Goal: Communication & Community: Answer question/provide support

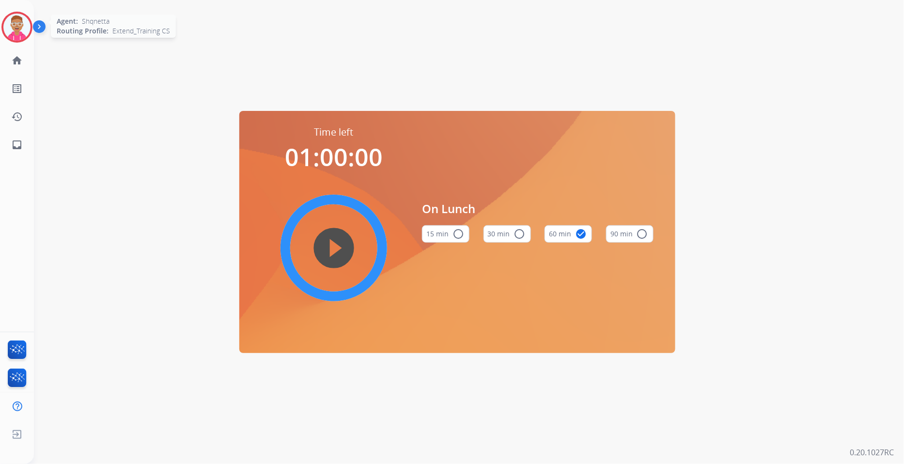
click at [17, 30] on img at bounding box center [16, 27] width 27 height 27
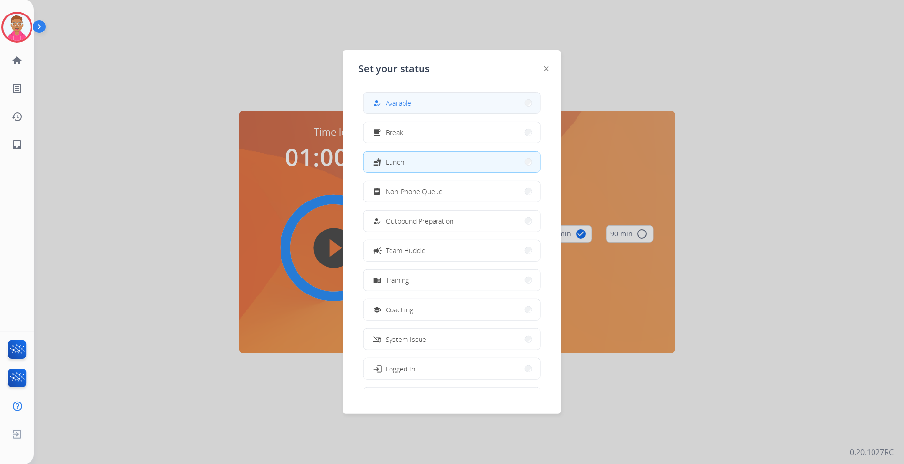
click at [489, 103] on button "how_to_reg Available" at bounding box center [452, 103] width 176 height 21
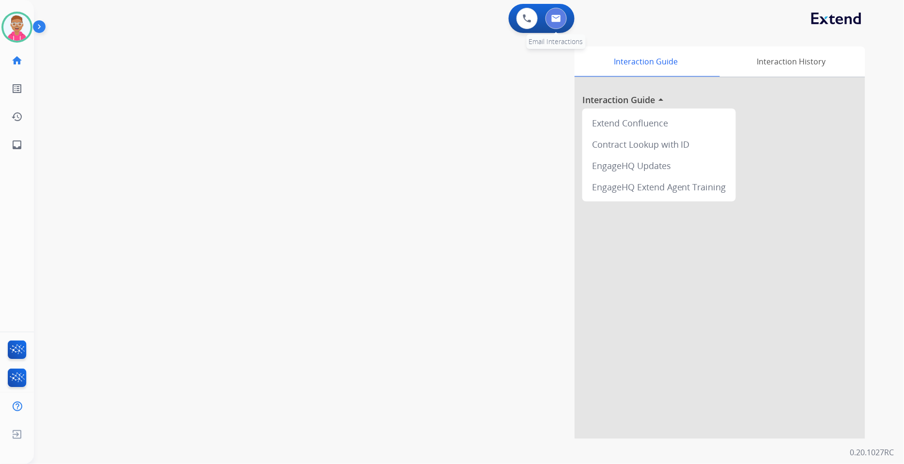
click at [563, 15] on button at bounding box center [556, 18] width 21 height 21
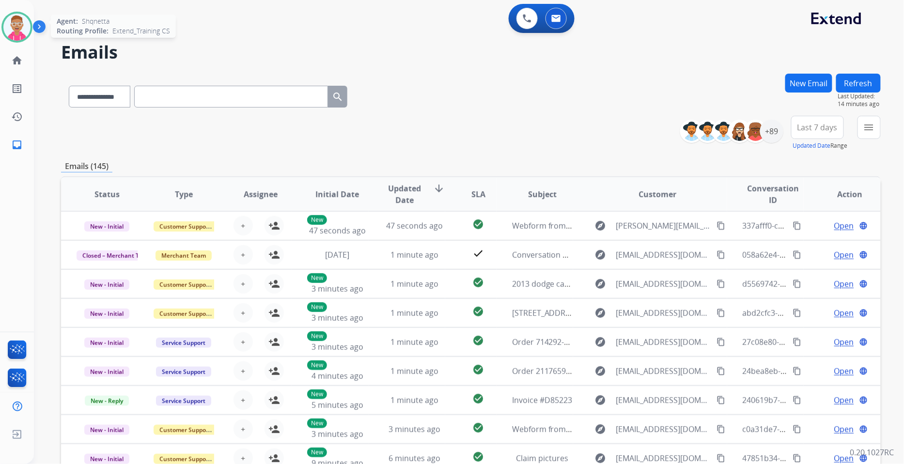
click at [13, 20] on img at bounding box center [16, 27] width 27 height 27
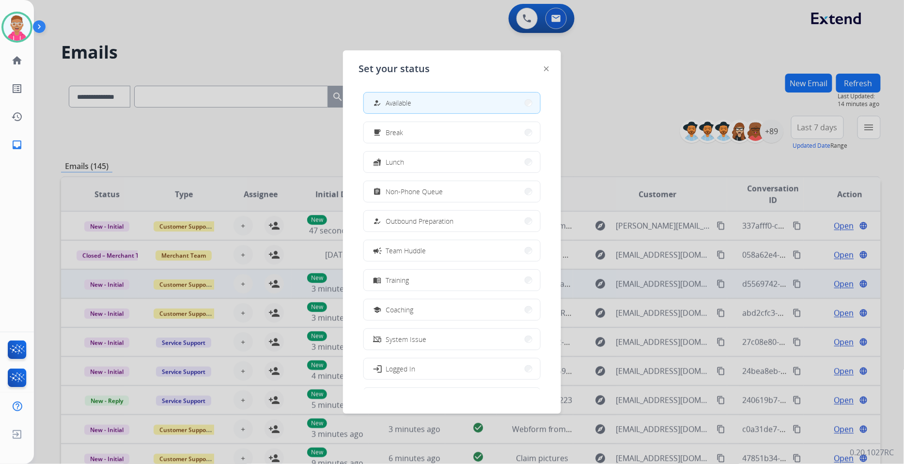
drag, startPoint x: 407, startPoint y: 313, endPoint x: 398, endPoint y: 281, distance: 33.3
click at [404, 306] on span "Coaching" at bounding box center [400, 310] width 28 height 10
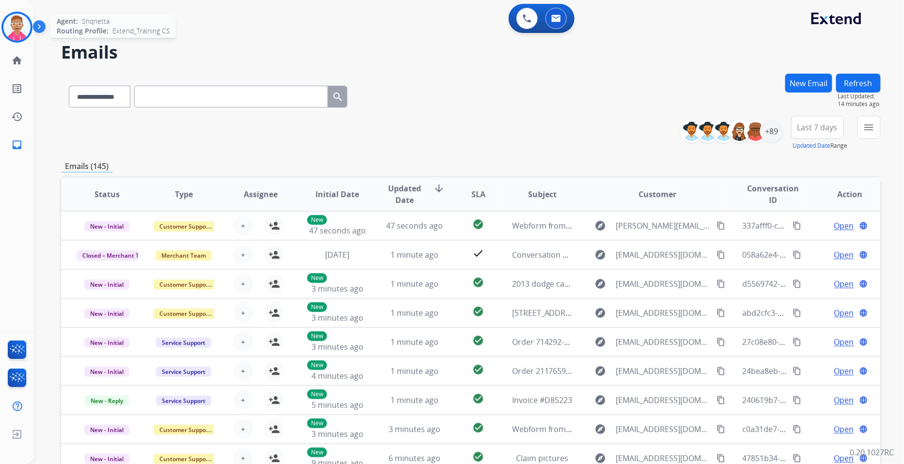
click at [22, 31] on img at bounding box center [16, 27] width 27 height 27
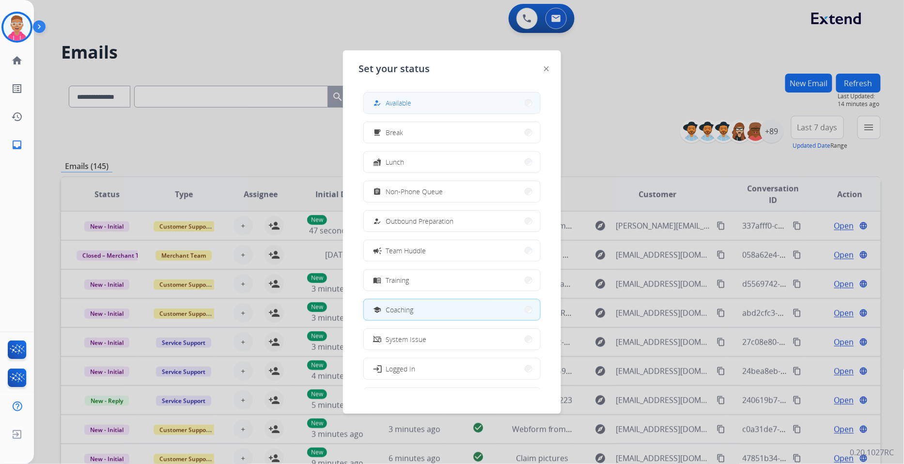
click at [414, 103] on button "how_to_reg Available" at bounding box center [452, 103] width 176 height 21
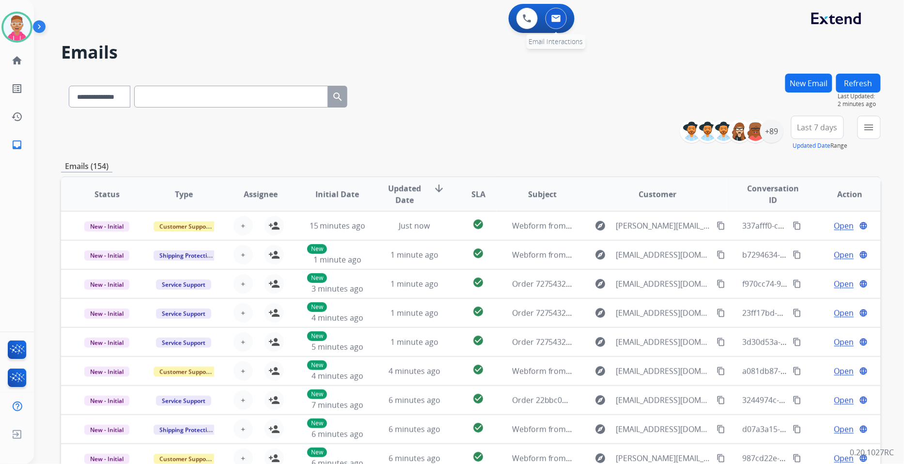
click at [555, 23] on button at bounding box center [556, 18] width 21 height 21
click at [563, 18] on button at bounding box center [556, 18] width 21 height 21
click at [553, 15] on img at bounding box center [556, 19] width 10 height 8
click at [771, 131] on div "+89" at bounding box center [771, 131] width 23 height 23
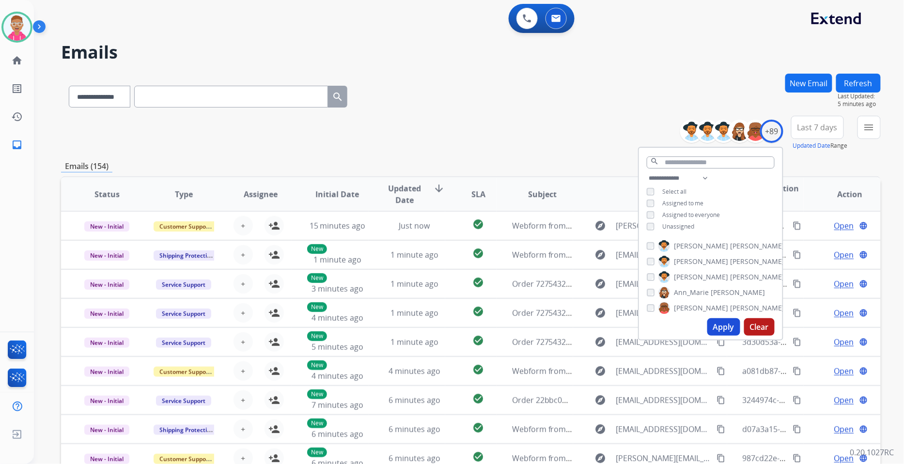
click at [719, 325] on button "Apply" at bounding box center [724, 326] width 33 height 17
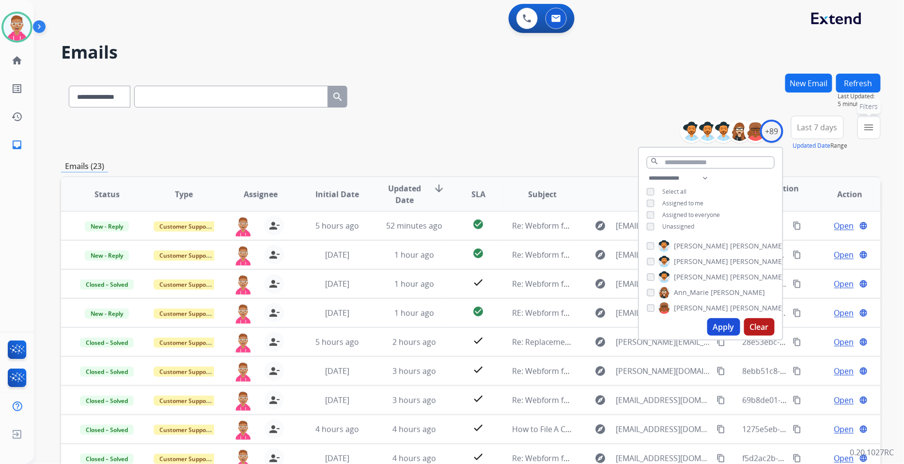
click at [870, 123] on mat-icon "menu" at bounding box center [870, 128] width 12 height 12
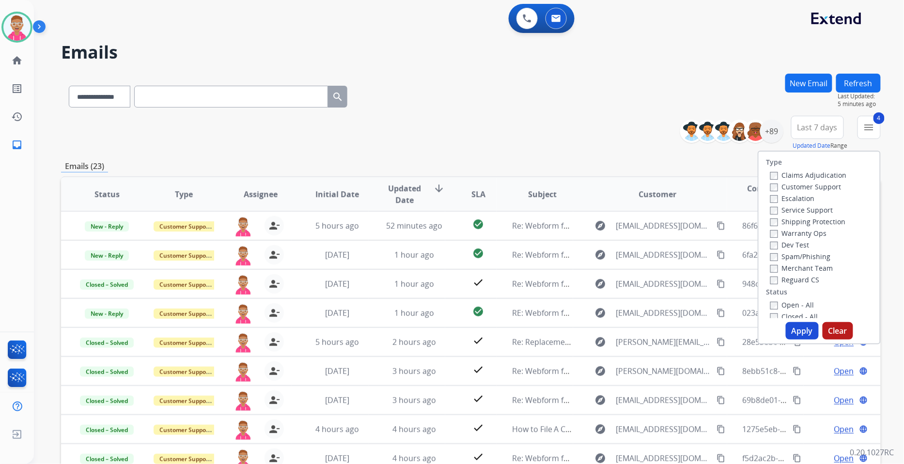
click at [796, 328] on button "Apply" at bounding box center [802, 330] width 33 height 17
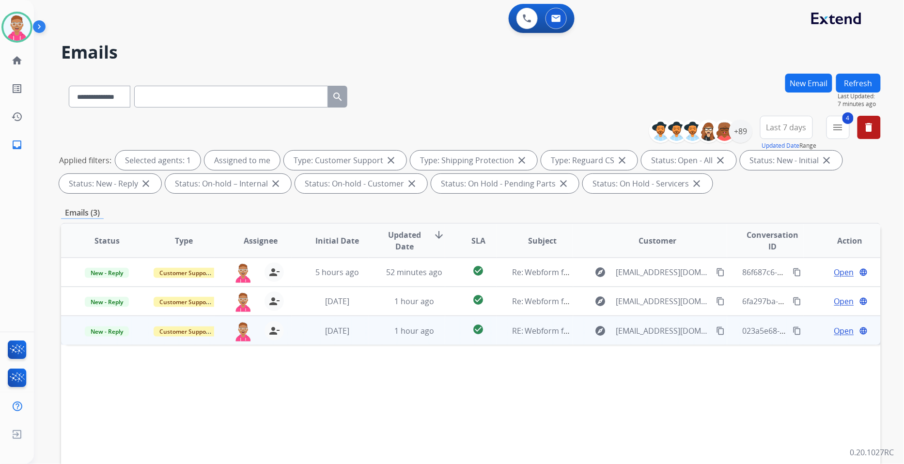
click at [841, 331] on span "Open" at bounding box center [844, 331] width 20 height 12
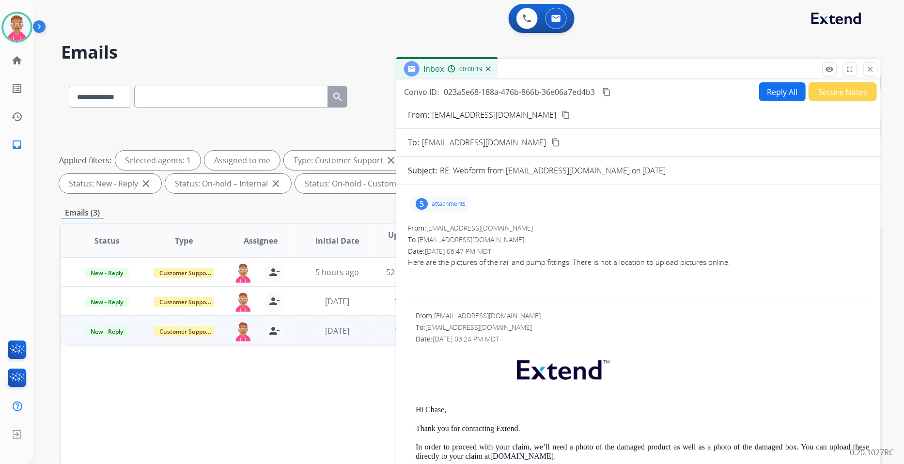
click at [562, 113] on mat-icon "content_copy" at bounding box center [566, 114] width 9 height 9
click at [592, 241] on div "To: [EMAIL_ADDRESS][DOMAIN_NAME]" at bounding box center [638, 240] width 461 height 10
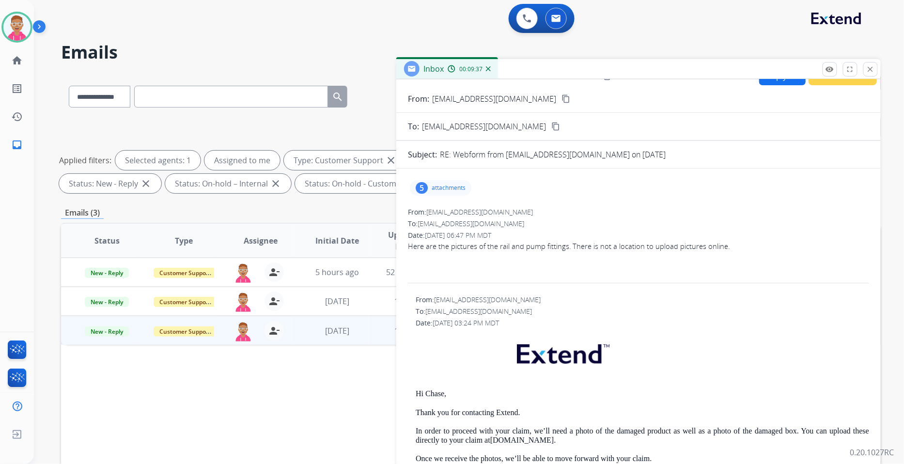
scroll to position [108, 0]
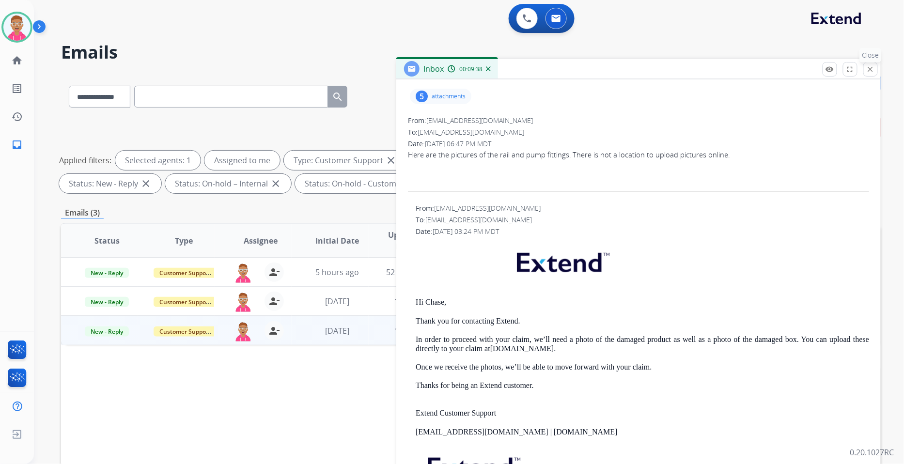
click at [870, 65] on mat-icon "close" at bounding box center [870, 69] width 9 height 9
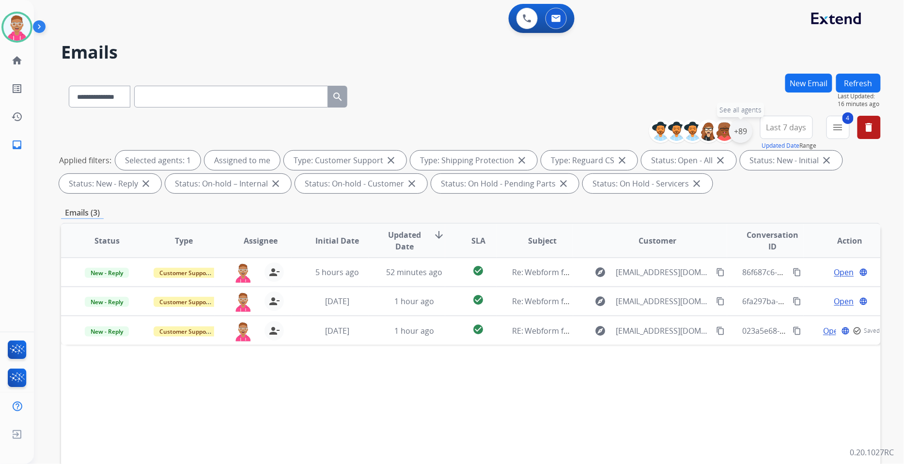
click at [742, 130] on div "+89" at bounding box center [740, 131] width 23 height 23
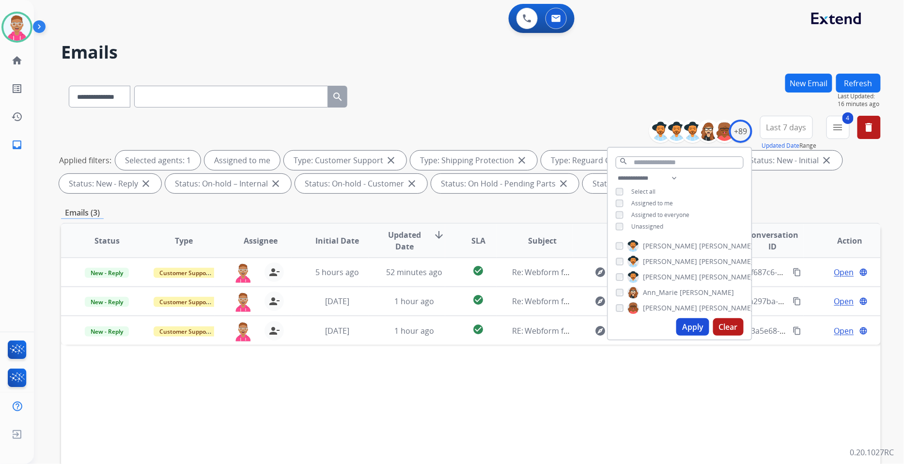
click at [618, 219] on div "**********" at bounding box center [679, 204] width 143 height 62
click at [693, 323] on button "Apply" at bounding box center [693, 326] width 33 height 17
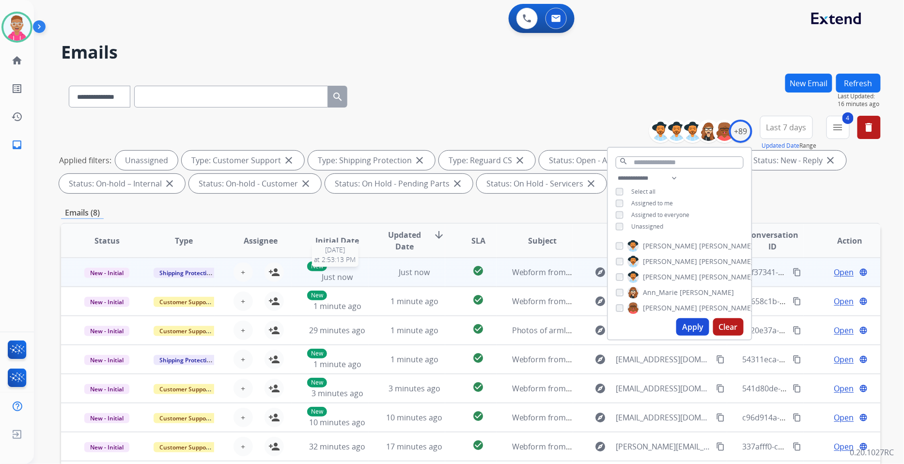
click at [341, 275] on span "Just now" at bounding box center [337, 277] width 31 height 11
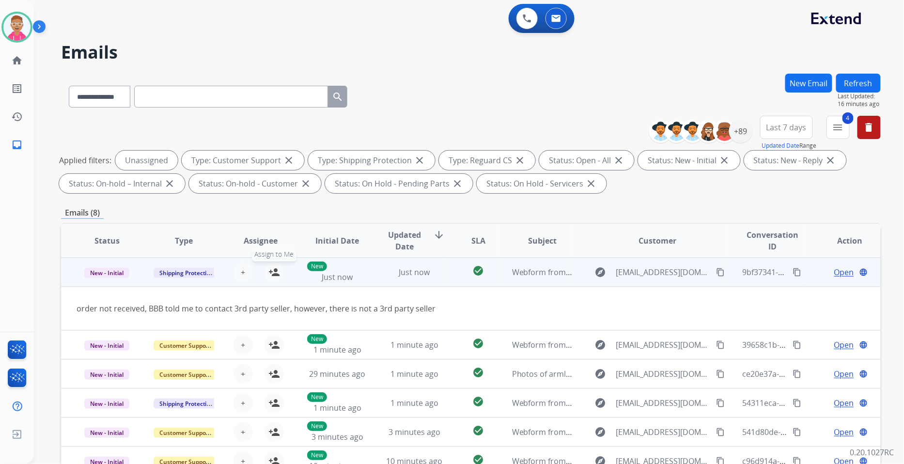
click at [273, 273] on mat-icon "person_add" at bounding box center [274, 273] width 12 height 12
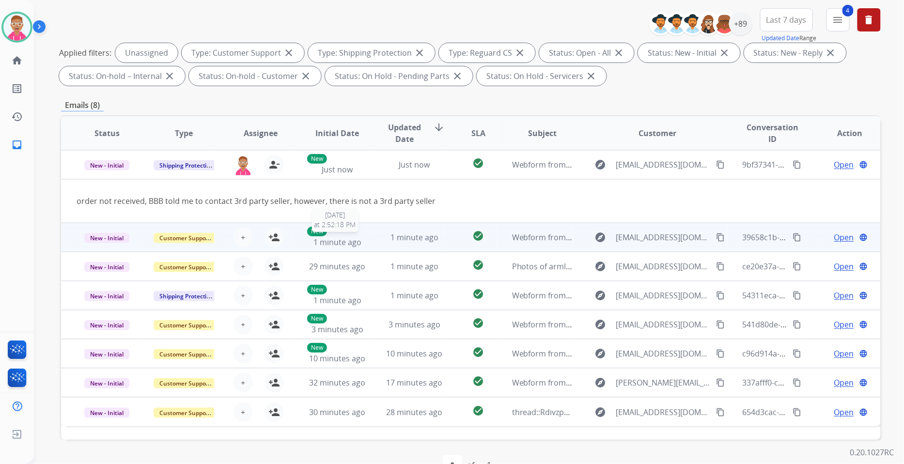
click at [352, 240] on span "1 minute ago" at bounding box center [338, 242] width 48 height 11
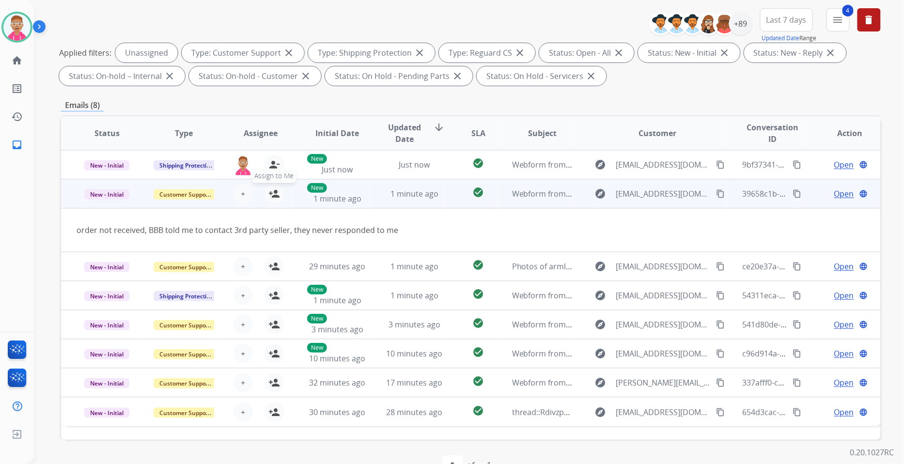
click at [273, 192] on mat-icon "person_add" at bounding box center [274, 194] width 12 height 12
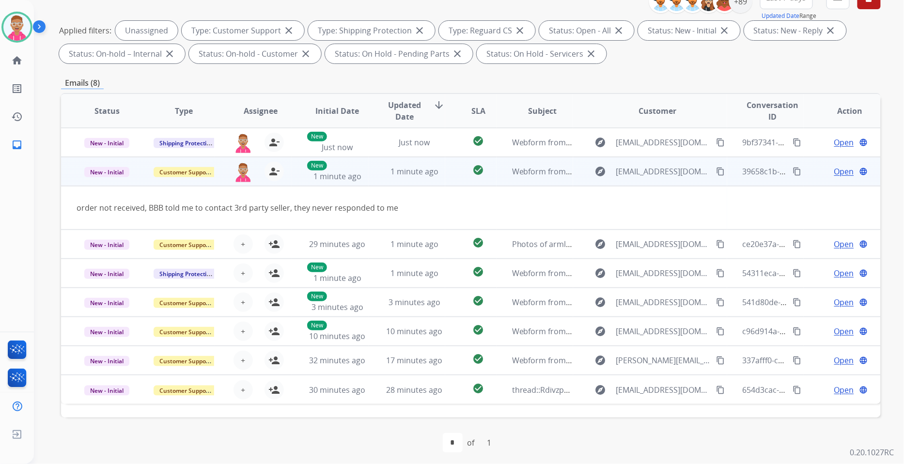
scroll to position [133, 0]
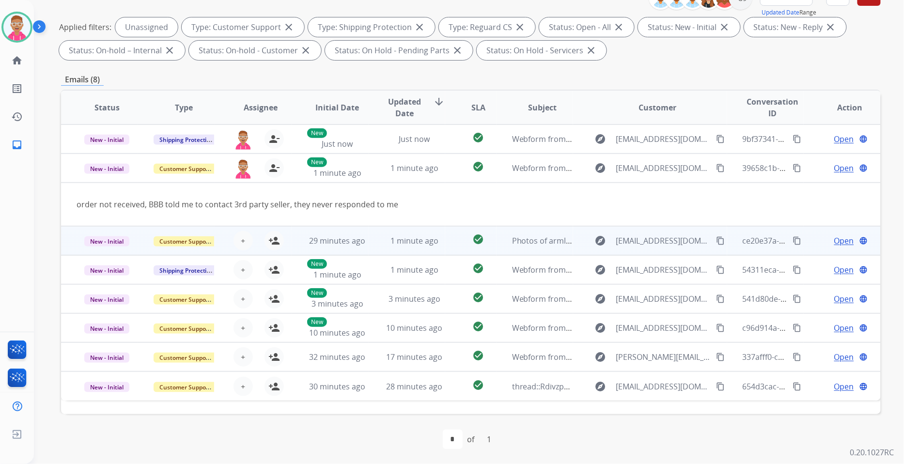
click at [345, 246] on td "29 minutes ago" at bounding box center [330, 240] width 77 height 29
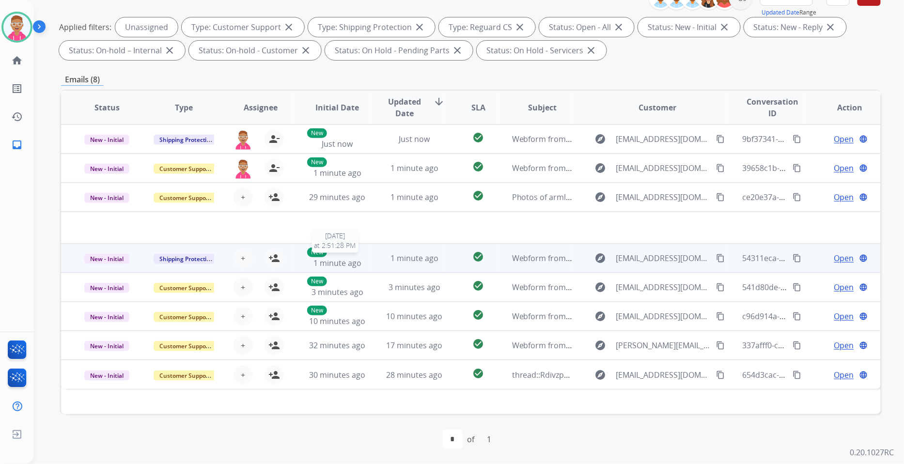
click at [346, 258] on span "1 minute ago" at bounding box center [338, 263] width 48 height 11
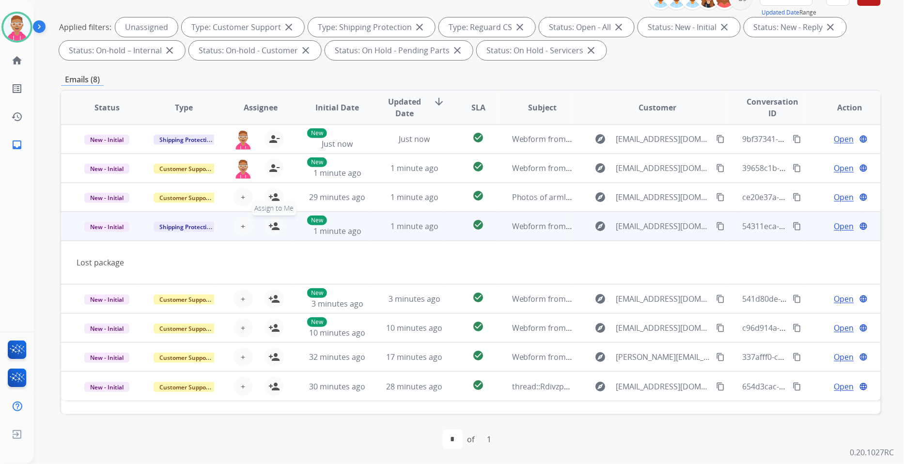
click at [268, 224] on mat-icon "person_add" at bounding box center [274, 226] width 12 height 12
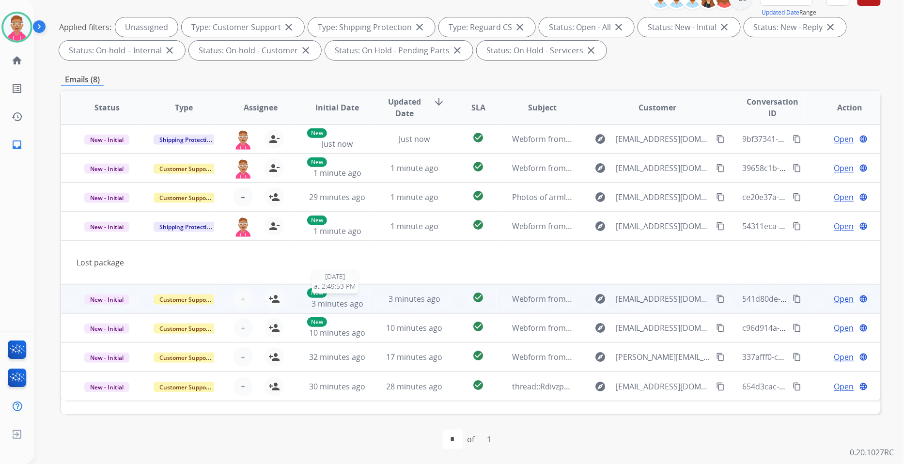
click at [354, 302] on span "3 minutes ago" at bounding box center [338, 304] width 52 height 11
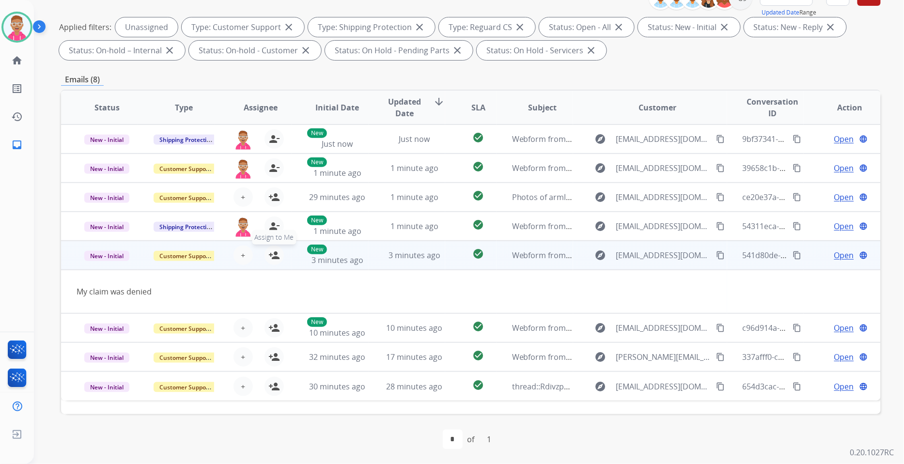
click at [269, 253] on mat-icon "person_add" at bounding box center [274, 256] width 12 height 12
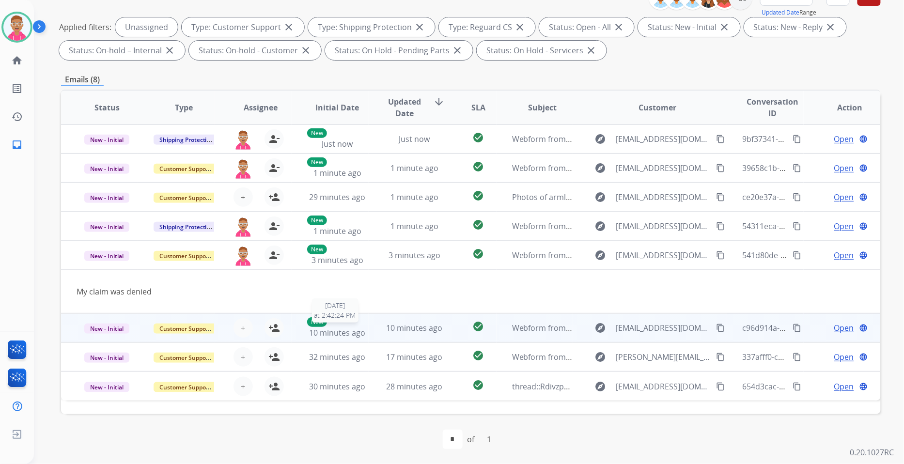
click at [347, 332] on span "10 minutes ago" at bounding box center [338, 333] width 56 height 11
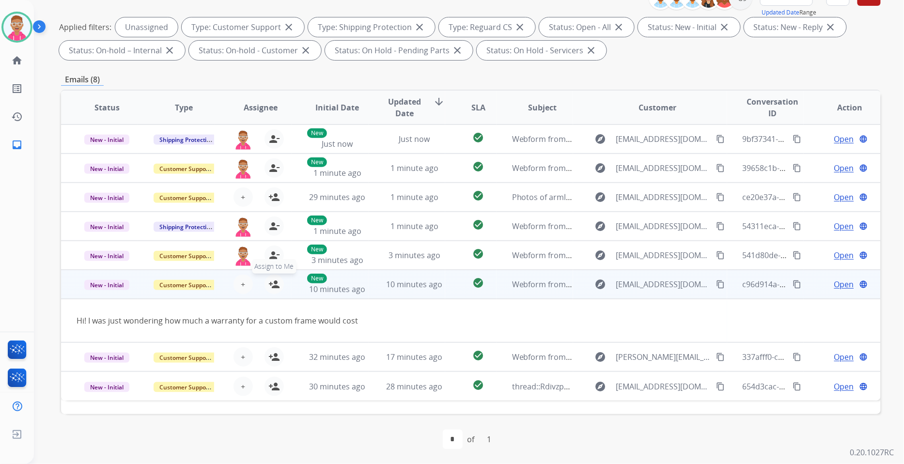
click at [273, 283] on mat-icon "person_add" at bounding box center [274, 285] width 12 height 12
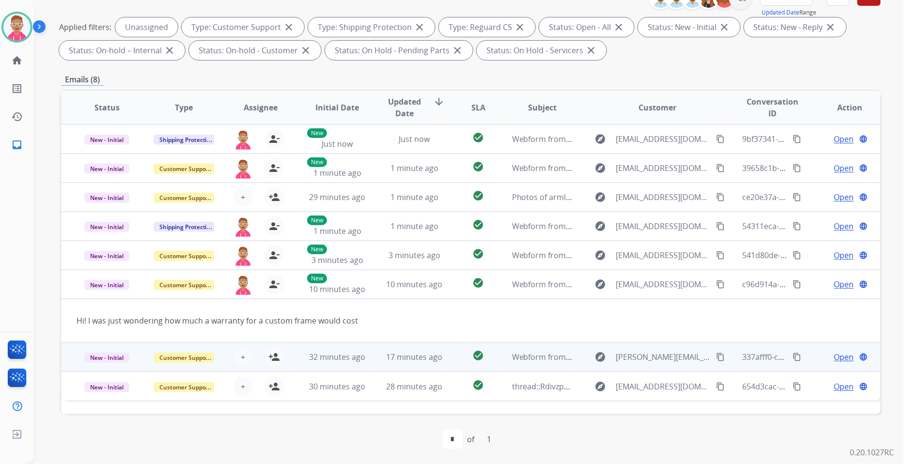
click at [369, 357] on td "17 minutes ago" at bounding box center [407, 357] width 77 height 29
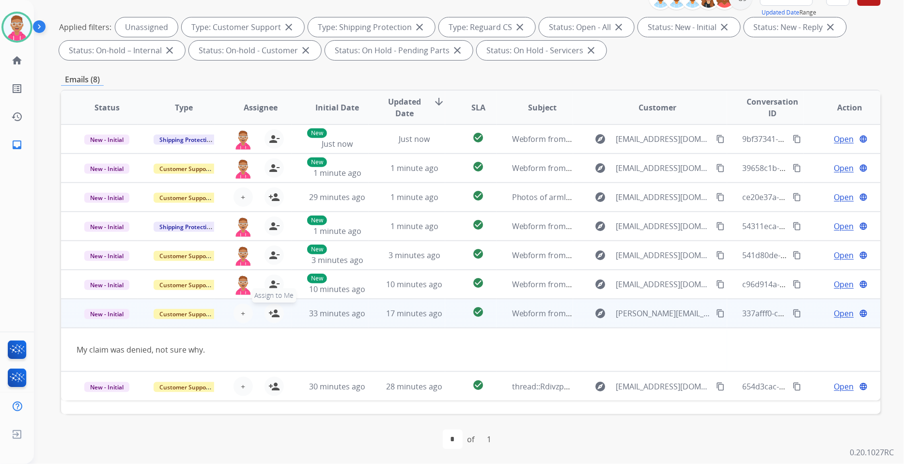
click at [273, 311] on mat-icon "person_add" at bounding box center [274, 314] width 12 height 12
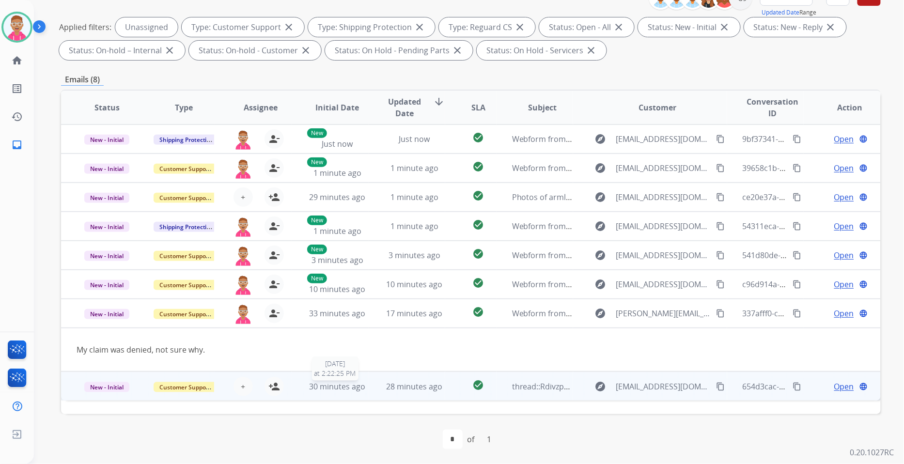
click at [336, 385] on span "30 minutes ago" at bounding box center [338, 386] width 56 height 11
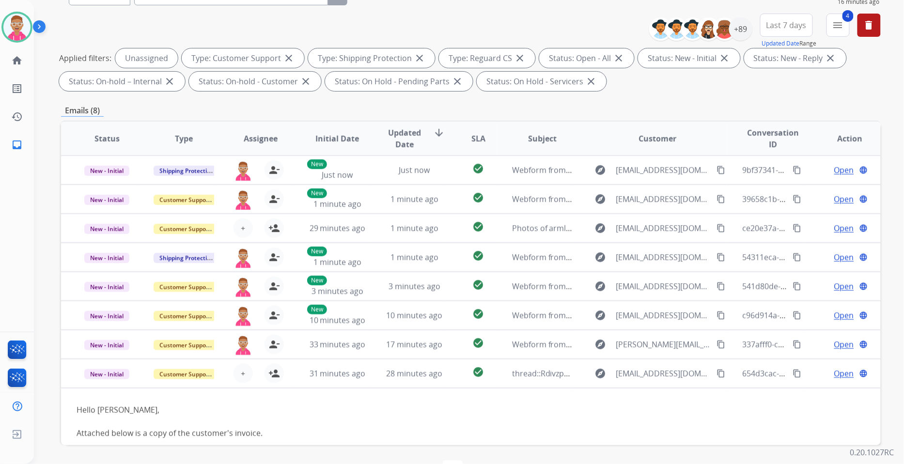
scroll to position [0, 0]
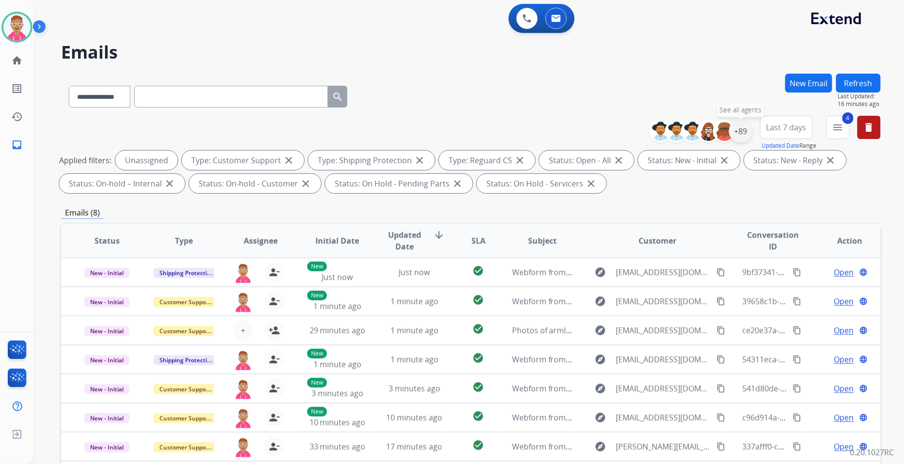
click at [738, 133] on div "+89" at bounding box center [740, 131] width 23 height 23
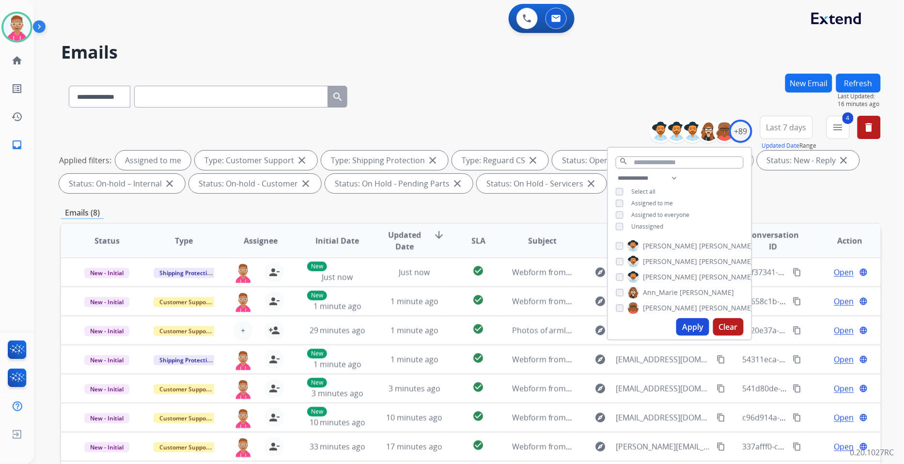
click at [689, 320] on button "Apply" at bounding box center [693, 326] width 33 height 17
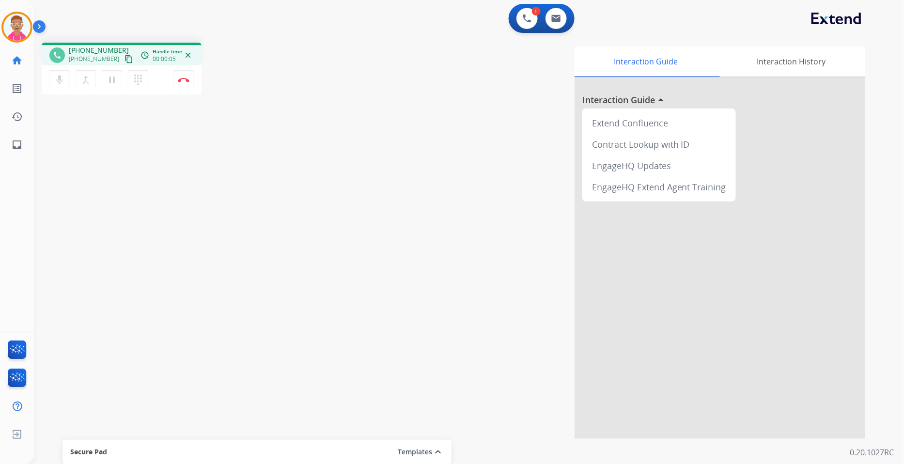
drag, startPoint x: 336, startPoint y: 485, endPoint x: 119, endPoint y: 56, distance: 480.5
click at [125, 56] on mat-icon "content_copy" at bounding box center [129, 59] width 9 height 9
click at [125, 60] on mat-icon "content_copy" at bounding box center [129, 59] width 9 height 9
click at [183, 76] on button "Disconnect" at bounding box center [183, 80] width 20 height 20
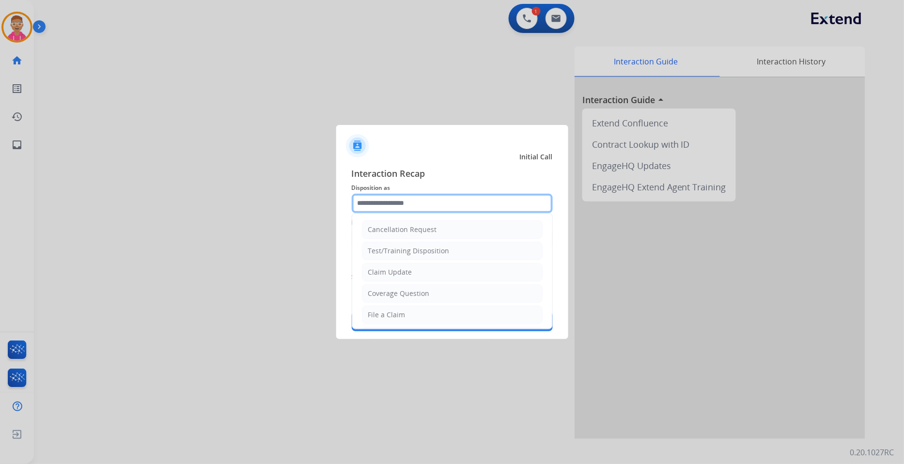
click at [424, 205] on input "text" at bounding box center [452, 203] width 201 height 19
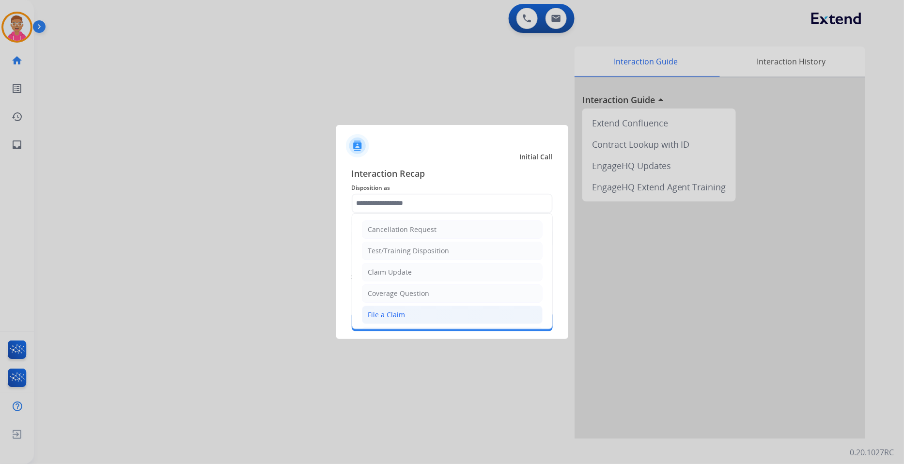
click at [400, 311] on div "File a Claim" at bounding box center [386, 315] width 37 height 10
type input "**********"
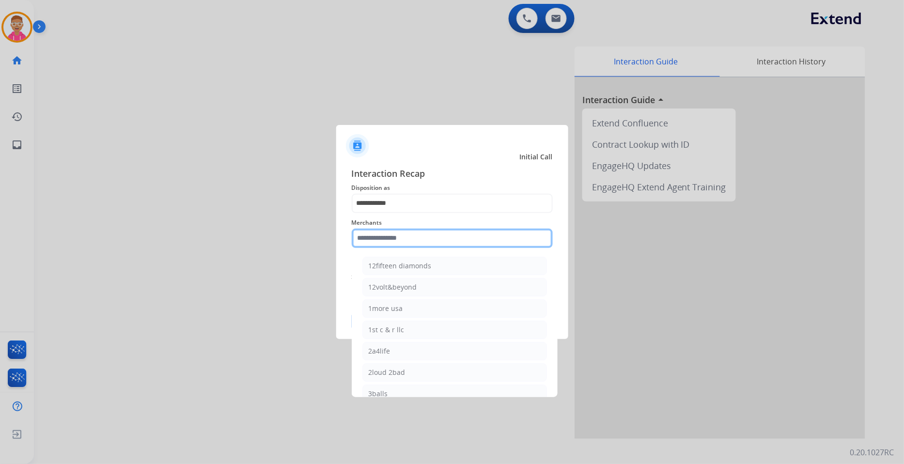
click at [405, 244] on input "text" at bounding box center [452, 238] width 201 height 19
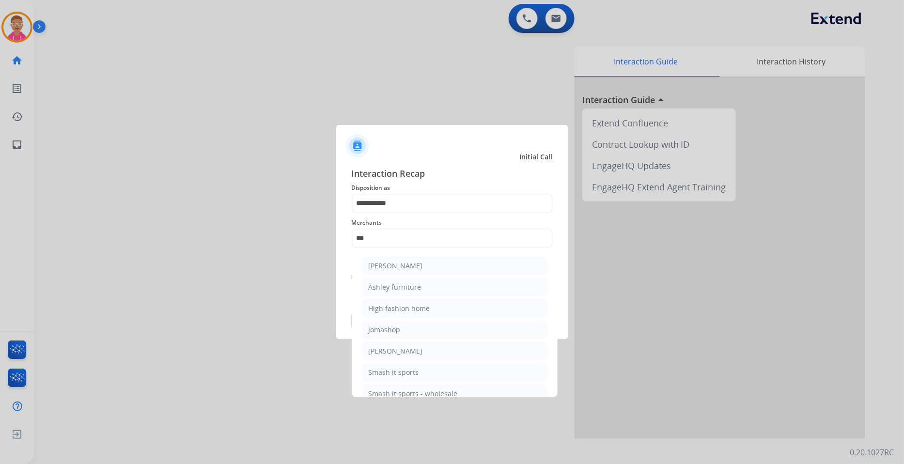
click at [440, 286] on li "Ashley furniture" at bounding box center [454, 287] width 185 height 18
type input "**********"
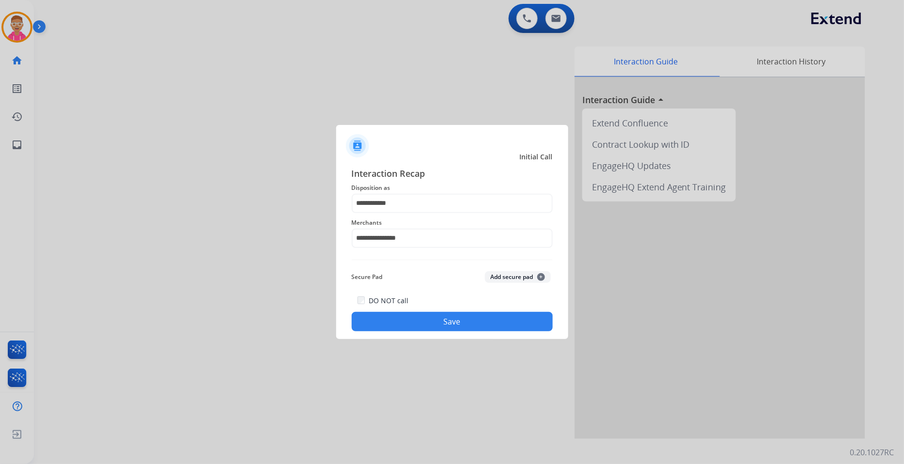
click at [434, 316] on button "Save" at bounding box center [452, 321] width 201 height 19
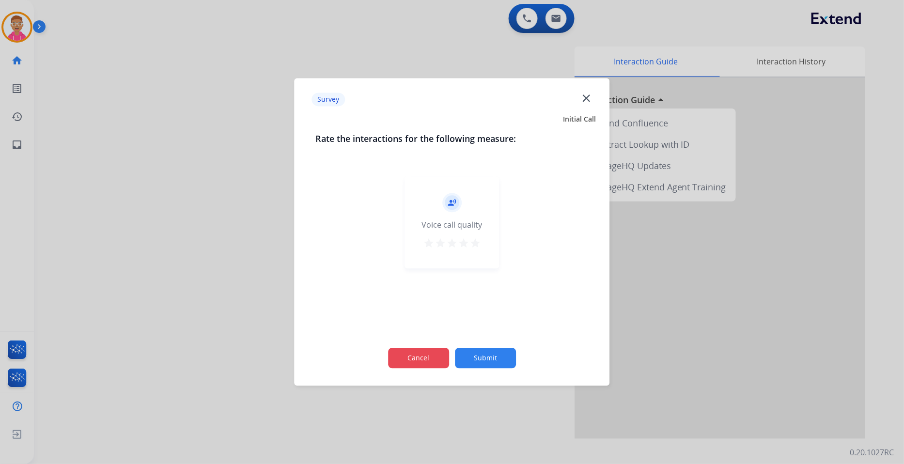
click at [435, 359] on button "Cancel" at bounding box center [418, 358] width 61 height 20
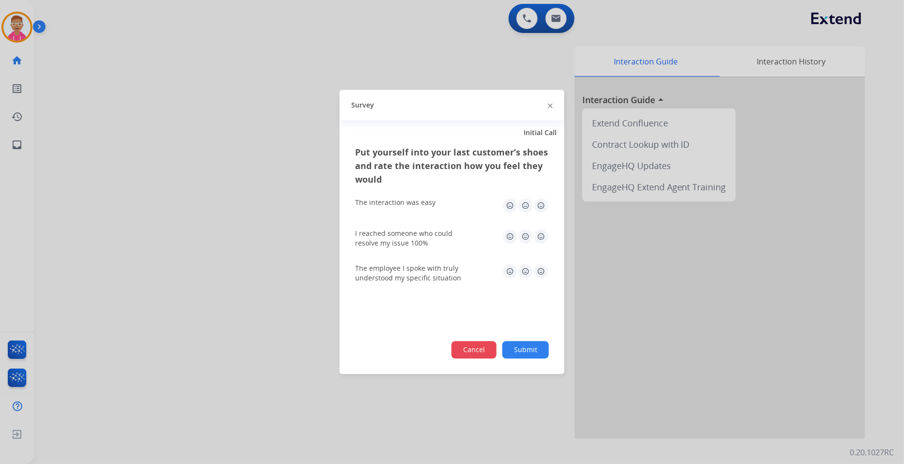
click at [469, 353] on button "Cancel" at bounding box center [474, 350] width 45 height 17
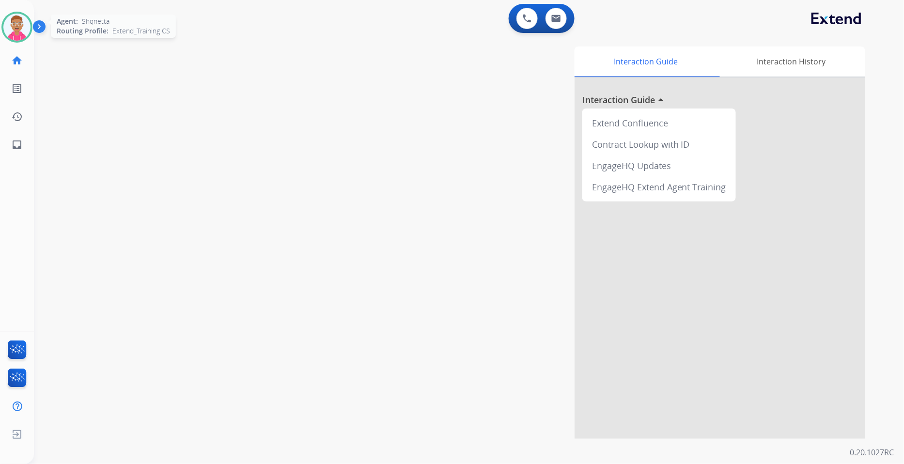
drag, startPoint x: 12, startPoint y: 25, endPoint x: 23, endPoint y: 25, distance: 10.7
click at [13, 25] on img at bounding box center [16, 27] width 27 height 27
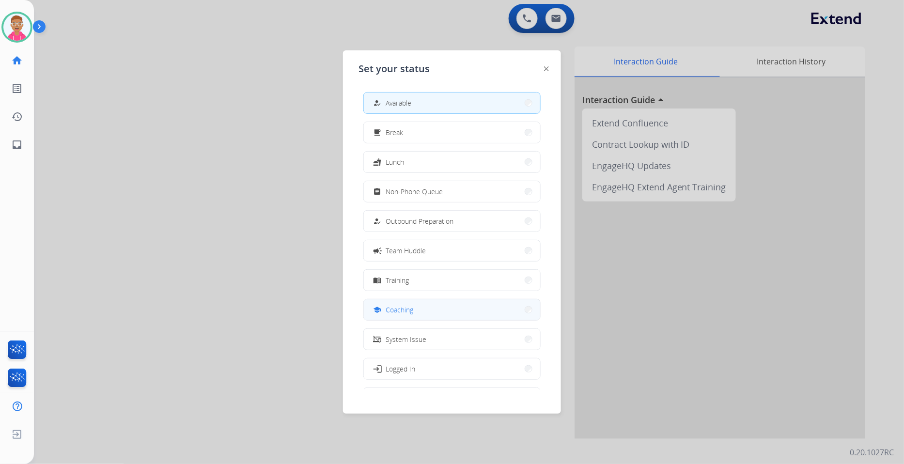
click at [394, 313] on span "Coaching" at bounding box center [400, 310] width 28 height 10
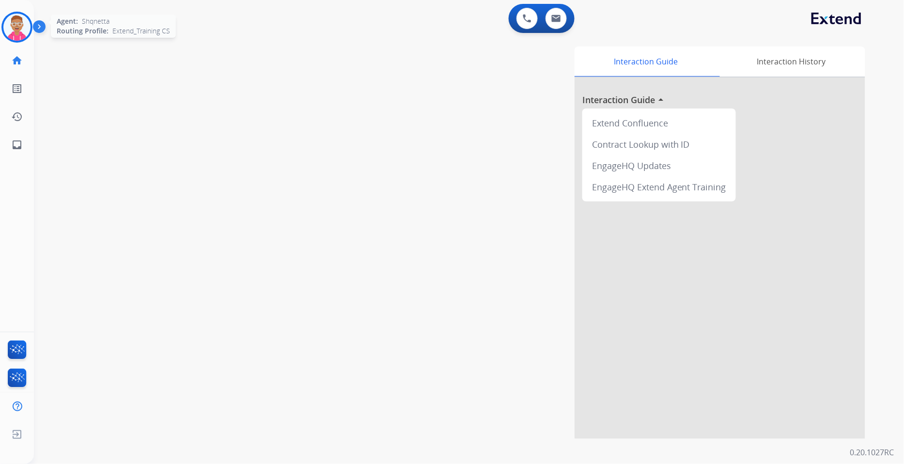
drag, startPoint x: 19, startPoint y: 26, endPoint x: 28, endPoint y: 30, distance: 9.4
click at [20, 26] on img at bounding box center [16, 27] width 27 height 27
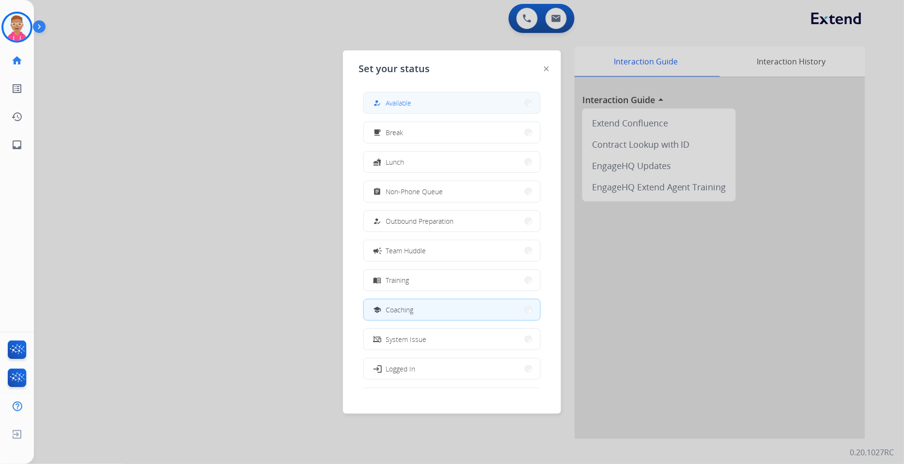
click at [453, 104] on button "how_to_reg Available" at bounding box center [452, 103] width 176 height 21
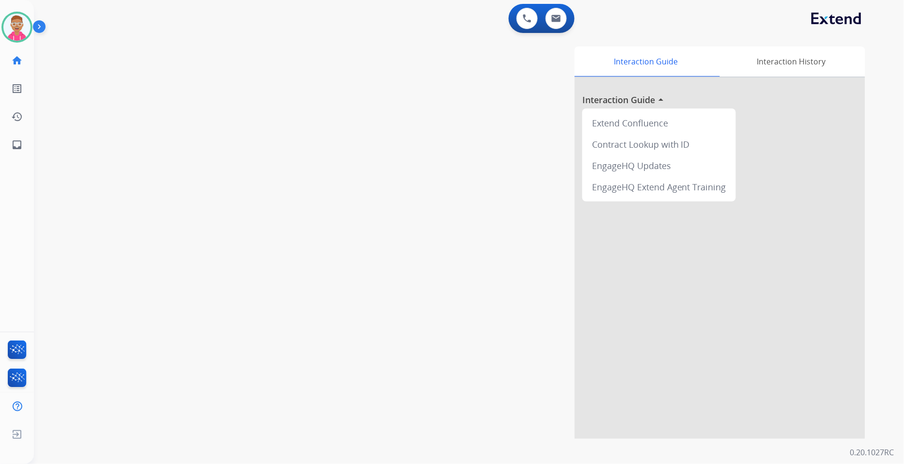
click at [645, 255] on div at bounding box center [720, 259] width 291 height 362
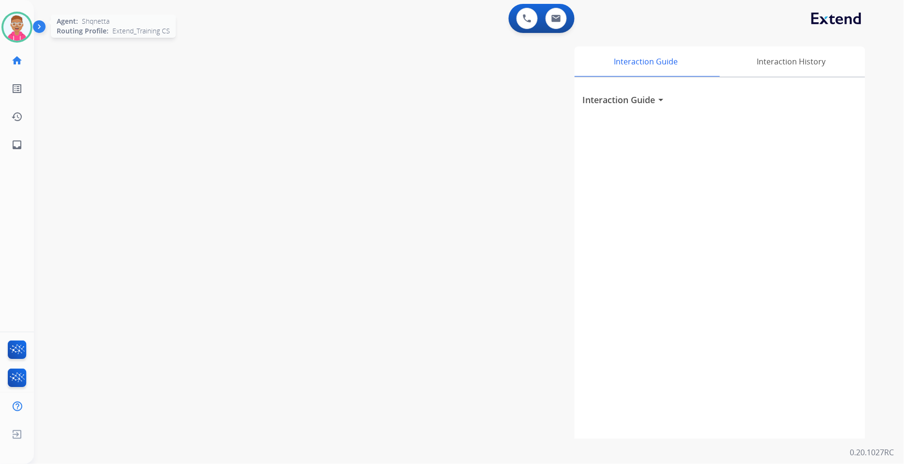
click at [16, 28] on img at bounding box center [16, 27] width 27 height 27
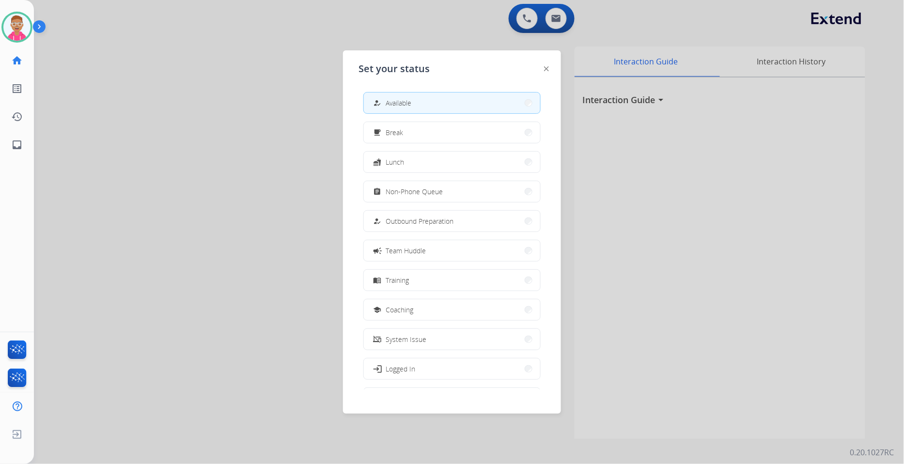
drag, startPoint x: 409, startPoint y: 368, endPoint x: 267, endPoint y: 255, distance: 182.2
click at [409, 367] on span "Logged In" at bounding box center [401, 369] width 30 height 10
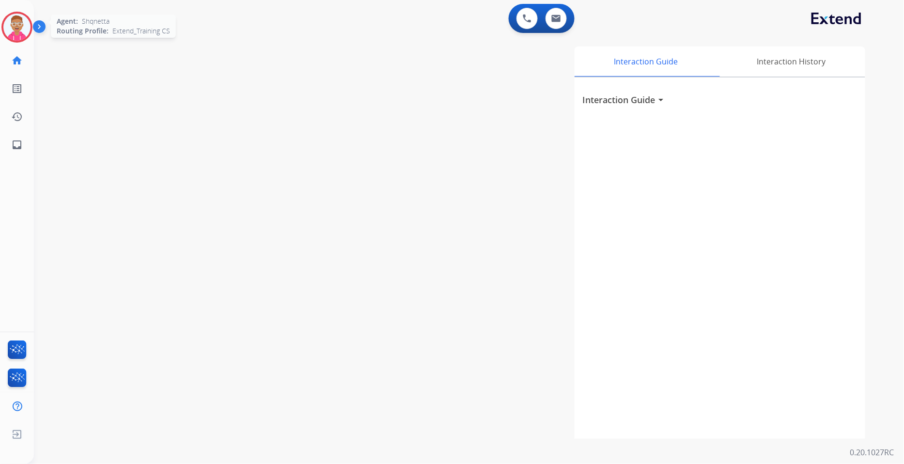
click at [20, 26] on img at bounding box center [16, 27] width 27 height 27
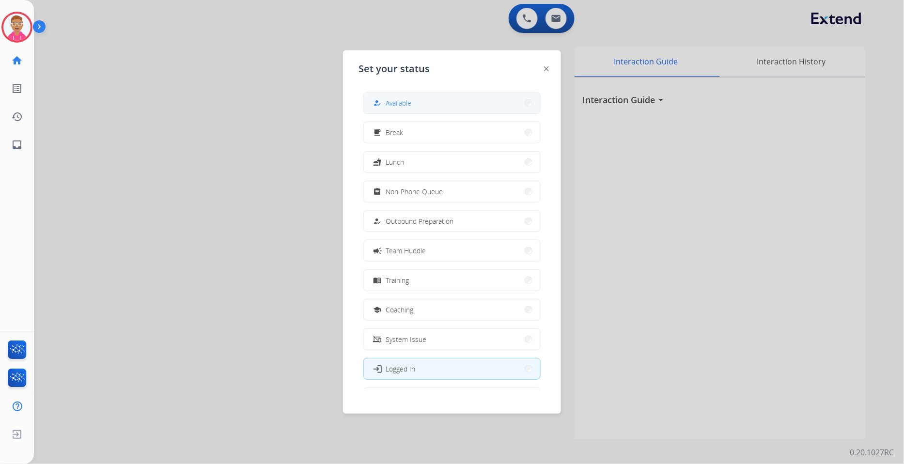
click at [391, 104] on span "Available" at bounding box center [399, 103] width 26 height 10
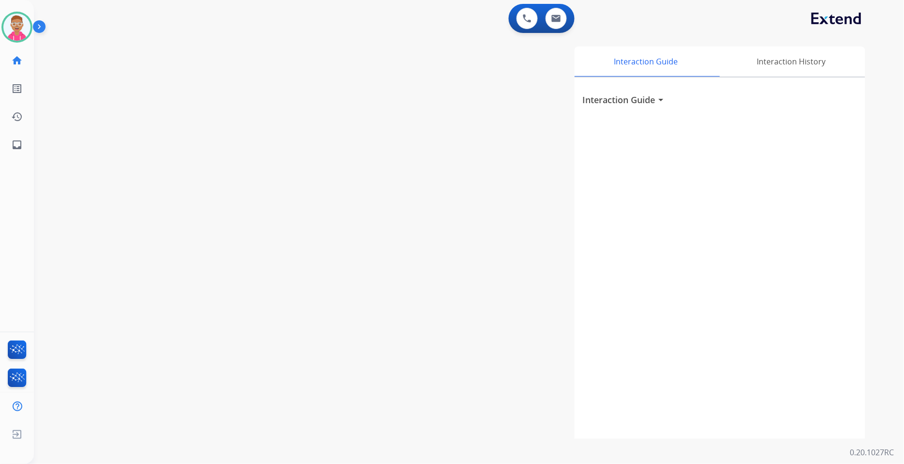
drag, startPoint x: 21, startPoint y: 33, endPoint x: 34, endPoint y: 36, distance: 13.4
click at [21, 33] on img at bounding box center [16, 27] width 27 height 27
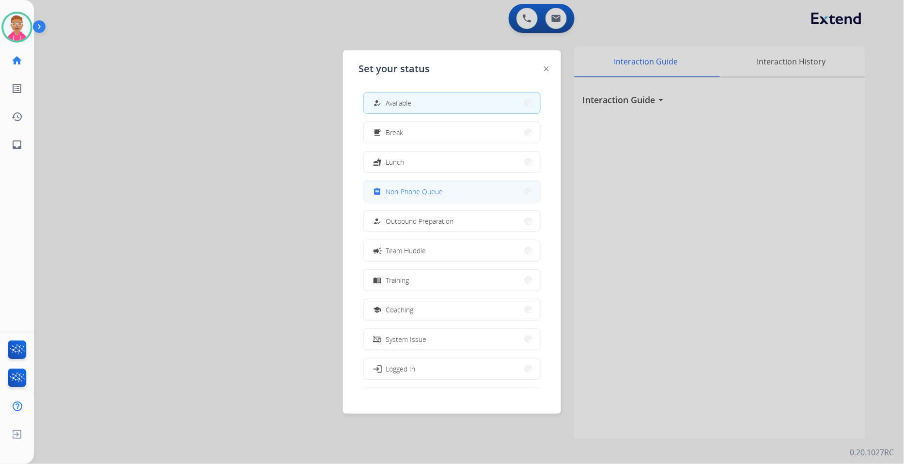
click at [415, 192] on span "Non-Phone Queue" at bounding box center [414, 192] width 57 height 10
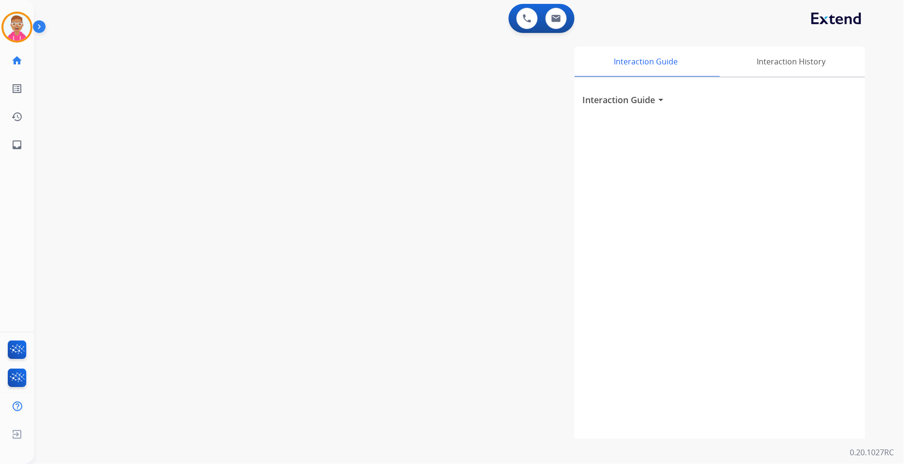
drag, startPoint x: 15, startPoint y: 31, endPoint x: 43, endPoint y: 36, distance: 28.4
click at [16, 31] on img at bounding box center [16, 27] width 27 height 27
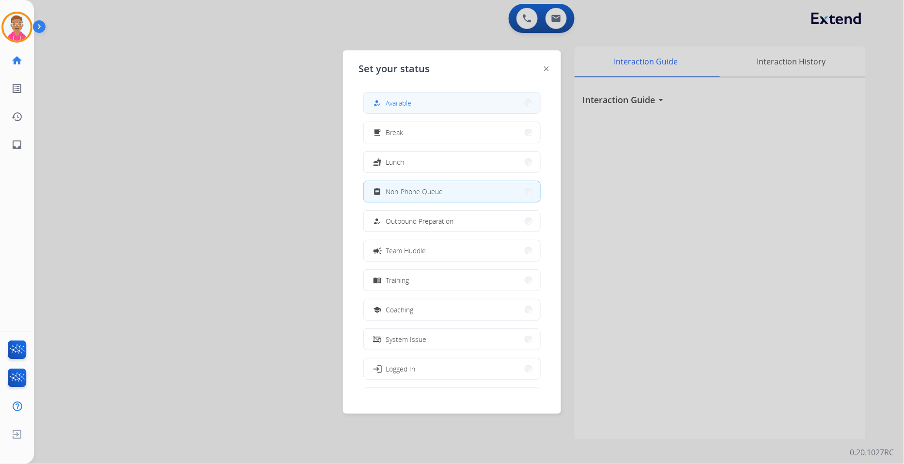
click at [394, 102] on span "Available" at bounding box center [399, 103] width 26 height 10
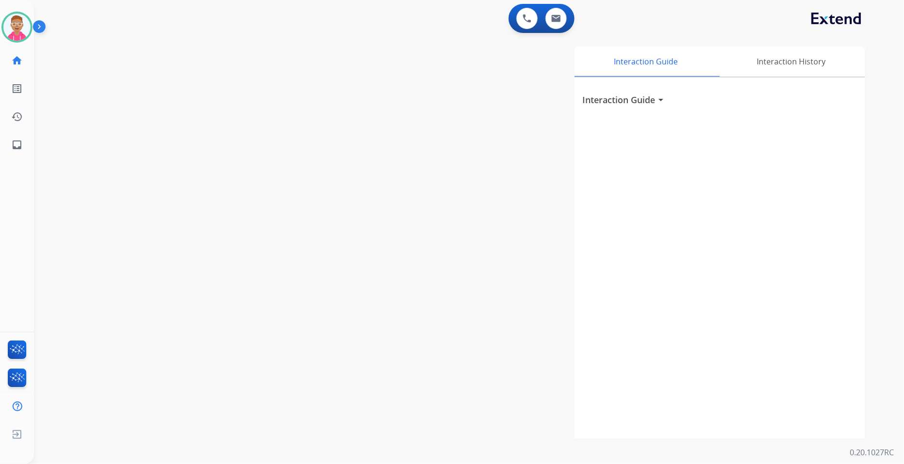
drag, startPoint x: 66, startPoint y: 140, endPoint x: 0, endPoint y: 1, distance: 153.7
click at [55, 115] on div "swap_horiz Break voice bridge close_fullscreen Connect 3-Way Call merge_type Se…" at bounding box center [457, 237] width 847 height 404
click at [17, 22] on img at bounding box center [16, 27] width 27 height 27
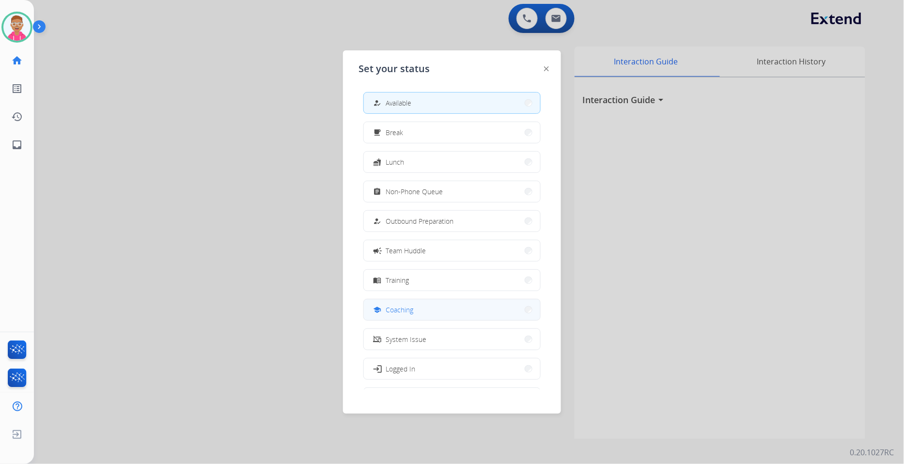
click at [417, 316] on button "school Coaching" at bounding box center [452, 309] width 176 height 21
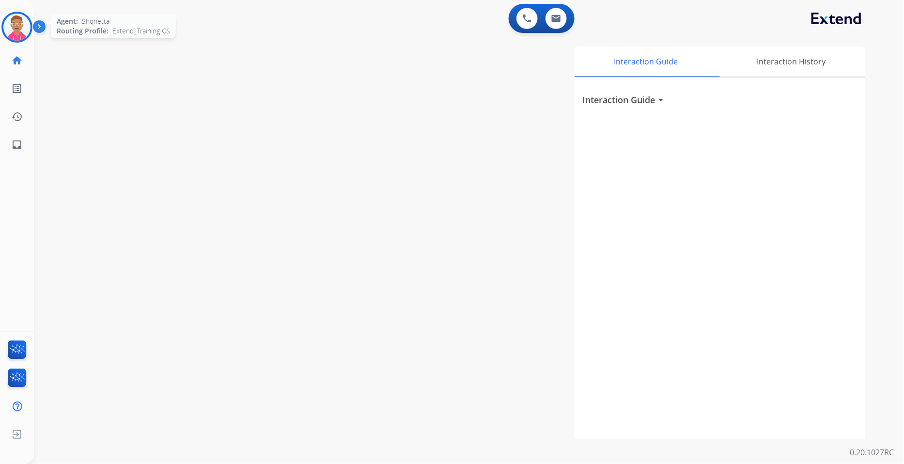
click at [16, 23] on img at bounding box center [16, 27] width 27 height 27
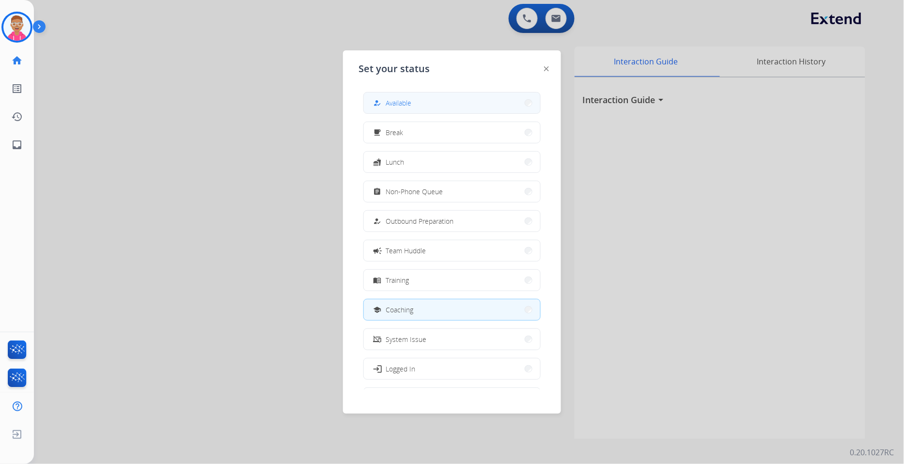
click at [420, 102] on button "how_to_reg Available" at bounding box center [452, 103] width 176 height 21
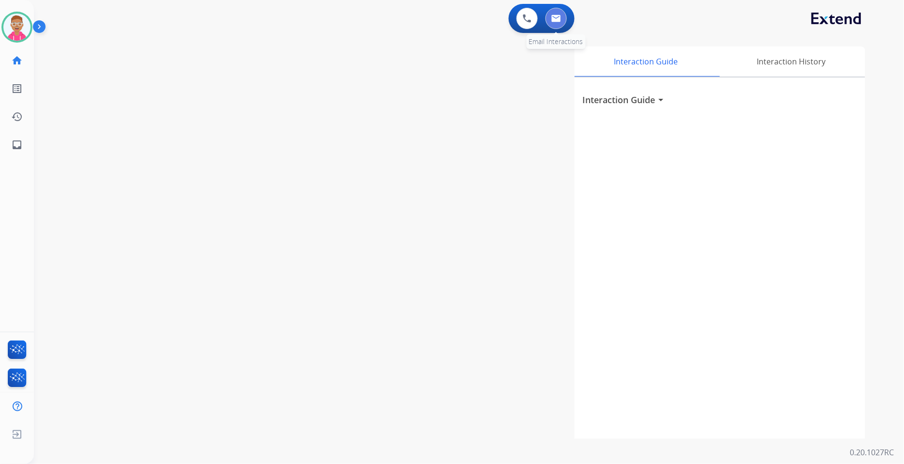
click at [556, 13] on button at bounding box center [556, 18] width 21 height 21
select select "**********"
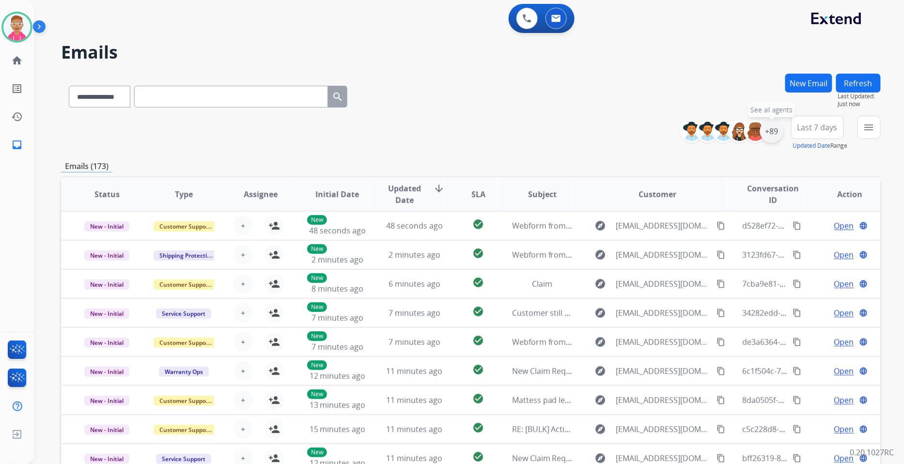
click at [769, 134] on div "+89" at bounding box center [771, 131] width 23 height 23
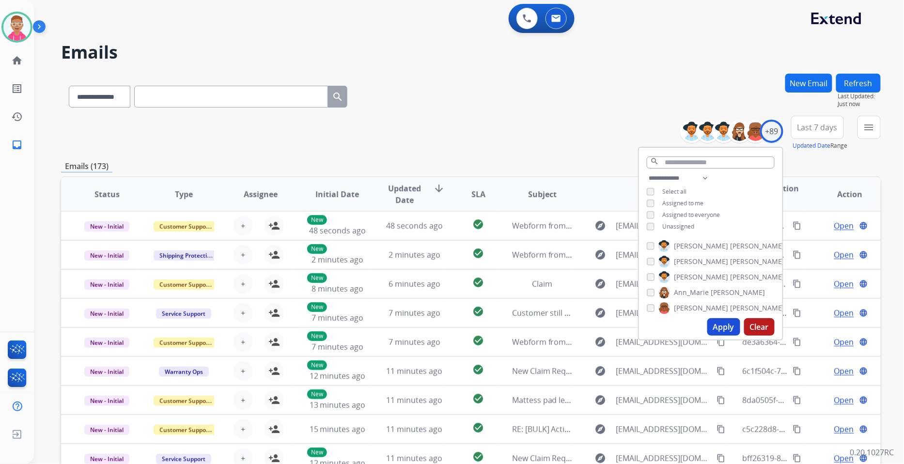
click at [724, 328] on button "Apply" at bounding box center [724, 326] width 33 height 17
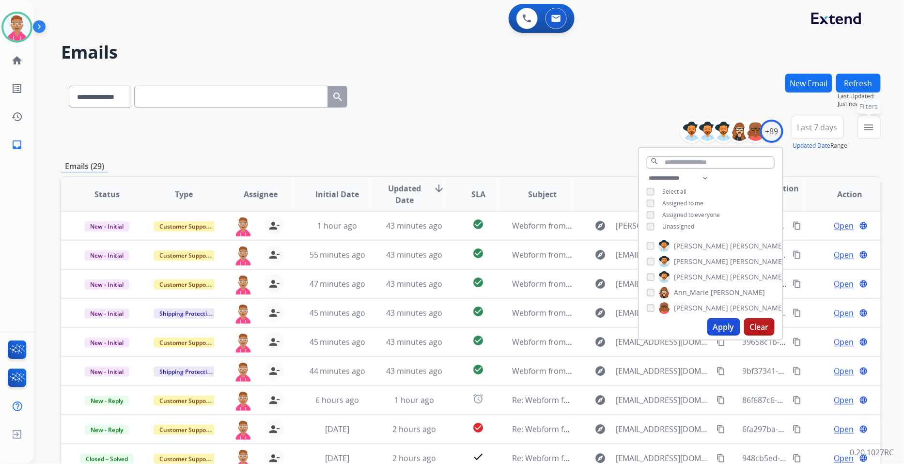
click at [869, 129] on mat-icon "menu" at bounding box center [870, 128] width 12 height 12
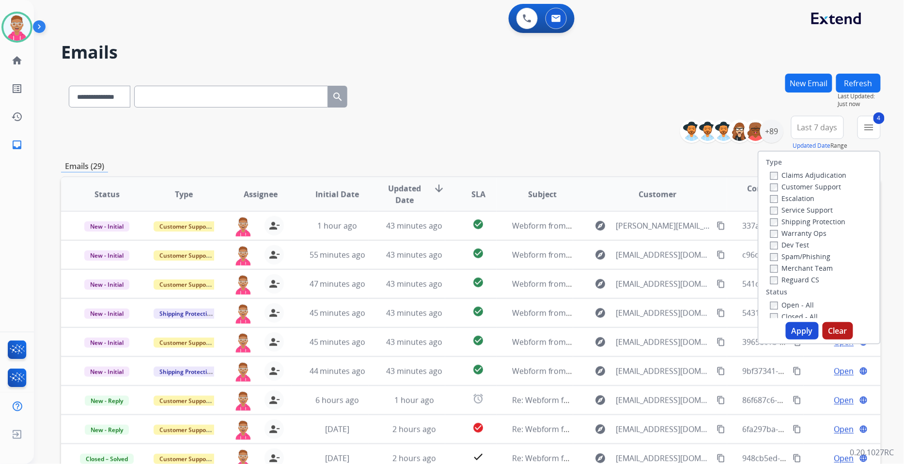
click at [802, 327] on button "Apply" at bounding box center [802, 330] width 33 height 17
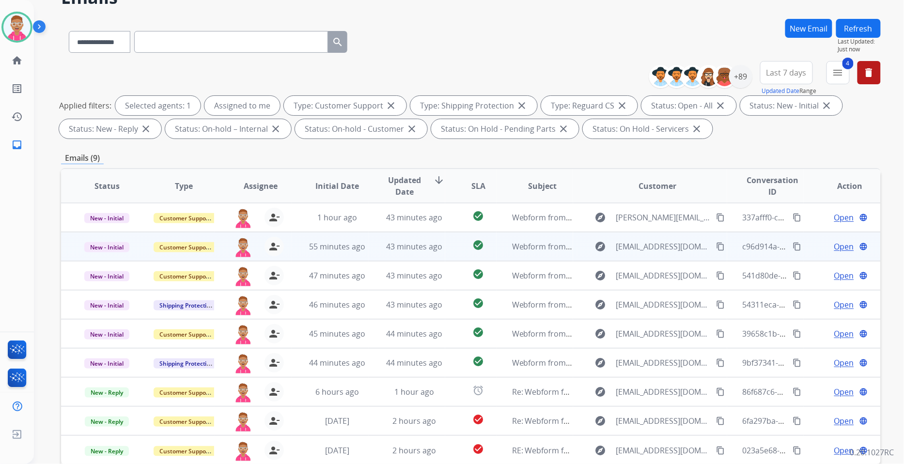
scroll to position [133, 0]
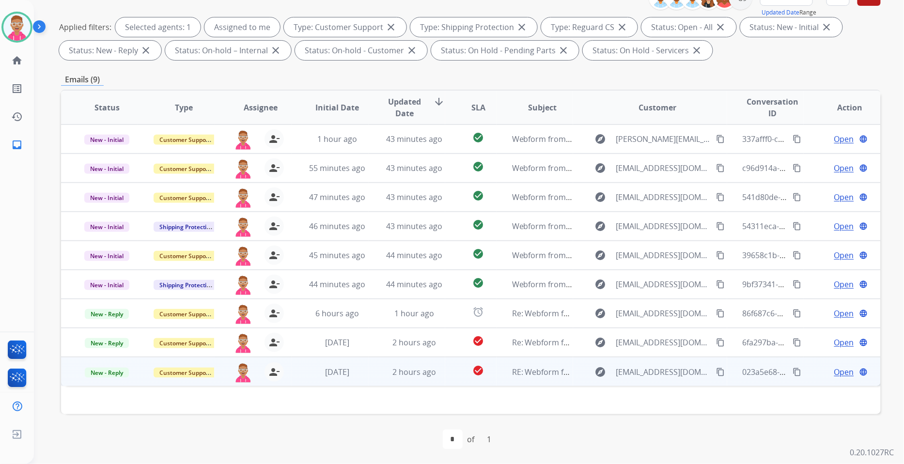
click at [843, 371] on span "Open" at bounding box center [844, 372] width 20 height 12
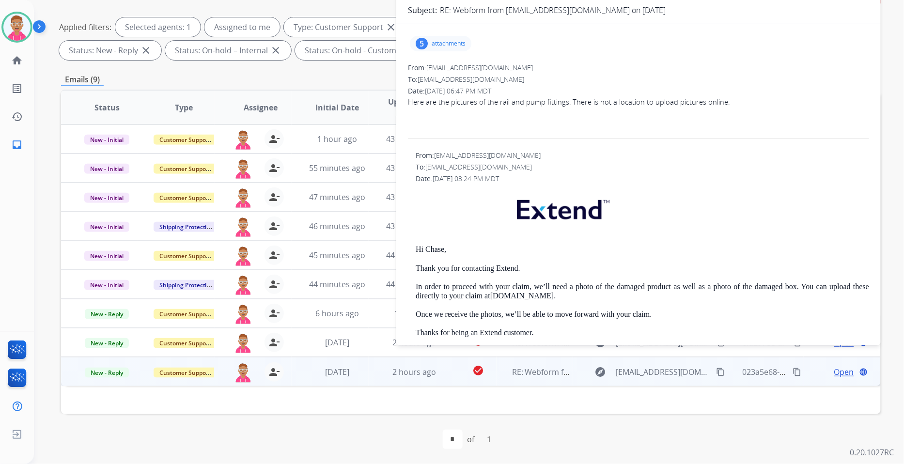
scroll to position [0, 0]
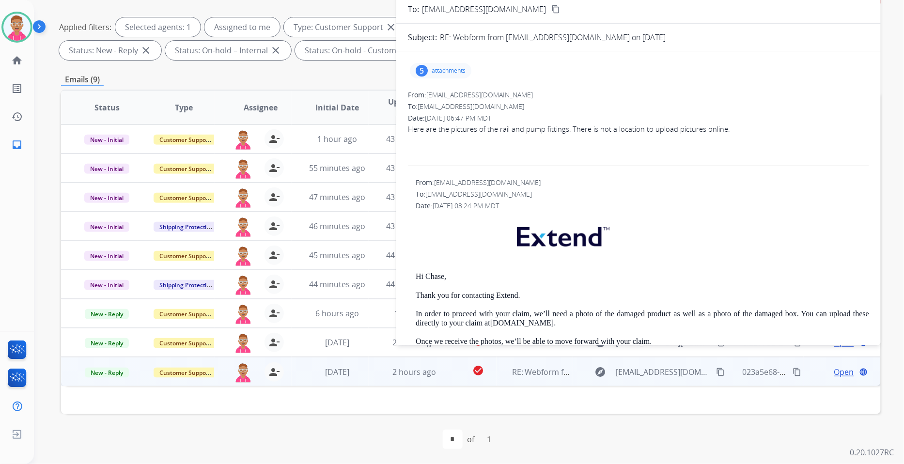
click at [466, 74] on div "5 attachments" at bounding box center [441, 71] width 62 height 16
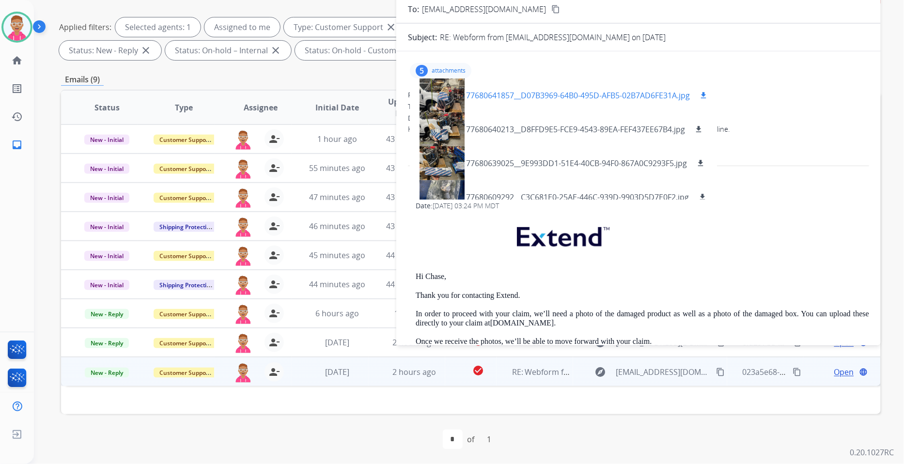
click at [449, 96] on div at bounding box center [442, 96] width 48 height 34
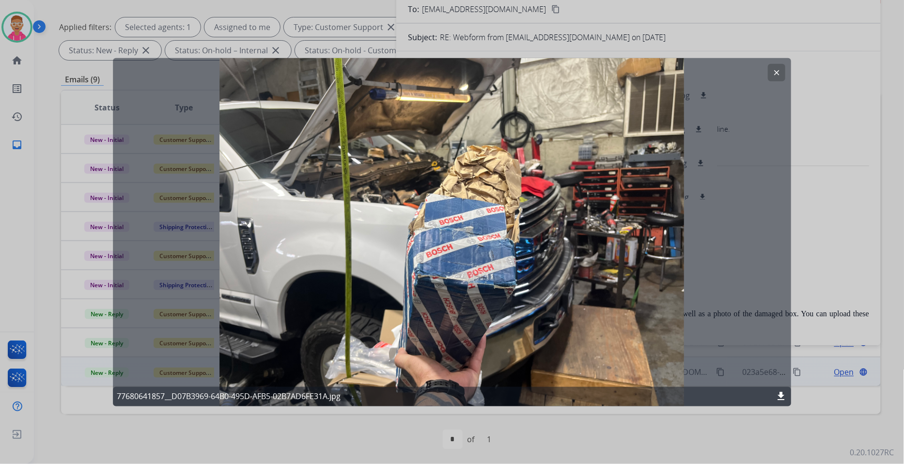
click at [774, 76] on mat-icon "clear" at bounding box center [776, 72] width 9 height 9
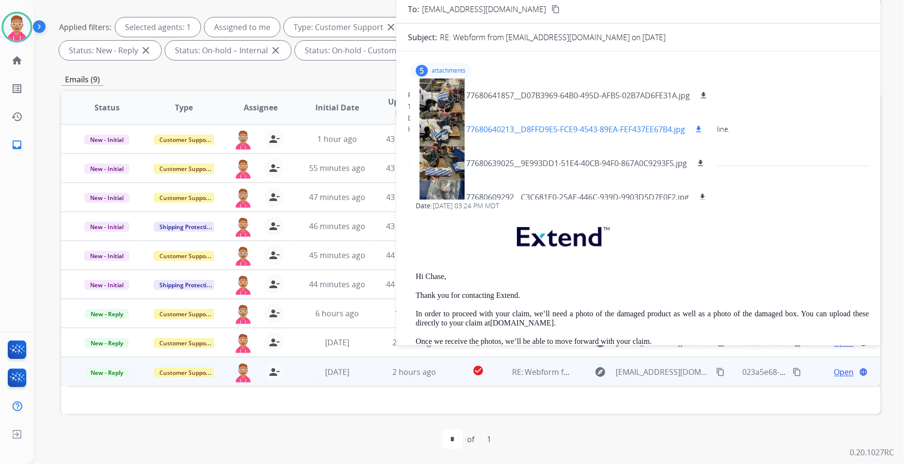
click at [435, 131] on div at bounding box center [442, 129] width 48 height 34
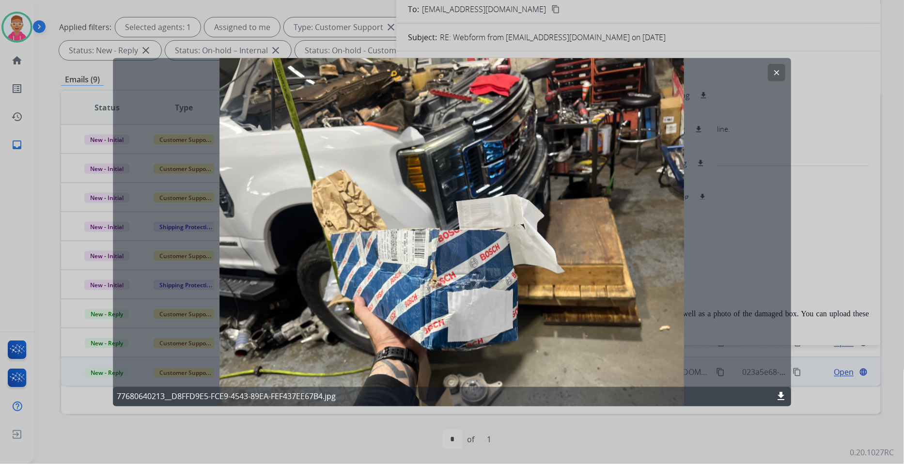
click at [776, 75] on mat-icon "clear" at bounding box center [776, 72] width 9 height 9
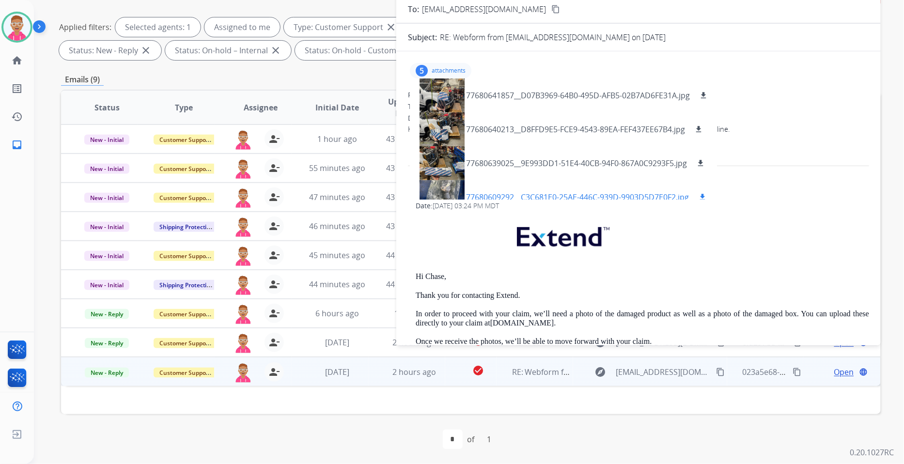
click at [446, 185] on div at bounding box center [442, 197] width 48 height 34
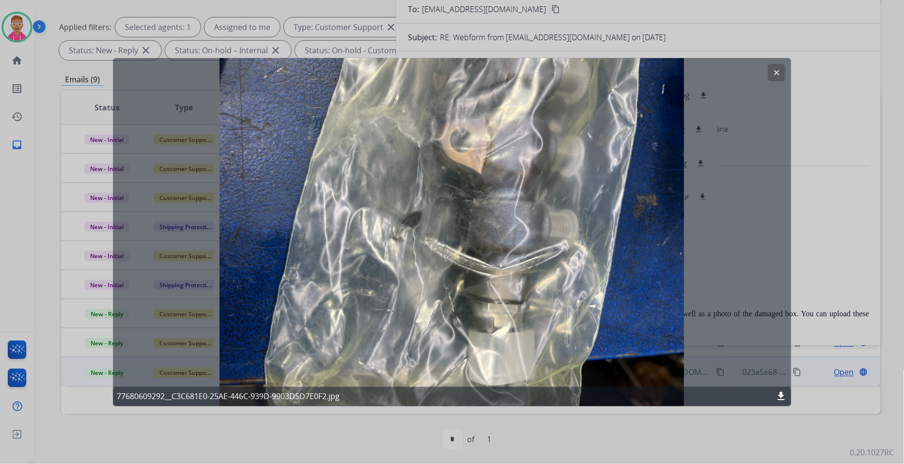
click at [774, 71] on mat-icon "clear" at bounding box center [776, 72] width 9 height 9
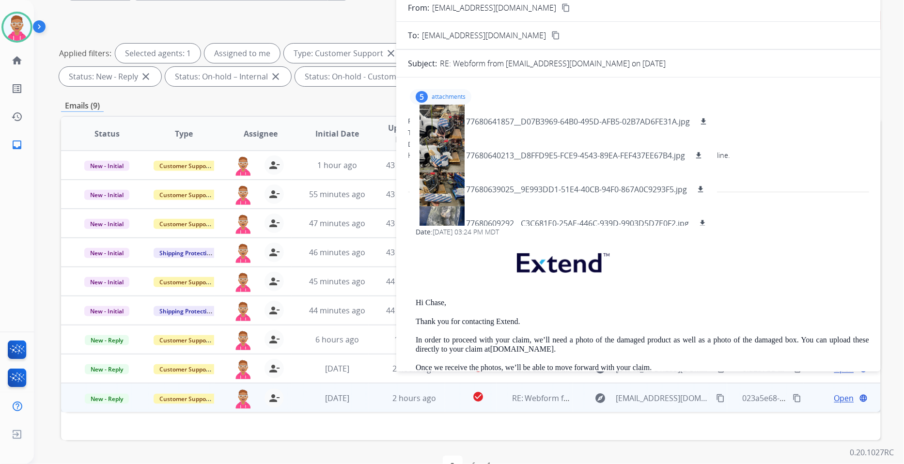
scroll to position [26, 0]
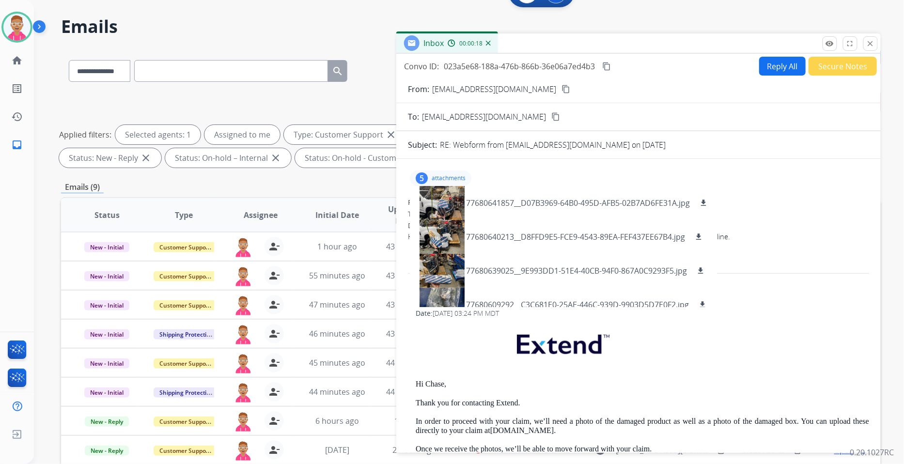
click at [562, 90] on mat-icon "content_copy" at bounding box center [566, 89] width 9 height 9
click at [562, 87] on mat-icon "content_copy" at bounding box center [566, 89] width 9 height 9
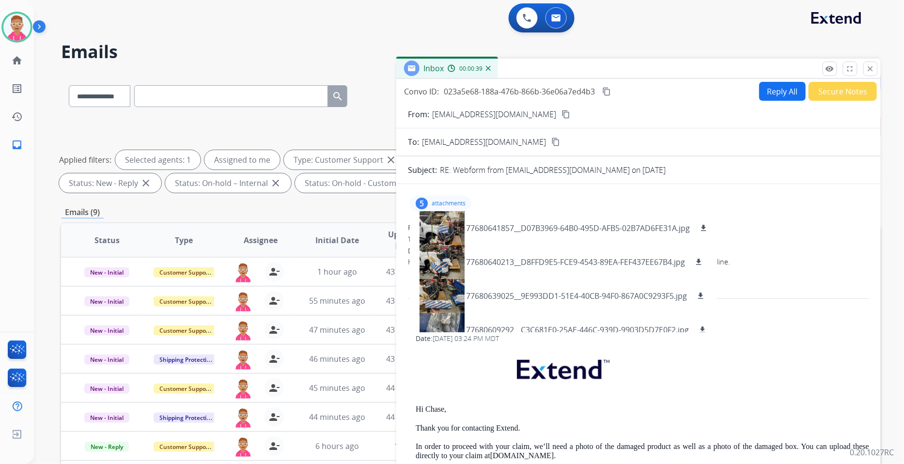
scroll to position [0, 0]
click at [764, 232] on div "From: [EMAIL_ADDRESS][DOMAIN_NAME]" at bounding box center [638, 228] width 461 height 10
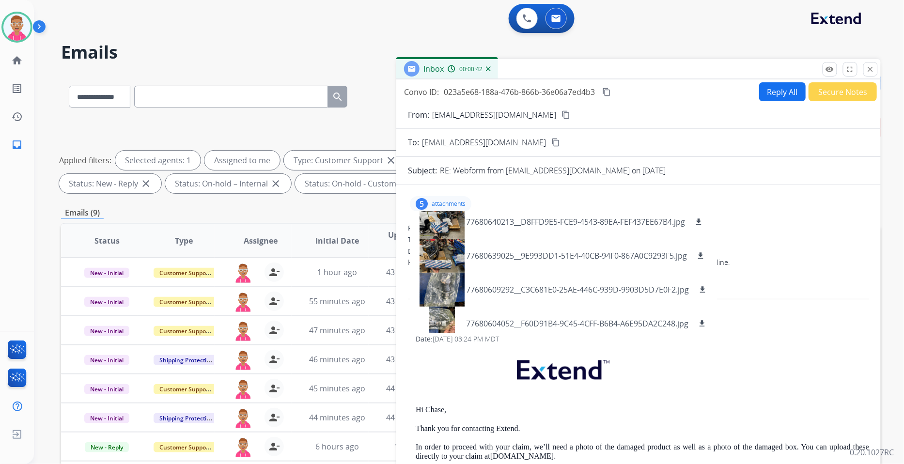
scroll to position [48, 0]
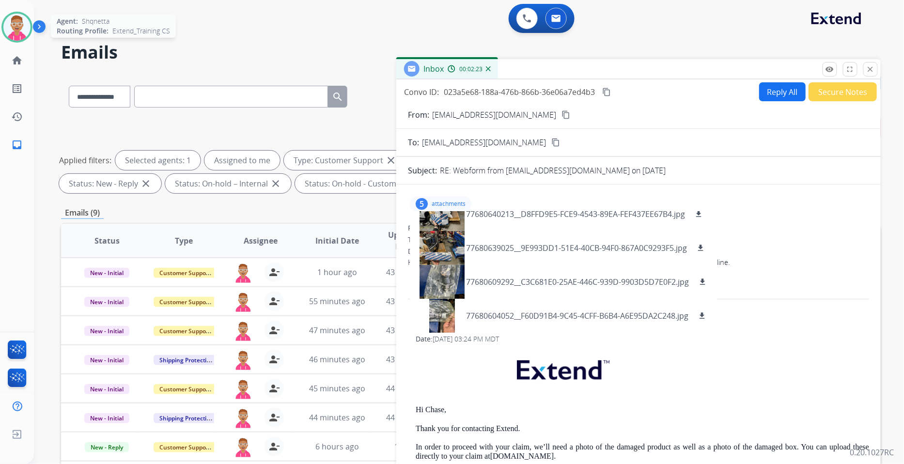
click at [25, 22] on img at bounding box center [16, 27] width 27 height 27
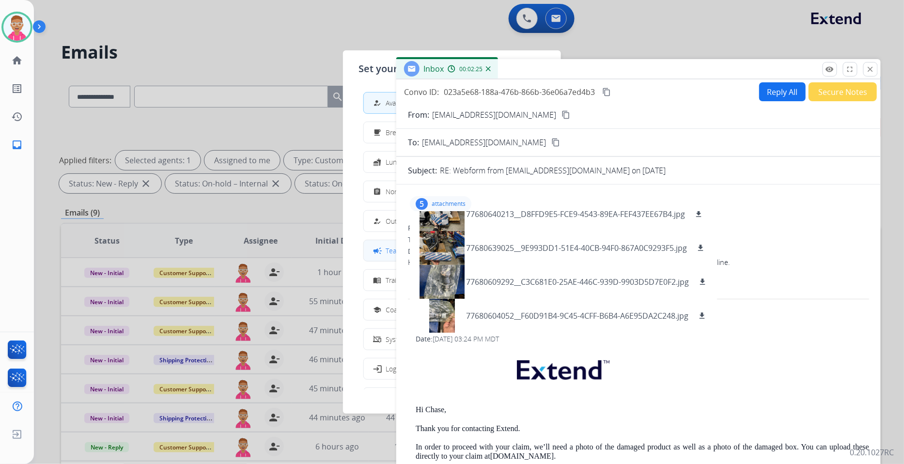
click at [389, 252] on span "Team Huddle" at bounding box center [406, 251] width 40 height 10
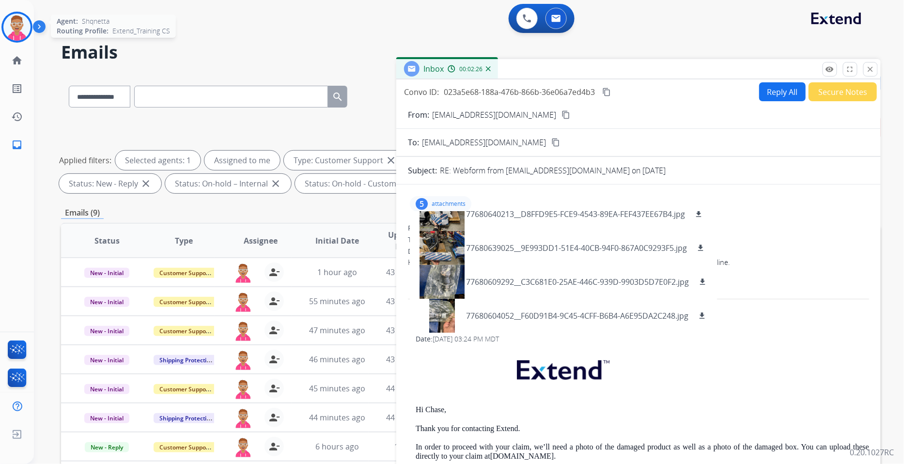
click at [10, 28] on img at bounding box center [16, 27] width 27 height 27
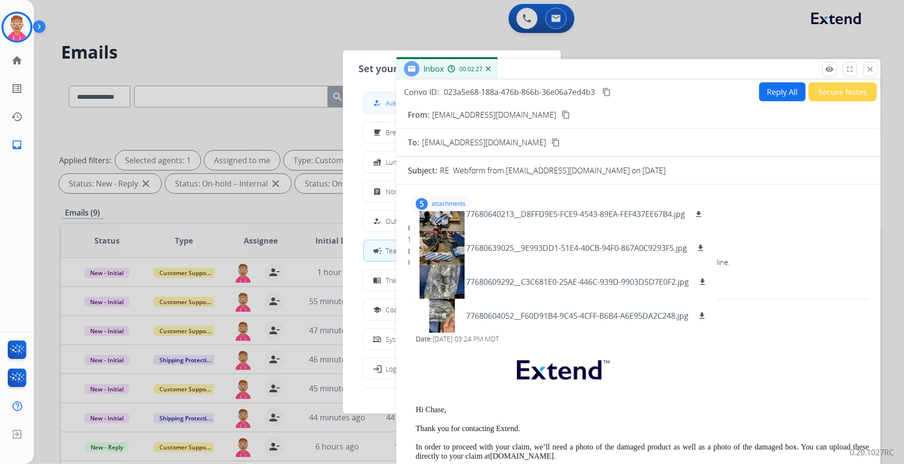
click at [373, 103] on button "how_to_reg Available" at bounding box center [452, 103] width 176 height 21
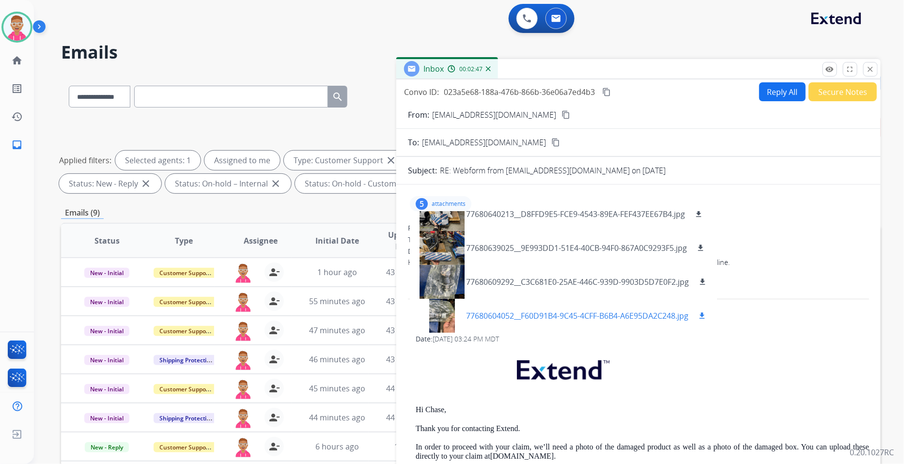
click at [442, 317] on div at bounding box center [442, 316] width 48 height 34
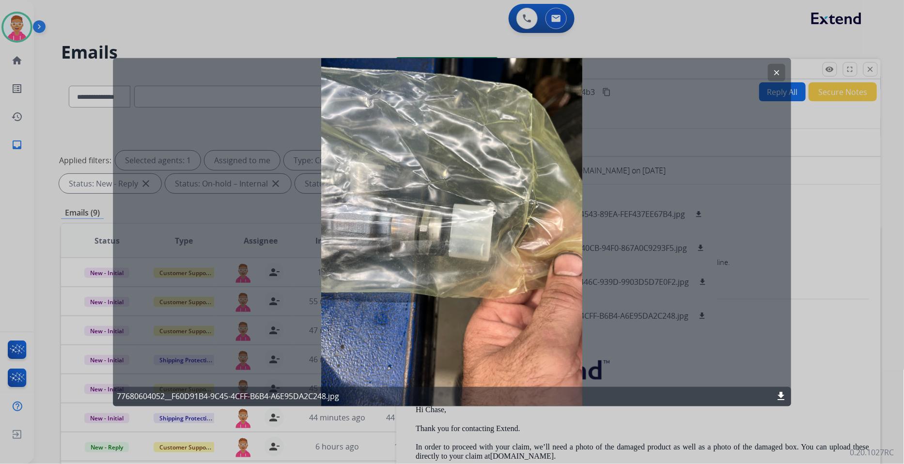
click at [776, 72] on mat-icon "clear" at bounding box center [776, 72] width 9 height 9
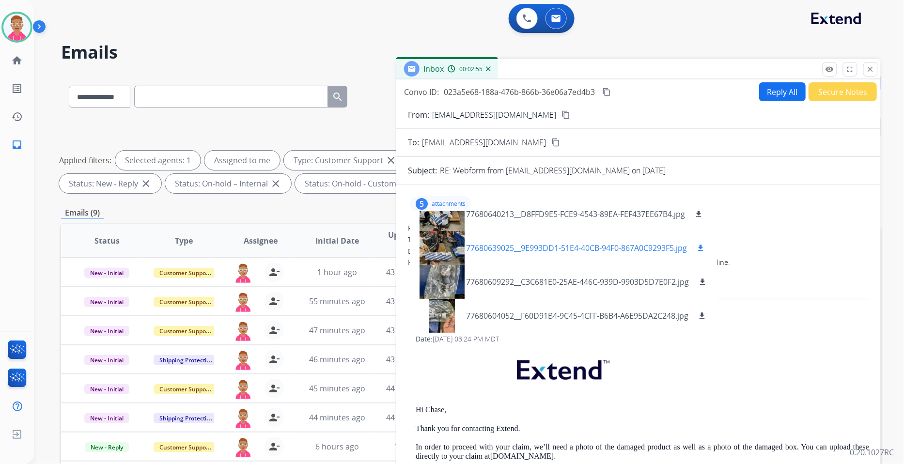
click at [435, 245] on div at bounding box center [442, 248] width 48 height 34
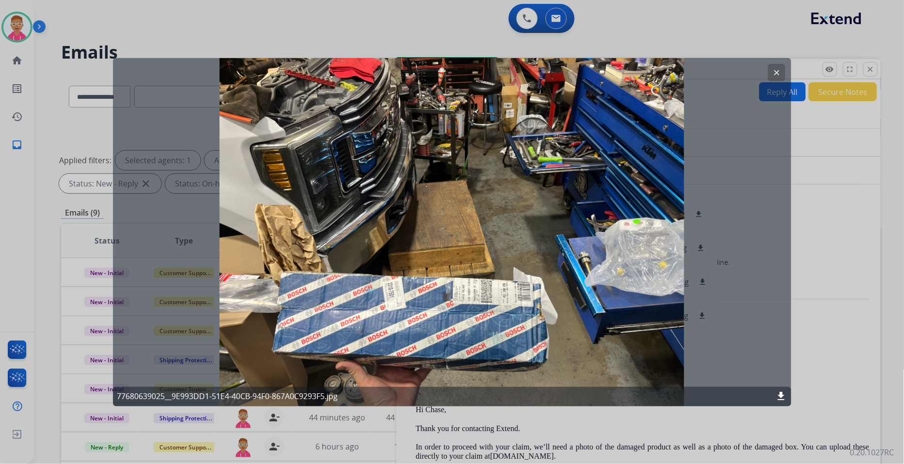
click at [782, 71] on button "clear" at bounding box center [776, 72] width 17 height 17
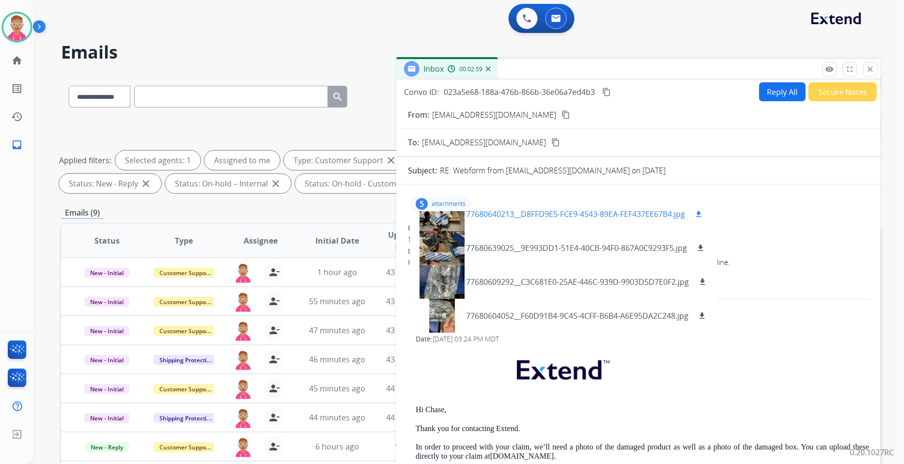
click at [453, 220] on div at bounding box center [442, 214] width 48 height 34
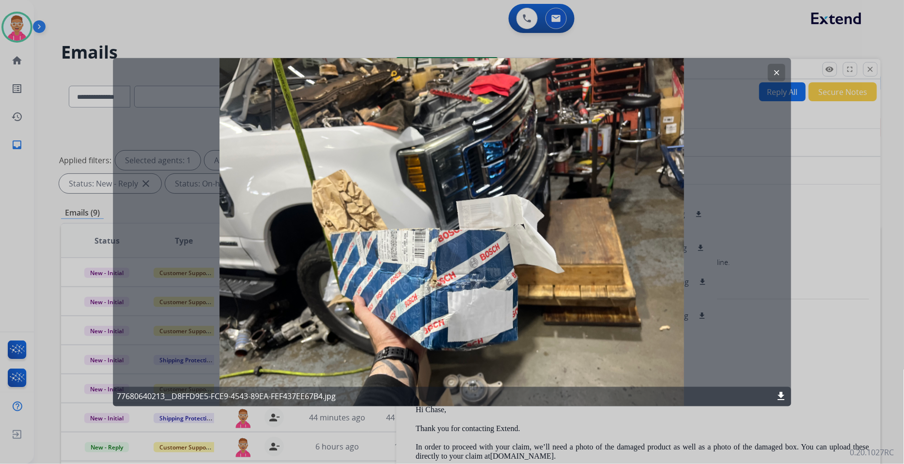
click at [785, 398] on mat-icon "download" at bounding box center [782, 397] width 12 height 12
click at [781, 73] on button "clear" at bounding box center [776, 72] width 17 height 17
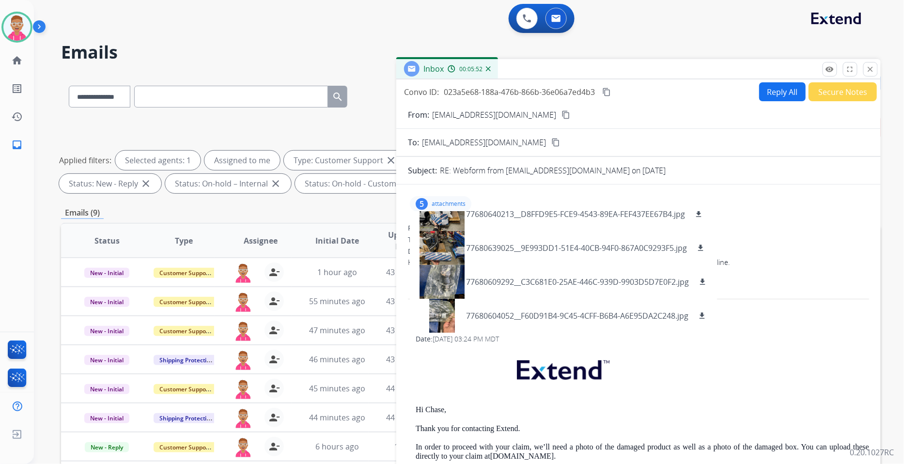
click at [783, 393] on p at bounding box center [643, 372] width 454 height 47
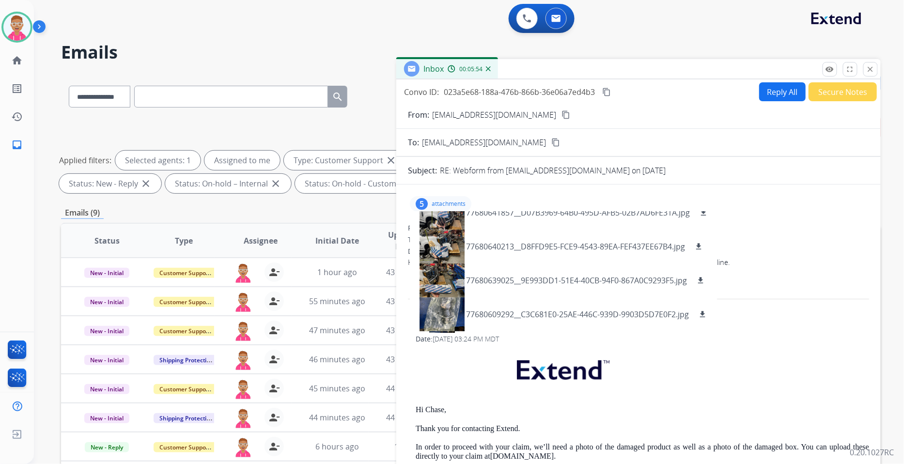
scroll to position [0, 0]
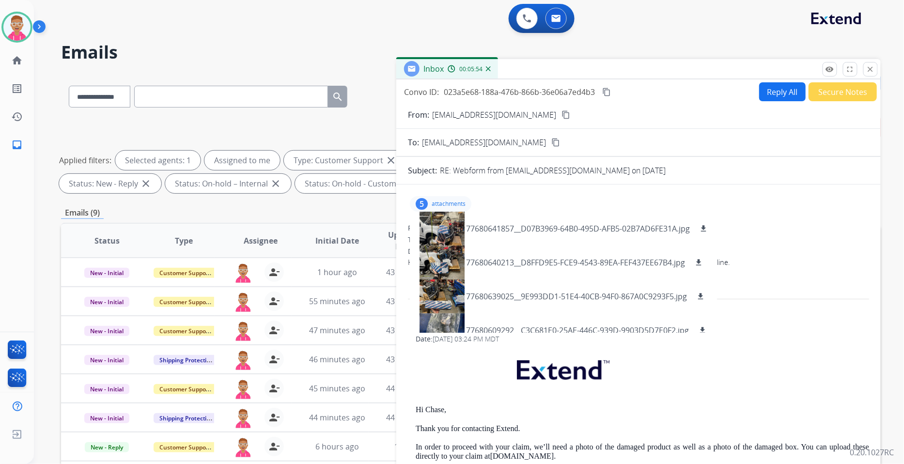
click at [787, 283] on p at bounding box center [638, 284] width 461 height 12
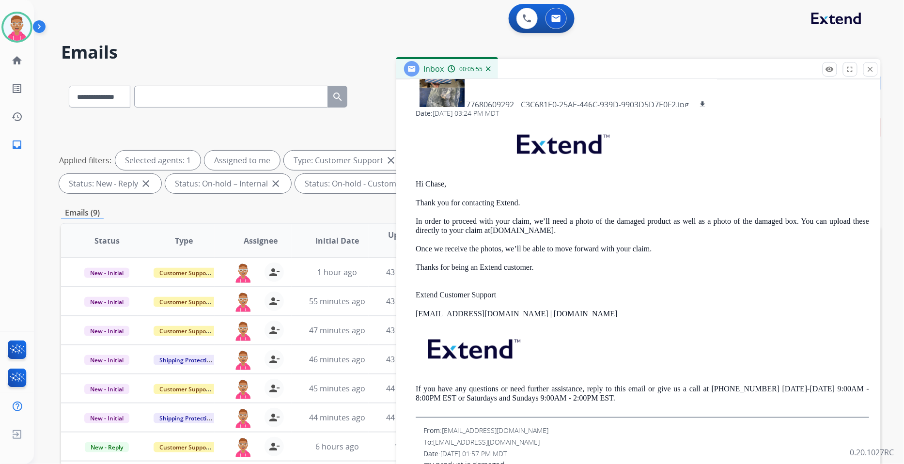
scroll to position [233, 0]
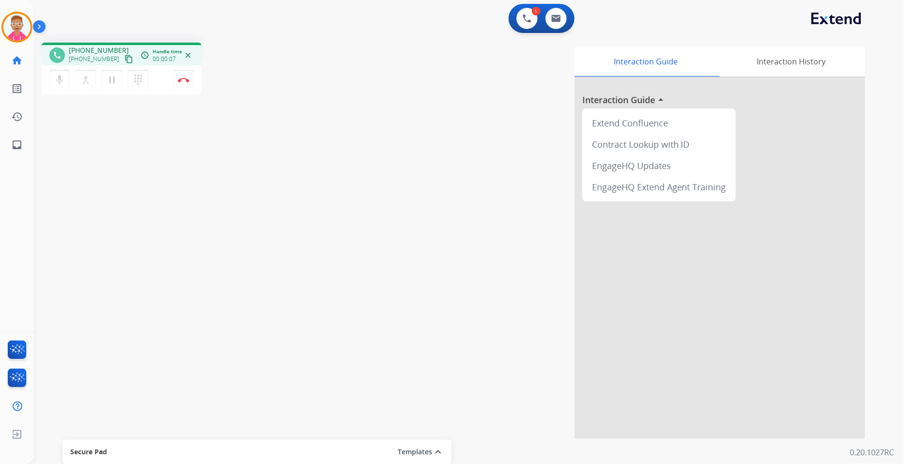
click at [125, 61] on mat-icon "content_copy" at bounding box center [129, 59] width 9 height 9
drag, startPoint x: 212, startPoint y: 295, endPoint x: 179, endPoint y: 246, distance: 58.7
click at [204, 287] on div "phone [PHONE_NUMBER] [PHONE_NUMBER] content_copy access_time Call metrics Queue…" at bounding box center [457, 237] width 847 height 404
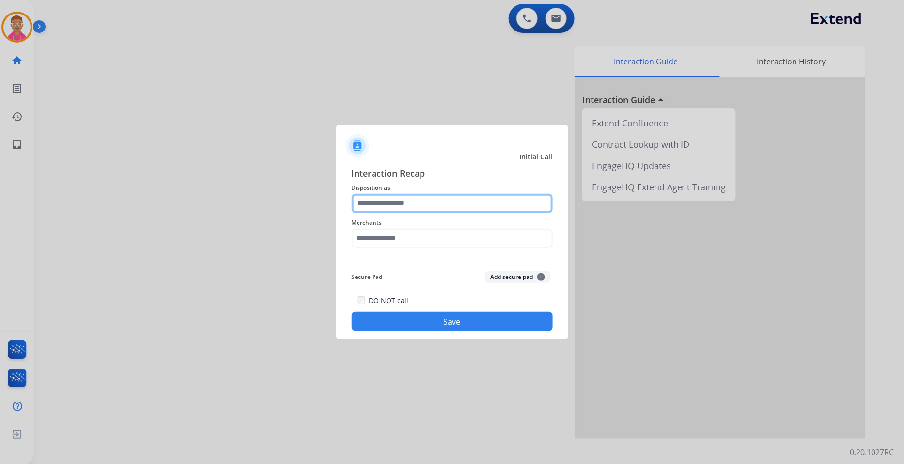
click at [482, 199] on input "text" at bounding box center [452, 203] width 201 height 19
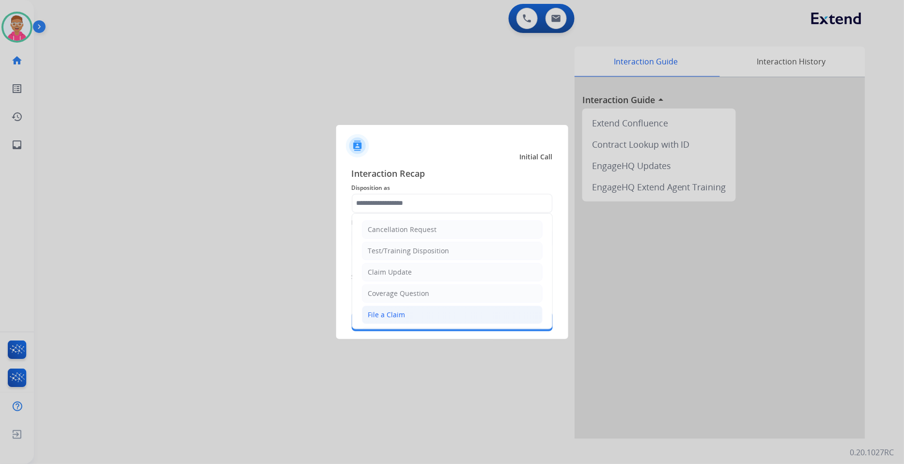
click at [426, 313] on li "File a Claim" at bounding box center [452, 315] width 181 height 18
type input "**********"
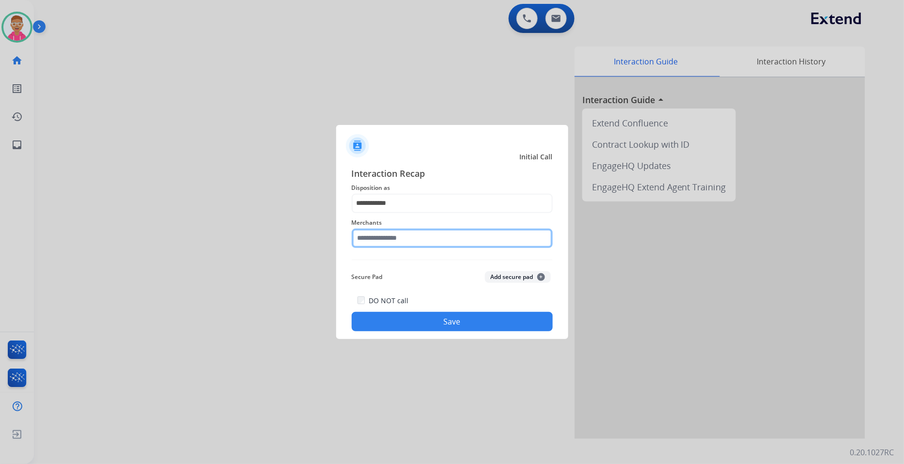
click at [379, 240] on input "text" at bounding box center [452, 238] width 201 height 19
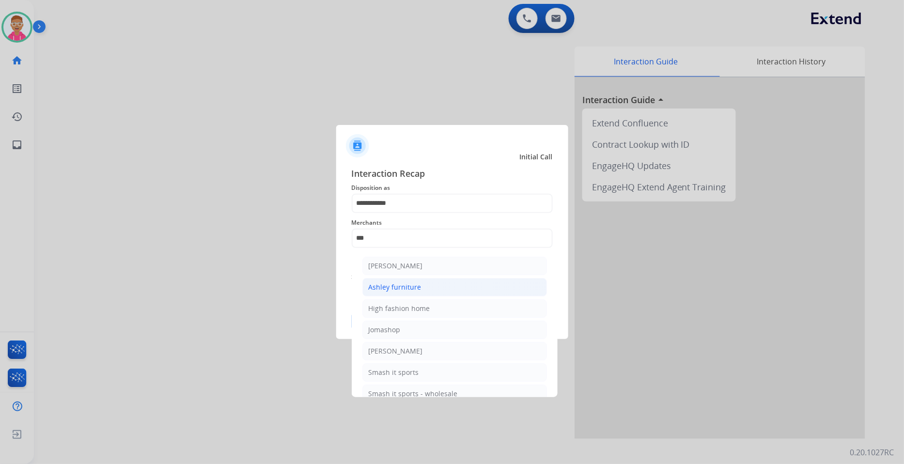
click at [407, 285] on div "Ashley furniture" at bounding box center [395, 288] width 53 height 10
type input "**********"
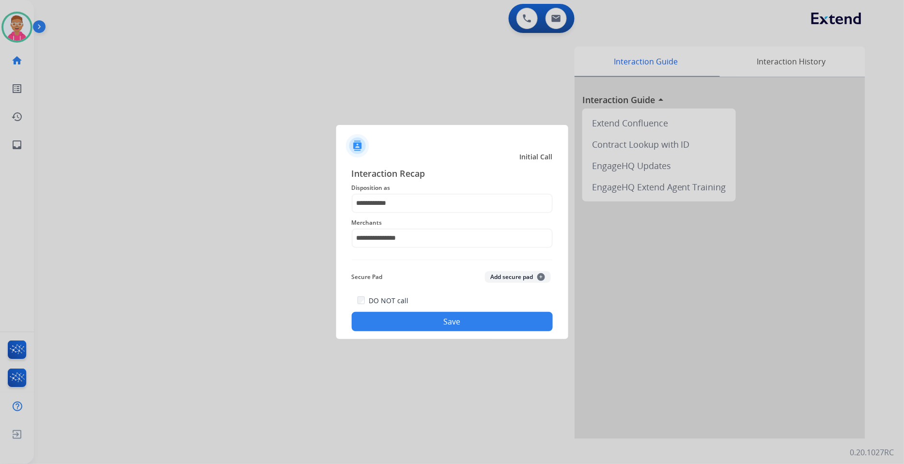
click at [401, 322] on button "Save" at bounding box center [452, 321] width 201 height 19
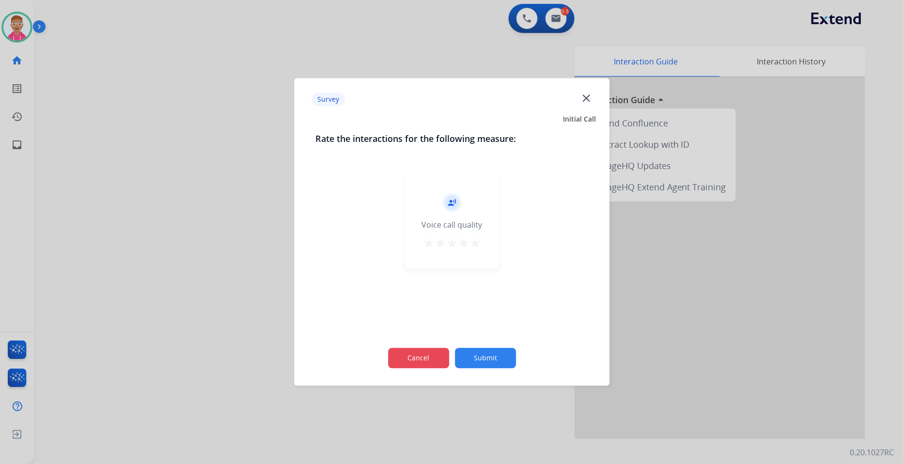
click at [415, 357] on button "Cancel" at bounding box center [418, 358] width 61 height 20
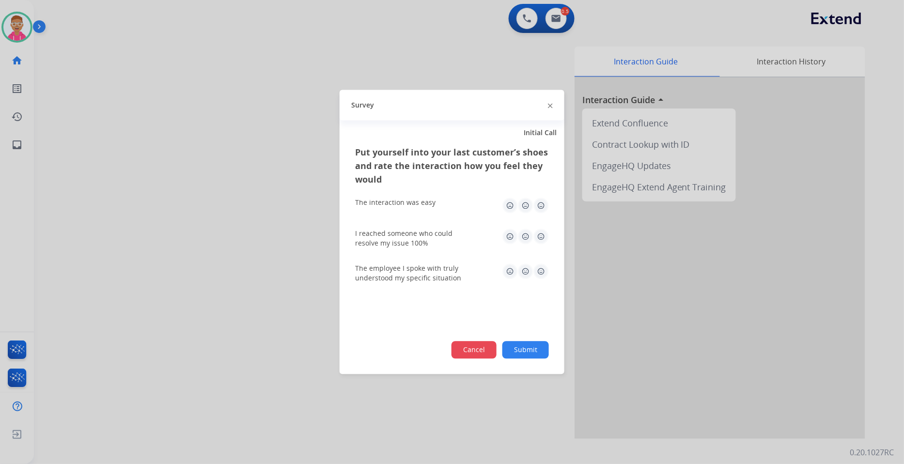
click at [476, 351] on button "Cancel" at bounding box center [474, 350] width 45 height 17
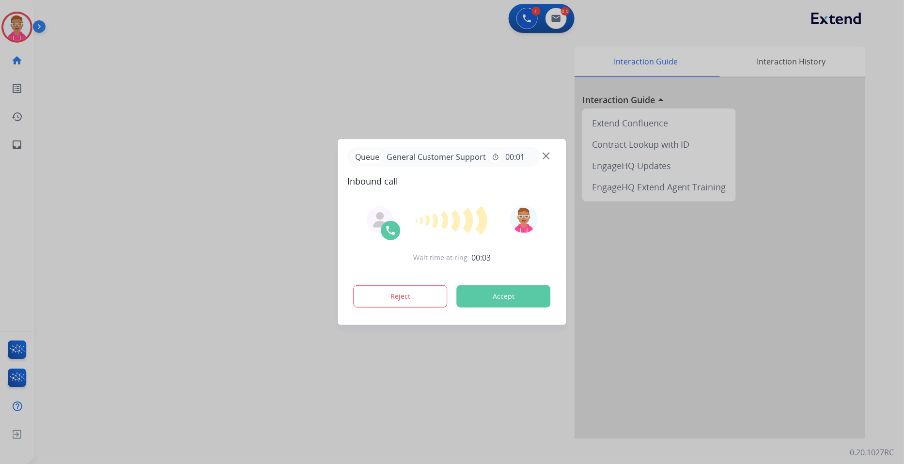
click at [138, 169] on div at bounding box center [452, 232] width 904 height 464
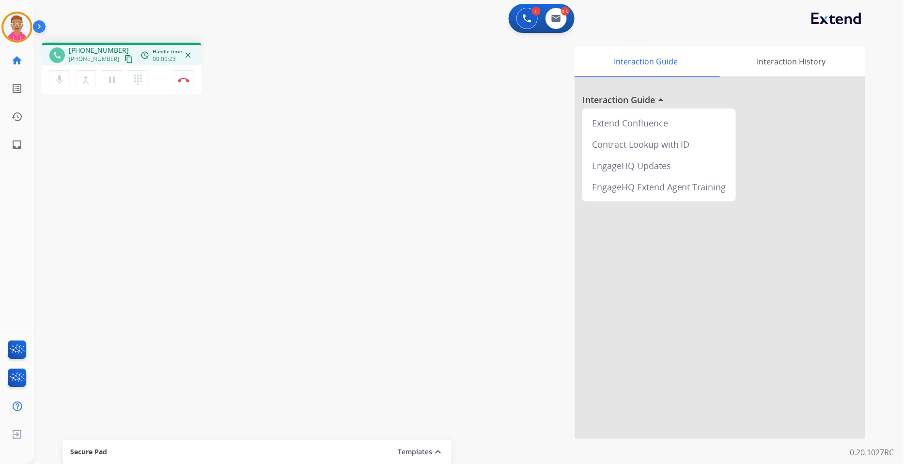
click at [125, 59] on mat-icon "content_copy" at bounding box center [129, 59] width 9 height 9
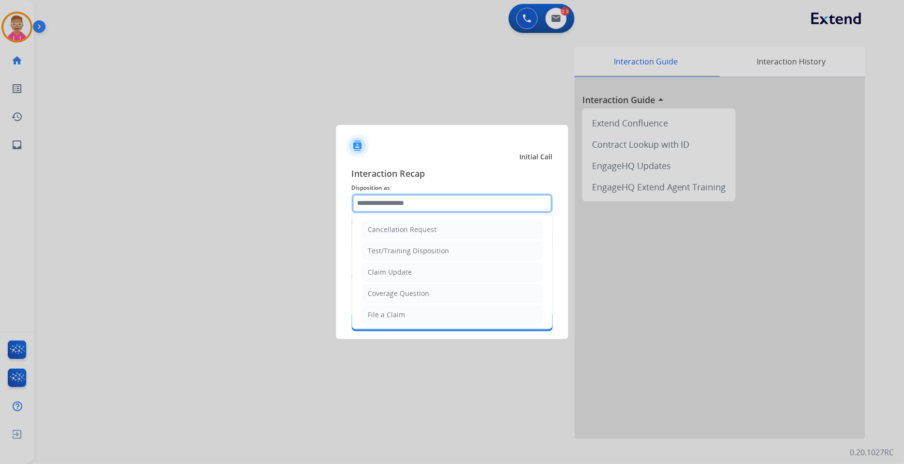
click at [406, 205] on input "text" at bounding box center [452, 203] width 201 height 19
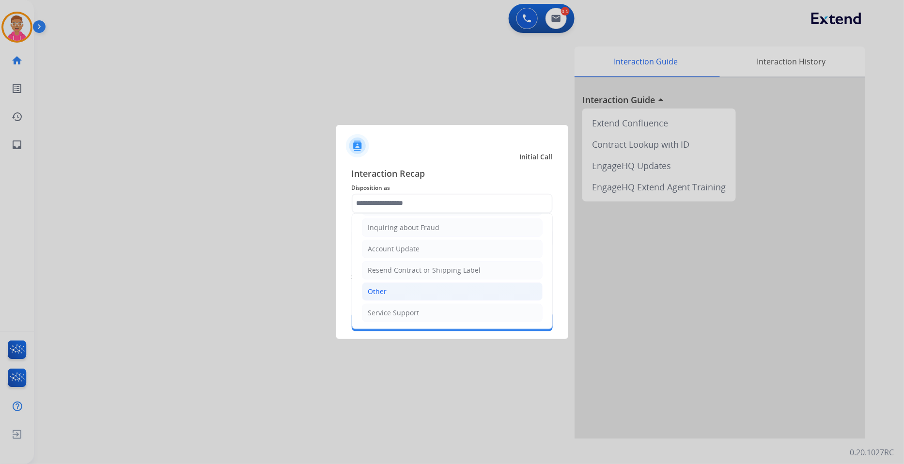
click at [396, 290] on li "Other" at bounding box center [452, 292] width 181 height 18
type input "*****"
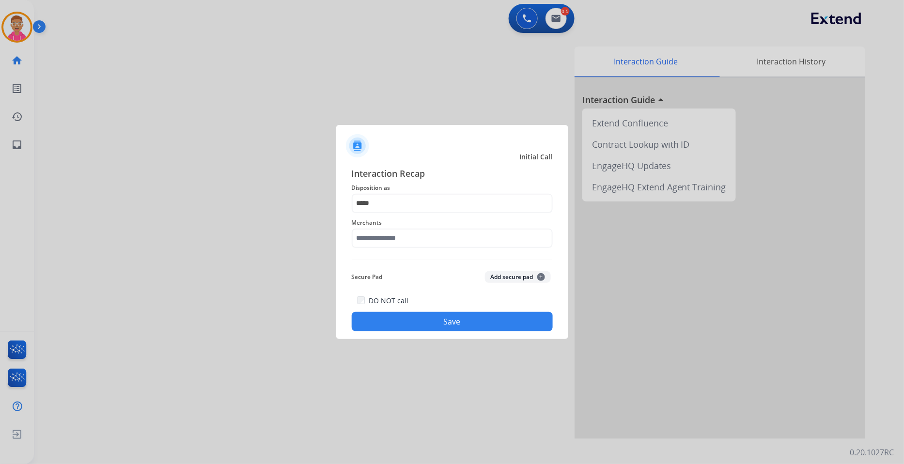
click at [389, 250] on div "Merchants" at bounding box center [452, 232] width 201 height 39
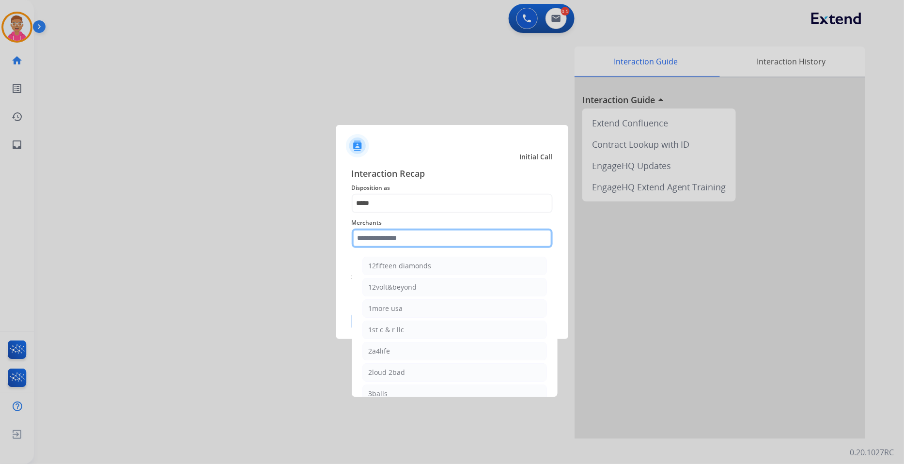
click at [389, 238] on input "text" at bounding box center [452, 238] width 201 height 19
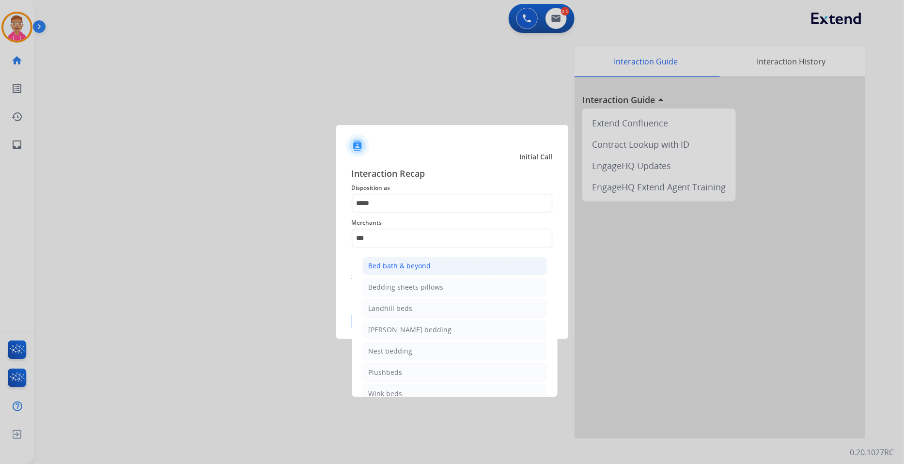
click at [428, 264] on div "Bed bath & beyond" at bounding box center [400, 266] width 63 height 10
type input "**********"
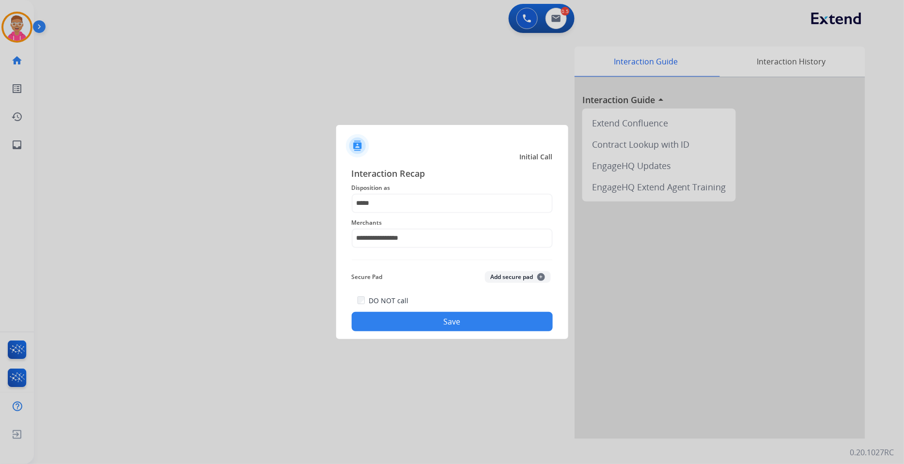
click at [420, 327] on button "Save" at bounding box center [452, 321] width 201 height 19
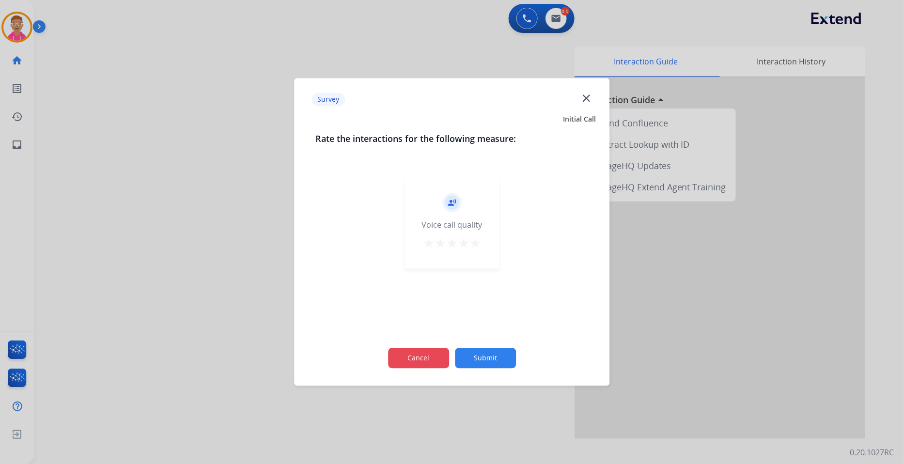
click at [430, 357] on button "Cancel" at bounding box center [418, 358] width 61 height 20
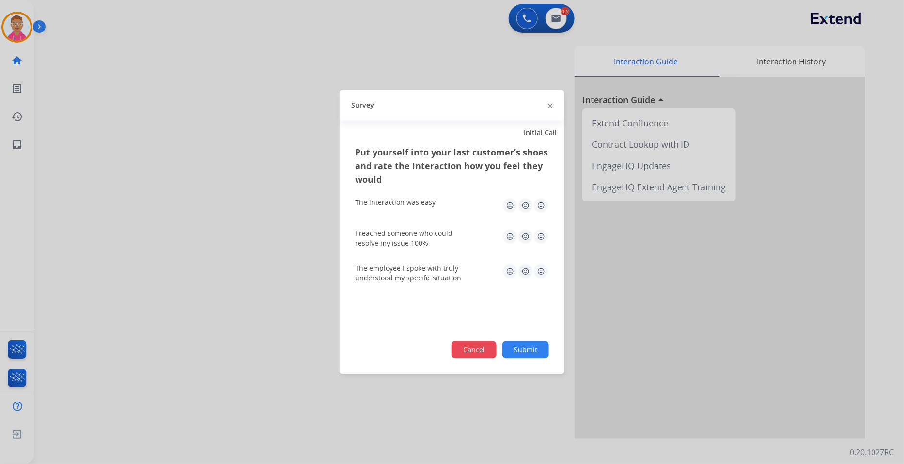
click at [468, 354] on button "Cancel" at bounding box center [474, 350] width 45 height 17
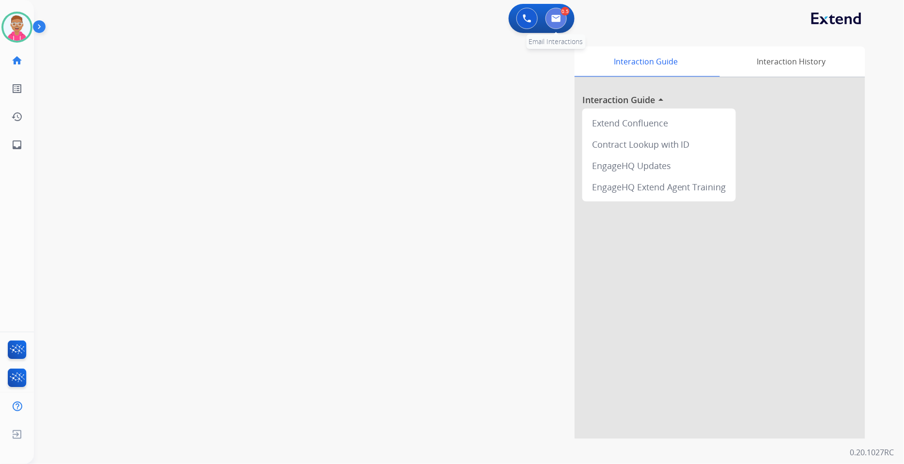
click at [553, 18] on img at bounding box center [556, 19] width 10 height 8
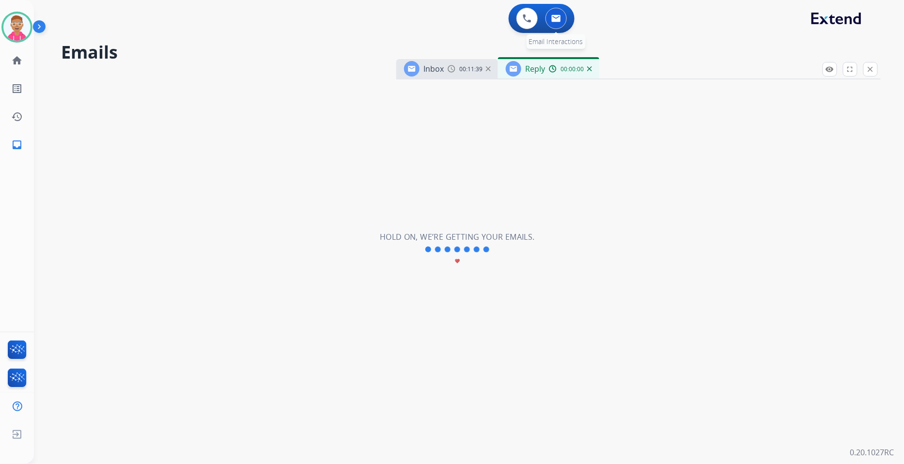
select select "**********"
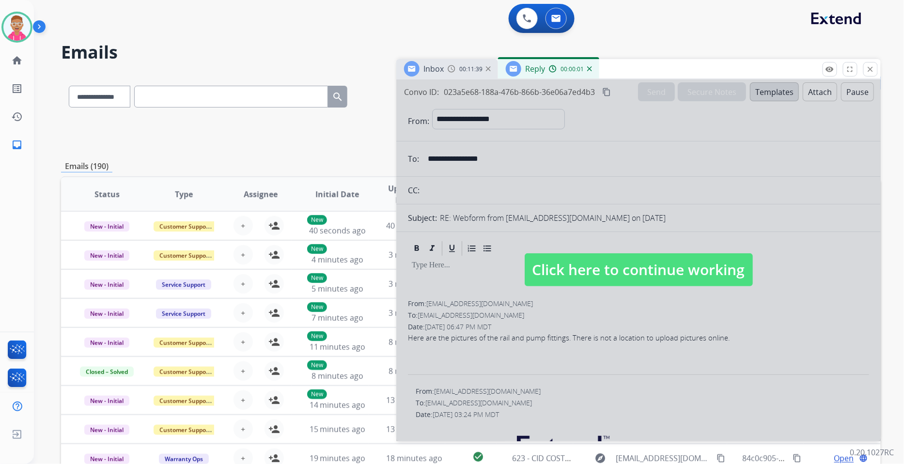
click at [618, 274] on span "Click here to continue working" at bounding box center [639, 269] width 228 height 33
select select
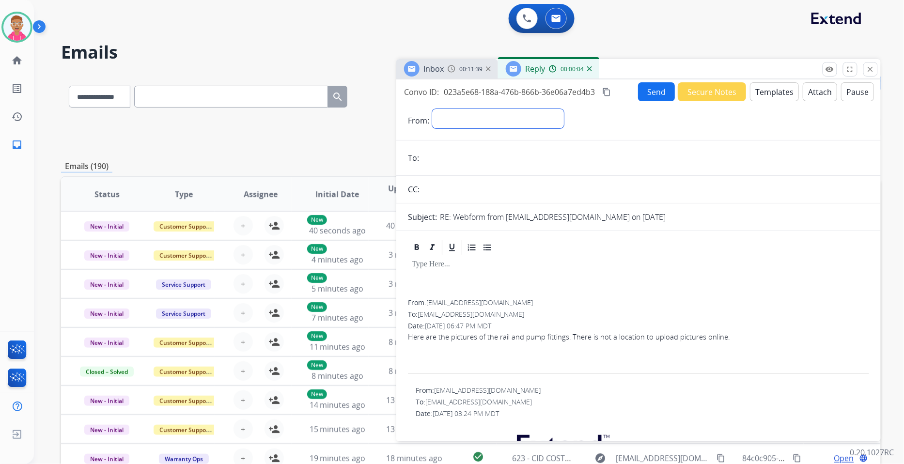
click at [495, 115] on select "**********" at bounding box center [498, 118] width 132 height 19
select select "**********"
click at [432, 109] on select "**********" at bounding box center [498, 118] width 132 height 19
click at [466, 159] on input "email" at bounding box center [645, 158] width 447 height 19
click at [671, 299] on div at bounding box center [638, 279] width 461 height 44
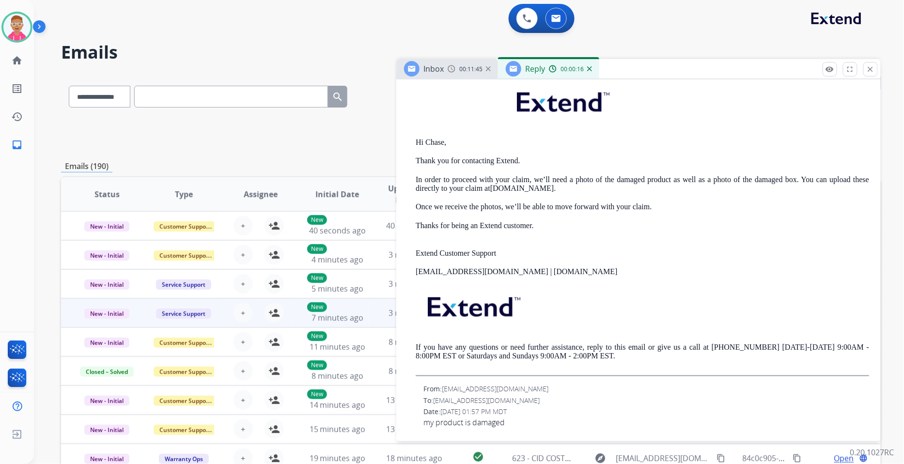
scroll to position [347, 0]
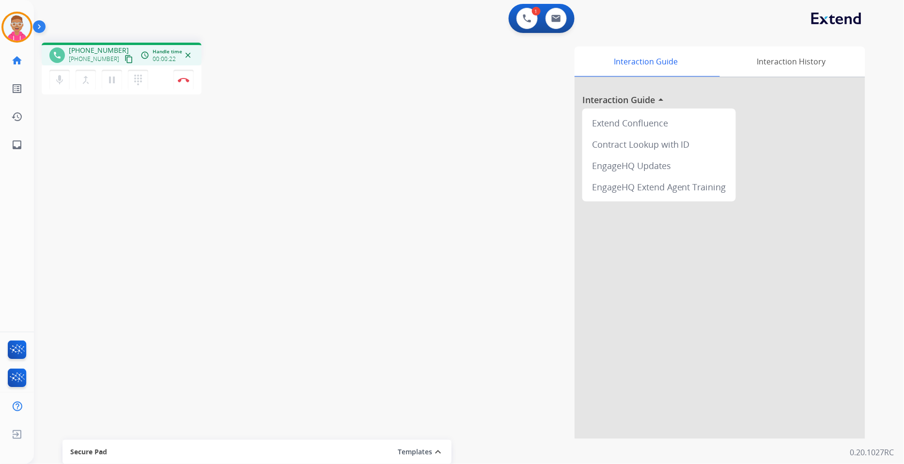
click at [125, 59] on mat-icon "content_copy" at bounding box center [129, 59] width 9 height 9
click at [187, 81] on img at bounding box center [184, 80] width 12 height 5
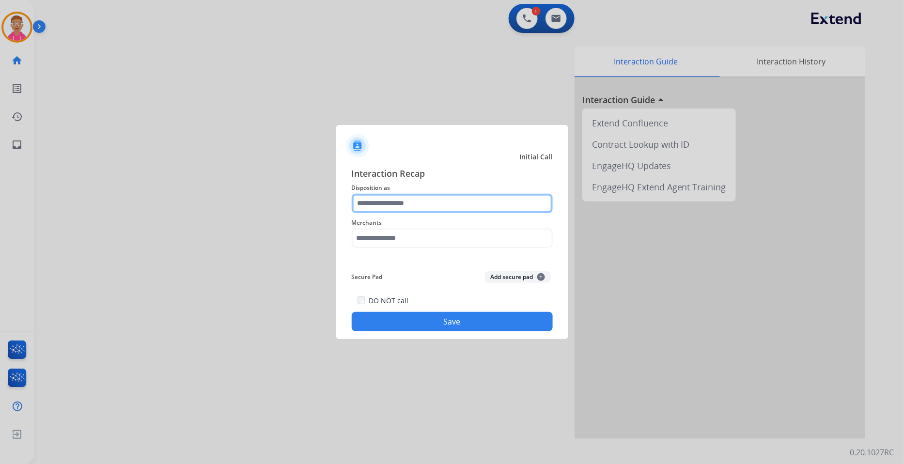
click at [450, 210] on input "text" at bounding box center [452, 203] width 201 height 19
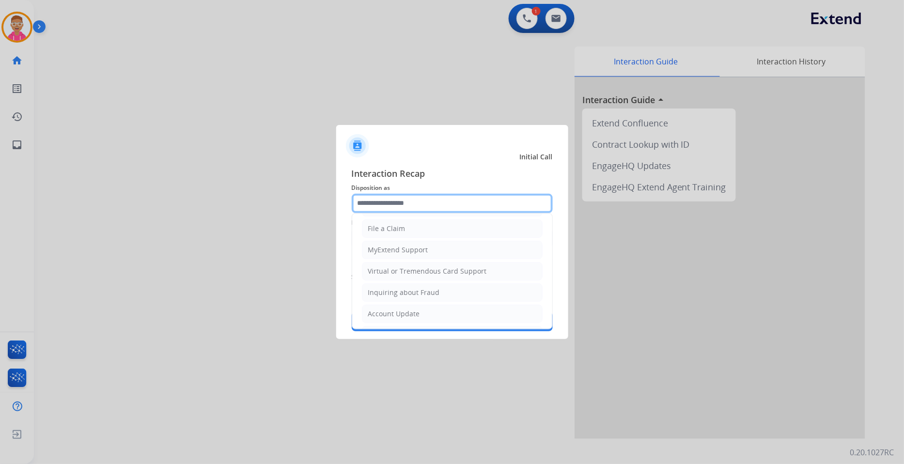
scroll to position [152, 0]
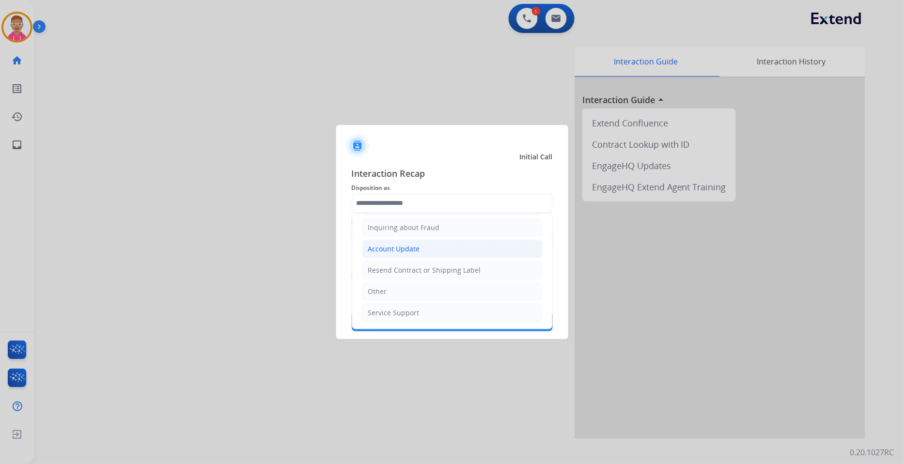
click at [425, 246] on li "Account Update" at bounding box center [452, 249] width 181 height 18
type input "**********"
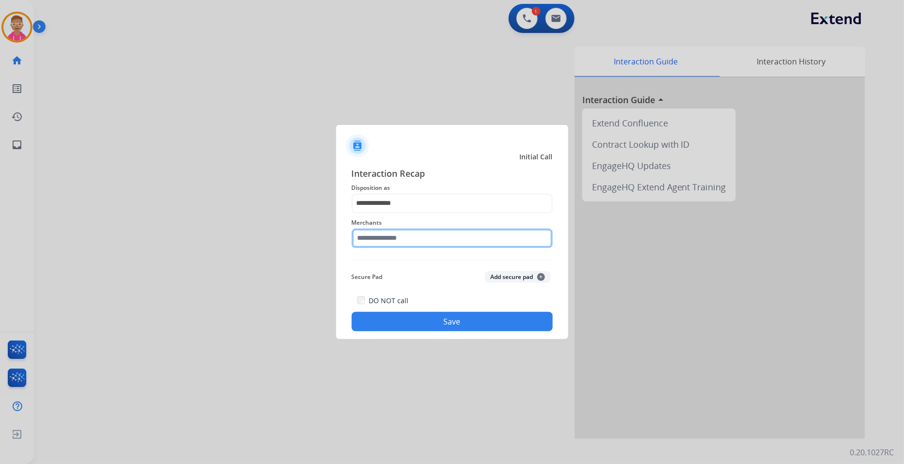
click at [424, 239] on input "text" at bounding box center [452, 238] width 201 height 19
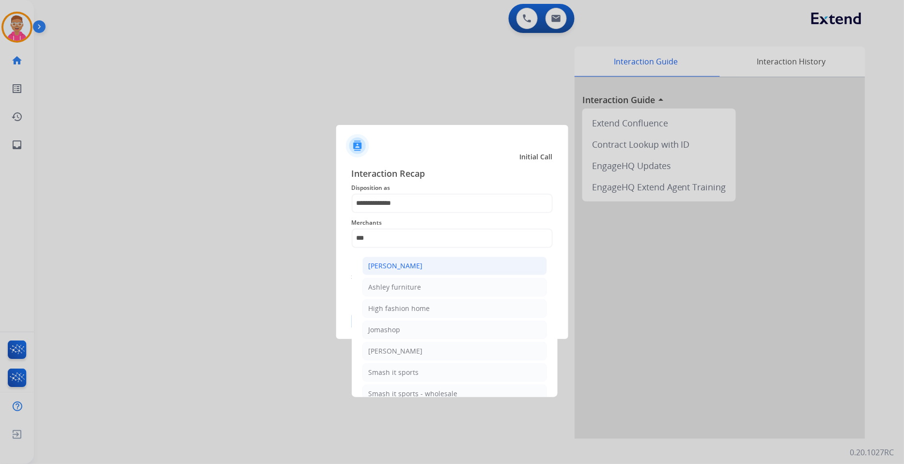
click at [422, 266] on li "[PERSON_NAME]" at bounding box center [454, 266] width 185 height 18
type input "**********"
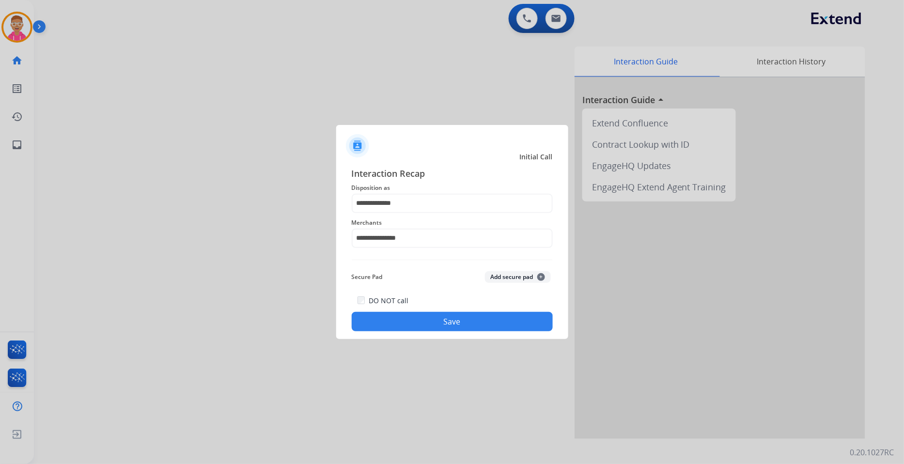
click at [404, 325] on button "Save" at bounding box center [452, 321] width 201 height 19
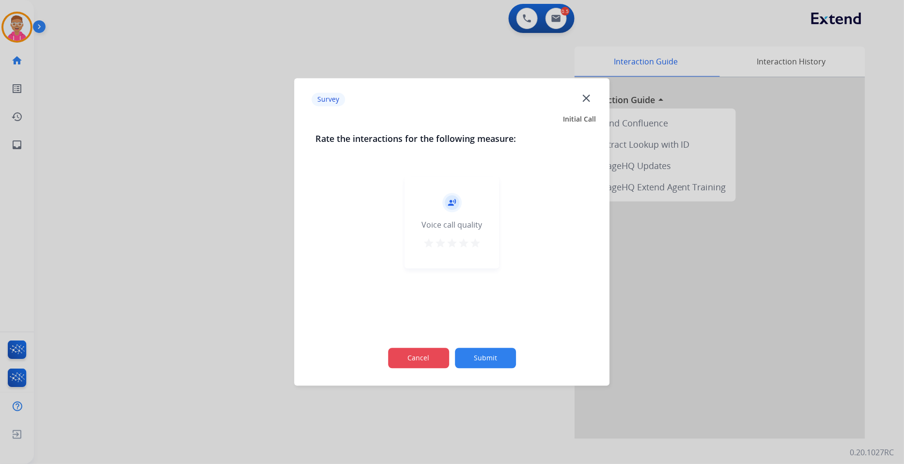
click at [430, 362] on button "Cancel" at bounding box center [418, 358] width 61 height 20
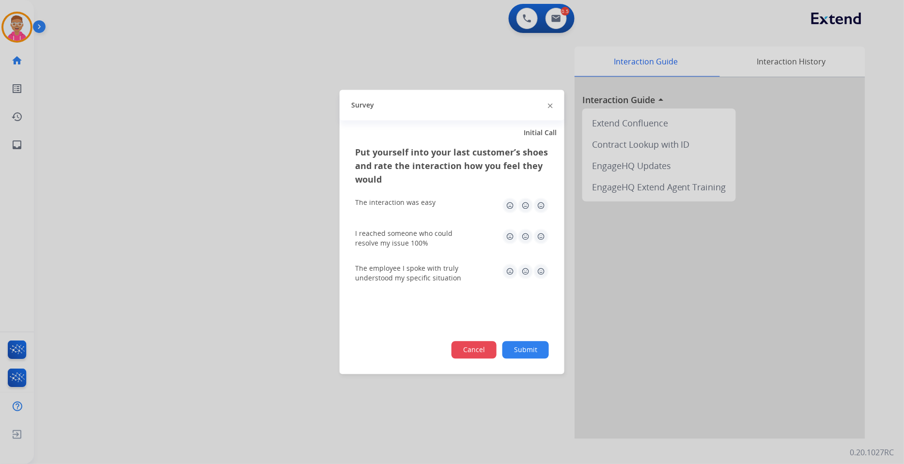
click at [473, 352] on button "Cancel" at bounding box center [474, 350] width 45 height 17
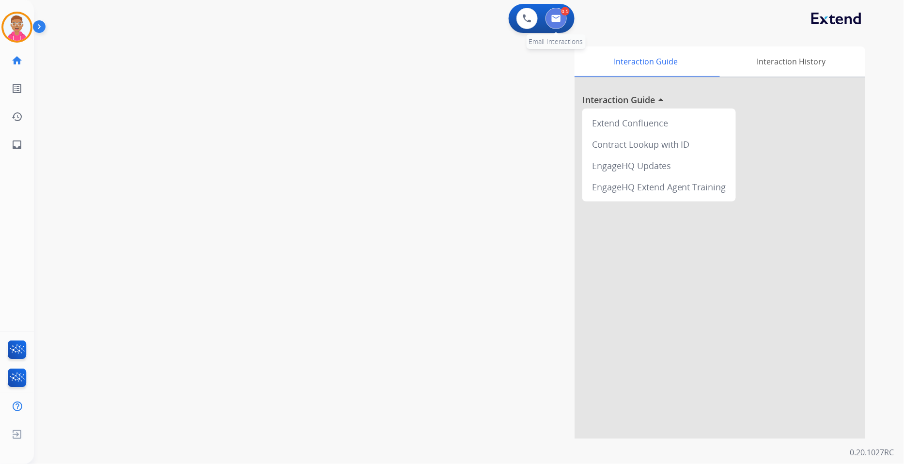
click at [560, 12] on button at bounding box center [556, 18] width 21 height 21
select select "**********"
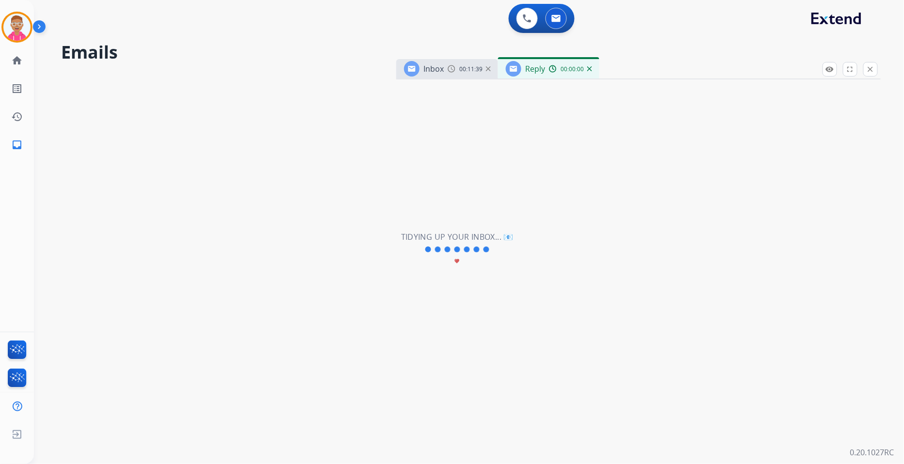
select select "**********"
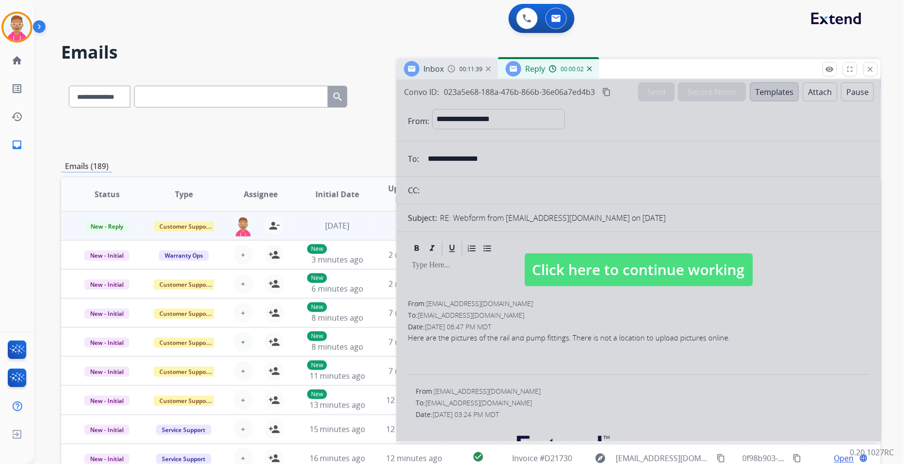
click at [582, 279] on span "Click here to continue working" at bounding box center [639, 269] width 228 height 33
select select
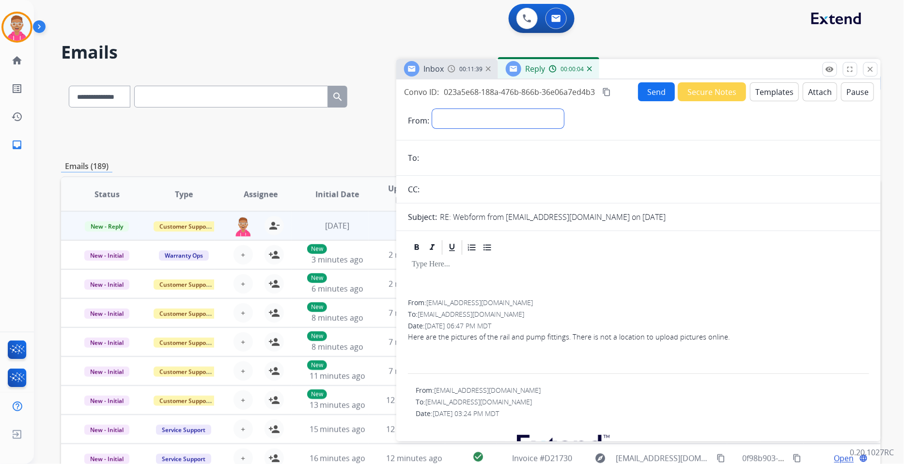
click at [481, 125] on select "**********" at bounding box center [498, 118] width 132 height 19
select select "**********"
click at [432, 109] on select "**********" at bounding box center [498, 118] width 132 height 19
drag, startPoint x: 432, startPoint y: 302, endPoint x: 437, endPoint y: 306, distance: 6.5
click at [469, 302] on span "[EMAIL_ADDRESS][DOMAIN_NAME]" at bounding box center [479, 303] width 107 height 9
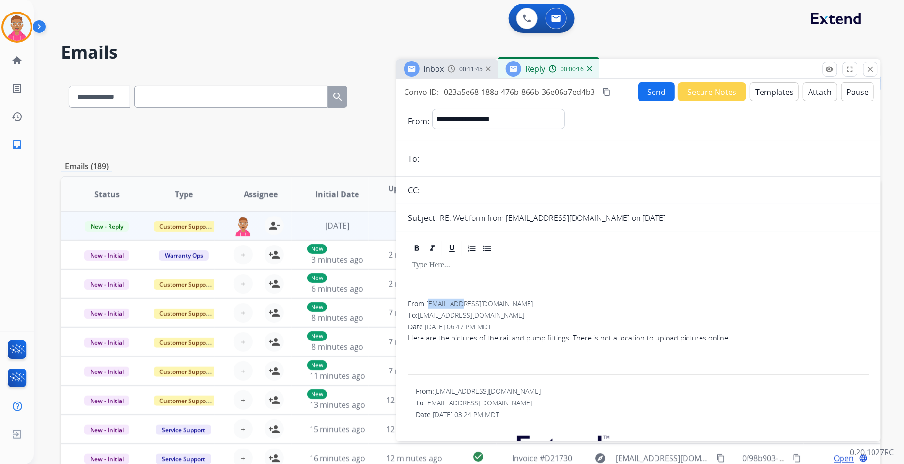
click at [432, 304] on span "[EMAIL_ADDRESS][DOMAIN_NAME]" at bounding box center [479, 303] width 107 height 9
drag, startPoint x: 428, startPoint y: 302, endPoint x: 496, endPoint y: 304, distance: 67.9
click at [496, 304] on div "From: [EMAIL_ADDRESS][DOMAIN_NAME]" at bounding box center [638, 304] width 461 height 10
drag, startPoint x: 496, startPoint y: 304, endPoint x: 428, endPoint y: 304, distance: 68.3
click at [428, 304] on div "From: [EMAIL_ADDRESS][DOMAIN_NAME]" at bounding box center [638, 304] width 461 height 10
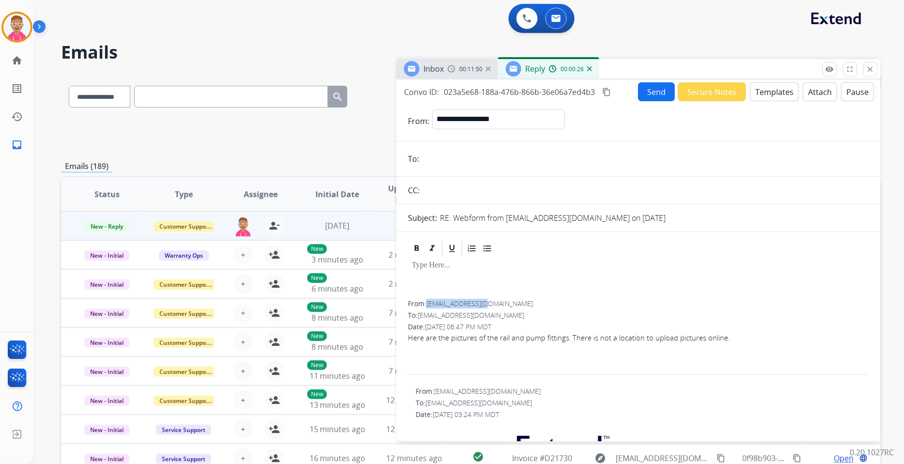
copy span "[EMAIL_ADDRESS][DOMAIN_NAME]"
click at [436, 153] on input "email" at bounding box center [645, 158] width 447 height 19
paste input "**********"
type input "**********"
click at [768, 91] on button "Templates" at bounding box center [774, 91] width 49 height 19
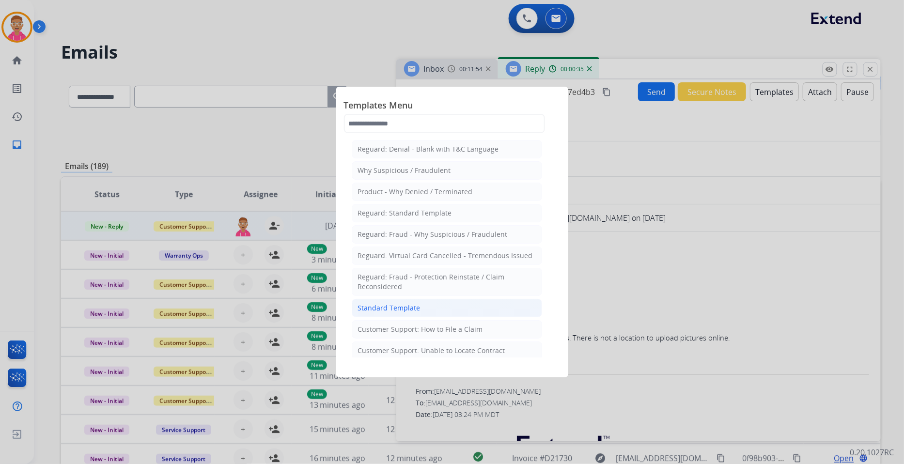
click at [427, 304] on li "Standard Template" at bounding box center [447, 308] width 190 height 18
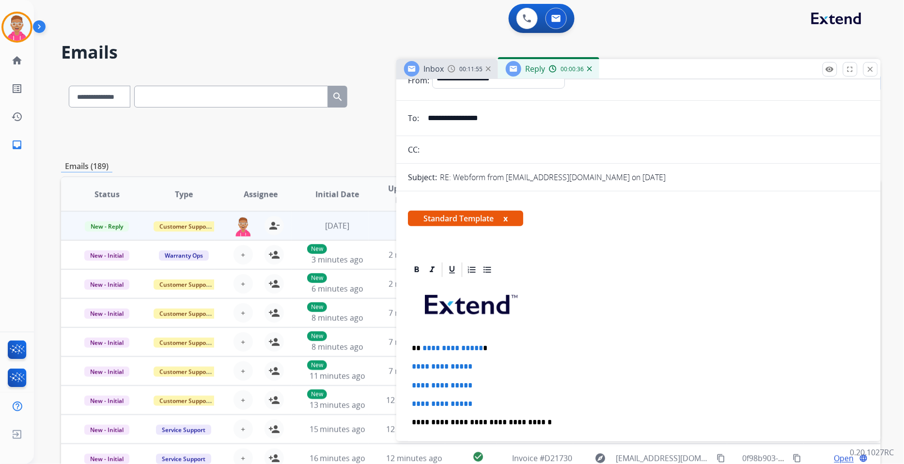
scroll to position [215, 0]
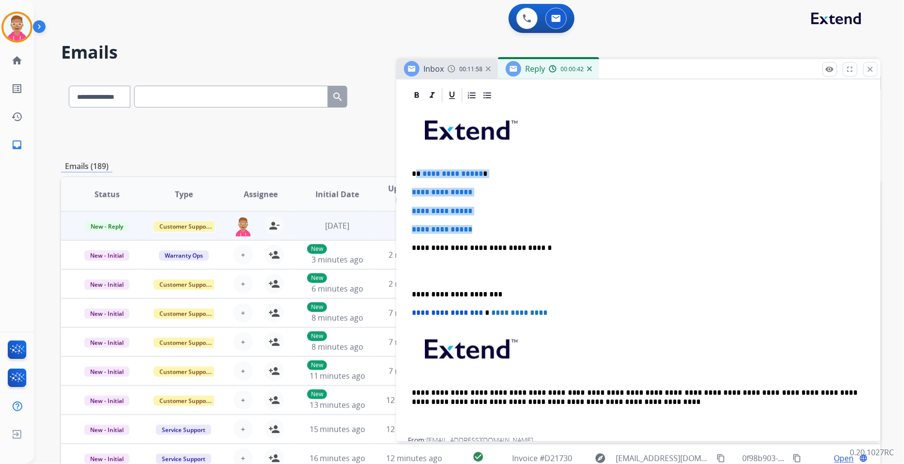
drag, startPoint x: 491, startPoint y: 230, endPoint x: 418, endPoint y: 175, distance: 91.4
click at [418, 175] on div "**********" at bounding box center [638, 270] width 461 height 333
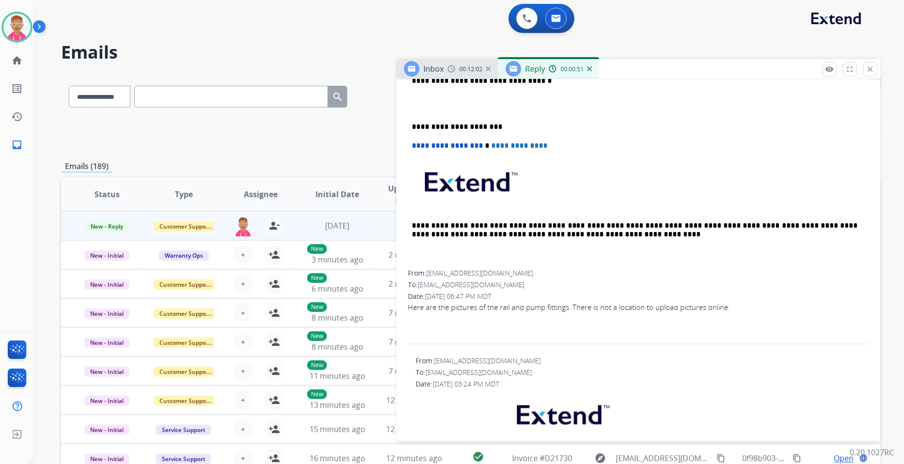
scroll to position [210, 0]
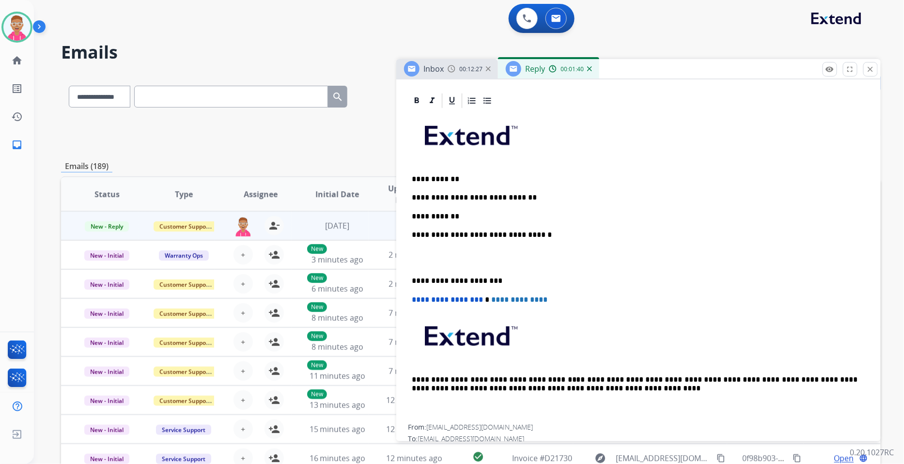
click at [463, 213] on p "**********" at bounding box center [635, 216] width 446 height 9
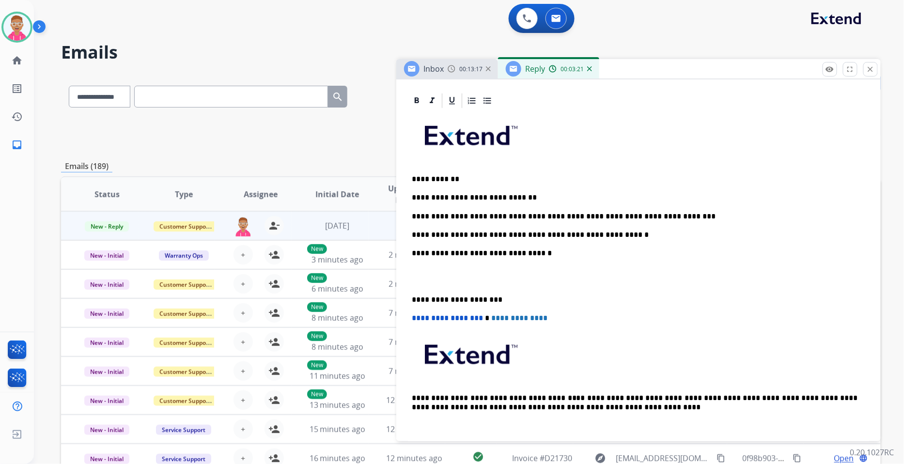
click at [410, 295] on div "**********" at bounding box center [638, 276] width 461 height 333
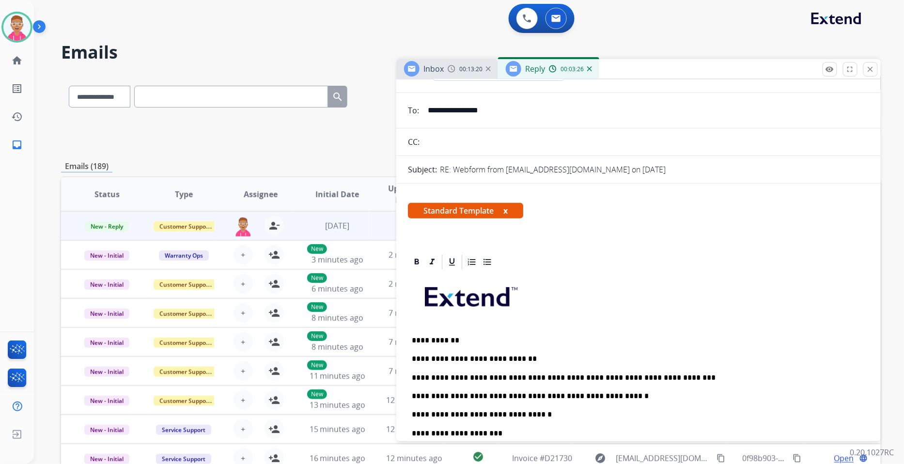
scroll to position [0, 0]
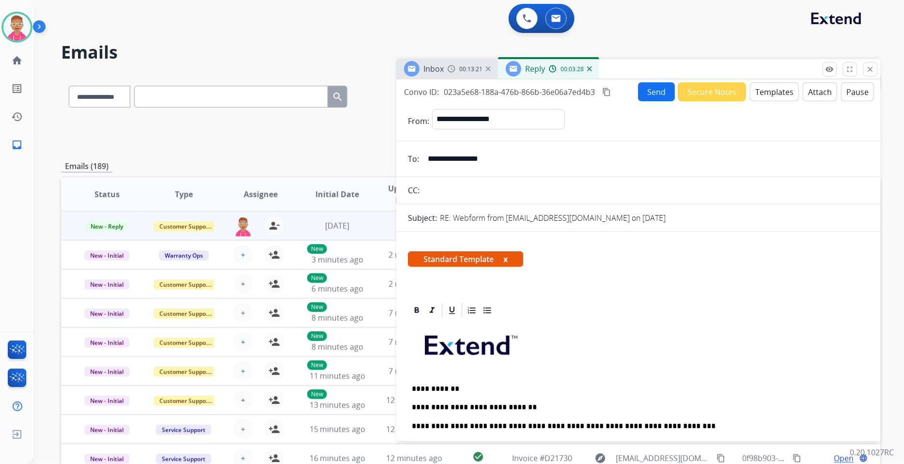
click at [653, 87] on button "Send" at bounding box center [656, 91] width 37 height 19
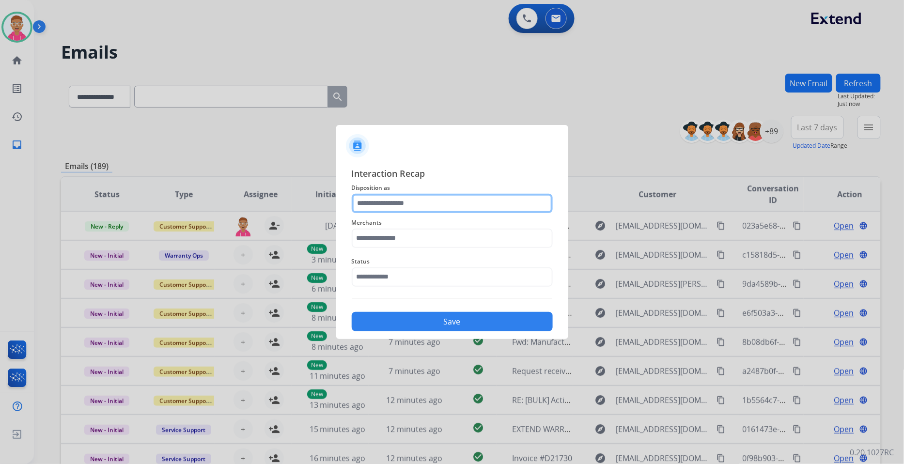
click at [459, 200] on input "text" at bounding box center [452, 203] width 201 height 19
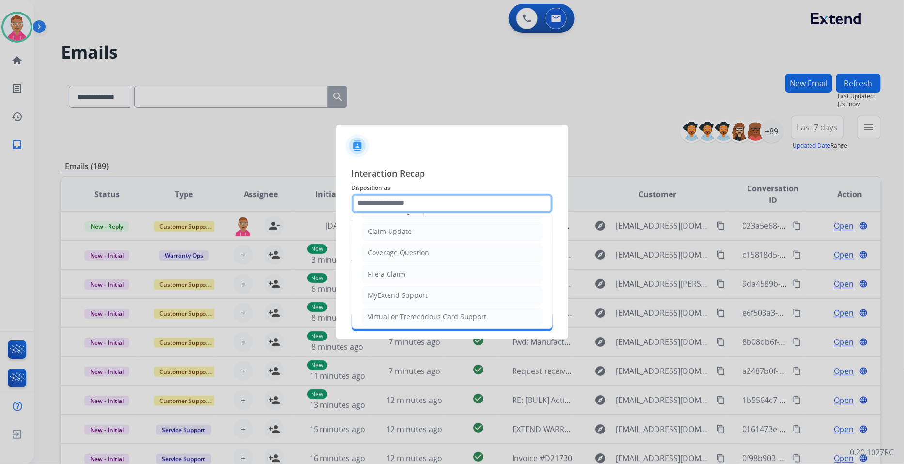
scroll to position [152, 0]
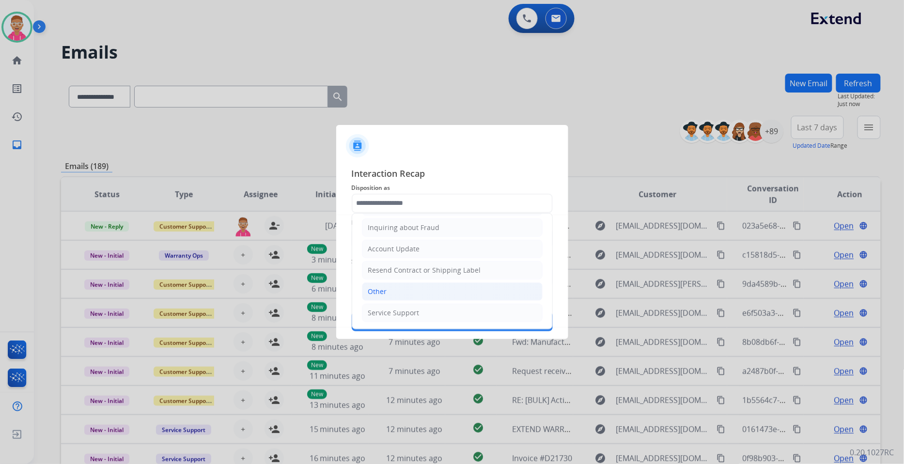
click at [400, 289] on li "Other" at bounding box center [452, 292] width 181 height 18
type input "*****"
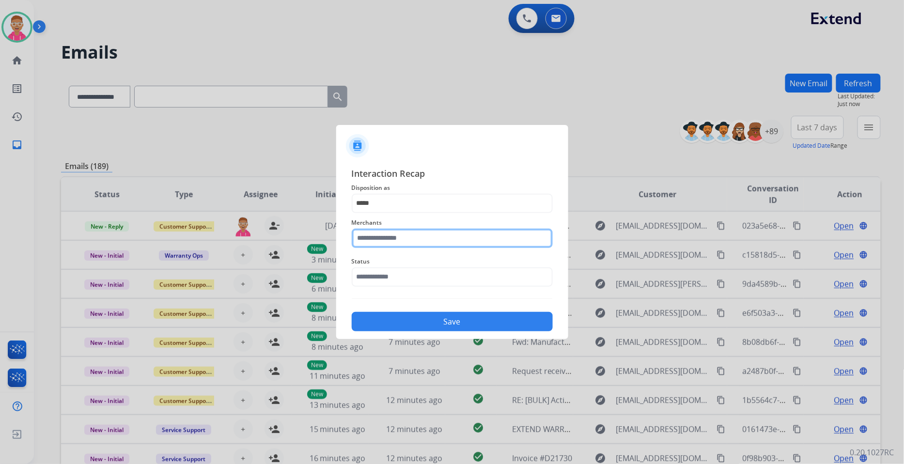
click at [402, 240] on input "text" at bounding box center [452, 238] width 201 height 19
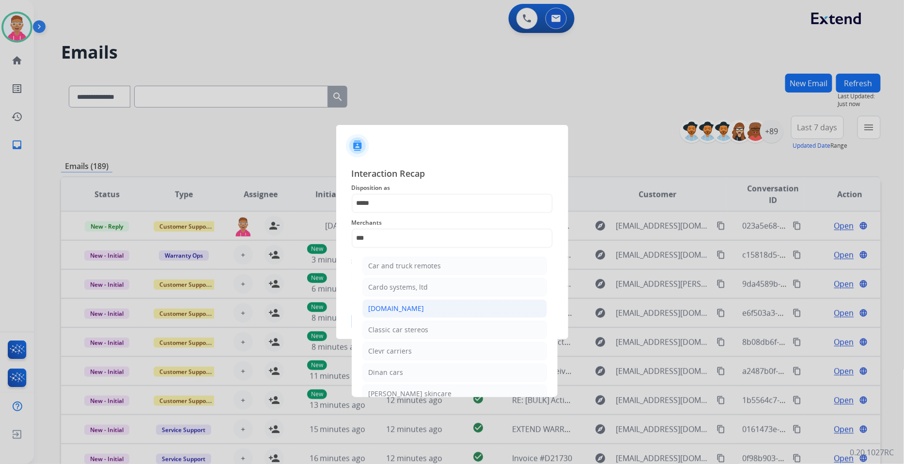
click at [412, 310] on li "[DOMAIN_NAME]" at bounding box center [454, 308] width 185 height 18
type input "**********"
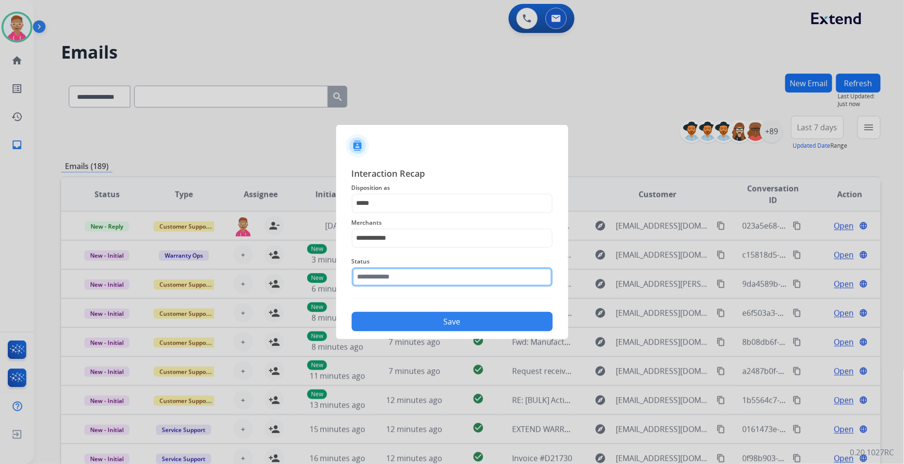
click at [400, 281] on input "text" at bounding box center [452, 277] width 201 height 19
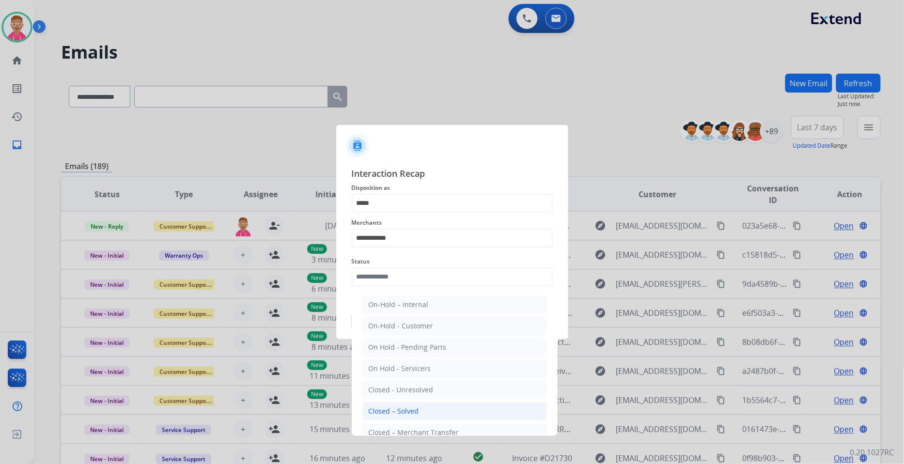
click at [420, 409] on li "Closed – Solved" at bounding box center [454, 411] width 185 height 18
type input "**********"
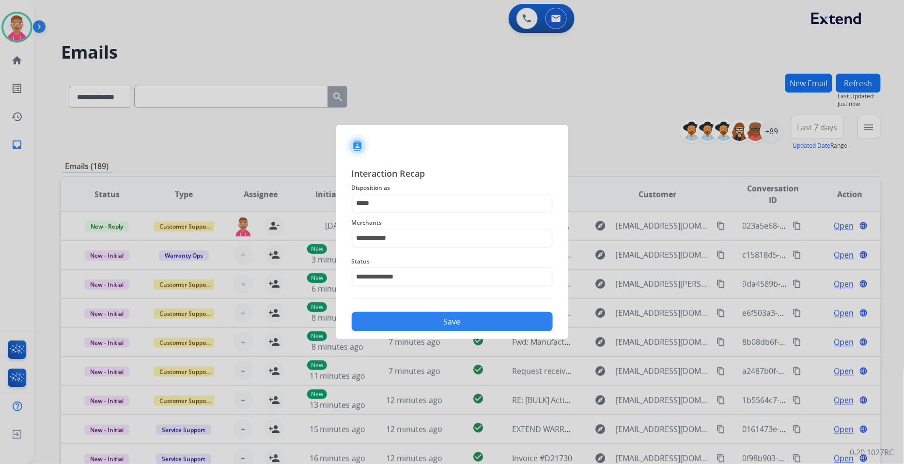
click at [427, 318] on button "Save" at bounding box center [452, 321] width 201 height 19
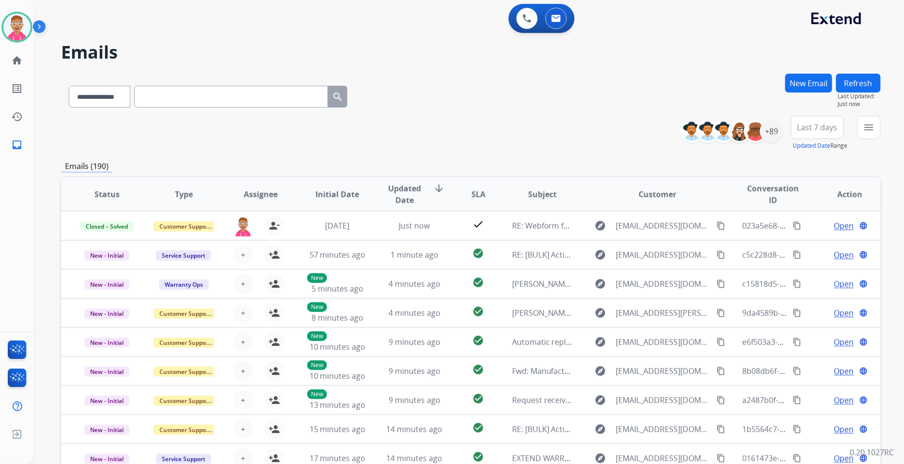
click at [821, 83] on button "New Email" at bounding box center [809, 83] width 47 height 19
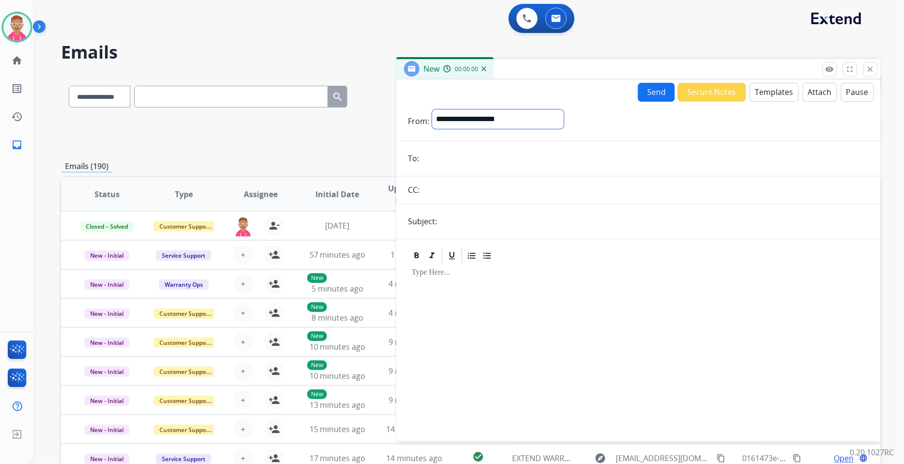
click at [507, 122] on select "**********" at bounding box center [498, 119] width 132 height 19
select select "**********"
click at [432, 110] on select "**********" at bounding box center [498, 119] width 132 height 19
click at [467, 161] on input "email" at bounding box center [645, 159] width 447 height 19
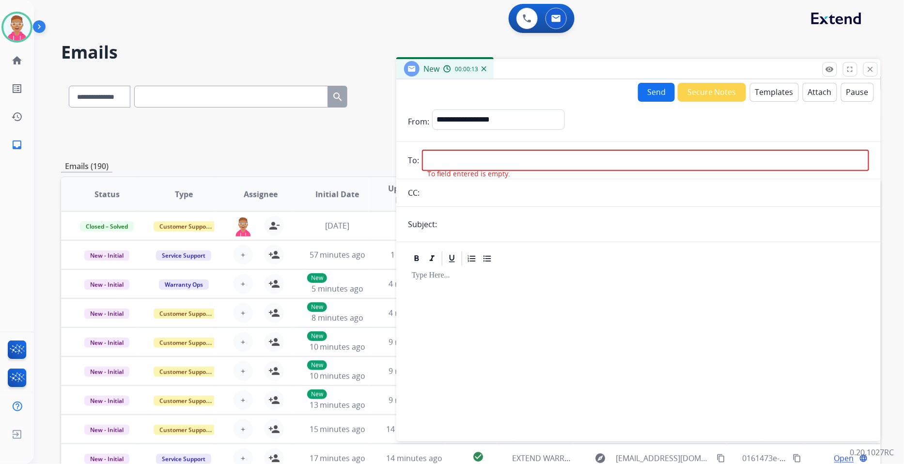
click at [494, 159] on input "email" at bounding box center [645, 160] width 447 height 21
paste input "**********"
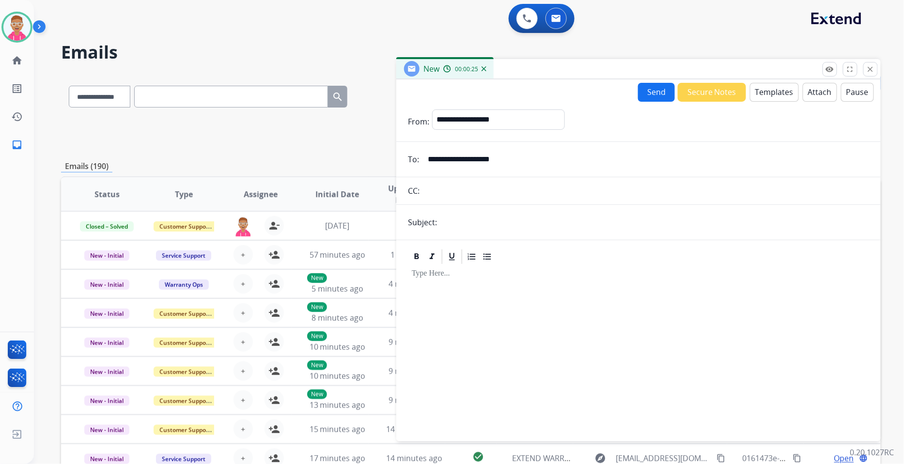
type input "**********"
click at [466, 235] on form "**********" at bounding box center [638, 270] width 485 height 336
click at [466, 225] on input "text" at bounding box center [654, 222] width 429 height 19
type input "**********"
click at [761, 91] on button "Templates" at bounding box center [774, 92] width 49 height 19
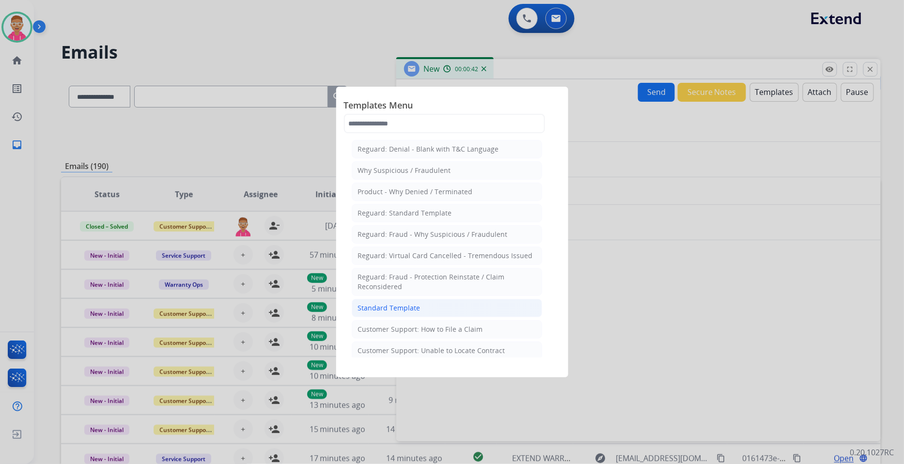
click at [418, 304] on div "Standard Template" at bounding box center [389, 308] width 63 height 10
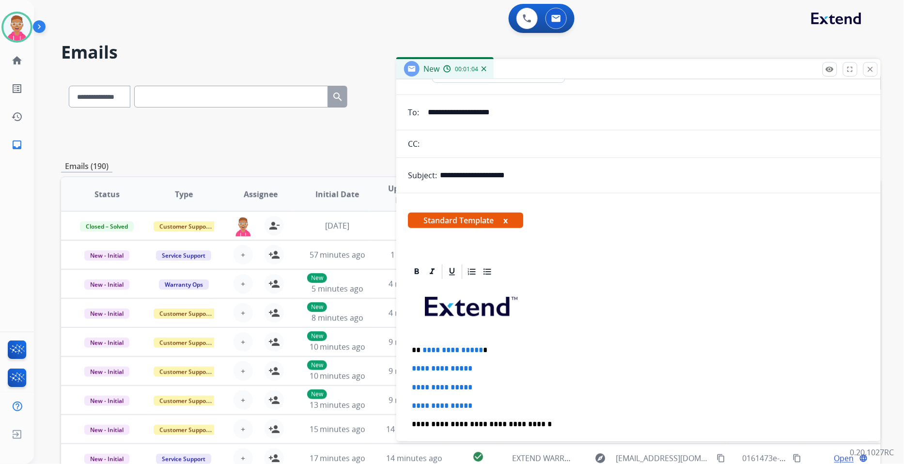
scroll to position [108, 0]
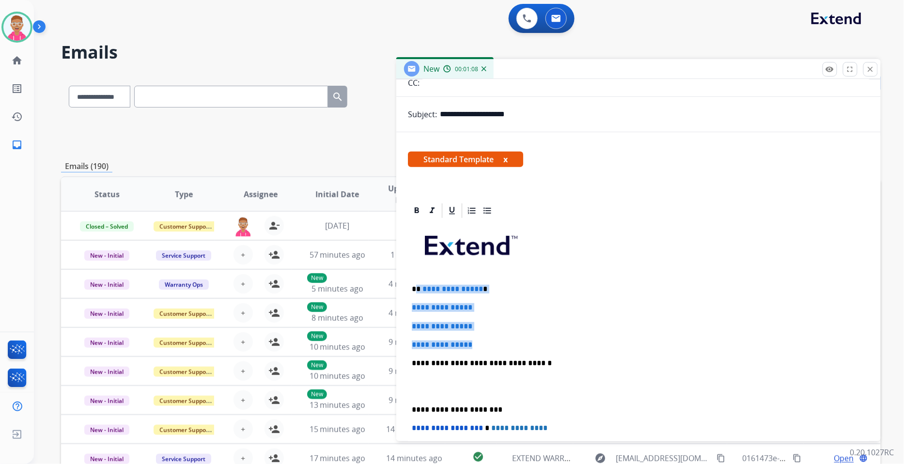
drag, startPoint x: 485, startPoint y: 345, endPoint x: 417, endPoint y: 284, distance: 91.3
click at [417, 286] on div "**********" at bounding box center [638, 386] width 461 height 333
click at [417, 285] on p "**********" at bounding box center [635, 289] width 446 height 9
drag, startPoint x: 486, startPoint y: 342, endPoint x: 440, endPoint y: 290, distance: 69.4
click at [428, 286] on div "**********" at bounding box center [638, 386] width 461 height 333
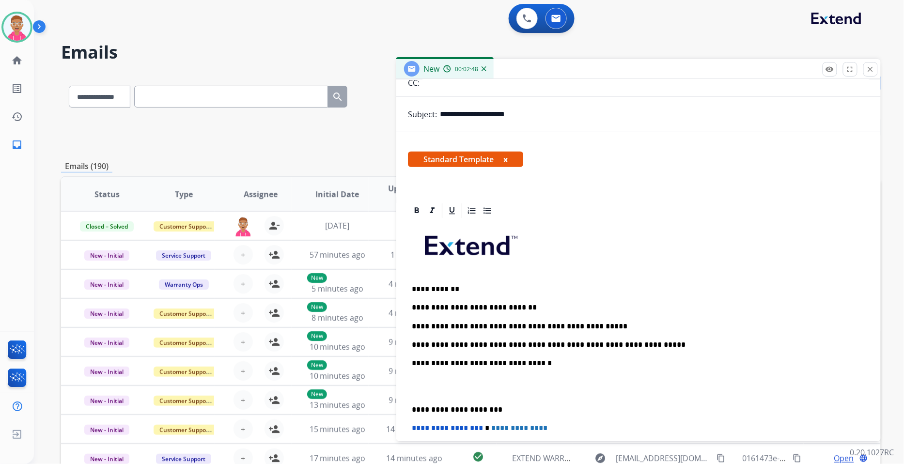
click at [409, 410] on div "**********" at bounding box center [638, 386] width 461 height 333
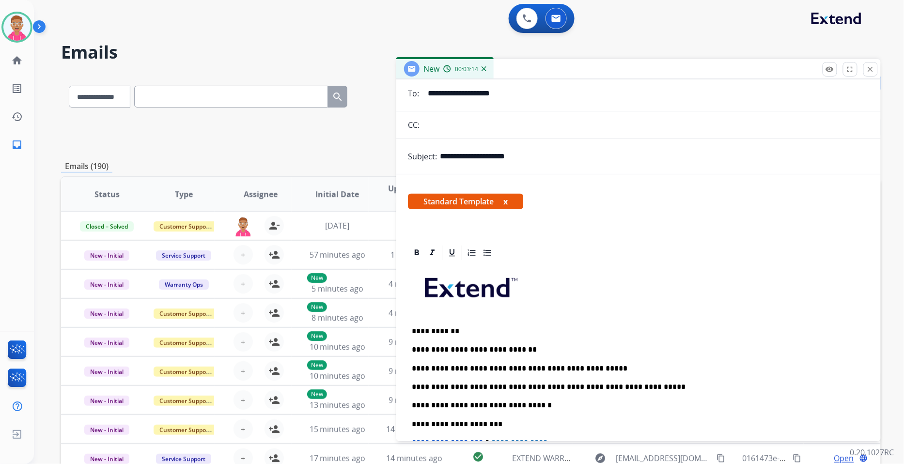
scroll to position [0, 0]
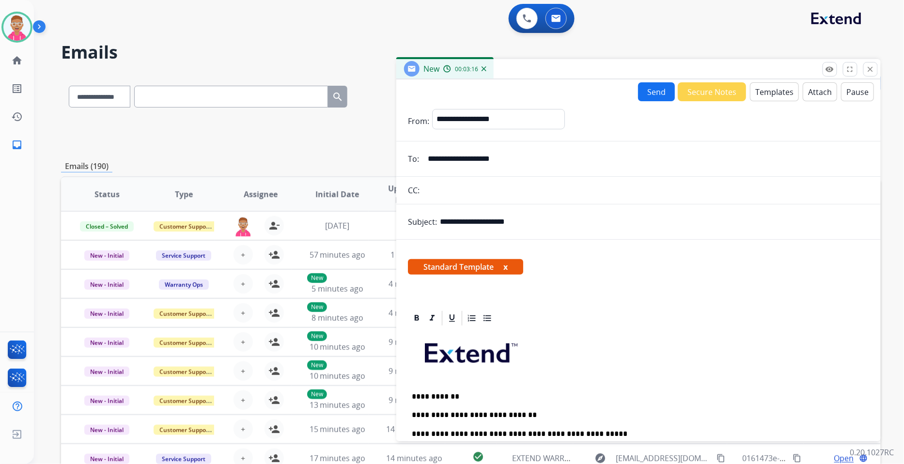
click at [803, 89] on button "Attach" at bounding box center [820, 91] width 34 height 19
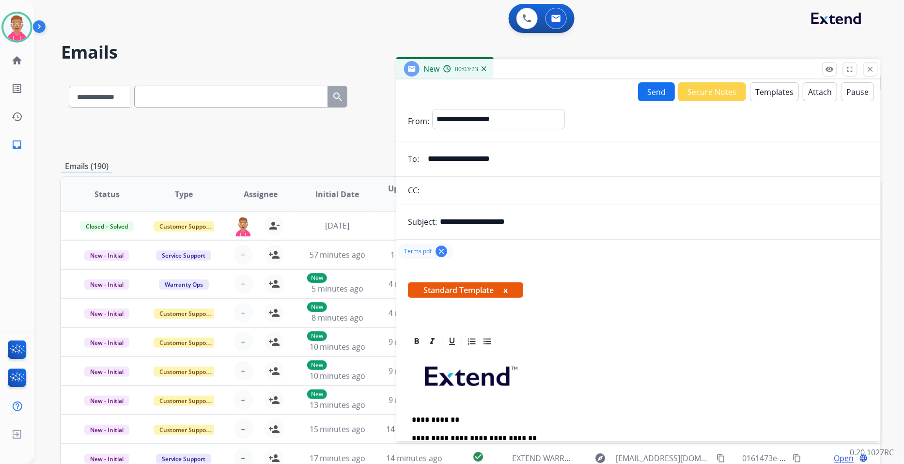
click at [651, 95] on button "Send" at bounding box center [656, 91] width 37 height 19
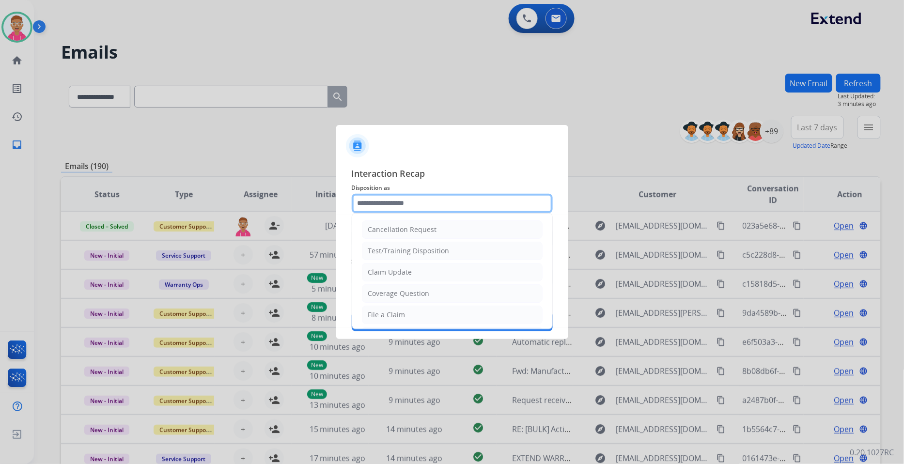
click at [414, 207] on input "text" at bounding box center [452, 203] width 201 height 19
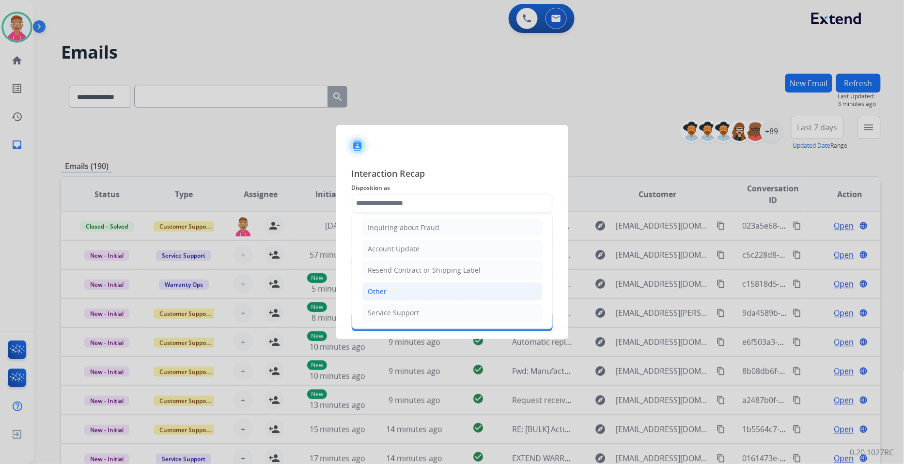
click at [420, 291] on li "Other" at bounding box center [452, 292] width 181 height 18
type input "*****"
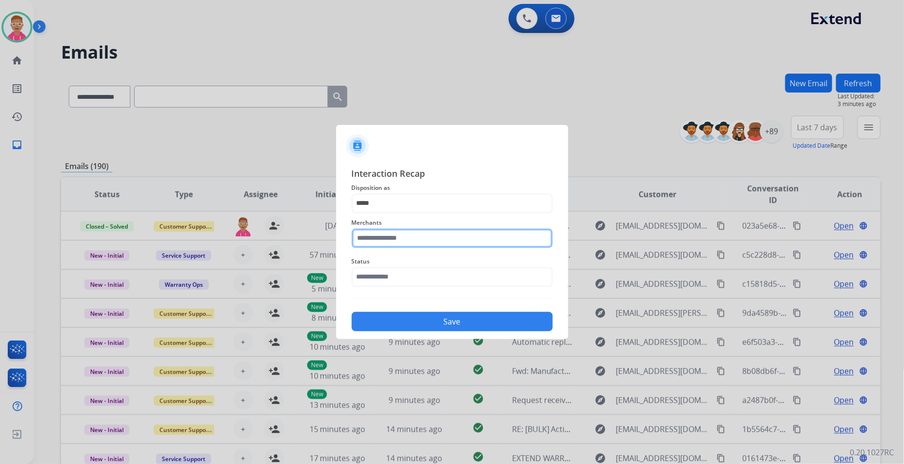
click at [404, 244] on input "text" at bounding box center [452, 238] width 201 height 19
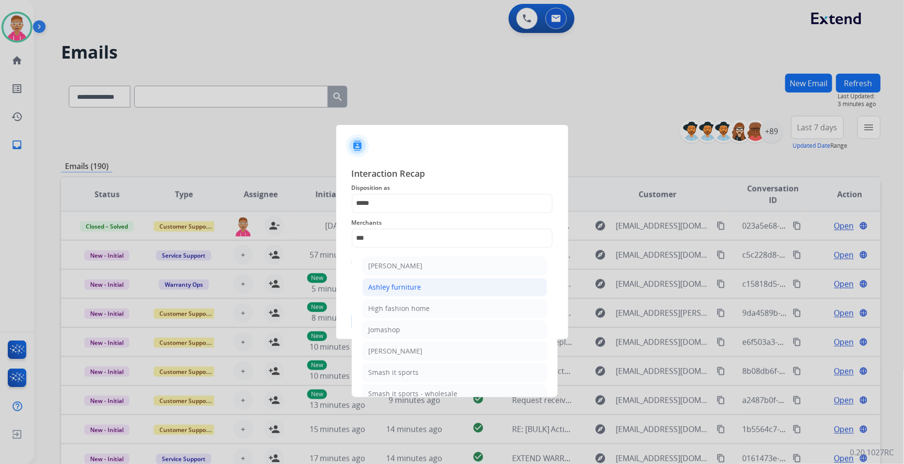
click at [414, 283] on div "Ashley furniture" at bounding box center [395, 288] width 53 height 10
type input "**********"
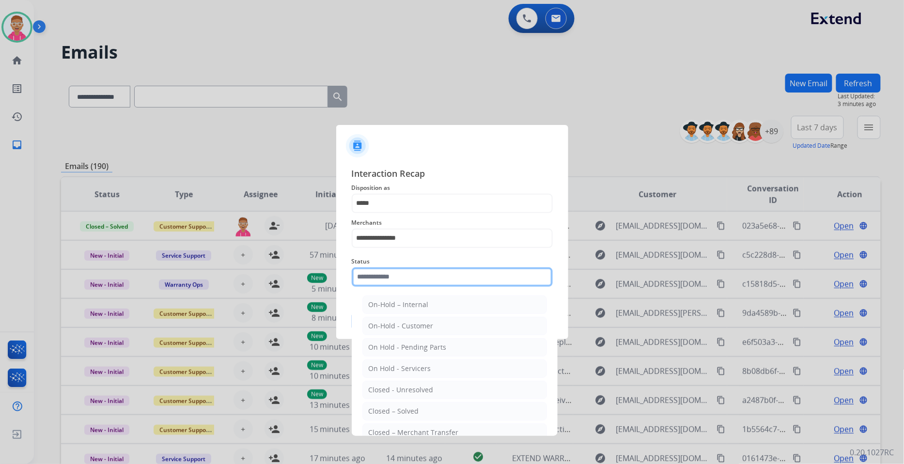
click at [402, 275] on input "text" at bounding box center [452, 277] width 201 height 19
click at [391, 413] on div "Closed – Solved" at bounding box center [394, 412] width 50 height 10
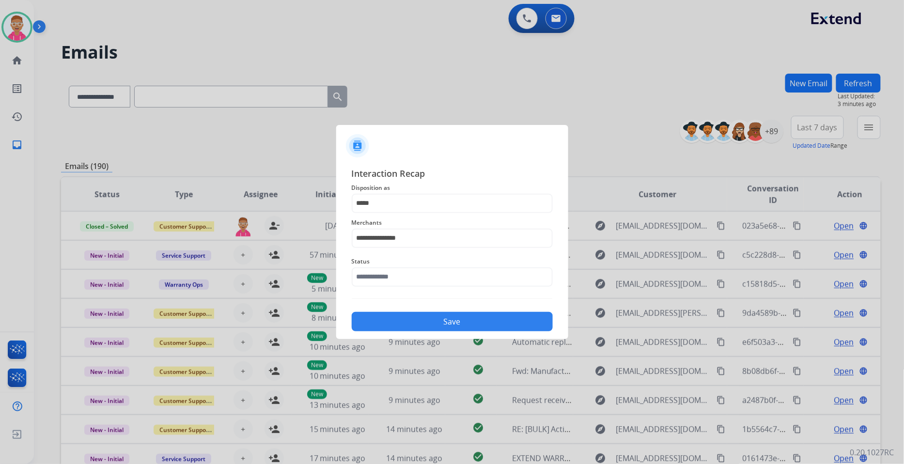
type input "**********"
click at [417, 320] on button "Save" at bounding box center [452, 321] width 201 height 19
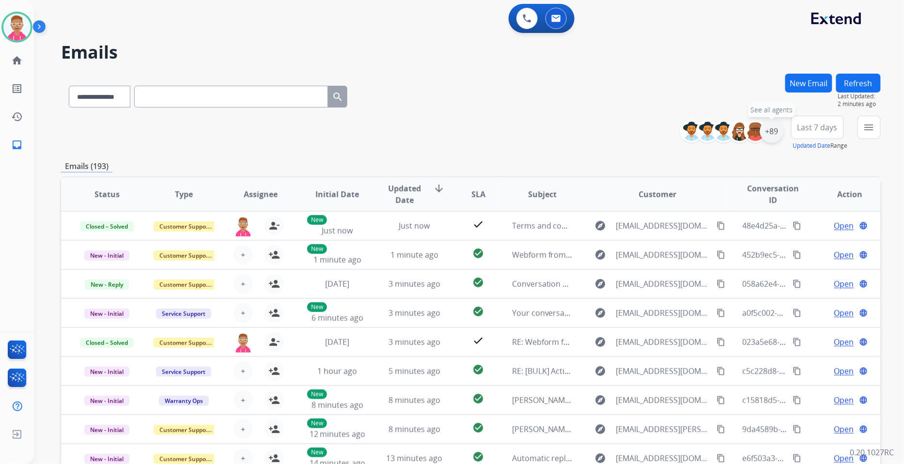
click at [774, 135] on div "+89" at bounding box center [771, 131] width 23 height 23
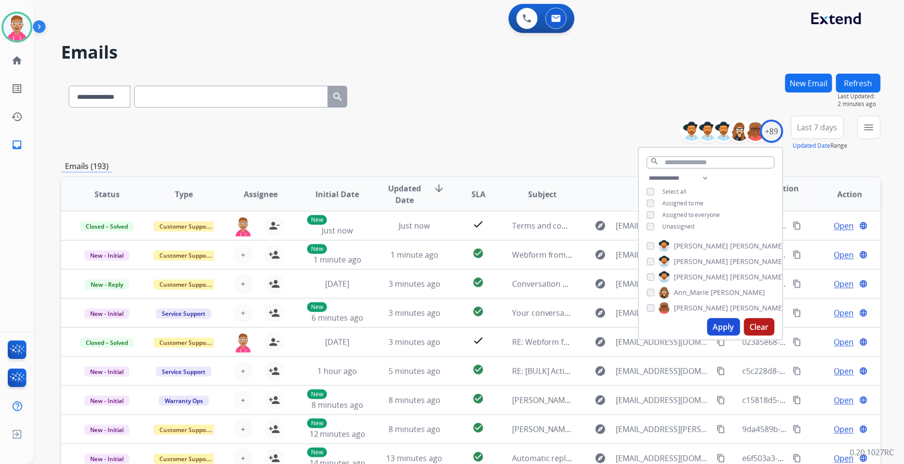
click at [721, 331] on button "Apply" at bounding box center [724, 326] width 33 height 17
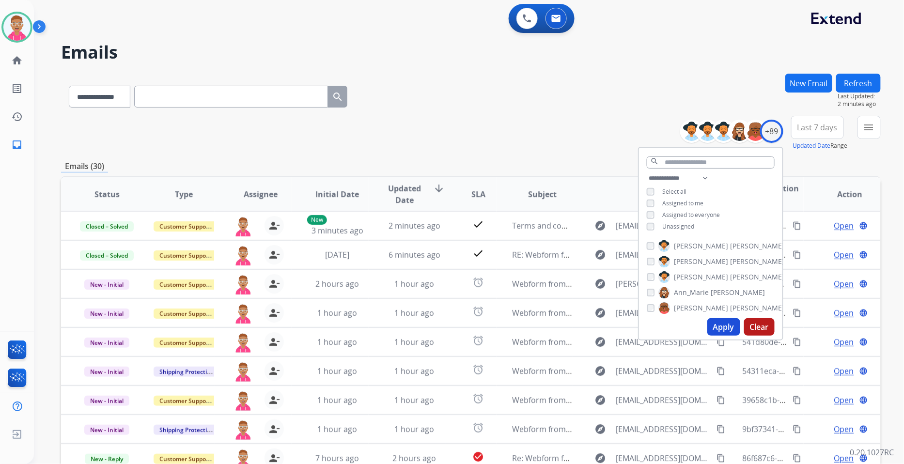
click at [725, 329] on button "Apply" at bounding box center [724, 326] width 33 height 17
click at [728, 325] on button "Apply" at bounding box center [724, 326] width 33 height 17
click at [866, 126] on mat-icon "menu" at bounding box center [870, 128] width 12 height 12
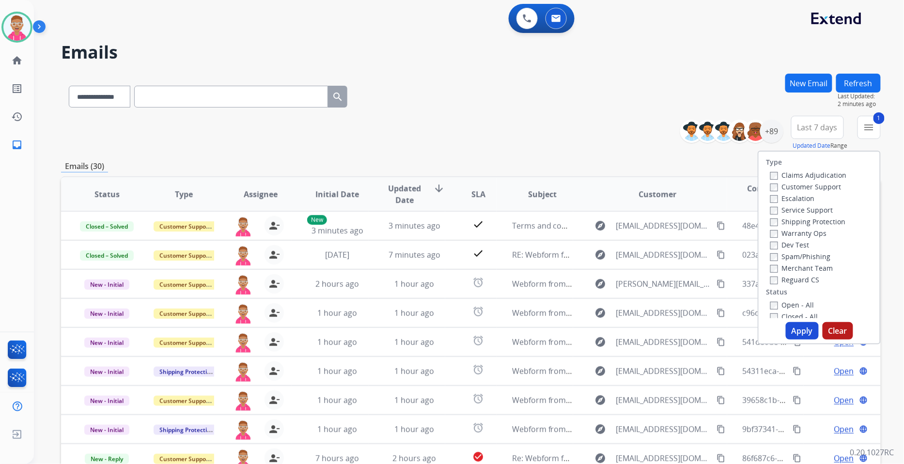
click at [771, 226] on div "Shipping Protection" at bounding box center [809, 222] width 77 height 12
click at [803, 332] on button "Apply" at bounding box center [802, 330] width 33 height 17
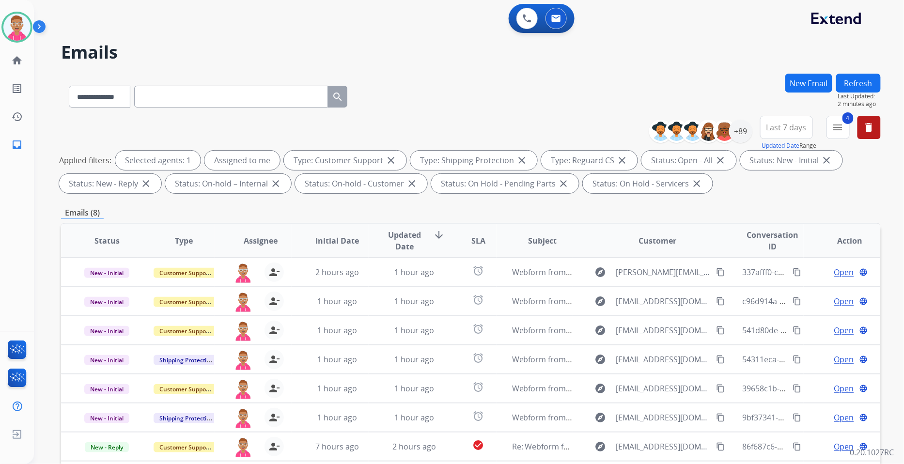
scroll to position [133, 0]
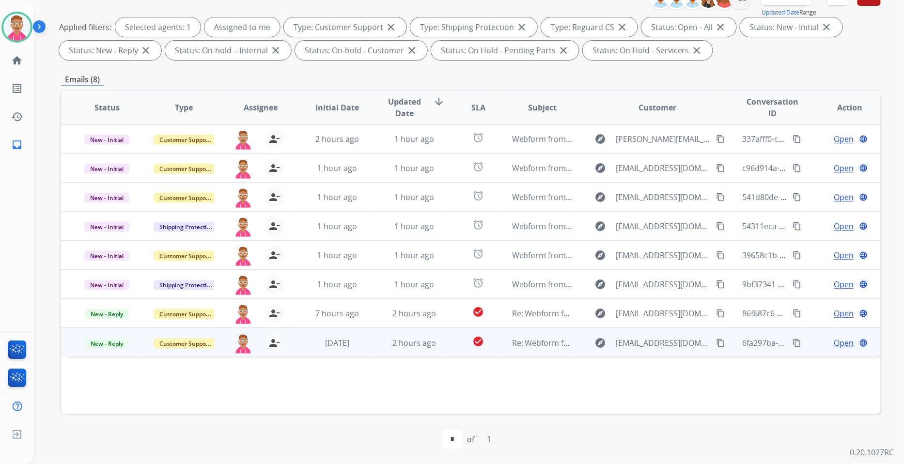
click at [834, 340] on span "Open" at bounding box center [844, 343] width 20 height 12
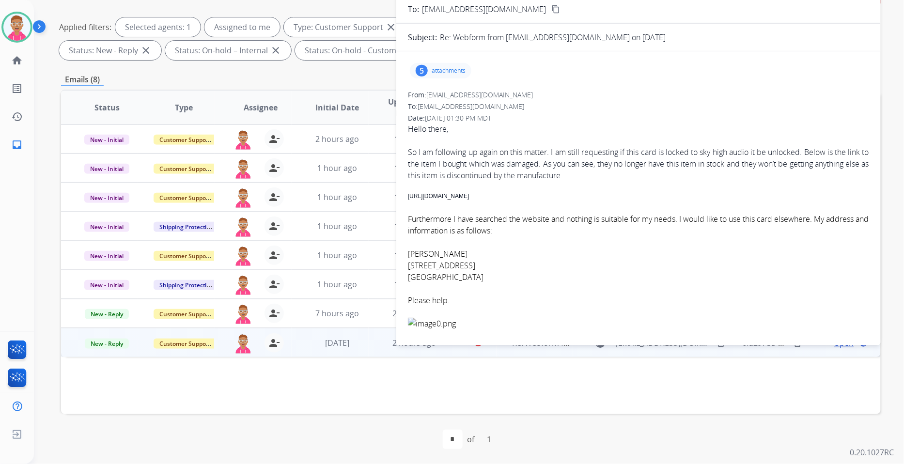
click at [445, 67] on p "attachments" at bounding box center [449, 71] width 34 height 8
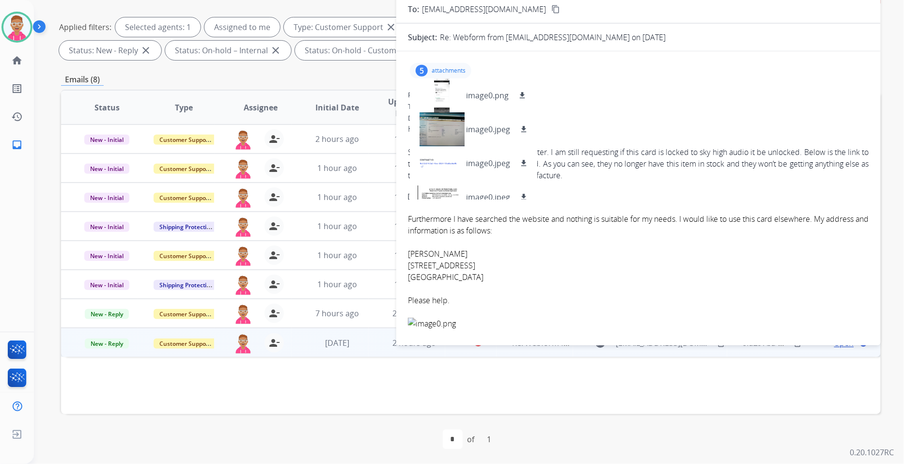
drag, startPoint x: 721, startPoint y: 95, endPoint x: 713, endPoint y: 97, distance: 8.4
click at [714, 97] on div "From: [EMAIL_ADDRESS][DOMAIN_NAME]" at bounding box center [638, 95] width 461 height 10
click at [504, 111] on div "image0.png download image0.jpeg download image0.jpeg download image0.jpeg downl…" at bounding box center [473, 139] width 127 height 121
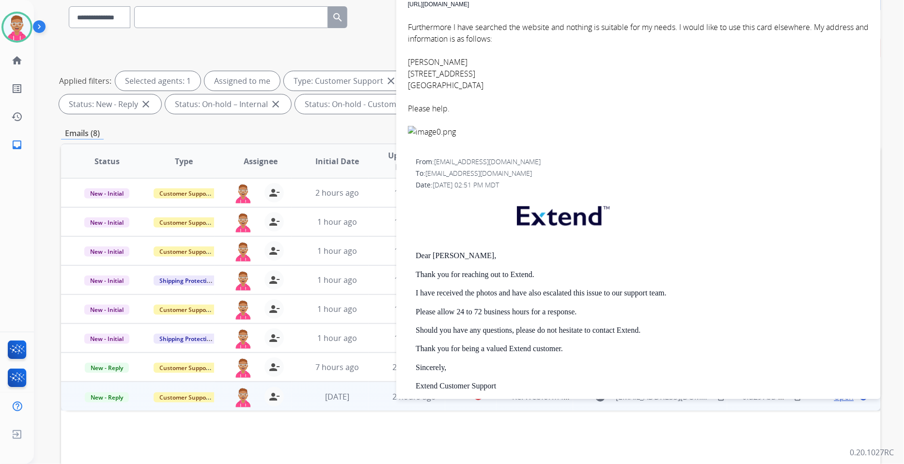
scroll to position [323, 0]
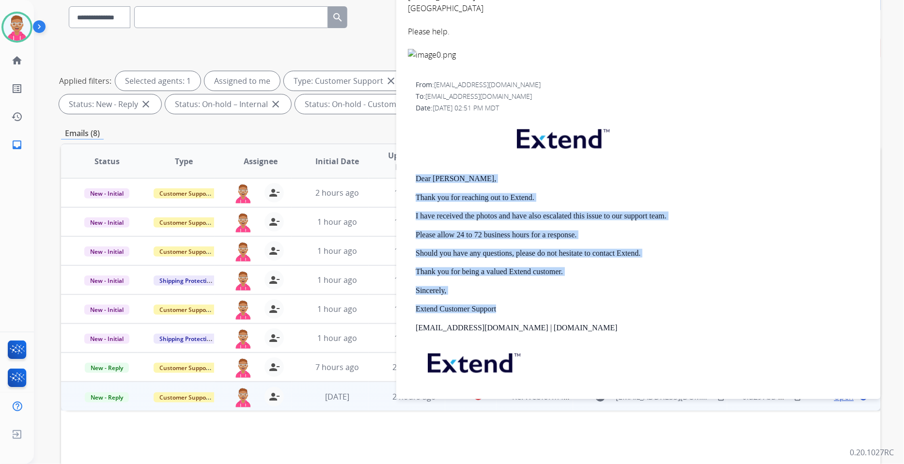
drag, startPoint x: 412, startPoint y: 167, endPoint x: 544, endPoint y: 296, distance: 184.4
click at [540, 299] on div "From: [EMAIL_ADDRESS][DOMAIN_NAME] To: [EMAIL_ADDRESS][DOMAIN_NAME] Date: [DATE…" at bounding box center [638, 256] width 461 height 352
copy div "Dear [PERSON_NAME], Thank you for reaching out to Extend. I have received the p…"
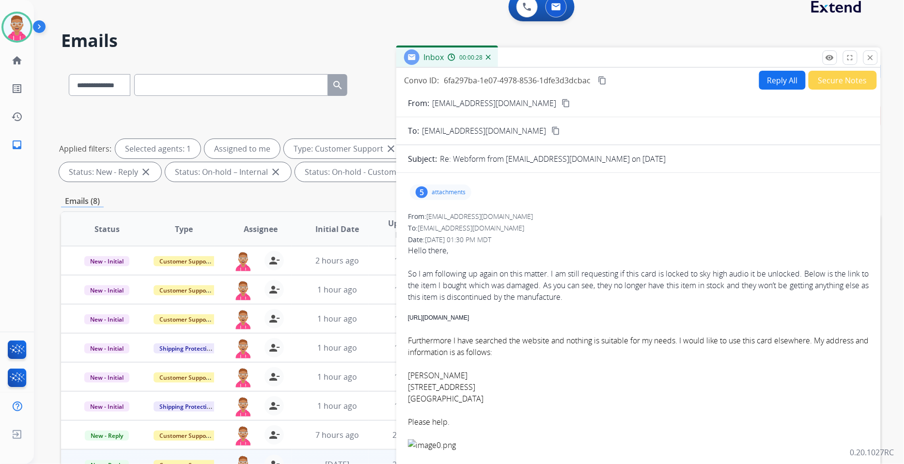
scroll to position [0, 0]
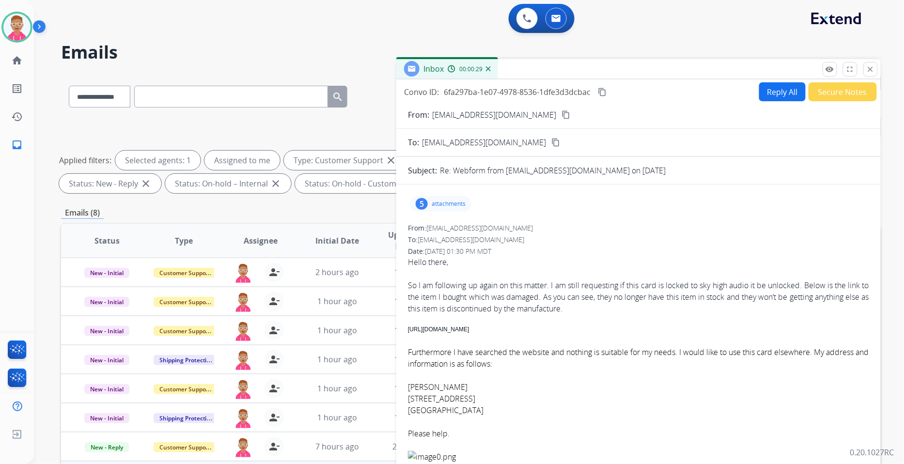
click at [784, 84] on button "Reply All" at bounding box center [782, 91] width 47 height 19
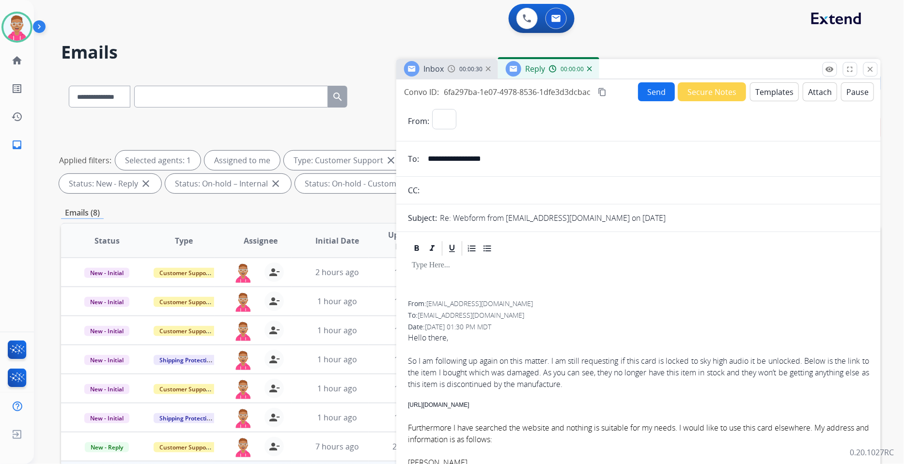
select select "**********"
click at [772, 86] on button "Templates" at bounding box center [774, 91] width 49 height 19
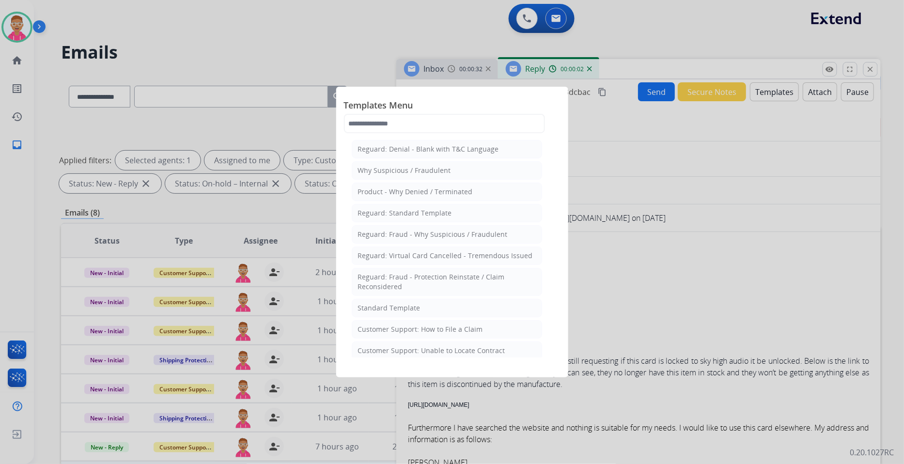
click at [409, 316] on li "Standard Template" at bounding box center [447, 308] width 190 height 18
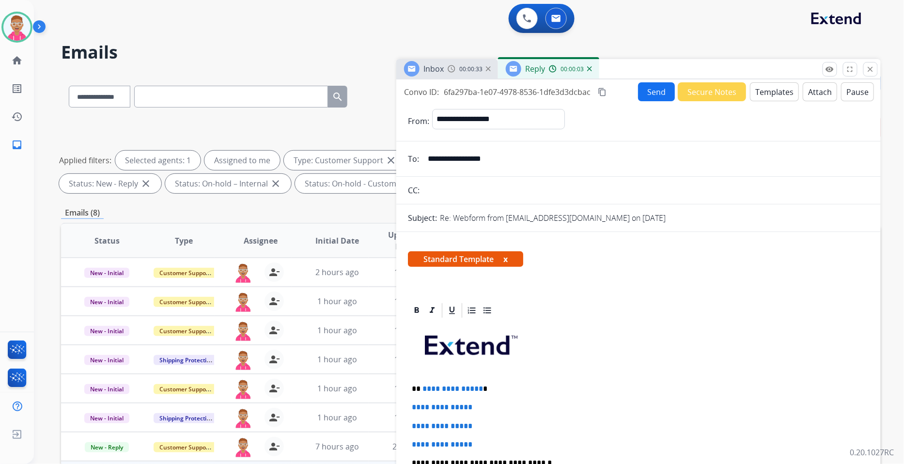
scroll to position [269, 0]
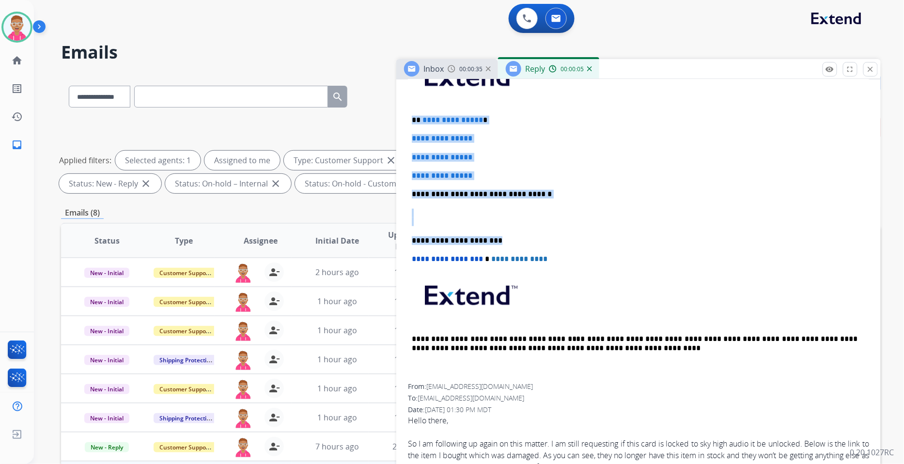
drag, startPoint x: 427, startPoint y: 172, endPoint x: 504, endPoint y: 233, distance: 98.0
click at [504, 233] on div "**********" at bounding box center [638, 216] width 461 height 333
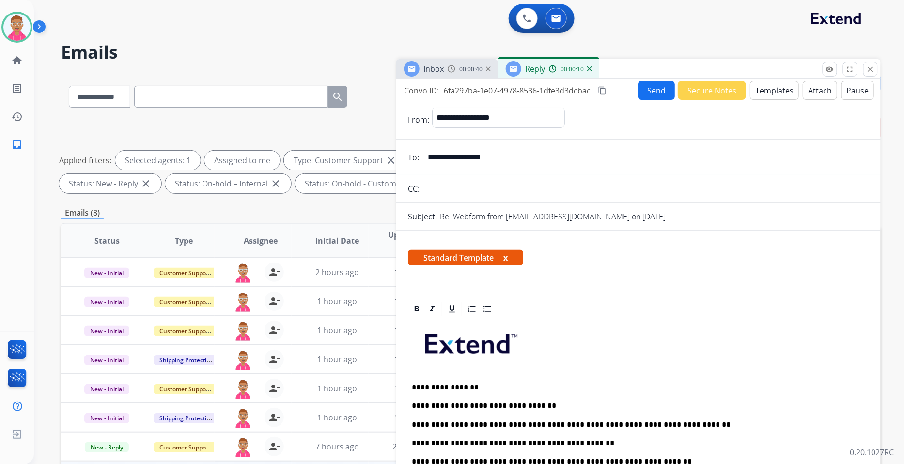
scroll to position [0, 0]
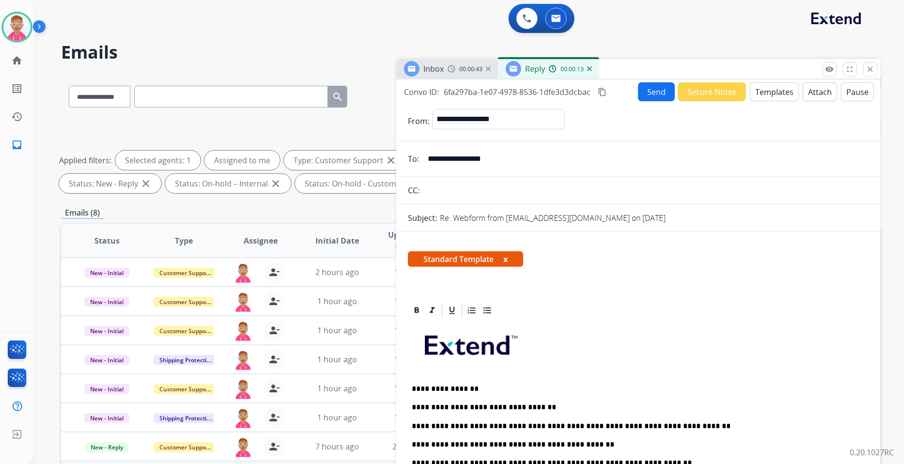
drag, startPoint x: 516, startPoint y: 157, endPoint x: 452, endPoint y: 157, distance: 63.5
click at [428, 157] on input "**********" at bounding box center [645, 158] width 447 height 19
click at [655, 89] on button "Send" at bounding box center [656, 91] width 37 height 19
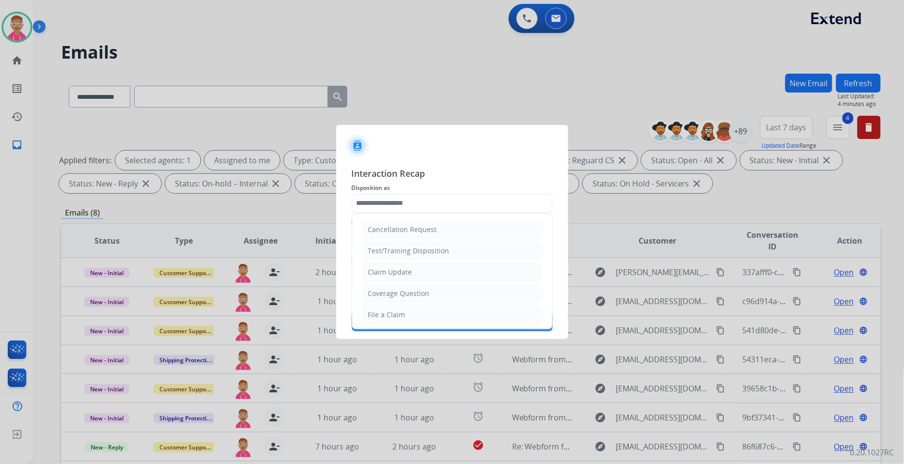
click at [425, 196] on input "text" at bounding box center [452, 203] width 201 height 19
click at [412, 286] on li "Other" at bounding box center [452, 292] width 181 height 18
type input "*****"
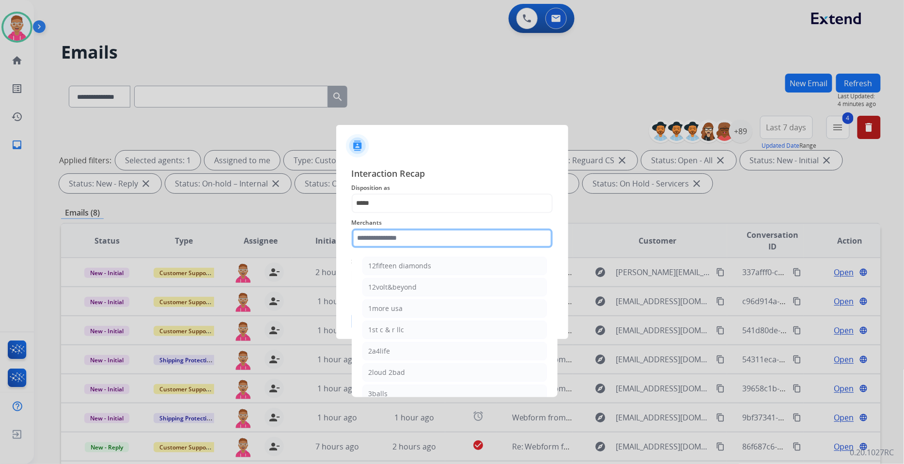
click at [395, 233] on input "text" at bounding box center [452, 238] width 201 height 19
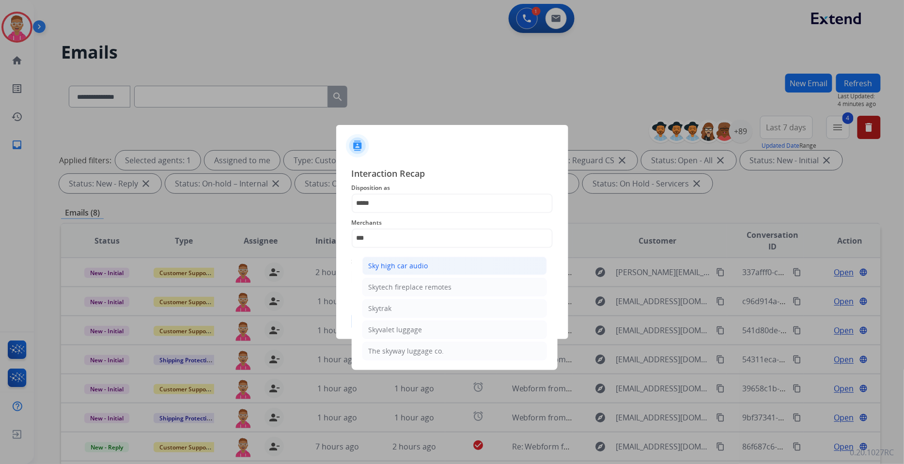
click at [436, 263] on li "Sky high car audio" at bounding box center [454, 266] width 185 height 18
type input "**********"
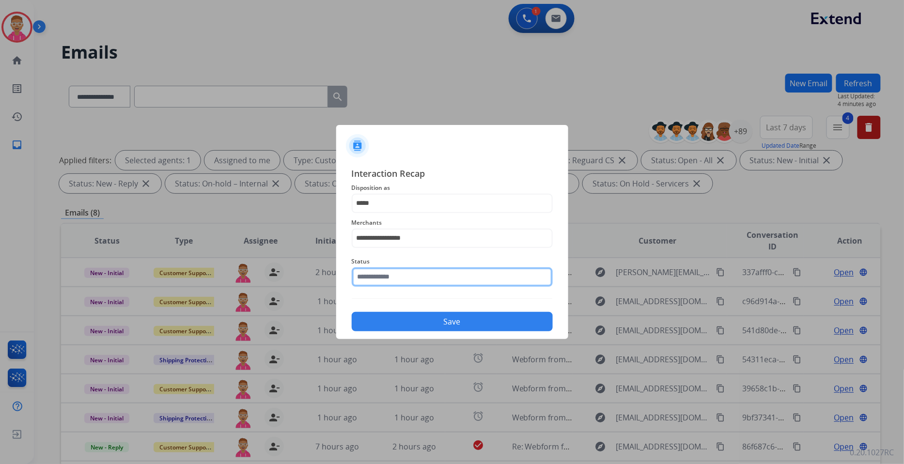
click at [409, 279] on input "text" at bounding box center [452, 277] width 201 height 19
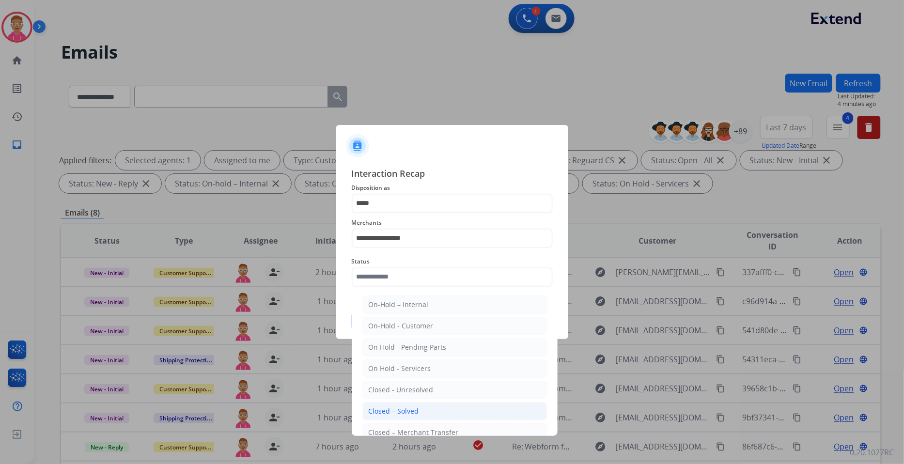
click at [394, 412] on div "Closed – Solved" at bounding box center [394, 412] width 50 height 10
type input "**********"
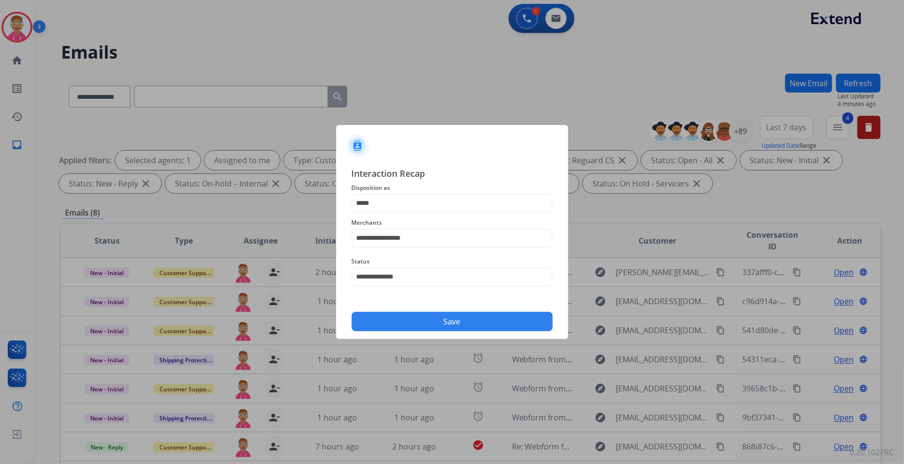
click at [486, 331] on button "Save" at bounding box center [452, 321] width 201 height 19
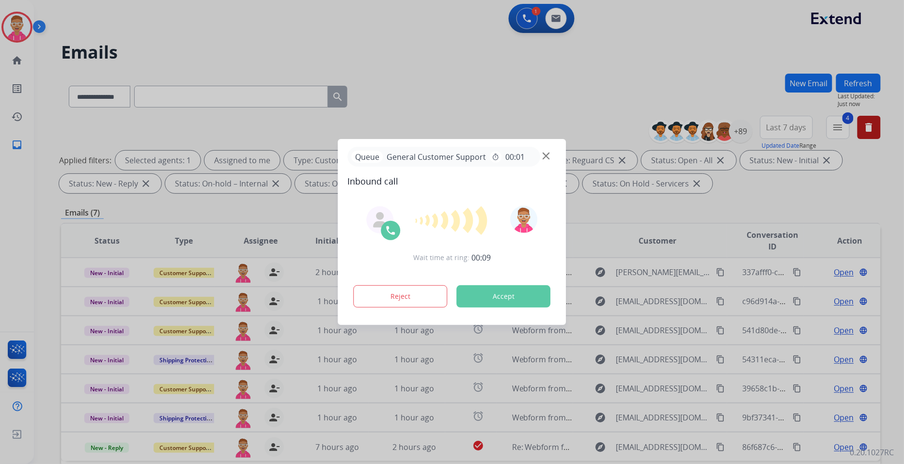
click at [513, 299] on button "Accept" at bounding box center [504, 296] width 94 height 22
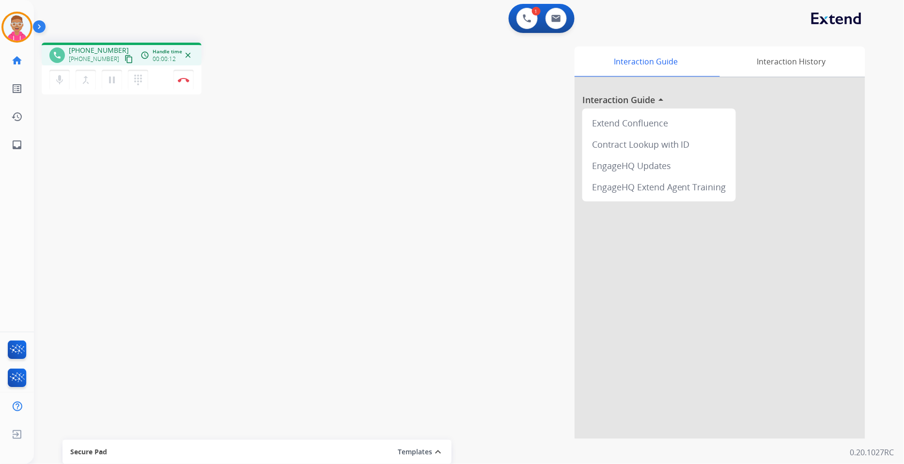
click at [125, 57] on mat-icon "content_copy" at bounding box center [129, 59] width 9 height 9
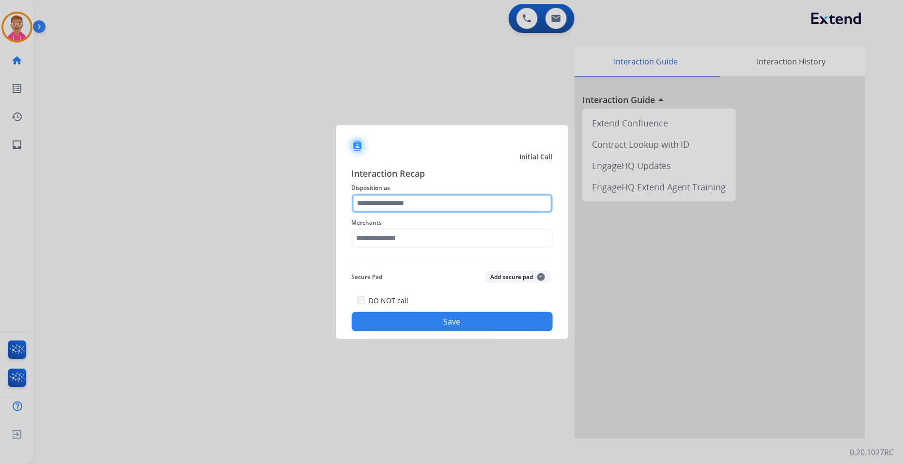
click at [397, 205] on input "text" at bounding box center [452, 203] width 201 height 19
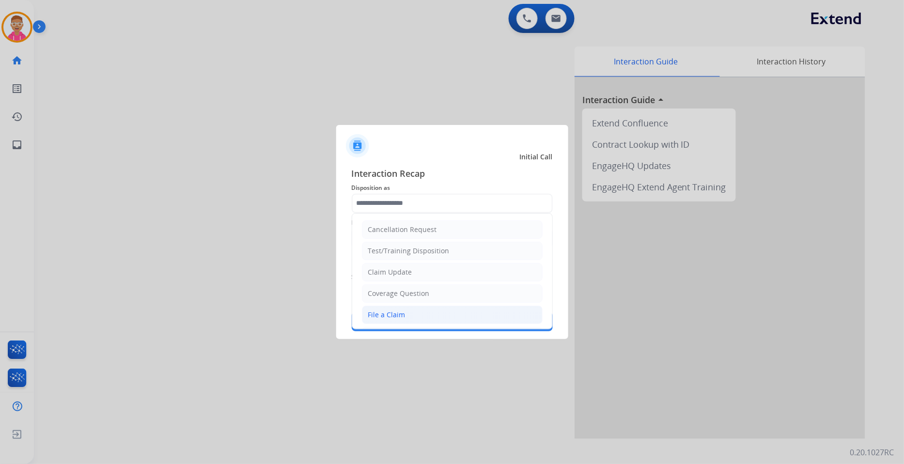
click at [429, 314] on li "File a Claim" at bounding box center [452, 315] width 181 height 18
type input "**********"
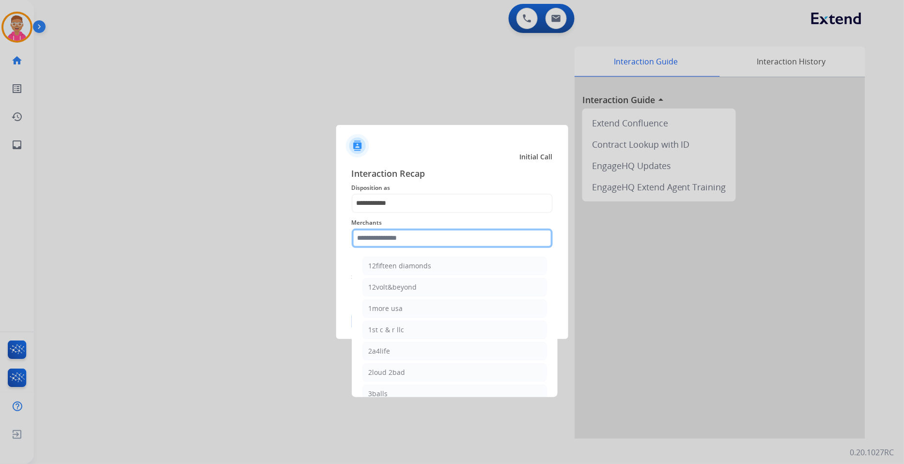
click at [403, 241] on input "text" at bounding box center [452, 238] width 201 height 19
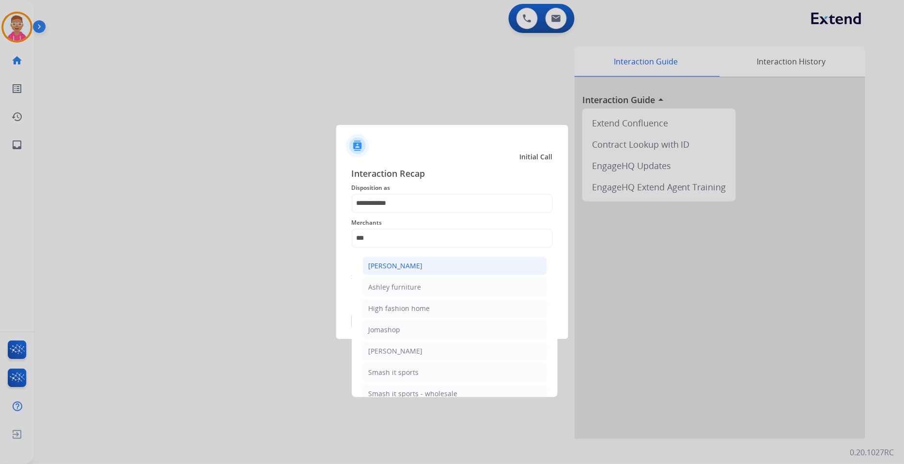
click at [404, 267] on div "[PERSON_NAME]" at bounding box center [396, 266] width 54 height 10
type input "**********"
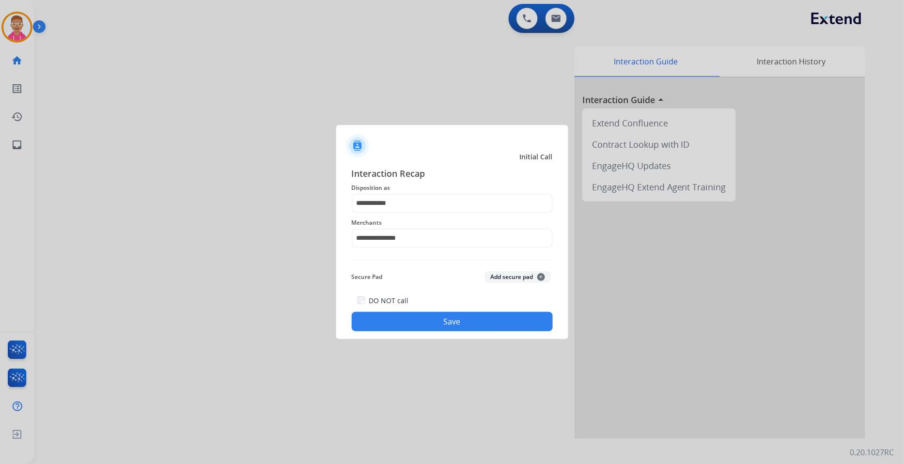
click at [407, 316] on button "Save" at bounding box center [452, 321] width 201 height 19
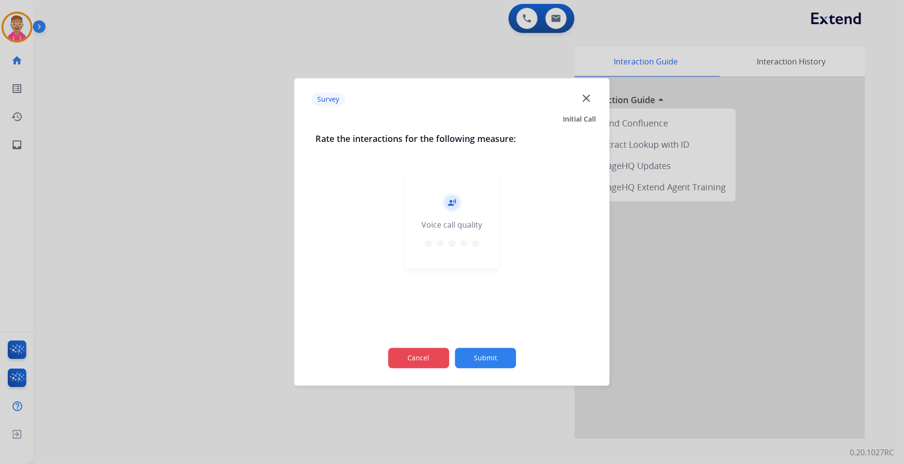
click at [418, 361] on button "Cancel" at bounding box center [418, 358] width 61 height 20
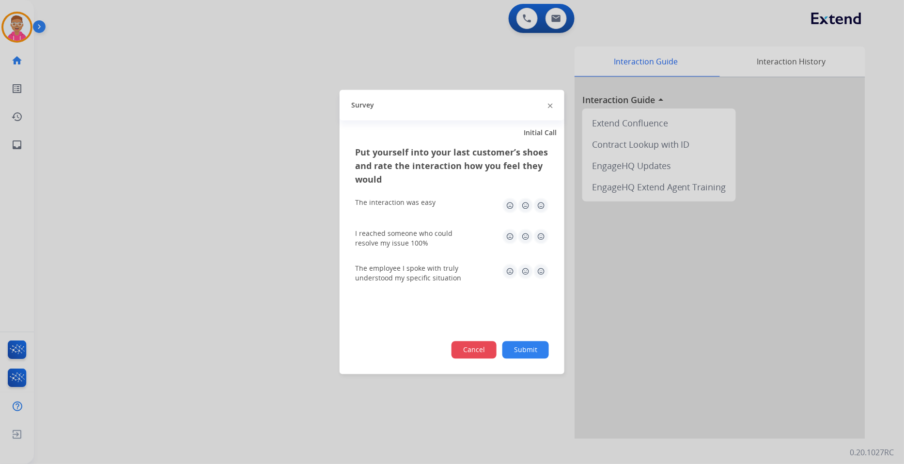
click at [475, 351] on button "Cancel" at bounding box center [474, 350] width 45 height 17
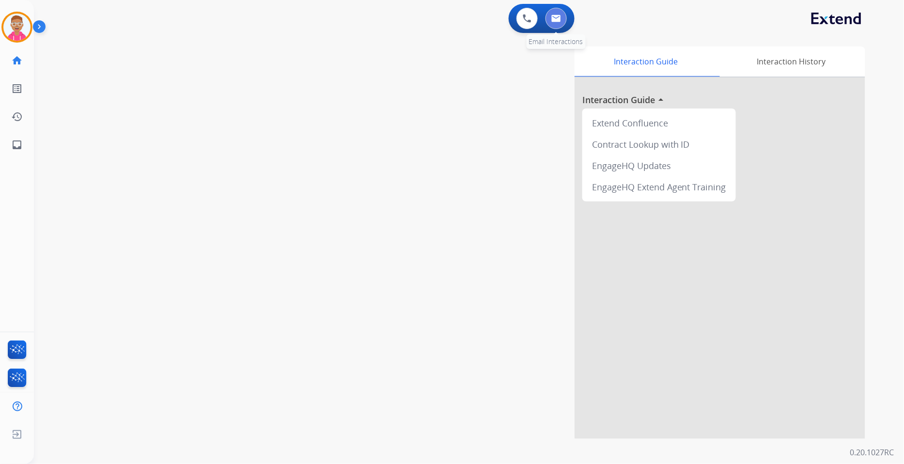
click at [554, 19] on img at bounding box center [556, 19] width 10 height 8
select select "**********"
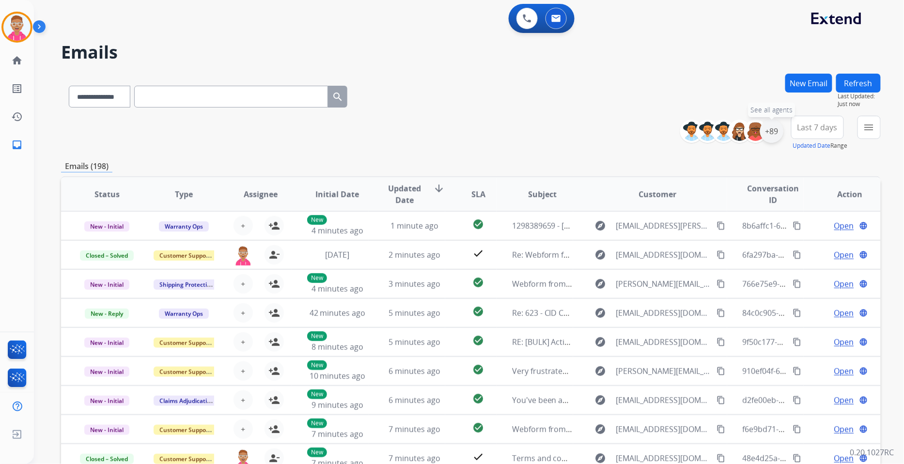
click at [777, 136] on div "+89" at bounding box center [771, 131] width 23 height 23
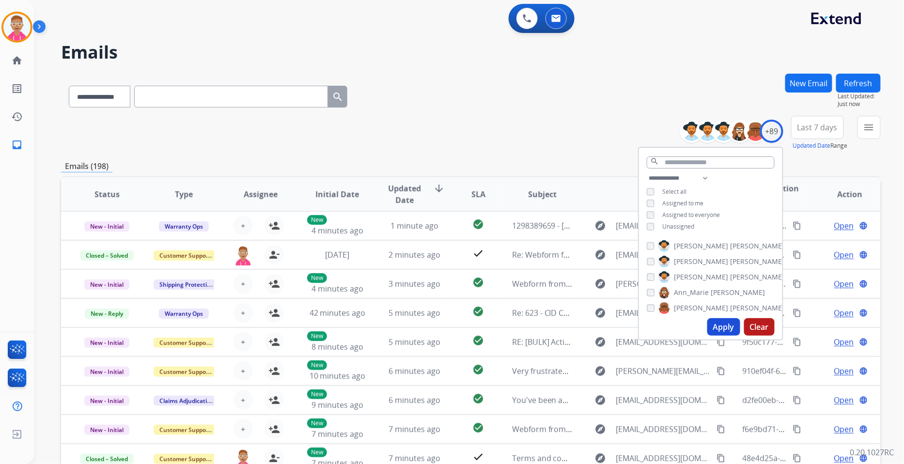
click at [714, 326] on button "Apply" at bounding box center [724, 326] width 33 height 17
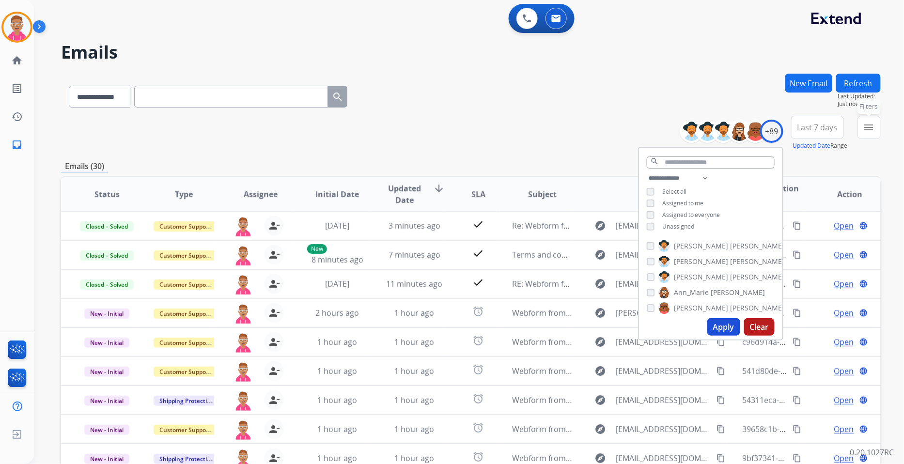
click at [874, 128] on mat-icon "menu" at bounding box center [870, 128] width 12 height 12
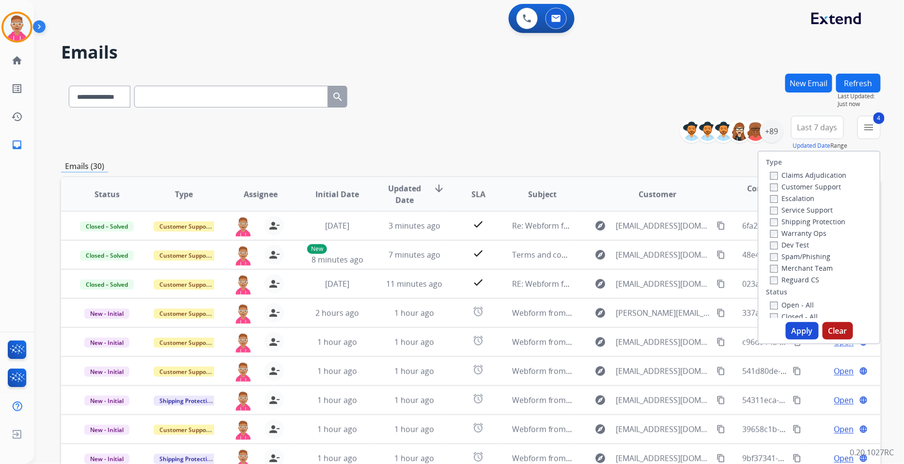
click at [802, 332] on button "Apply" at bounding box center [802, 330] width 33 height 17
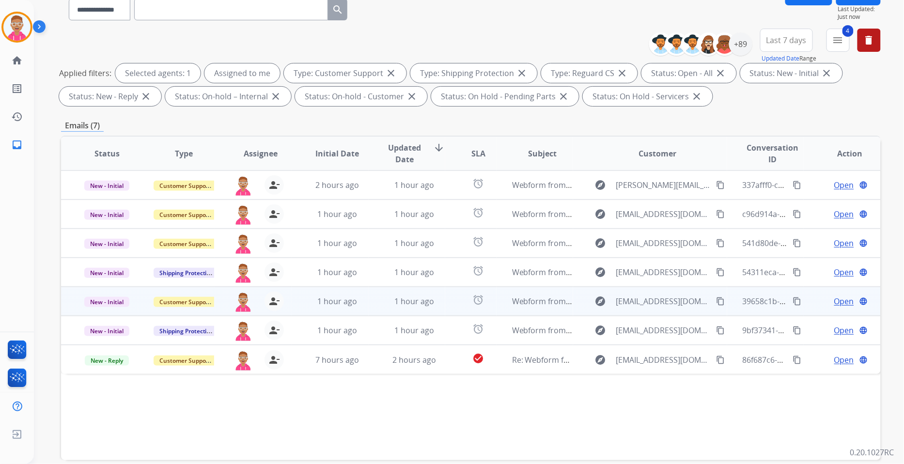
scroll to position [133, 0]
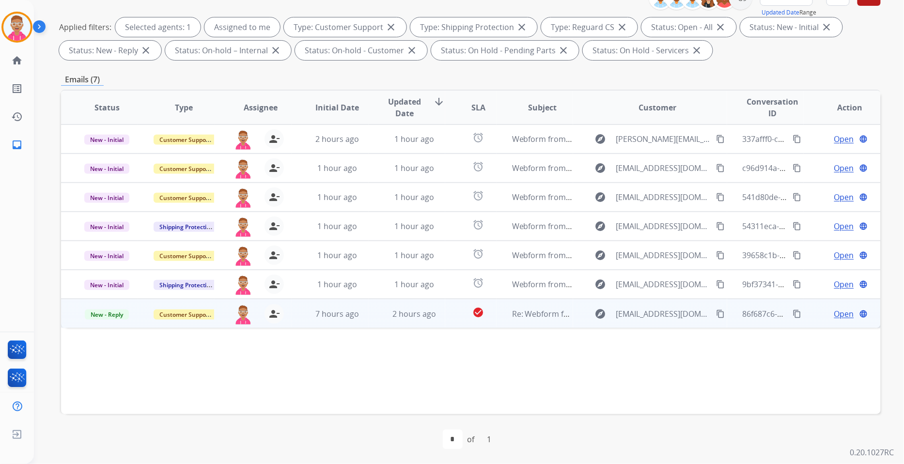
click at [846, 314] on span "Open" at bounding box center [844, 314] width 20 height 12
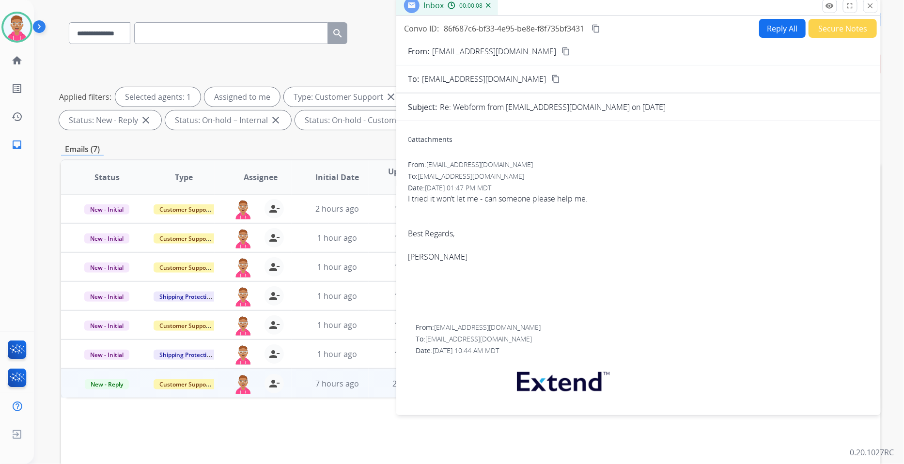
scroll to position [0, 0]
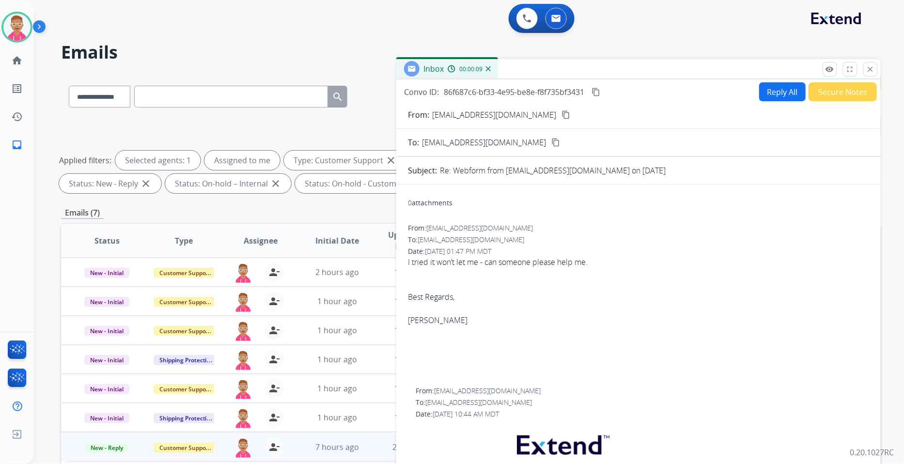
click at [778, 88] on button "Reply All" at bounding box center [782, 91] width 47 height 19
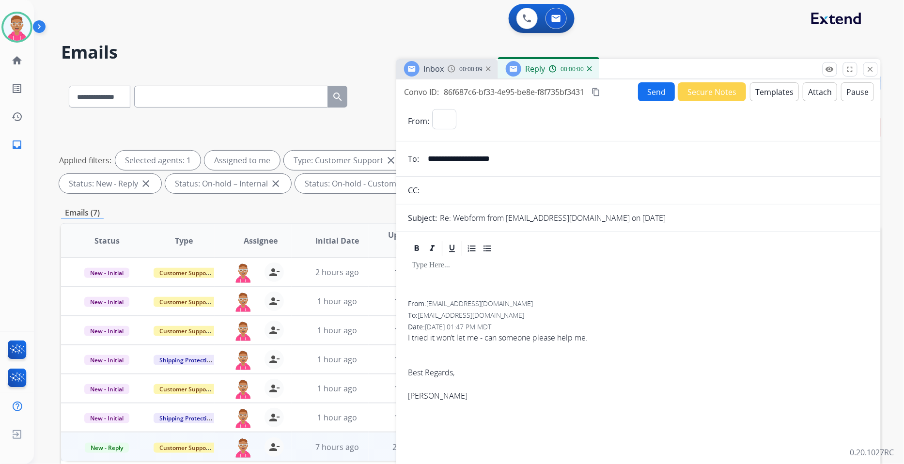
select select "**********"
click at [778, 89] on button "Templates" at bounding box center [774, 91] width 49 height 19
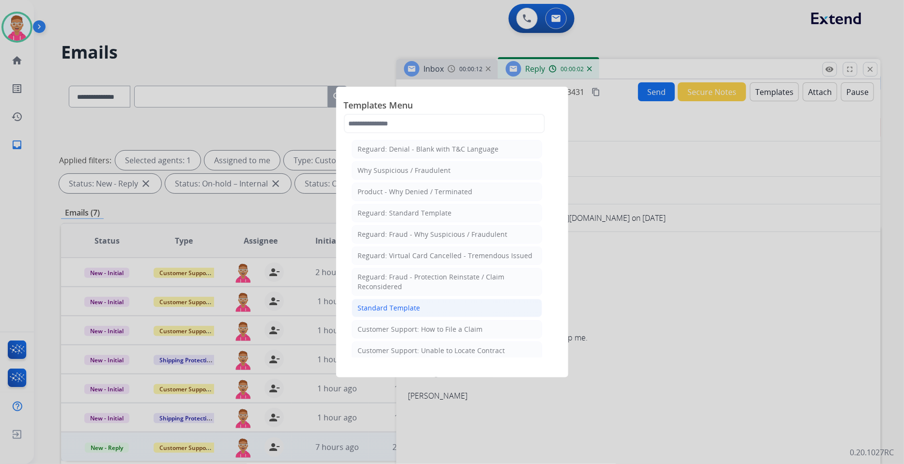
click at [397, 306] on div "Standard Template" at bounding box center [389, 308] width 63 height 10
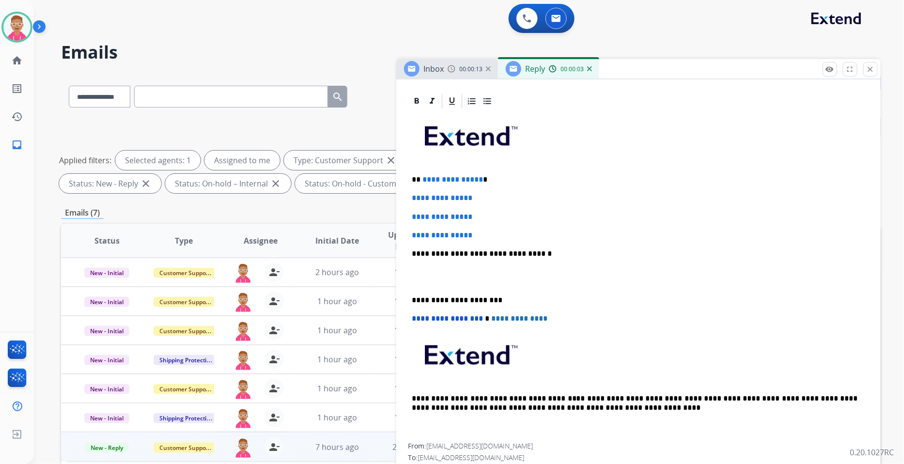
scroll to position [215, 0]
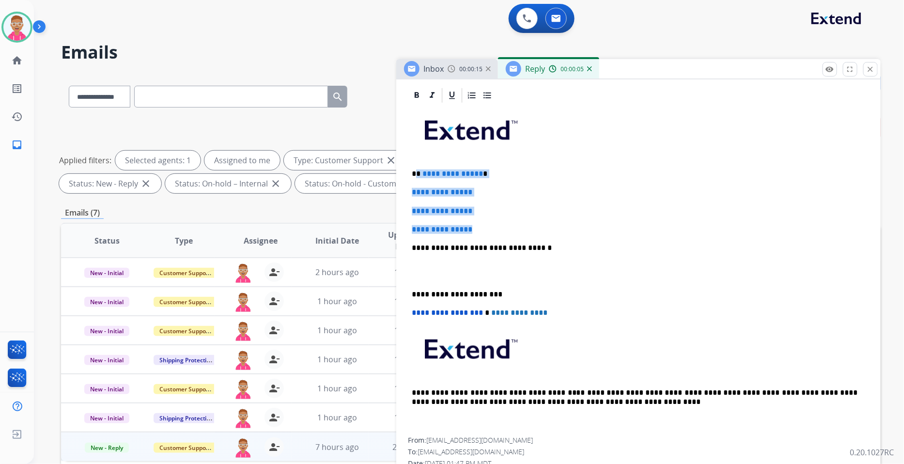
drag, startPoint x: 480, startPoint y: 230, endPoint x: 418, endPoint y: 173, distance: 84.7
click at [418, 173] on div "**********" at bounding box center [638, 270] width 461 height 333
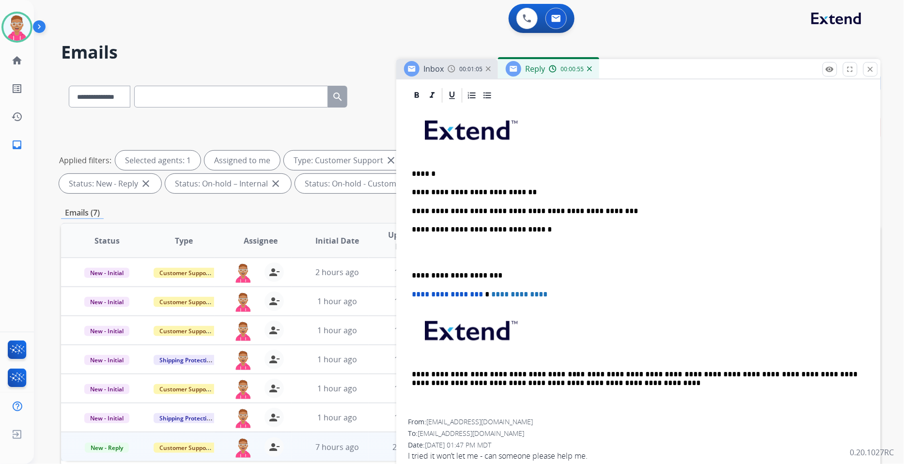
click at [410, 277] on div "**********" at bounding box center [638, 261] width 461 height 315
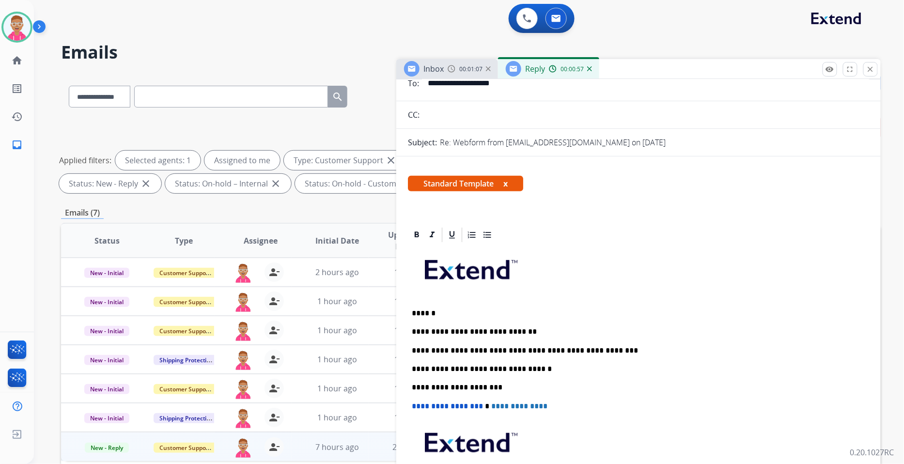
scroll to position [0, 0]
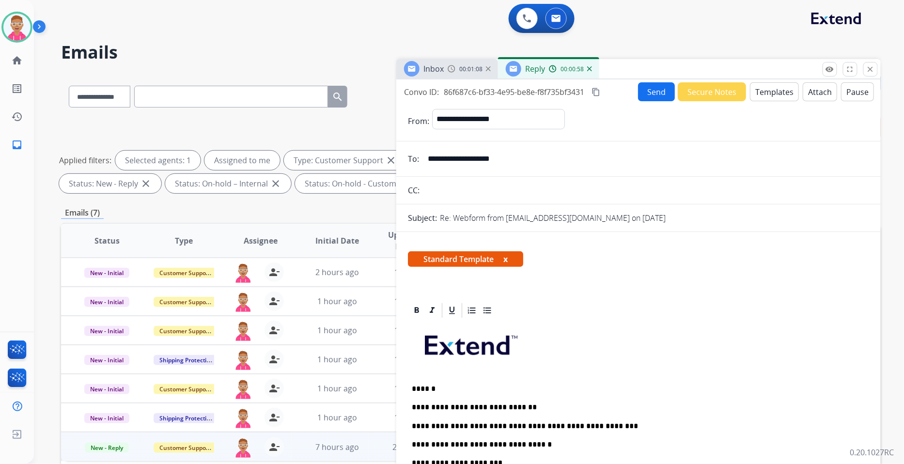
click at [653, 83] on button "Send" at bounding box center [656, 91] width 37 height 19
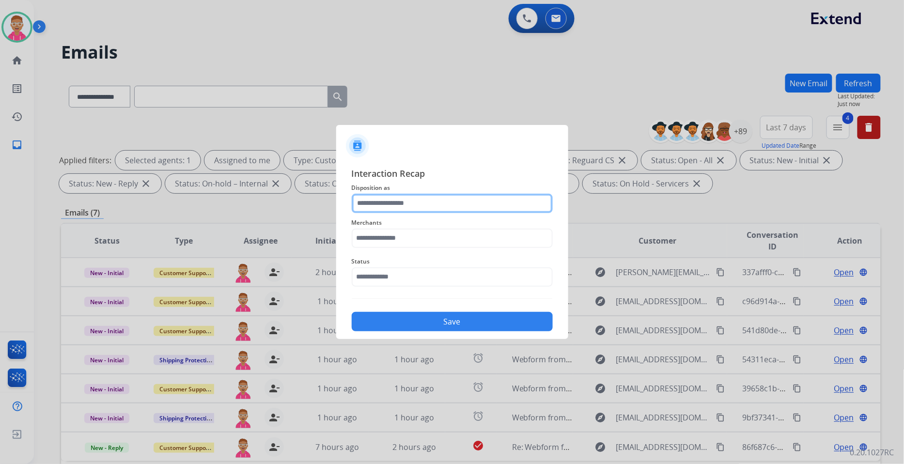
click at [466, 197] on input "text" at bounding box center [452, 203] width 201 height 19
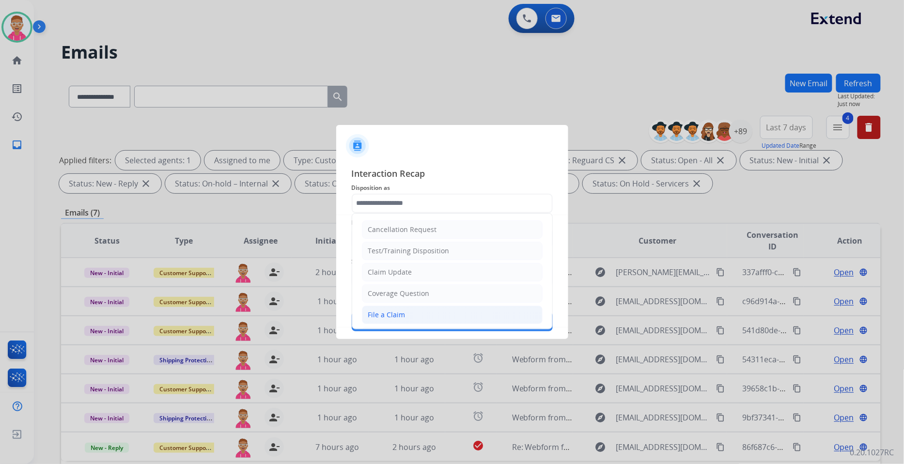
click at [438, 316] on li "File a Claim" at bounding box center [452, 315] width 181 height 18
type input "**********"
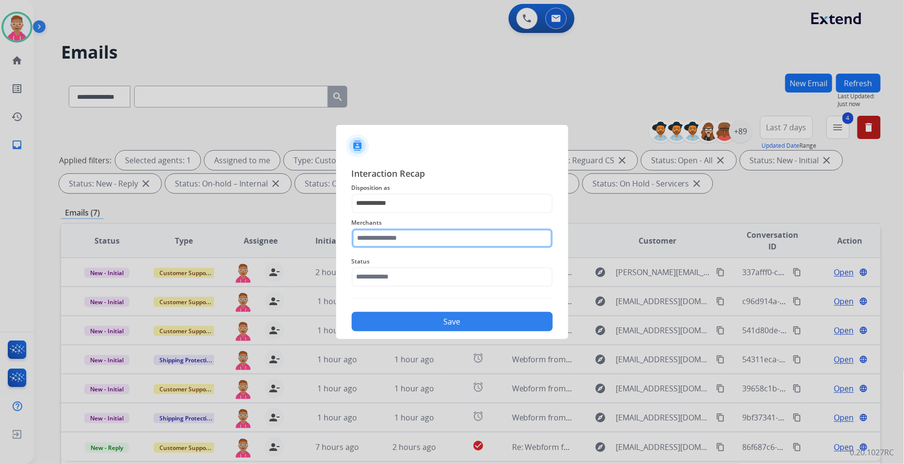
click at [427, 239] on input "text" at bounding box center [452, 238] width 201 height 19
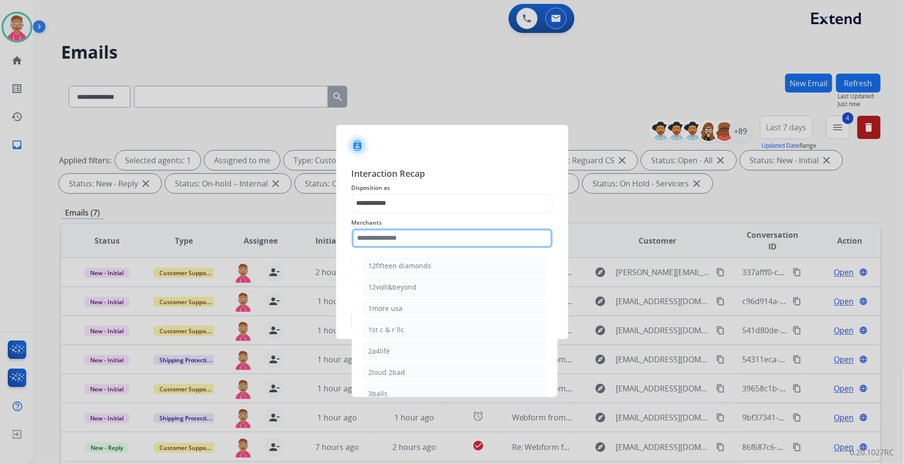
type input "*"
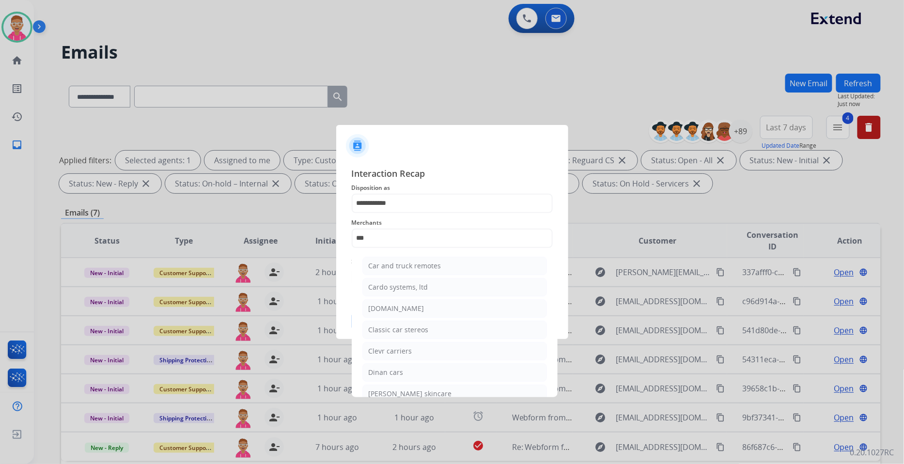
click at [407, 306] on div "[DOMAIN_NAME]" at bounding box center [397, 309] width 56 height 10
type input "**********"
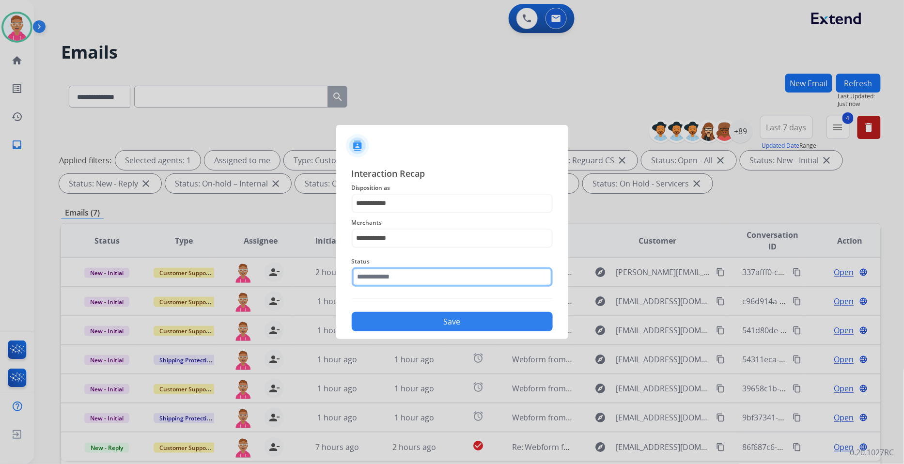
click at [385, 272] on input "text" at bounding box center [452, 277] width 201 height 19
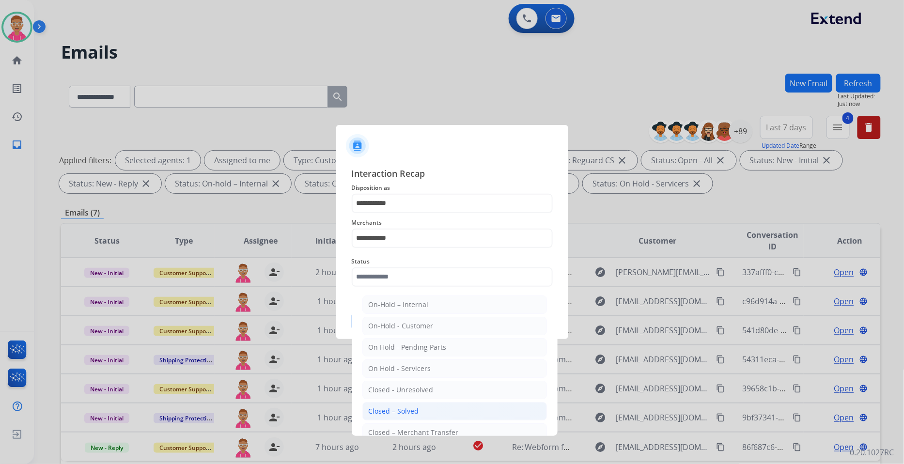
click at [422, 415] on li "Closed – Solved" at bounding box center [454, 411] width 185 height 18
type input "**********"
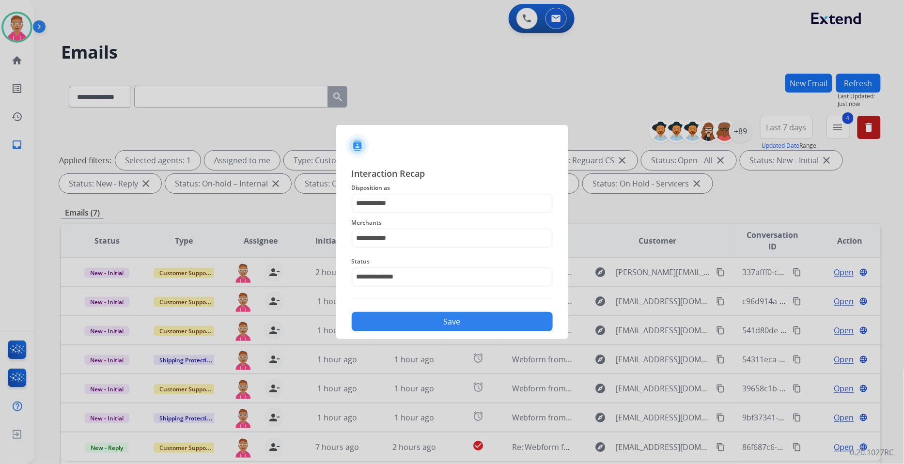
click at [425, 317] on button "Save" at bounding box center [452, 321] width 201 height 19
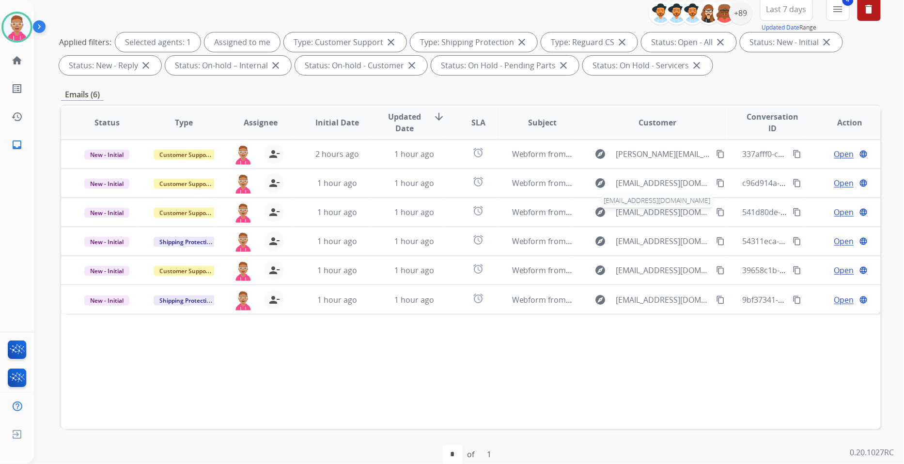
scroll to position [133, 0]
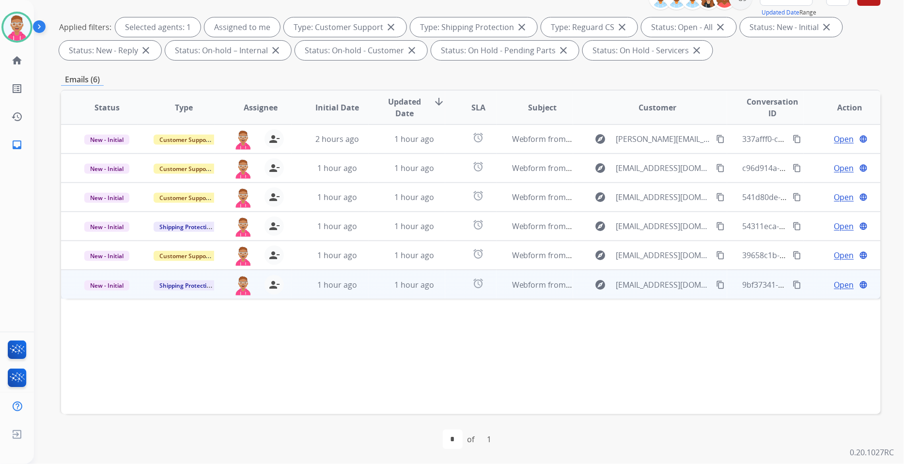
click at [842, 284] on span "Open" at bounding box center [844, 285] width 20 height 12
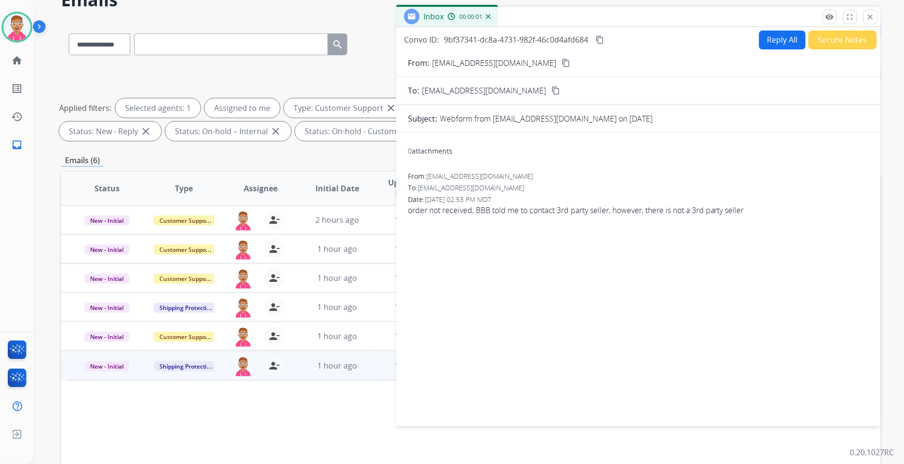
scroll to position [0, 0]
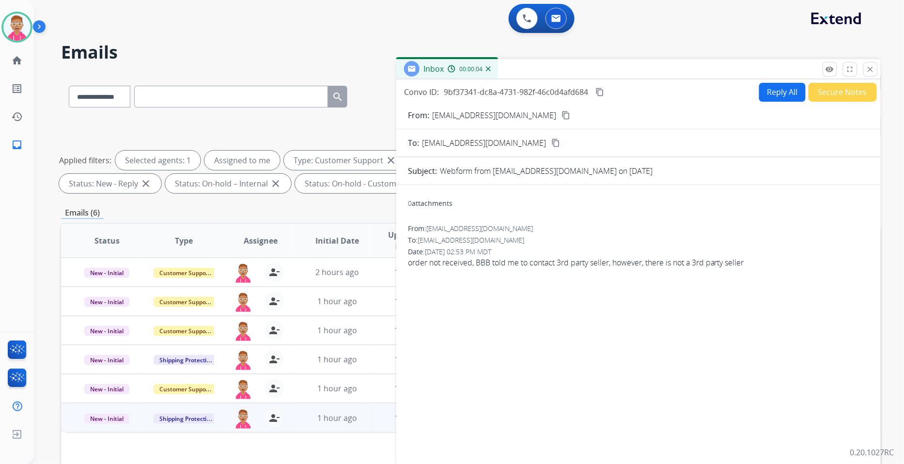
click at [562, 111] on mat-icon "content_copy" at bounding box center [566, 115] width 9 height 9
click at [778, 90] on button "Reply All" at bounding box center [782, 92] width 47 height 19
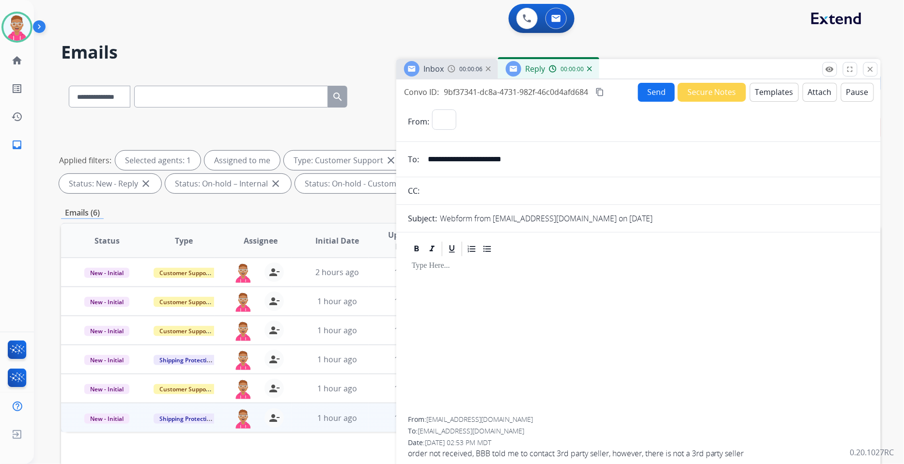
select select "**********"
click at [773, 90] on button "Templates" at bounding box center [774, 92] width 49 height 19
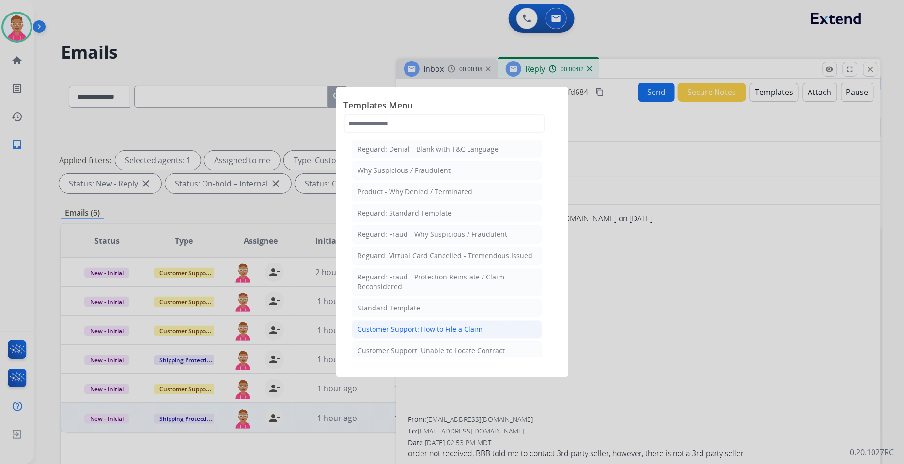
click at [440, 329] on div "Customer Support: How to File a Claim" at bounding box center [420, 330] width 125 height 10
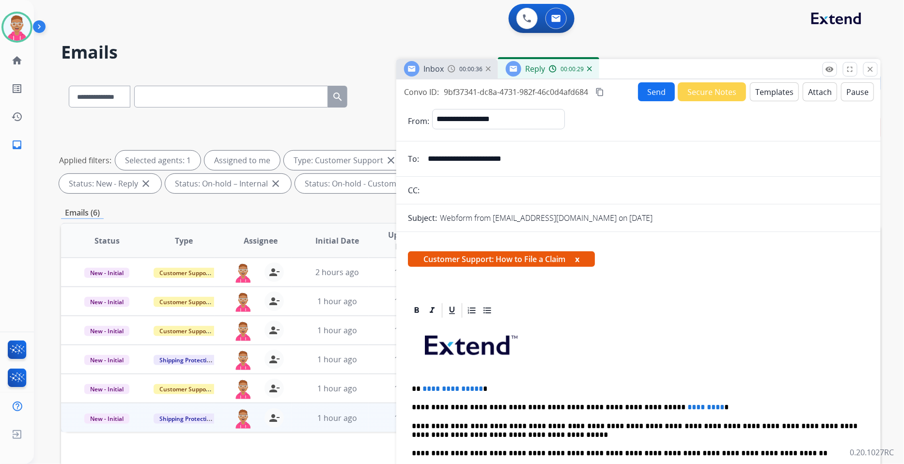
click at [478, 388] on p "**********" at bounding box center [635, 389] width 446 height 9
click at [475, 389] on span "**********" at bounding box center [453, 388] width 61 height 7
click at [677, 408] on p "**********" at bounding box center [635, 407] width 446 height 9
click at [657, 93] on button "Send" at bounding box center [656, 91] width 37 height 19
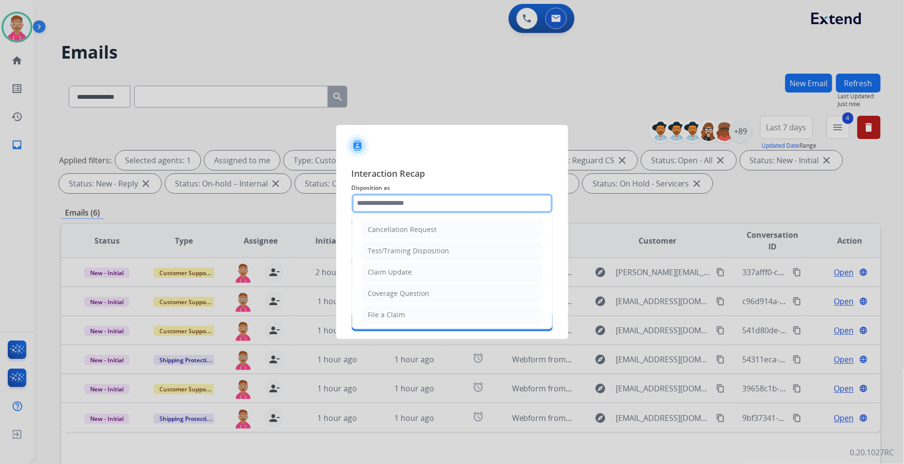
click at [446, 205] on input "text" at bounding box center [452, 203] width 201 height 19
drag, startPoint x: 418, startPoint y: 313, endPoint x: 412, endPoint y: 262, distance: 50.7
click at [416, 312] on li "File a Claim" at bounding box center [452, 315] width 181 height 18
type input "**********"
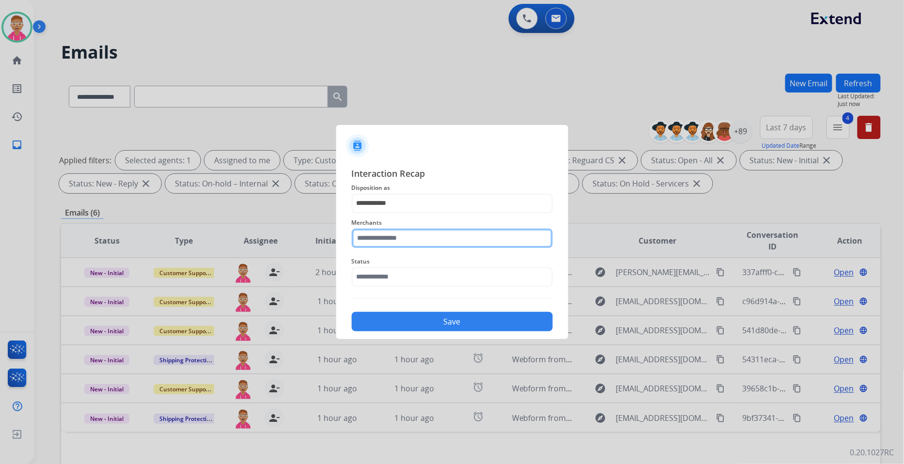
click at [418, 233] on input "text" at bounding box center [452, 238] width 201 height 19
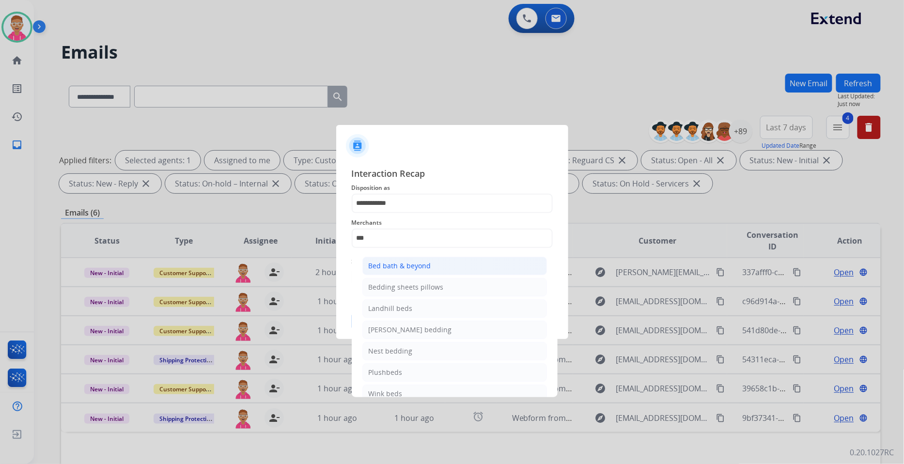
click at [410, 266] on div "Bed bath & beyond" at bounding box center [400, 266] width 63 height 10
type input "**********"
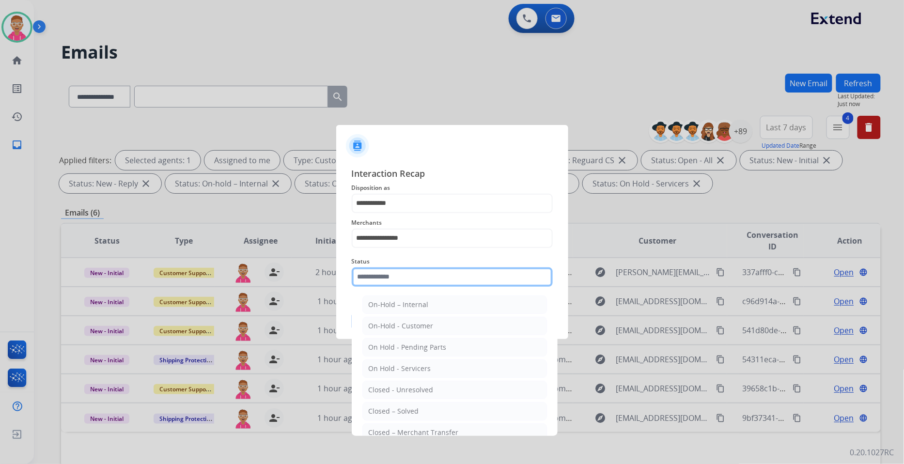
click at [400, 275] on input "text" at bounding box center [452, 277] width 201 height 19
click at [416, 406] on li "Closed – Solved" at bounding box center [454, 411] width 185 height 18
type input "**********"
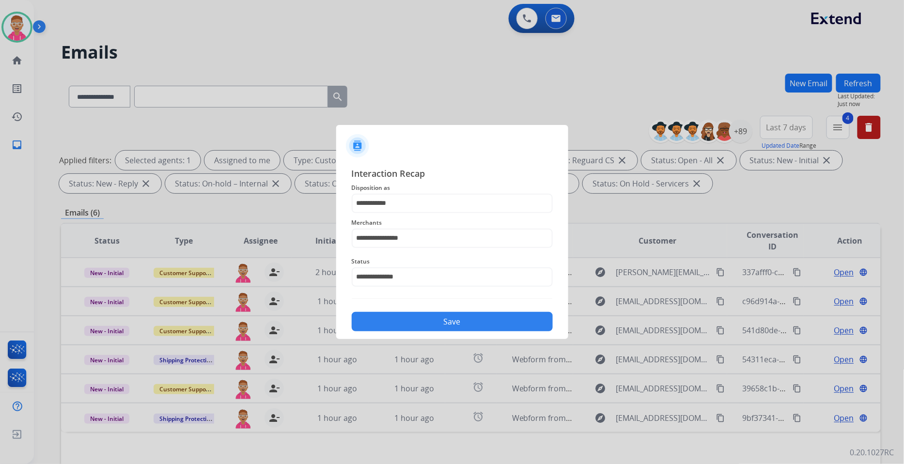
click at [434, 318] on button "Save" at bounding box center [452, 321] width 201 height 19
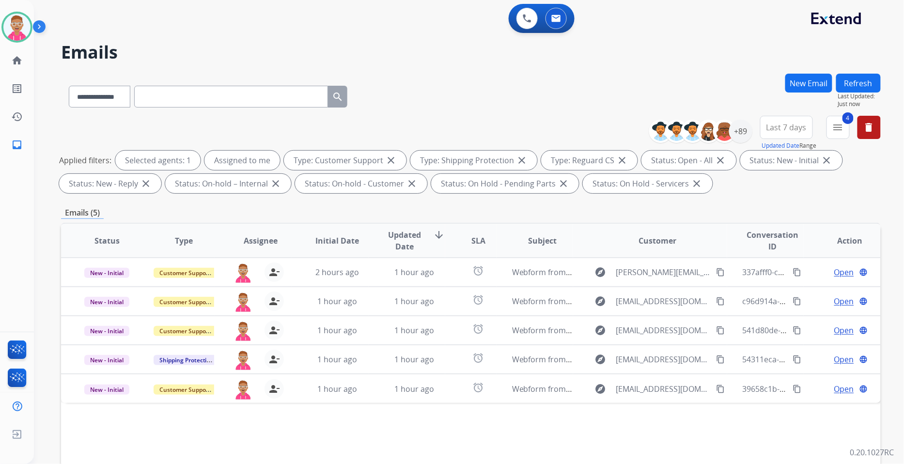
click at [671, 65] on div "**********" at bounding box center [457, 267] width 847 height 464
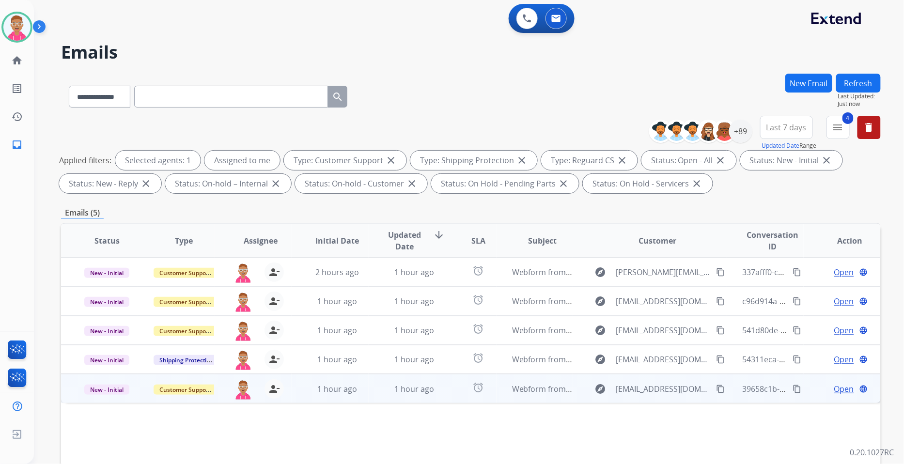
click at [839, 389] on span "Open" at bounding box center [844, 389] width 20 height 12
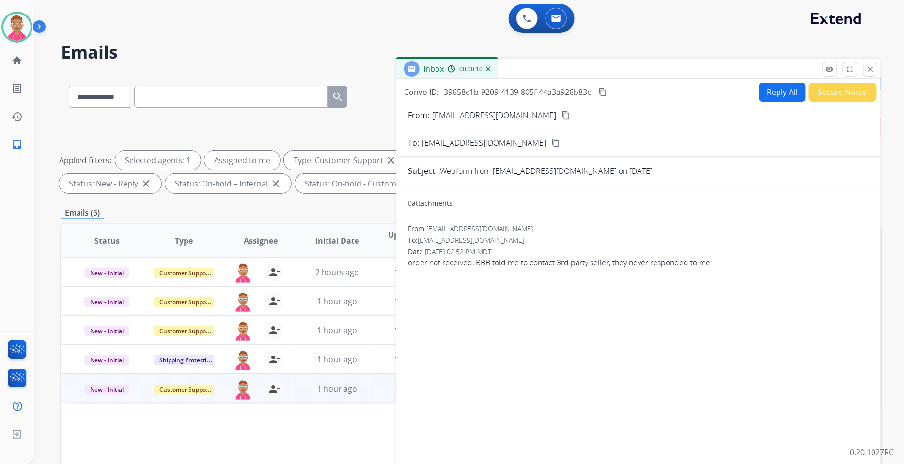
click at [562, 115] on mat-icon "content_copy" at bounding box center [566, 115] width 9 height 9
click at [767, 89] on button "Reply All" at bounding box center [782, 92] width 47 height 19
select select "**********"
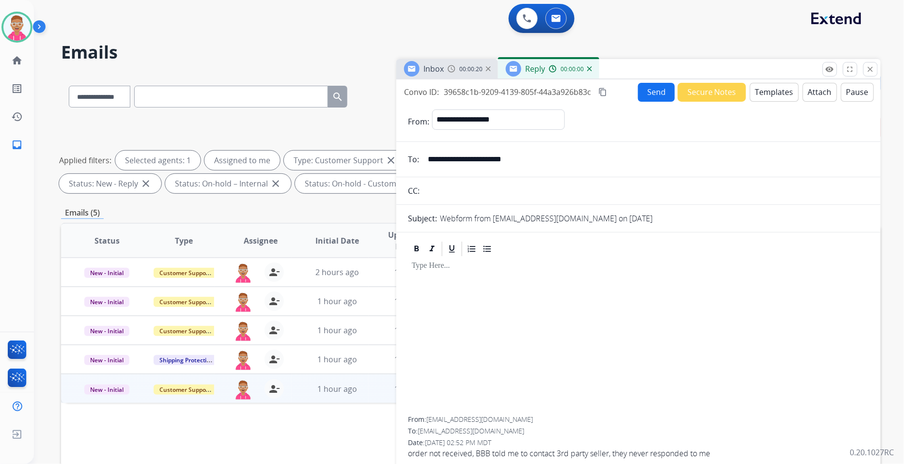
click at [778, 91] on button "Templates" at bounding box center [774, 92] width 49 height 19
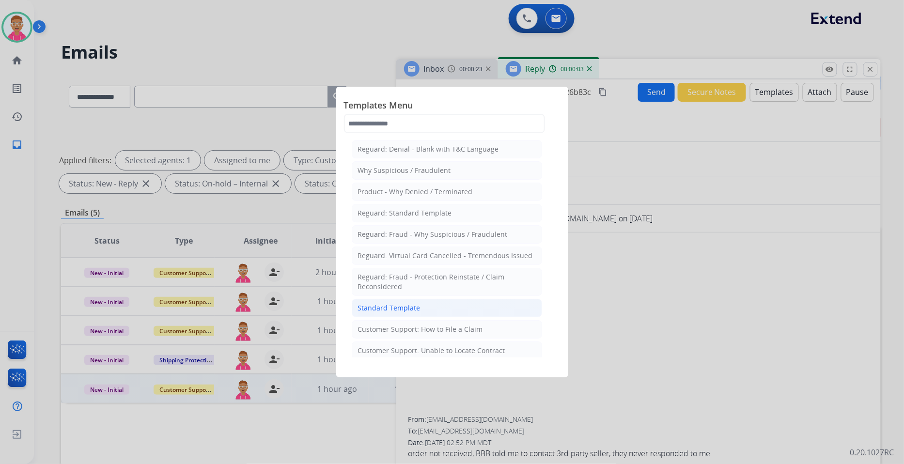
click at [420, 309] on li "Standard Template" at bounding box center [447, 308] width 190 height 18
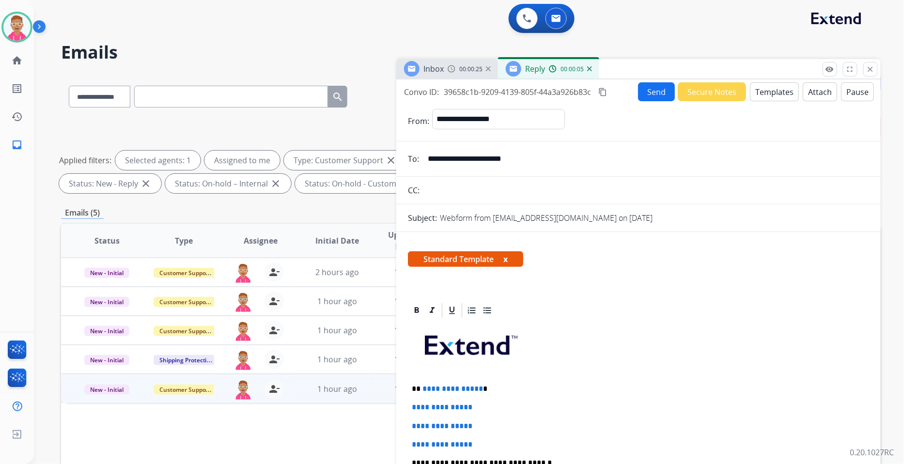
click at [776, 97] on button "Templates" at bounding box center [774, 91] width 49 height 19
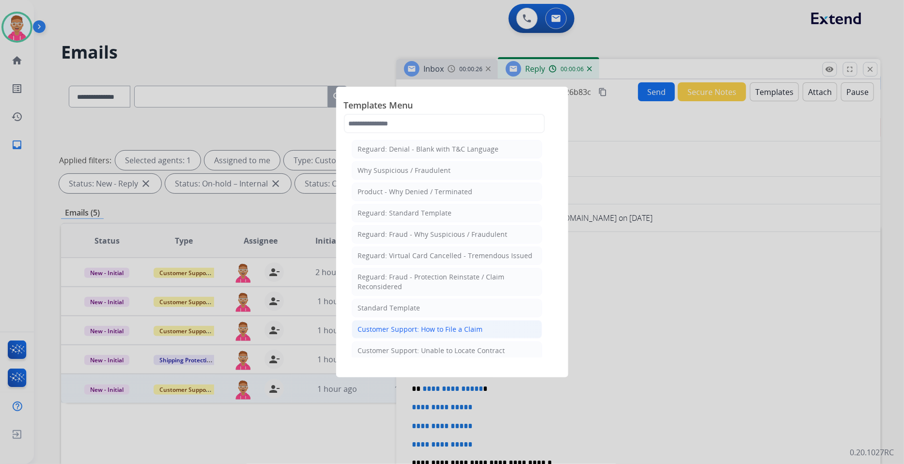
click at [453, 331] on div "Customer Support: How to File a Claim" at bounding box center [420, 330] width 125 height 10
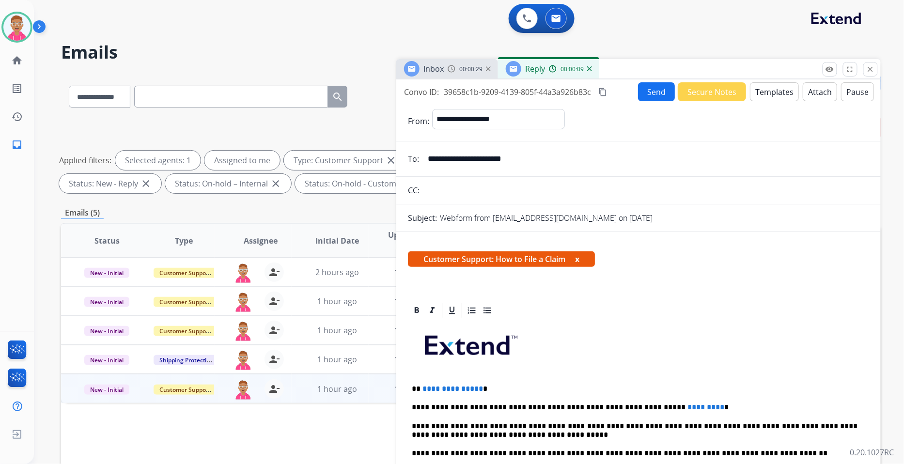
scroll to position [54, 0]
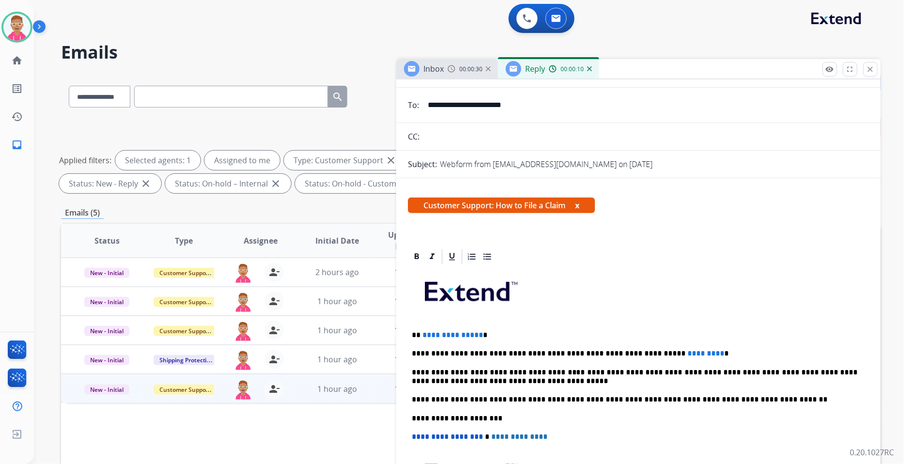
click at [477, 340] on div "**********" at bounding box center [638, 414] width 461 height 296
click at [477, 332] on span "**********" at bounding box center [453, 334] width 61 height 7
click at [688, 354] on span "*********" at bounding box center [706, 353] width 37 height 7
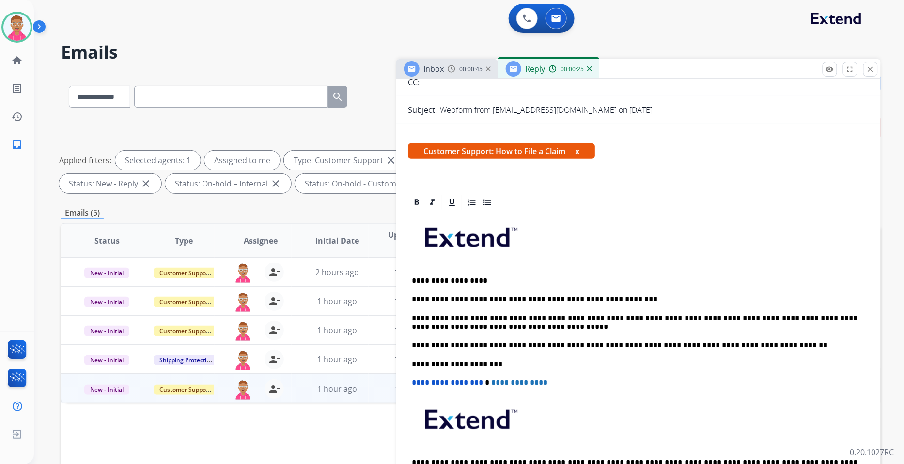
scroll to position [0, 0]
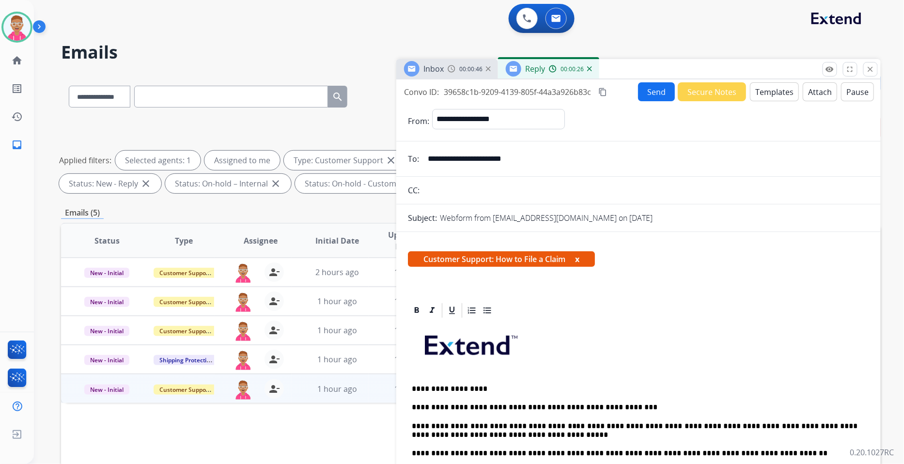
click at [647, 93] on button "Send" at bounding box center [656, 91] width 37 height 19
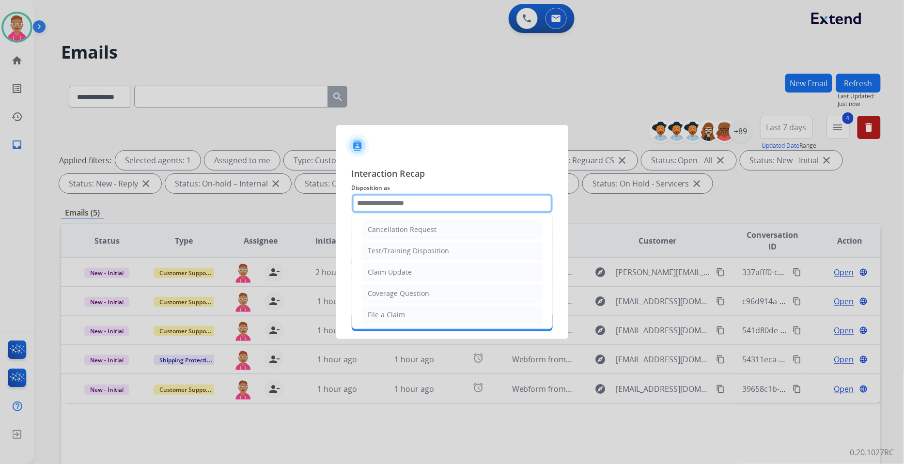
click at [466, 204] on input "text" at bounding box center [452, 203] width 201 height 19
click at [422, 318] on li "File a Claim" at bounding box center [452, 315] width 181 height 18
type input "**********"
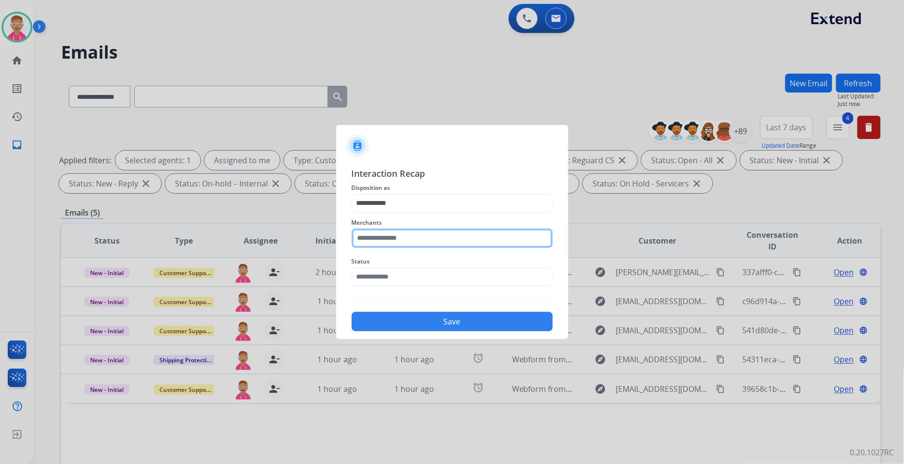
click at [433, 240] on input "text" at bounding box center [452, 238] width 201 height 19
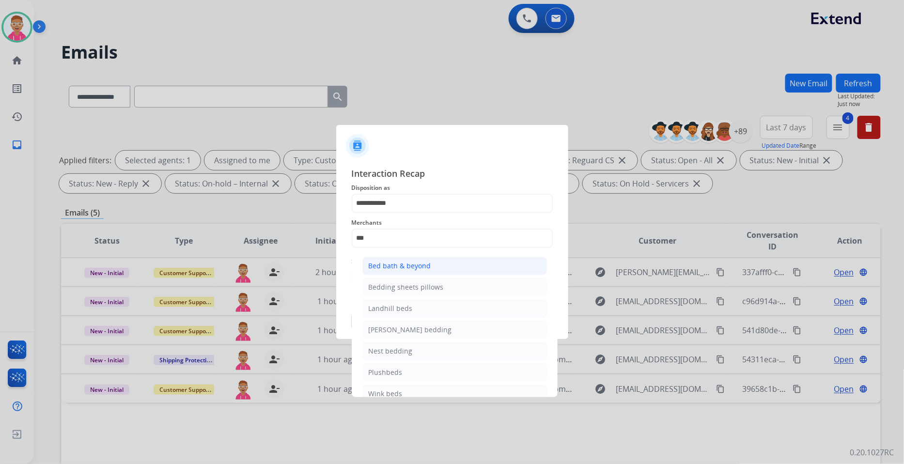
click at [427, 254] on ul "Bed bath & beyond Bedding sheets pillows Landhill beds [PERSON_NAME] bedding Ne…" at bounding box center [455, 332] width 190 height 161
click at [425, 265] on div "Bed bath & beyond" at bounding box center [400, 266] width 63 height 10
type input "**********"
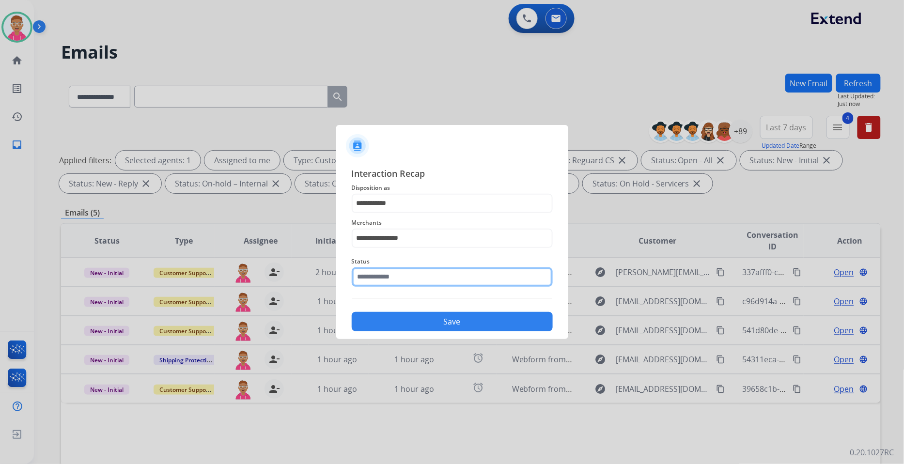
click at [417, 283] on input "text" at bounding box center [452, 277] width 201 height 19
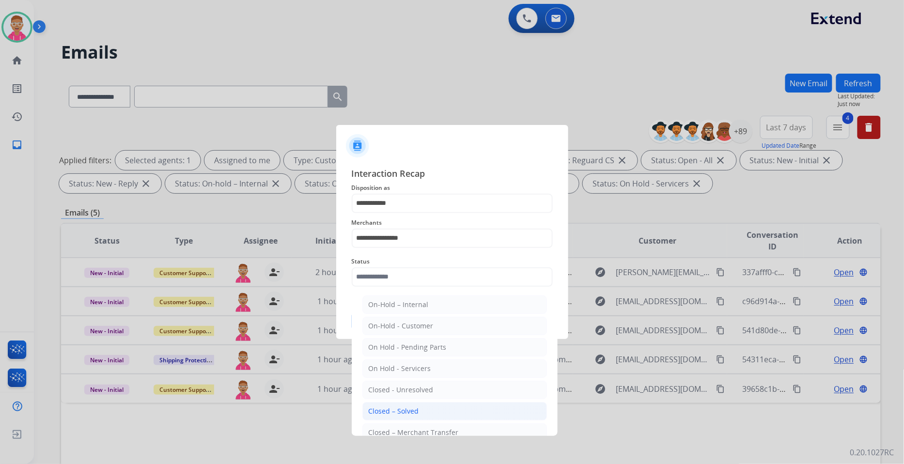
click at [412, 406] on li "Closed – Solved" at bounding box center [454, 411] width 185 height 18
type input "**********"
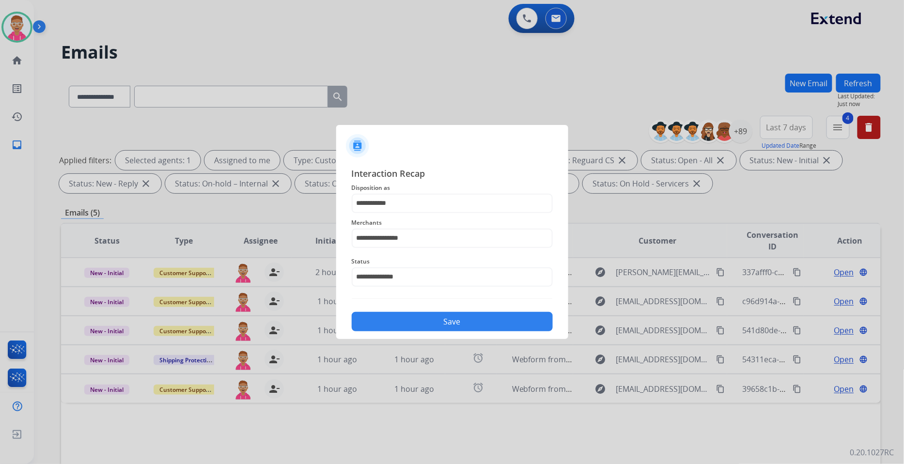
click at [449, 323] on button "Save" at bounding box center [452, 321] width 201 height 19
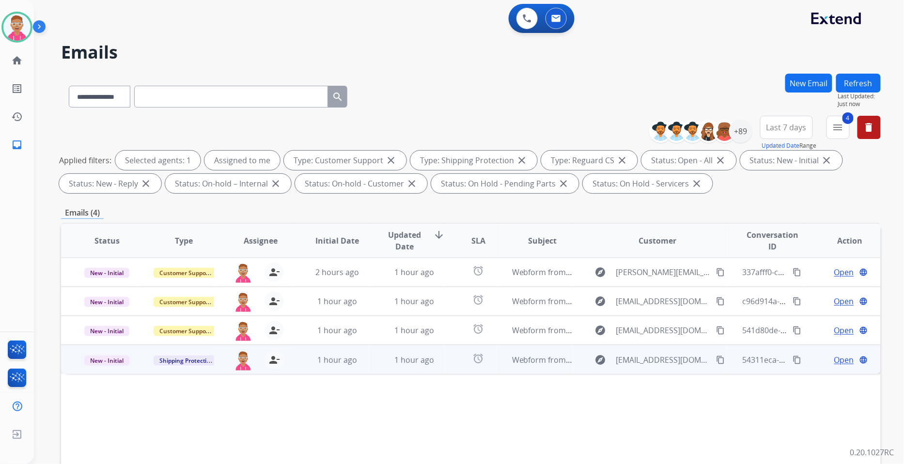
click at [840, 359] on span "Open" at bounding box center [844, 360] width 20 height 12
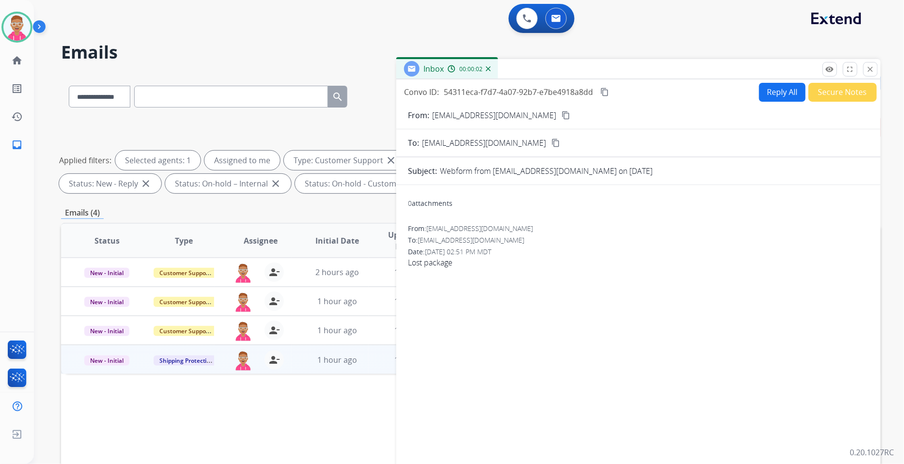
drag, startPoint x: 534, startPoint y: 113, endPoint x: 580, endPoint y: 88, distance: 52.1
click at [562, 113] on mat-icon "content_copy" at bounding box center [566, 115] width 9 height 9
click at [830, 90] on button "Secure Notes" at bounding box center [843, 92] width 68 height 19
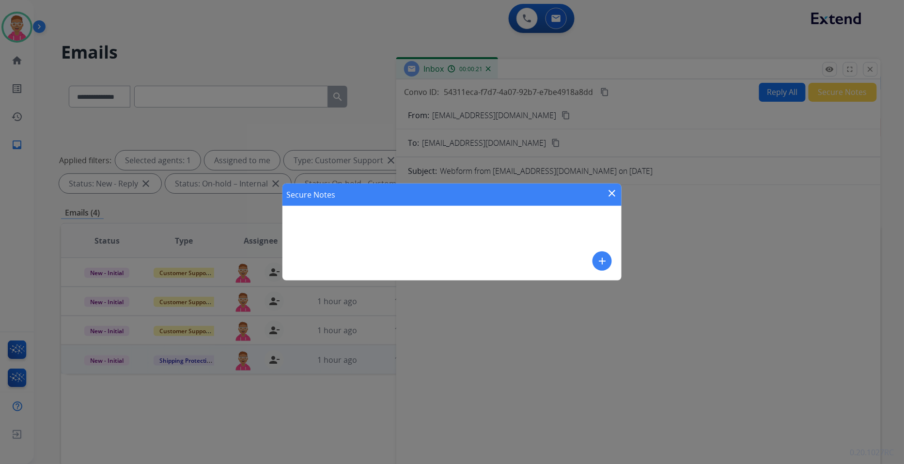
click at [532, 247] on div "Secure Notes close add" at bounding box center [452, 232] width 339 height 97
drag, startPoint x: 601, startPoint y: 258, endPoint x: 477, endPoint y: 238, distance: 125.7
click at [572, 258] on div "Secure Notes close add" at bounding box center [452, 232] width 339 height 97
click at [466, 233] on div "Secure Notes close add" at bounding box center [452, 232] width 339 height 97
click at [612, 193] on mat-icon "close" at bounding box center [612, 194] width 12 height 12
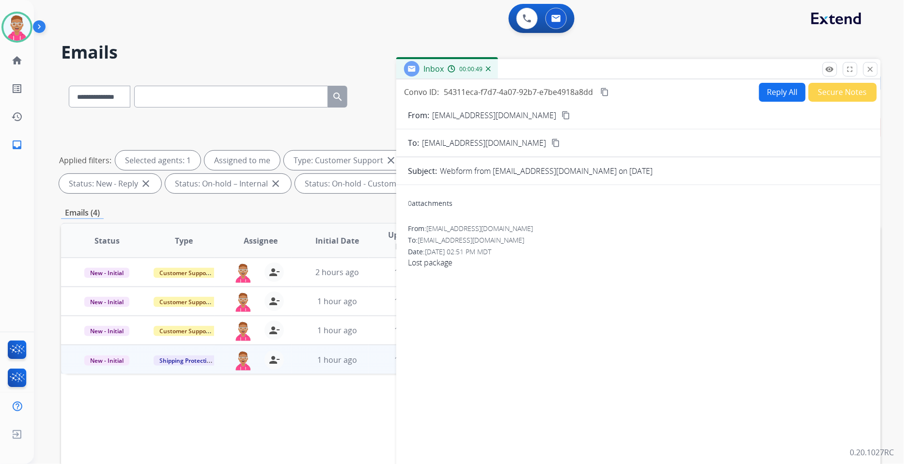
click at [609, 89] on mat-icon "content_copy" at bounding box center [604, 92] width 9 height 9
click at [776, 88] on button "Reply All" at bounding box center [782, 92] width 47 height 19
select select "**********"
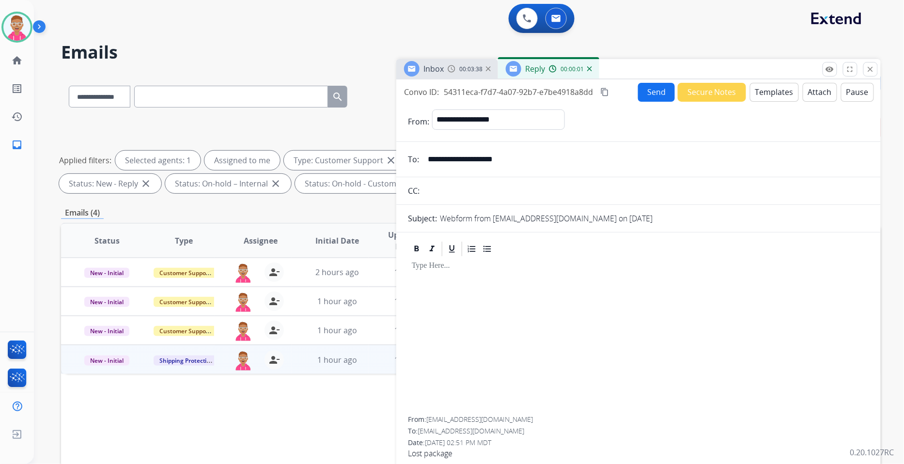
click at [787, 86] on button "Templates" at bounding box center [774, 92] width 49 height 19
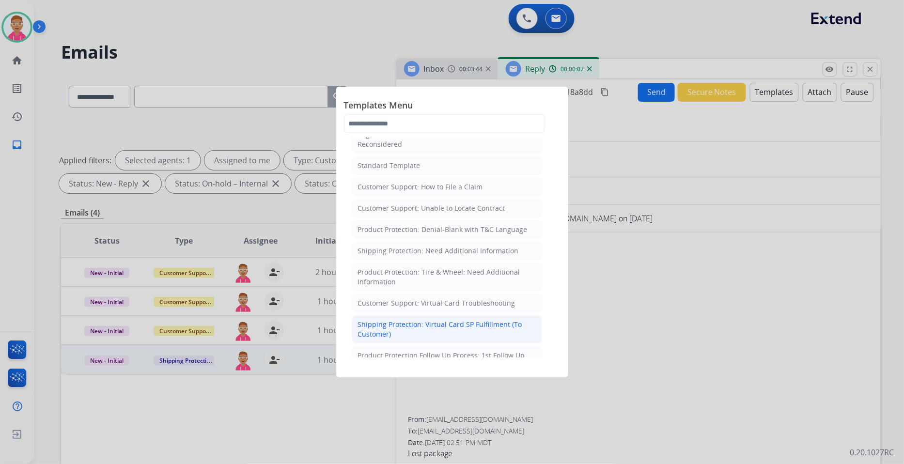
scroll to position [161, 0]
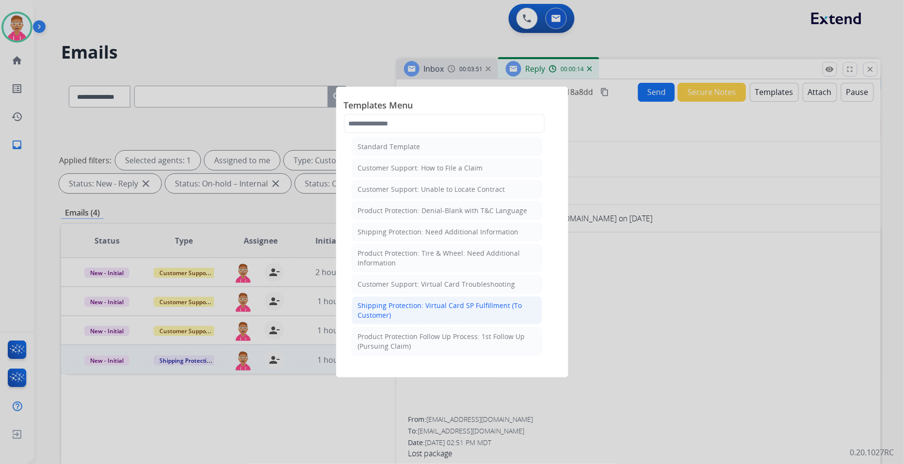
click at [448, 306] on div "Shipping Protection: Virtual Card SP Fulfillment (To Customer)" at bounding box center [447, 310] width 178 height 19
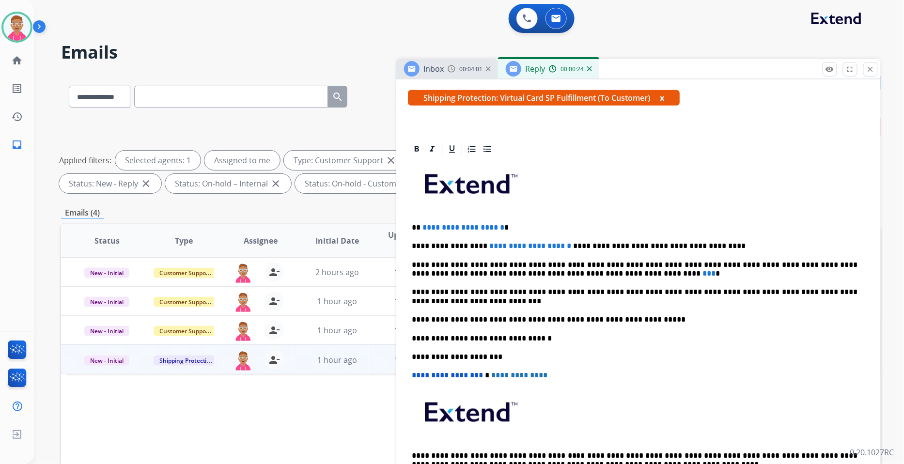
click at [504, 227] on span "**********" at bounding box center [464, 227] width 82 height 7
click at [546, 243] on p "**********" at bounding box center [635, 246] width 446 height 9
click at [703, 273] on span "***" at bounding box center [709, 273] width 13 height 7
drag, startPoint x: 563, startPoint y: 274, endPoint x: 569, endPoint y: 274, distance: 6.3
click at [563, 274] on p "**********" at bounding box center [635, 270] width 446 height 18
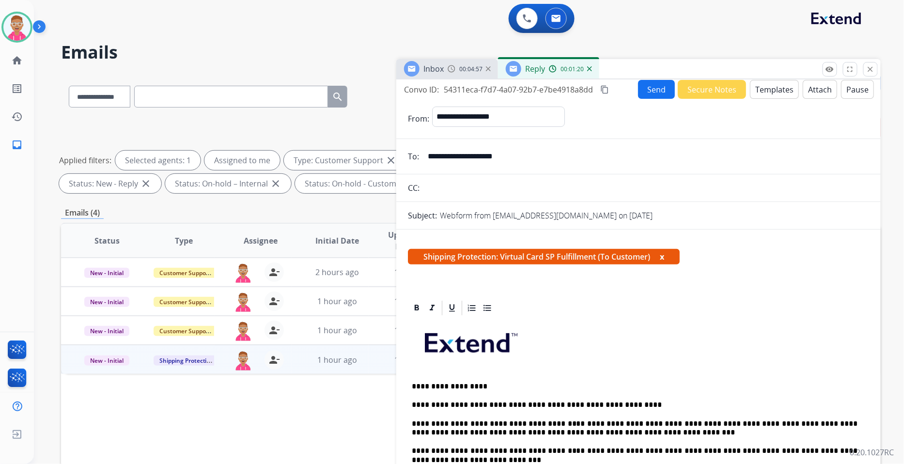
scroll to position [0, 0]
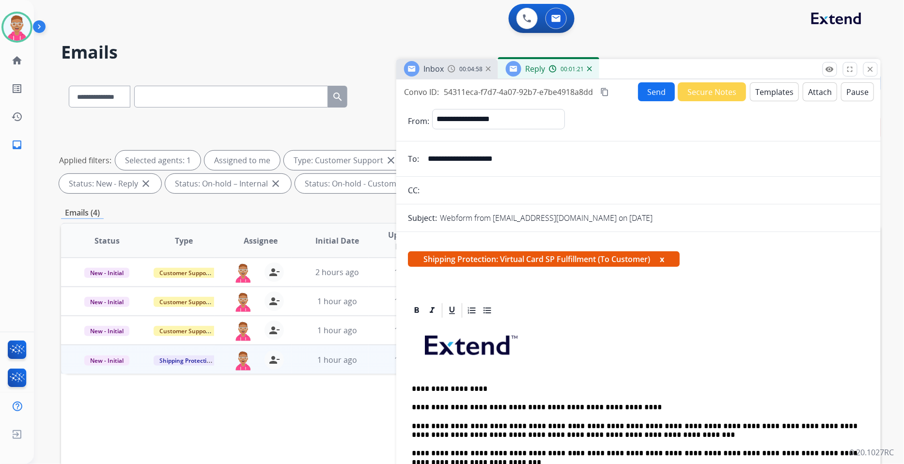
click at [648, 91] on button "Send" at bounding box center [656, 91] width 37 height 19
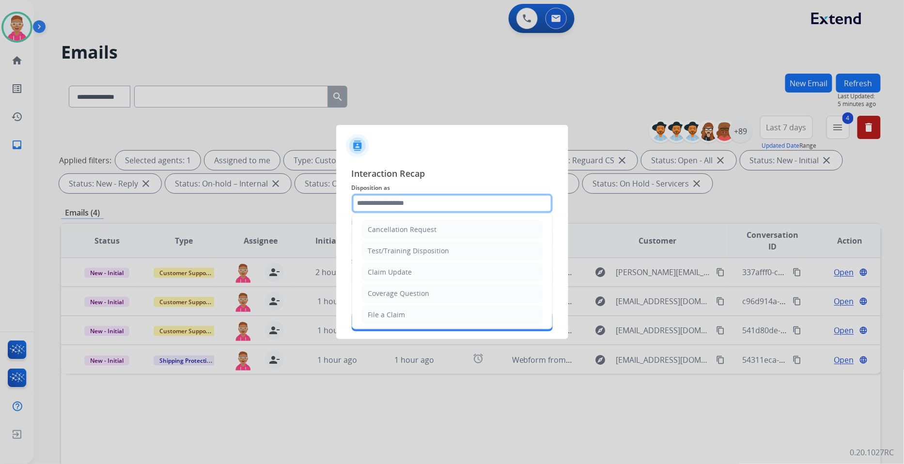
click at [454, 205] on input "text" at bounding box center [452, 203] width 201 height 19
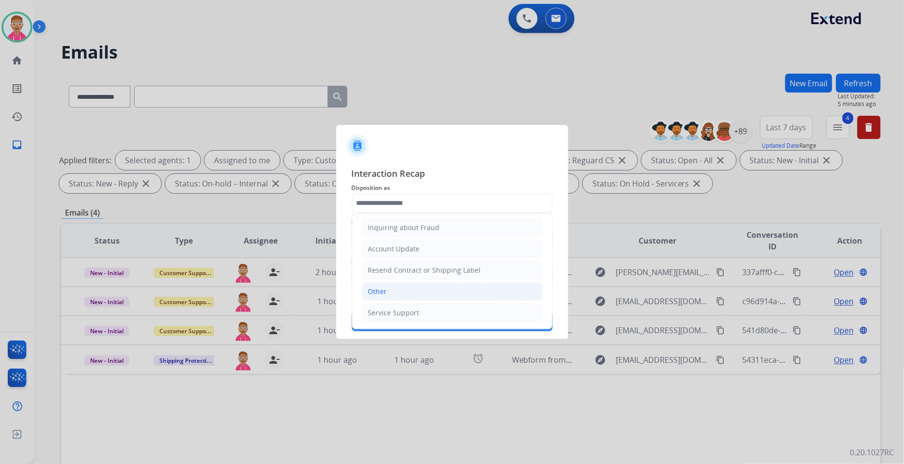
click at [409, 289] on li "Other" at bounding box center [452, 292] width 181 height 18
type input "*****"
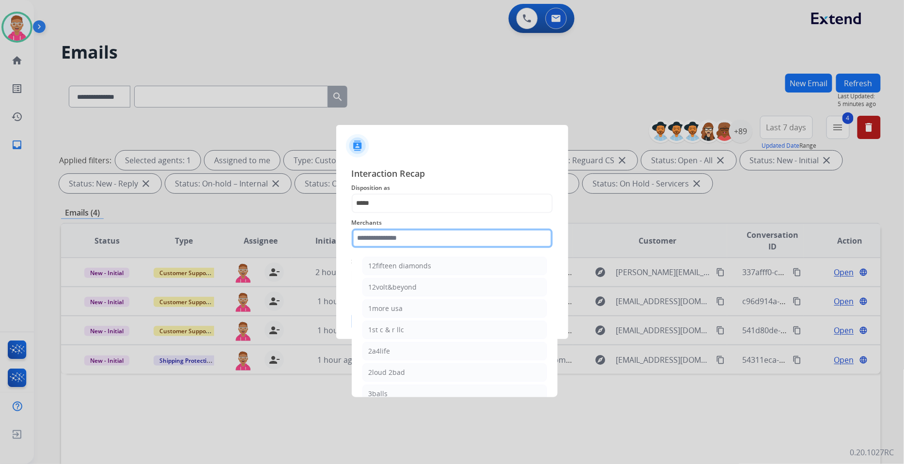
click at [409, 240] on input "text" at bounding box center [452, 238] width 201 height 19
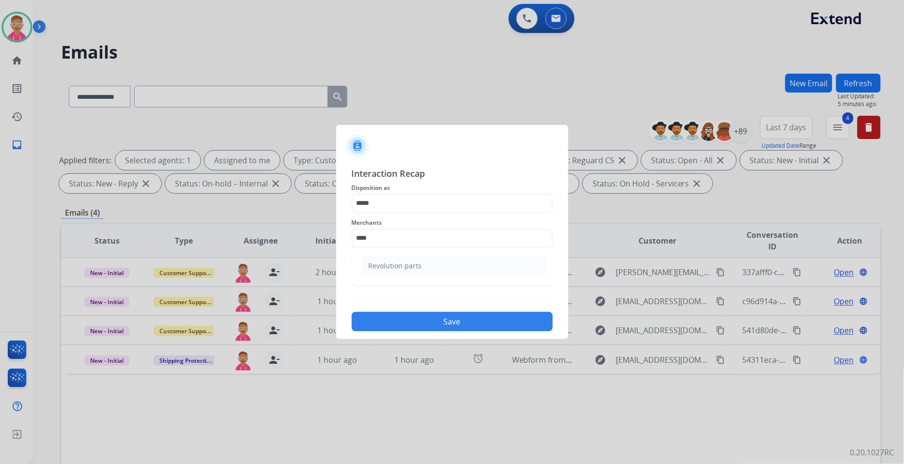
click at [422, 265] on li "Revolution parts" at bounding box center [454, 266] width 185 height 18
type input "**********"
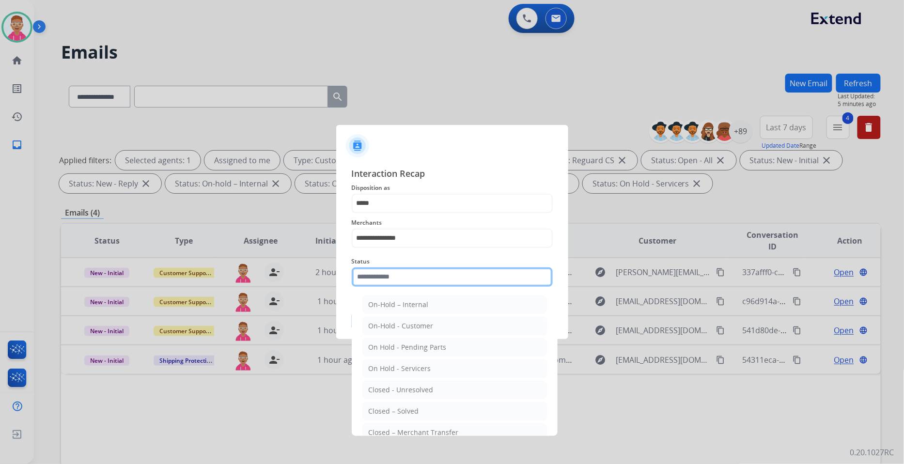
drag, startPoint x: 414, startPoint y: 280, endPoint x: 412, endPoint y: 287, distance: 7.9
click at [414, 280] on input "text" at bounding box center [452, 277] width 201 height 19
click at [408, 411] on div "Closed – Solved" at bounding box center [394, 412] width 50 height 10
type input "**********"
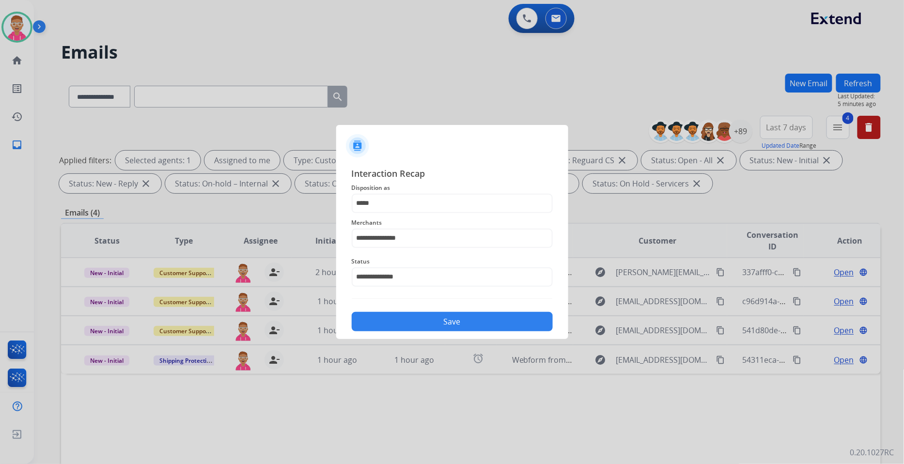
click at [429, 317] on button "Save" at bounding box center [452, 321] width 201 height 19
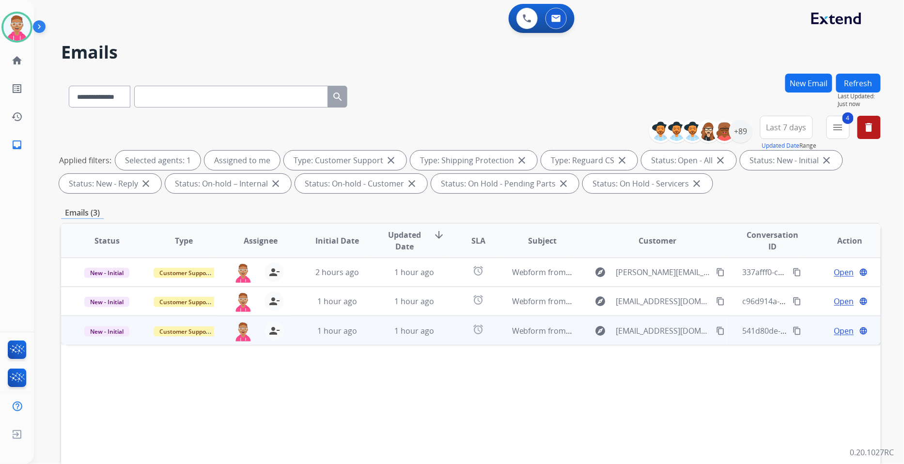
click at [841, 327] on span "Open" at bounding box center [844, 331] width 20 height 12
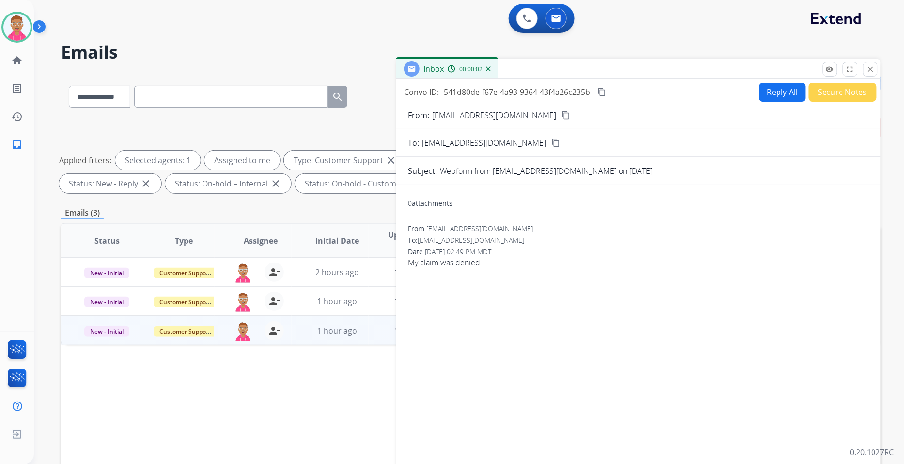
click at [562, 115] on mat-icon "content_copy" at bounding box center [566, 115] width 9 height 9
click at [604, 89] on mat-icon "content_copy" at bounding box center [602, 92] width 9 height 9
select select "**********"
click at [766, 90] on button "Reply All" at bounding box center [782, 92] width 47 height 19
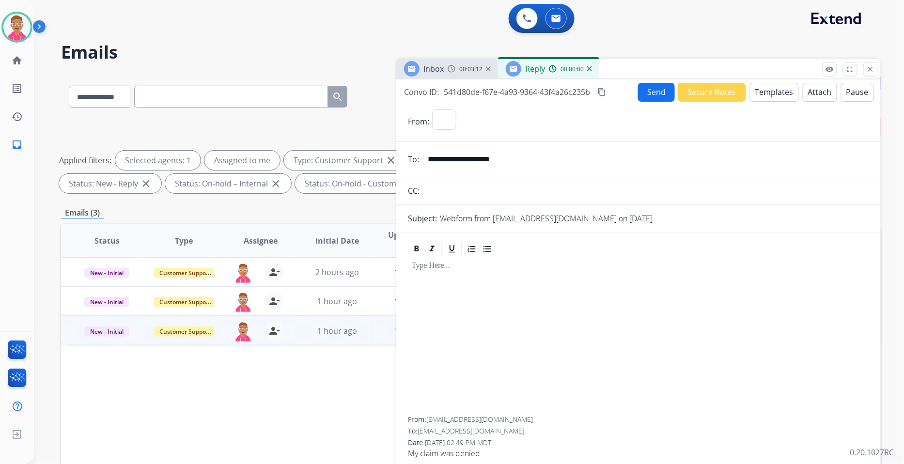
select select "**********"
click at [762, 91] on button "Templates" at bounding box center [774, 92] width 49 height 19
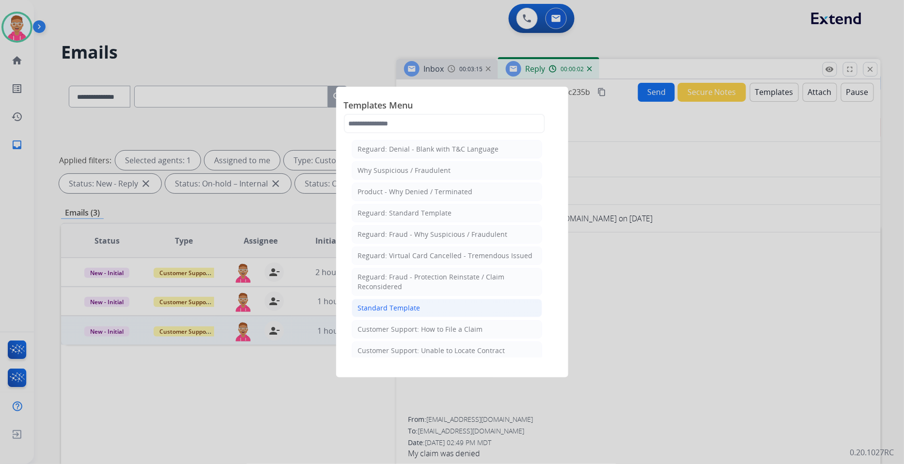
scroll to position [54, 0]
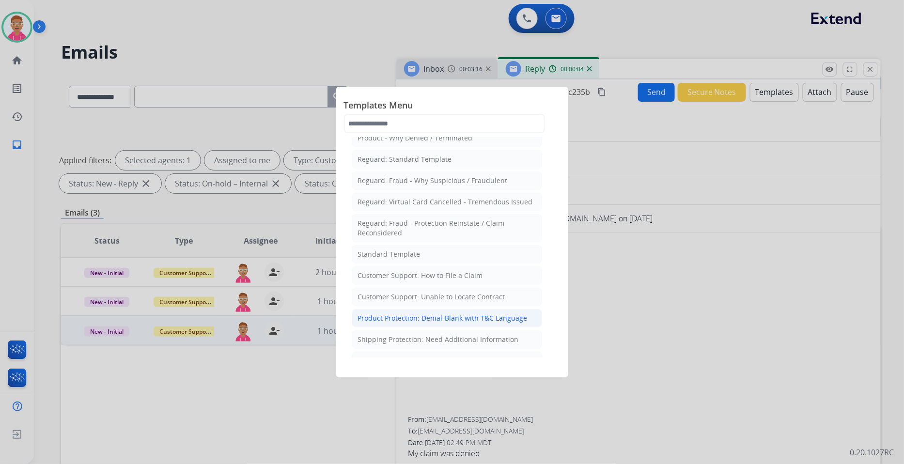
click at [403, 319] on div "Product Protection: Denial-Blank with T&C Language" at bounding box center [443, 319] width 170 height 10
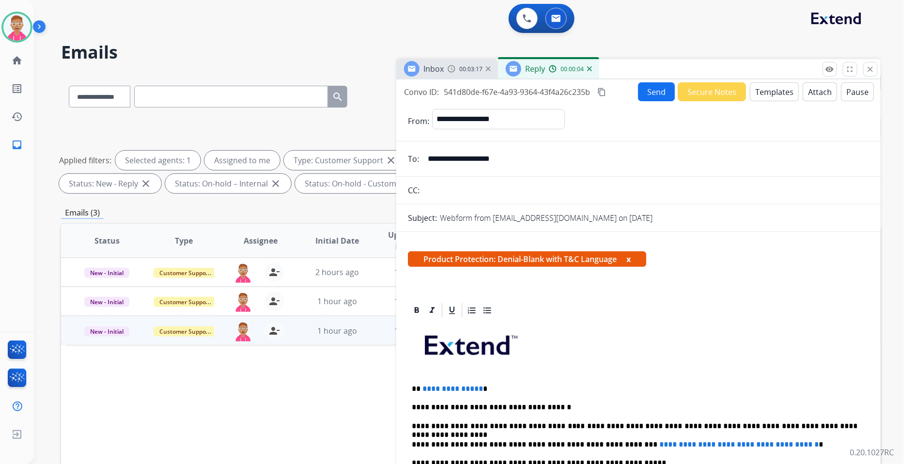
scroll to position [161, 0]
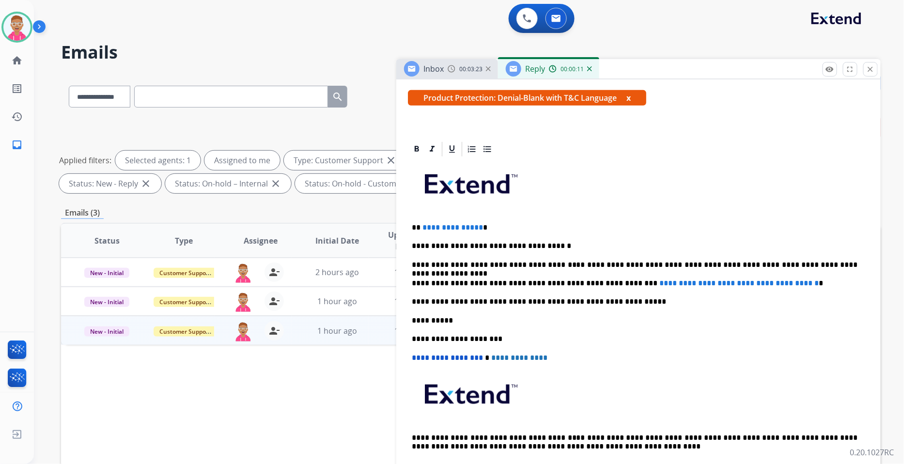
click at [477, 230] on span "**********" at bounding box center [453, 227] width 61 height 7
drag, startPoint x: 609, startPoint y: 282, endPoint x: 848, endPoint y: 283, distance: 238.9
click at [848, 283] on p "**********" at bounding box center [635, 283] width 446 height 9
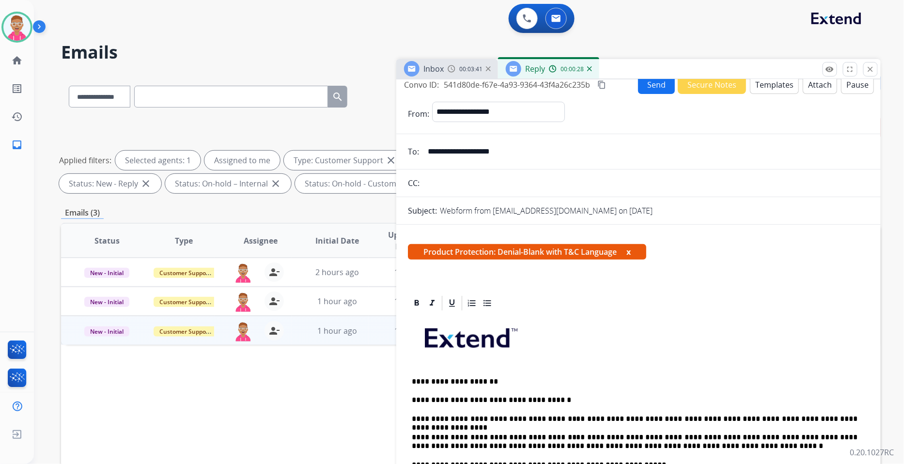
scroll to position [0, 0]
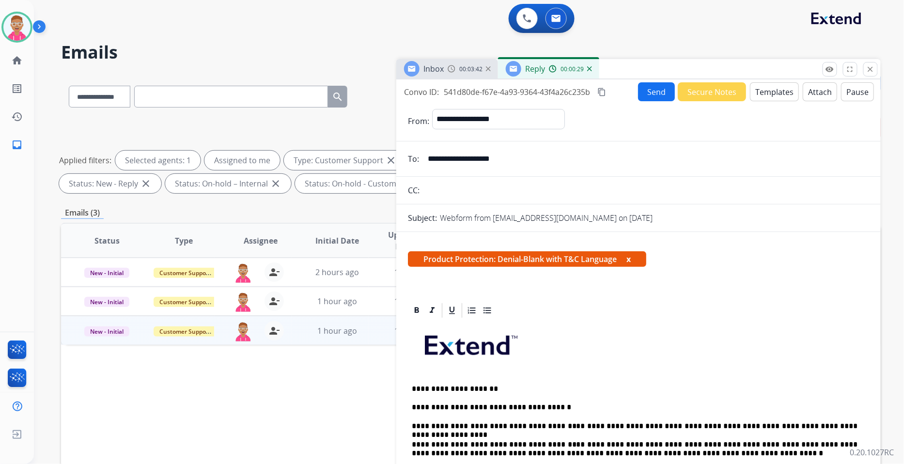
click at [656, 88] on button "Send" at bounding box center [656, 91] width 37 height 19
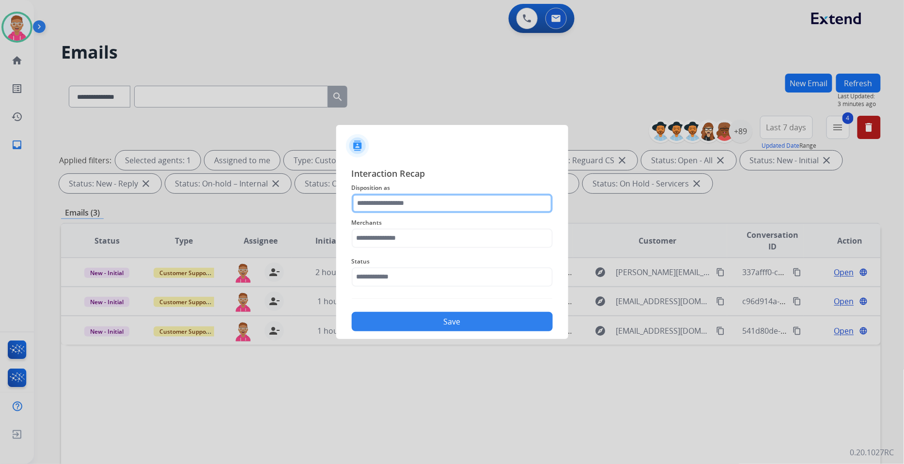
click at [434, 205] on input "text" at bounding box center [452, 203] width 201 height 19
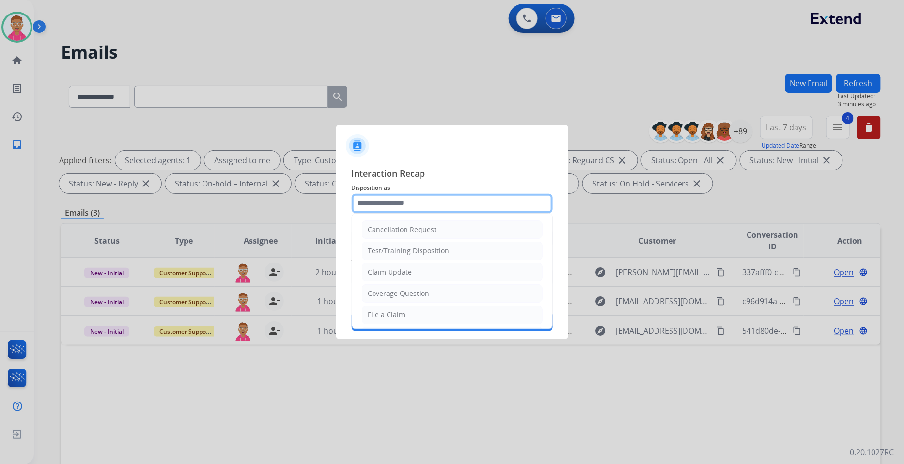
scroll to position [152, 0]
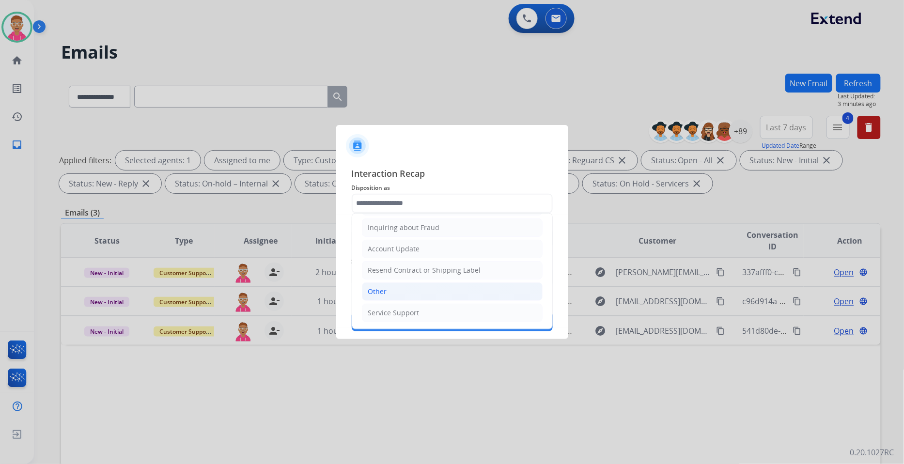
click at [404, 288] on li "Other" at bounding box center [452, 292] width 181 height 18
type input "*****"
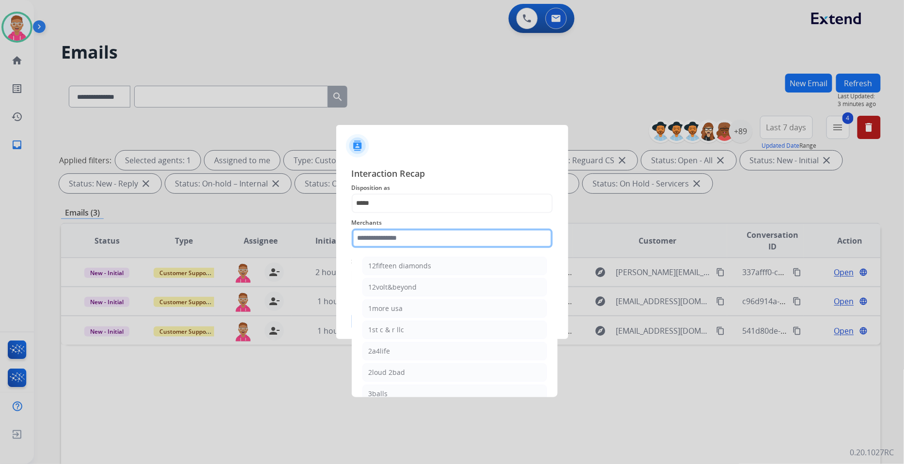
click at [368, 244] on input "text" at bounding box center [452, 238] width 201 height 19
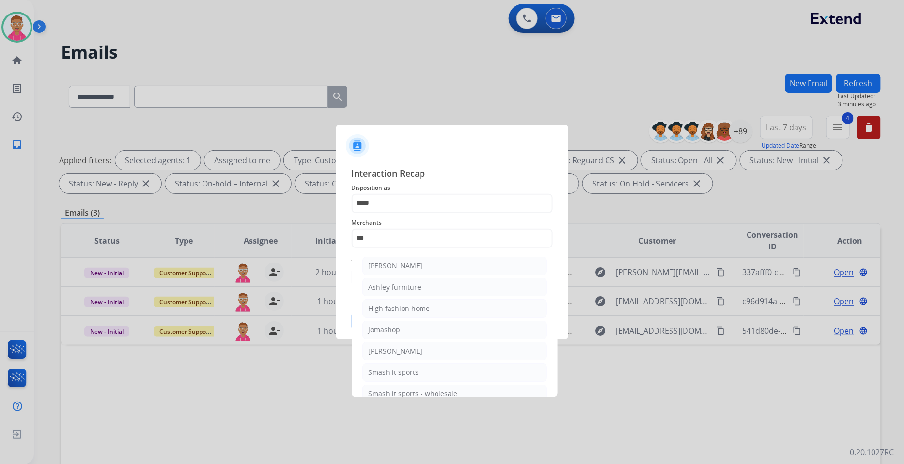
click at [429, 267] on li "[PERSON_NAME]" at bounding box center [454, 266] width 185 height 18
type input "**********"
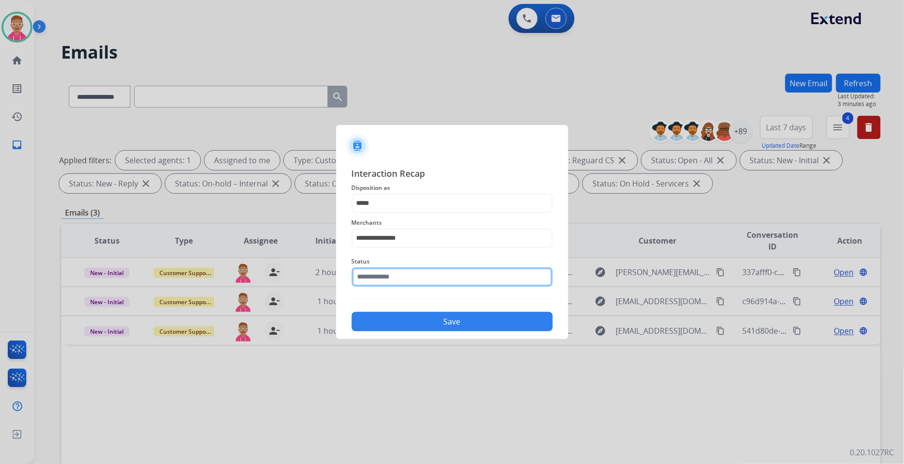
click at [407, 277] on input "text" at bounding box center [452, 277] width 201 height 19
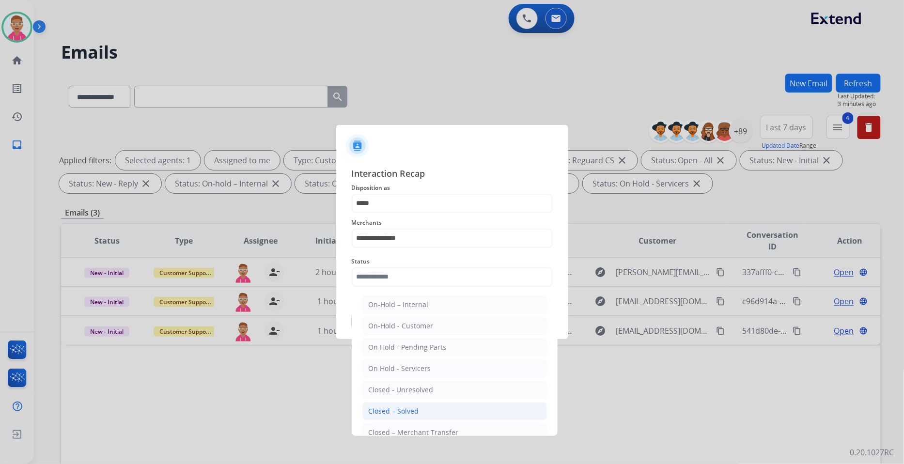
click at [408, 406] on li "Closed – Solved" at bounding box center [454, 411] width 185 height 18
type input "**********"
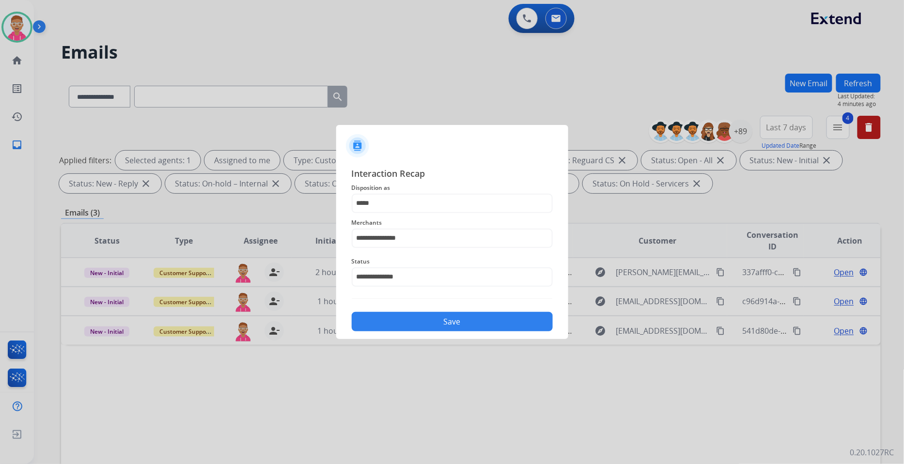
click at [427, 320] on button "Save" at bounding box center [452, 321] width 201 height 19
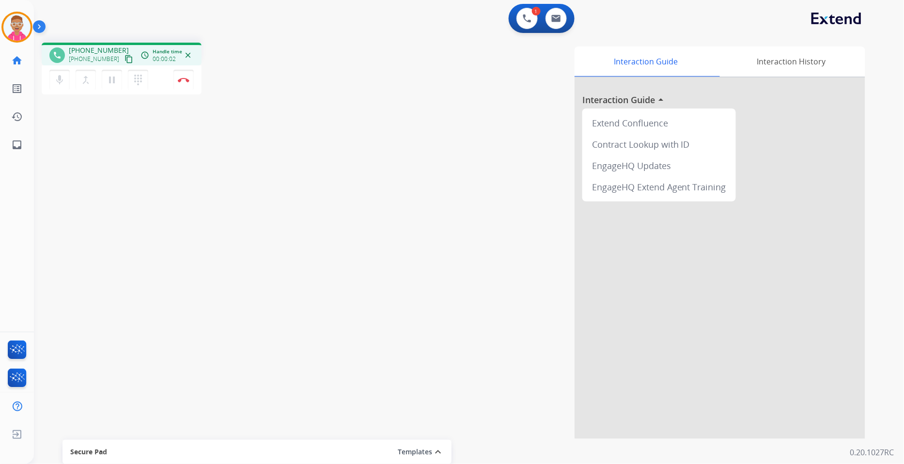
click at [125, 55] on mat-icon "content_copy" at bounding box center [129, 59] width 9 height 9
click at [125, 58] on mat-icon "content_copy" at bounding box center [129, 59] width 9 height 9
click at [441, 88] on div "Interaction Guide Interaction History Interaction Guide arrow_drop_up Extend Co…" at bounding box center [592, 243] width 548 height 393
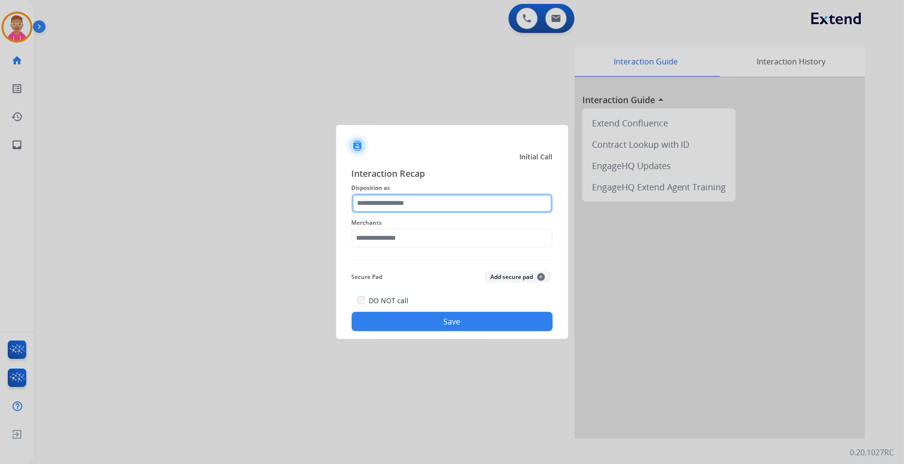
click at [375, 207] on input "text" at bounding box center [452, 203] width 201 height 19
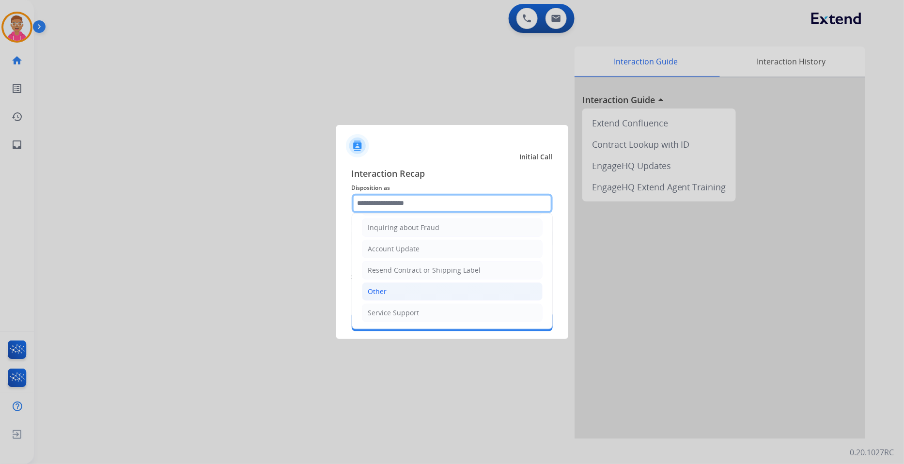
scroll to position [152, 0]
click at [396, 289] on li "Other" at bounding box center [452, 292] width 181 height 18
type input "*****"
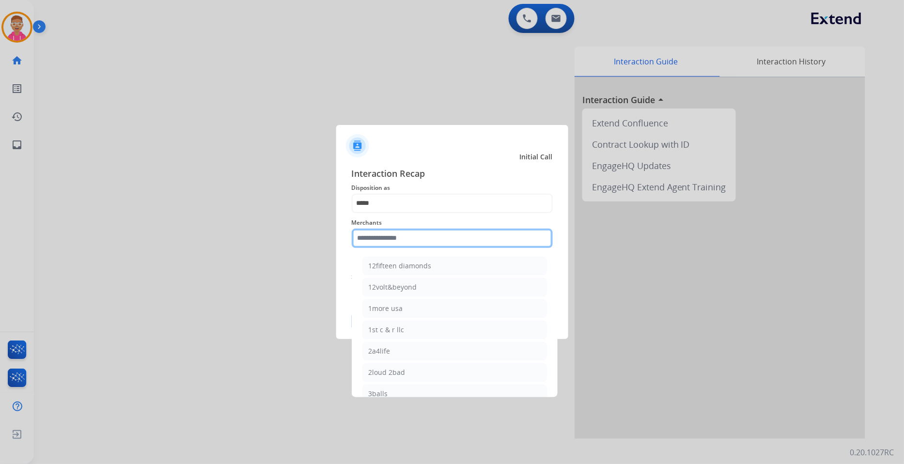
click at [388, 236] on input "text" at bounding box center [452, 238] width 201 height 19
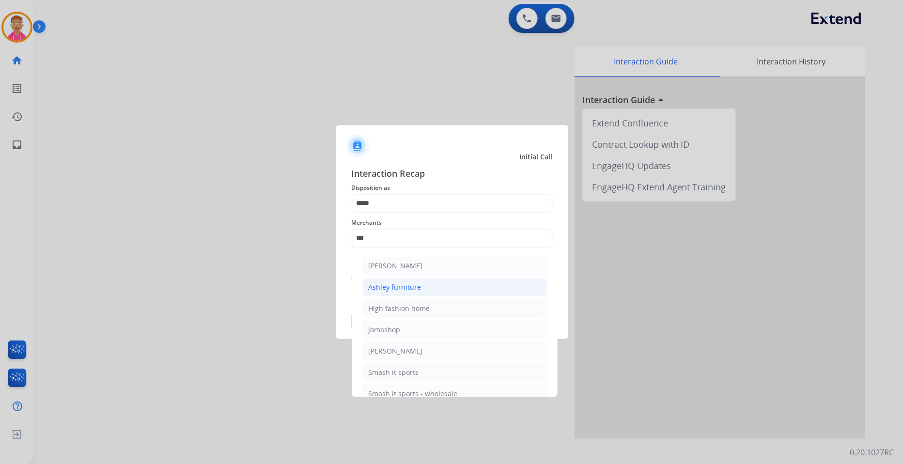
drag, startPoint x: 405, startPoint y: 293, endPoint x: 404, endPoint y: 288, distance: 5.5
click at [405, 293] on li "Ashley furniture" at bounding box center [454, 287] width 185 height 18
type input "**********"
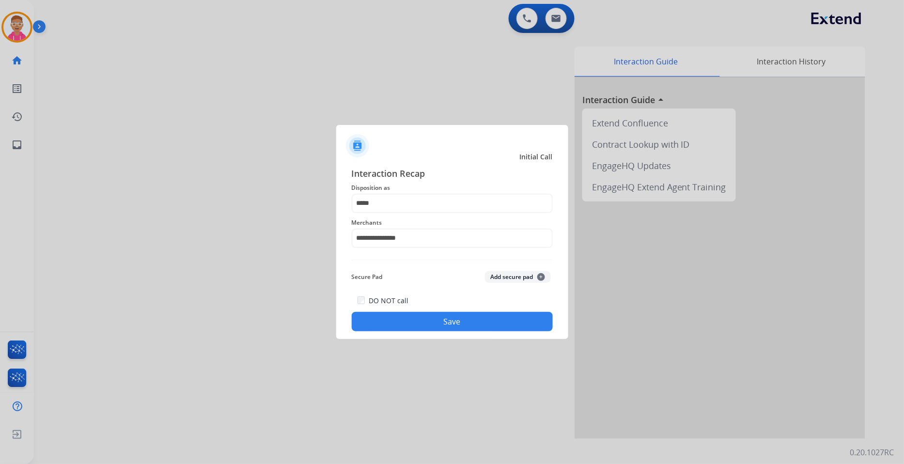
click at [395, 319] on button "Save" at bounding box center [452, 321] width 201 height 19
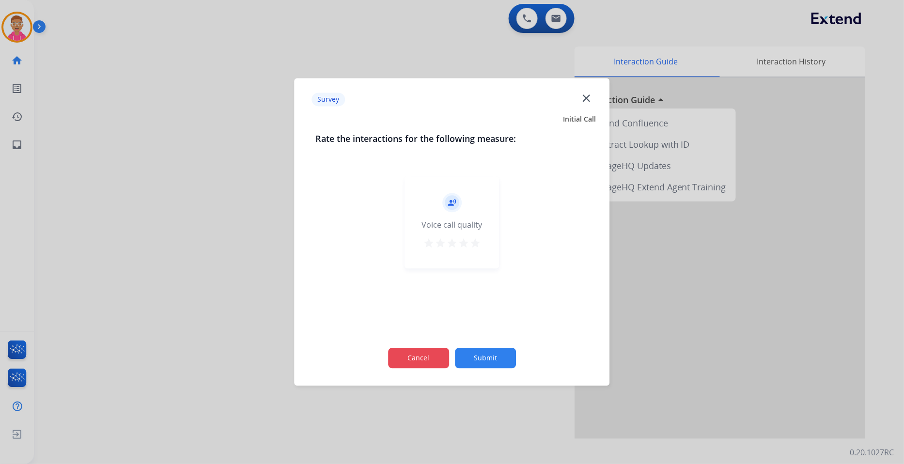
click at [398, 350] on div "Cancel Submit" at bounding box center [452, 359] width 273 height 44
click at [413, 364] on button "Cancel" at bounding box center [418, 358] width 61 height 20
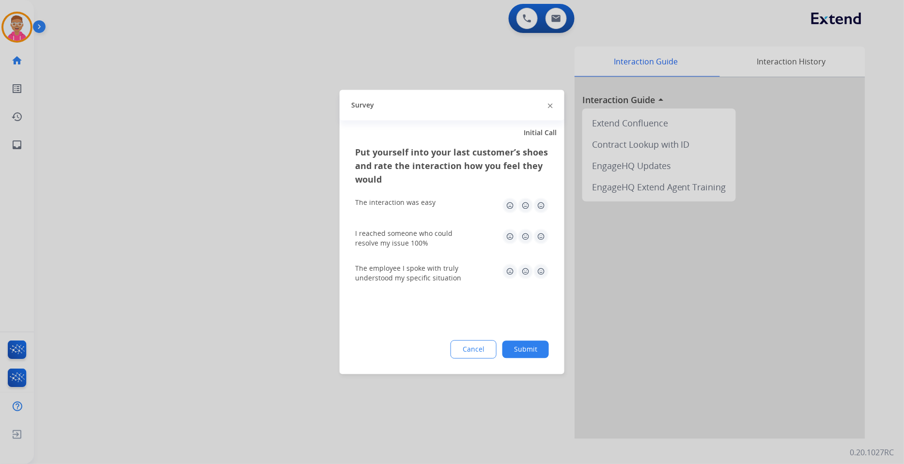
click at [470, 346] on button "Cancel" at bounding box center [474, 350] width 46 height 18
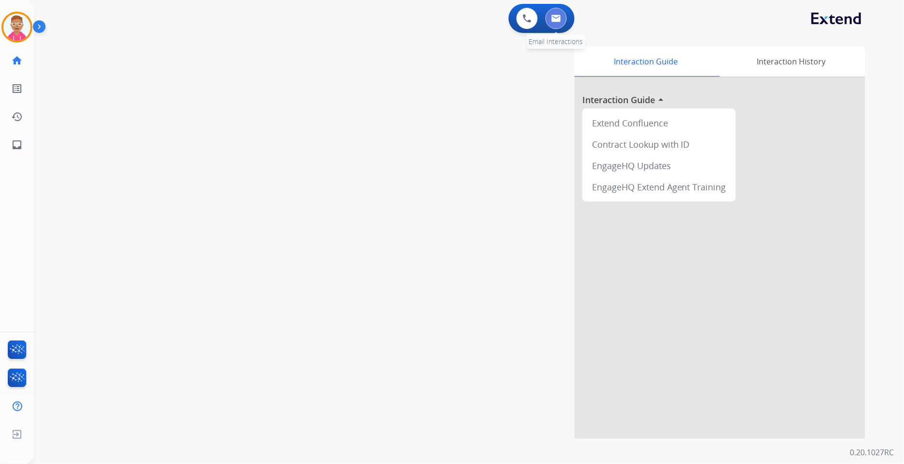
click at [558, 17] on img at bounding box center [556, 19] width 10 height 8
select select "**********"
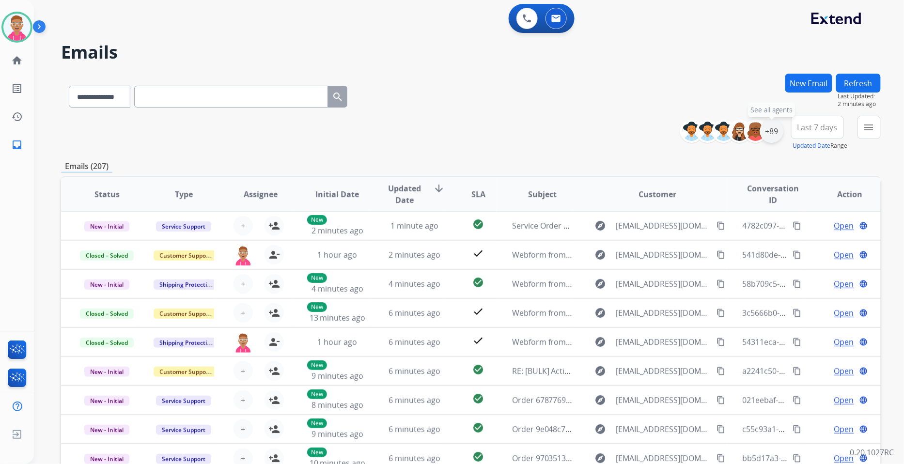
click at [778, 128] on div "+89" at bounding box center [771, 131] width 23 height 23
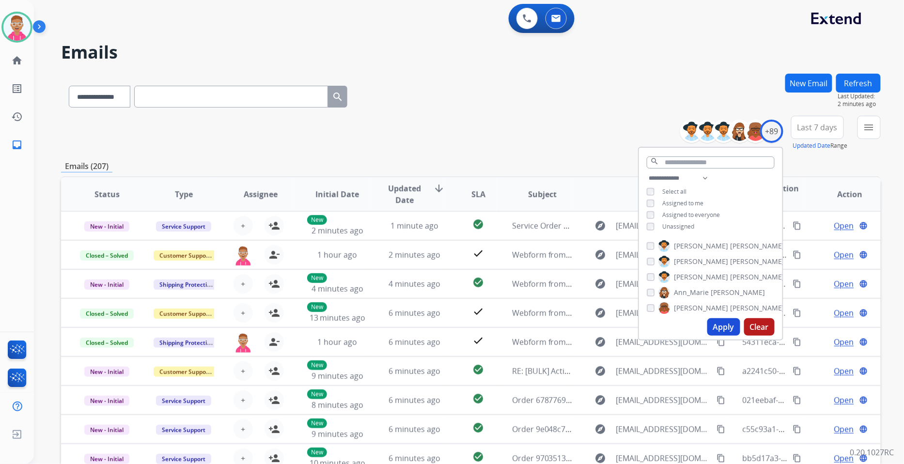
drag, startPoint x: 725, startPoint y: 331, endPoint x: 727, endPoint y: 319, distance: 12.4
click at [724, 328] on button "Apply" at bounding box center [724, 326] width 33 height 17
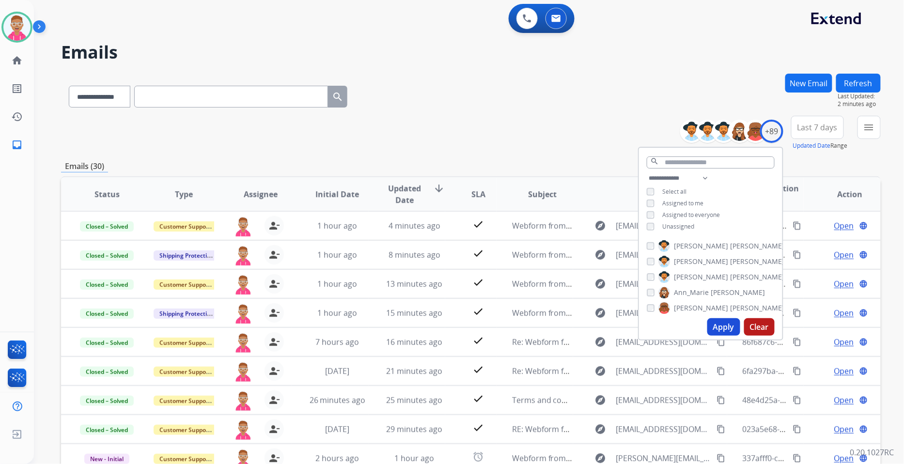
click at [723, 330] on button "Apply" at bounding box center [724, 326] width 33 height 17
click at [869, 131] on mat-icon "menu" at bounding box center [870, 128] width 12 height 12
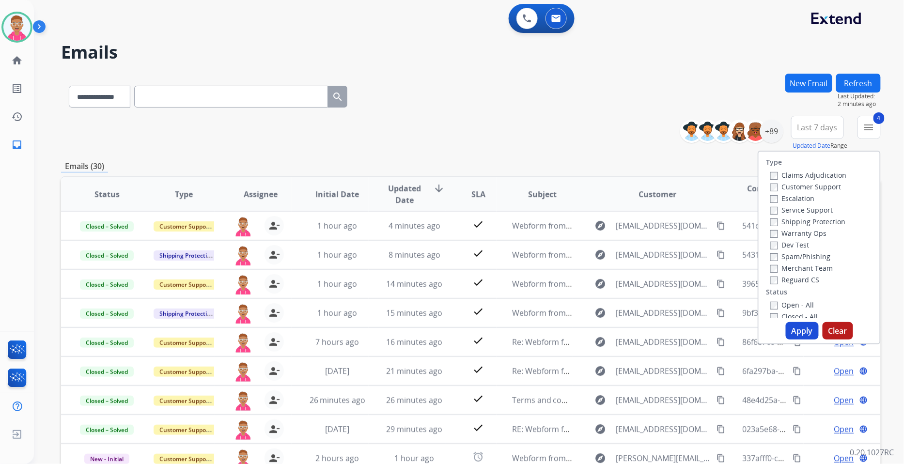
click at [795, 330] on button "Apply" at bounding box center [802, 330] width 33 height 17
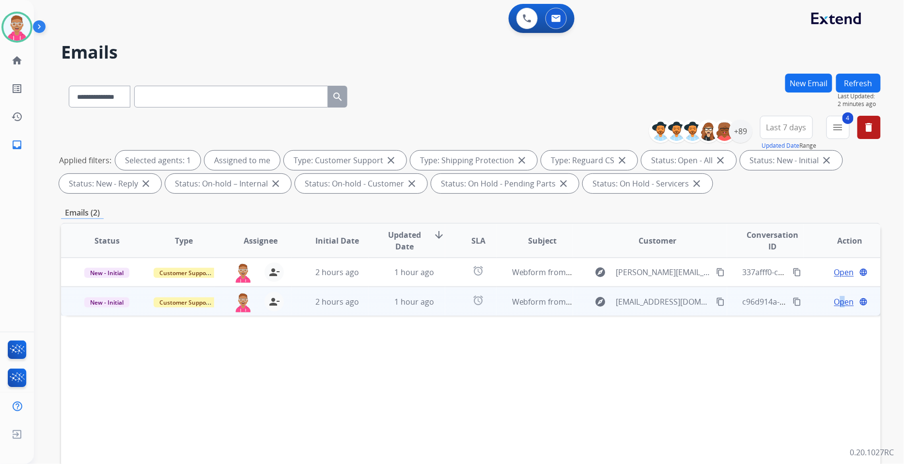
click at [836, 299] on span "Open" at bounding box center [844, 302] width 20 height 12
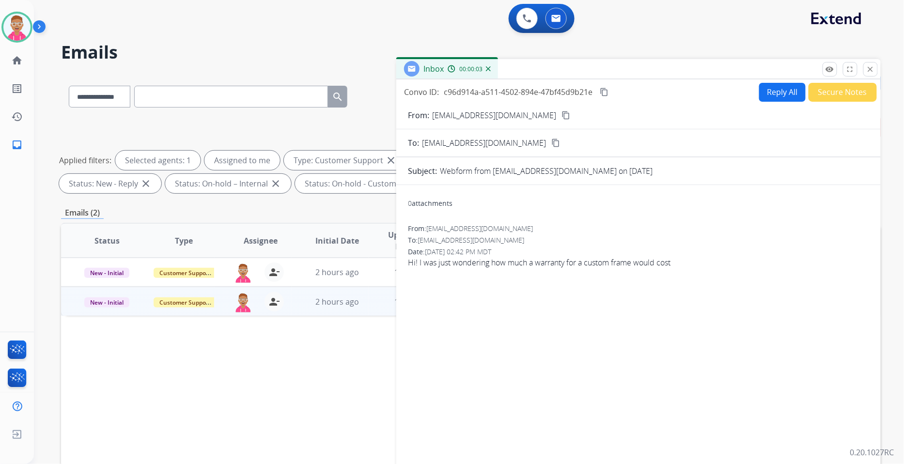
click at [566, 113] on mat-icon "content_copy" at bounding box center [566, 115] width 9 height 9
click at [779, 91] on button "Reply All" at bounding box center [782, 92] width 47 height 19
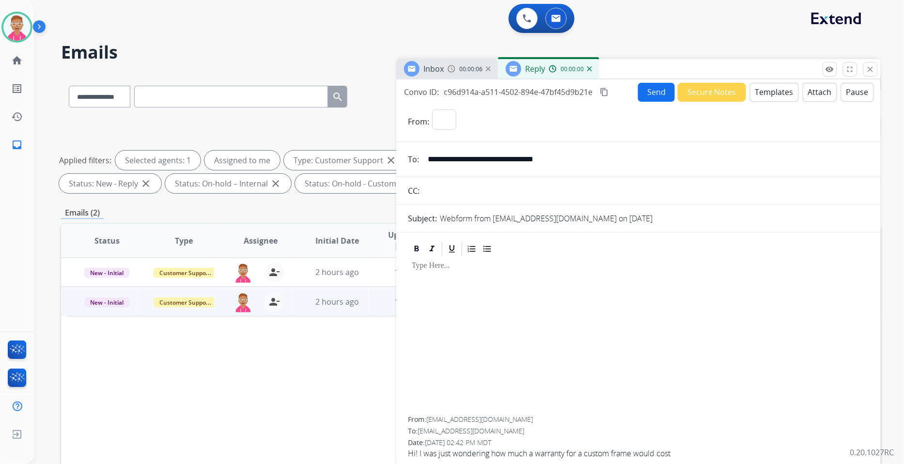
select select "**********"
click at [771, 90] on button "Templates" at bounding box center [774, 92] width 49 height 19
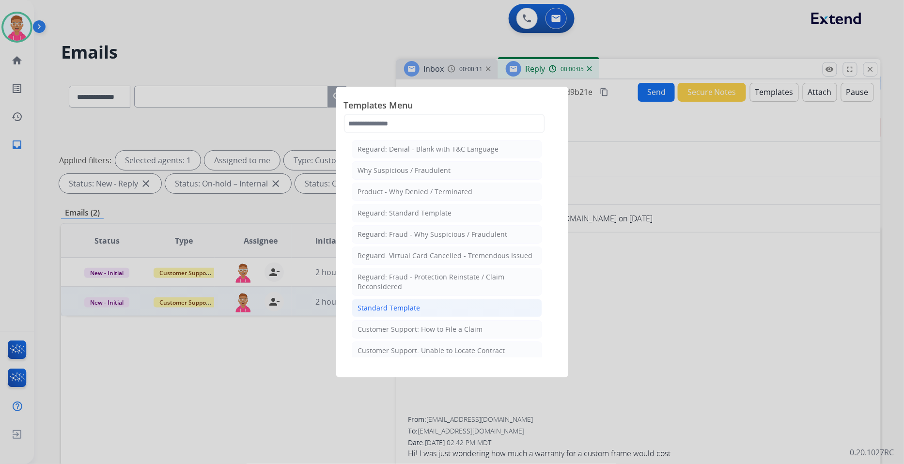
click at [390, 306] on div "Standard Template" at bounding box center [389, 308] width 63 height 10
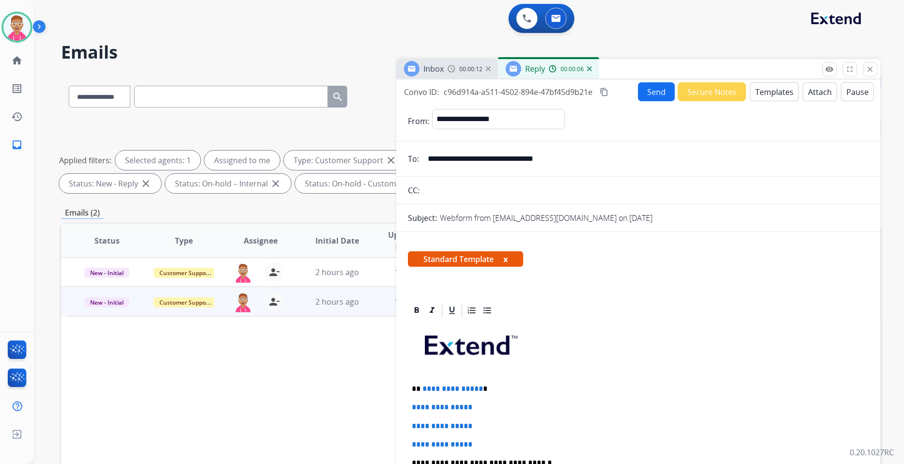
scroll to position [161, 0]
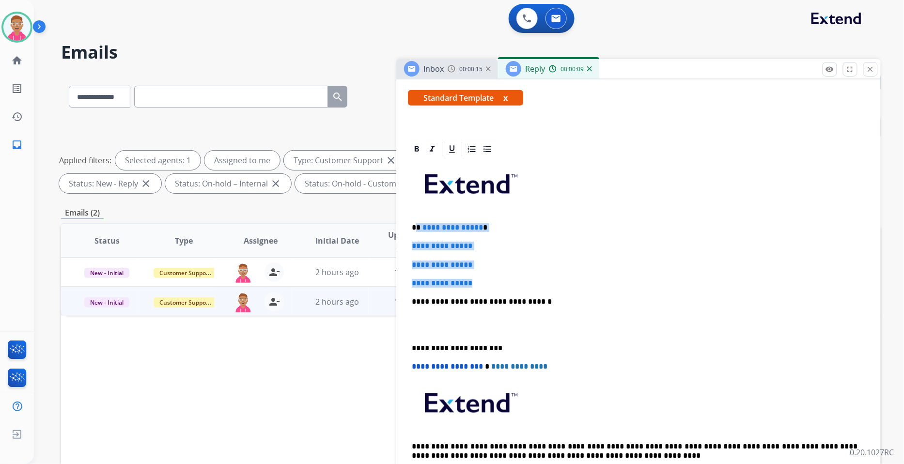
drag, startPoint x: 482, startPoint y: 278, endPoint x: 417, endPoint y: 226, distance: 82.7
click at [417, 226] on div "**********" at bounding box center [638, 324] width 461 height 333
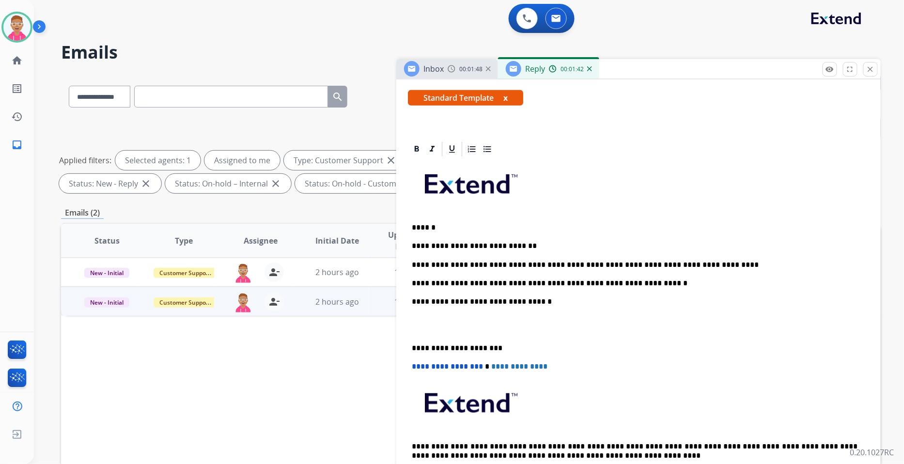
click at [410, 346] on div "**********" at bounding box center [638, 324] width 461 height 333
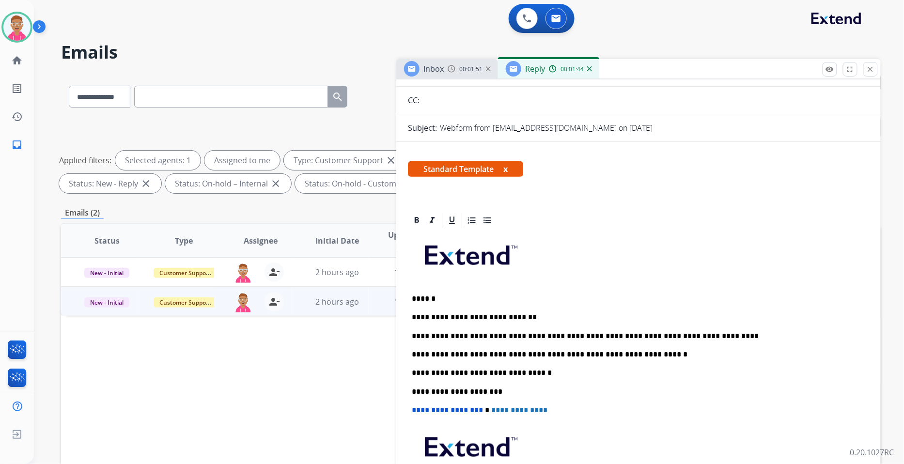
scroll to position [0, 0]
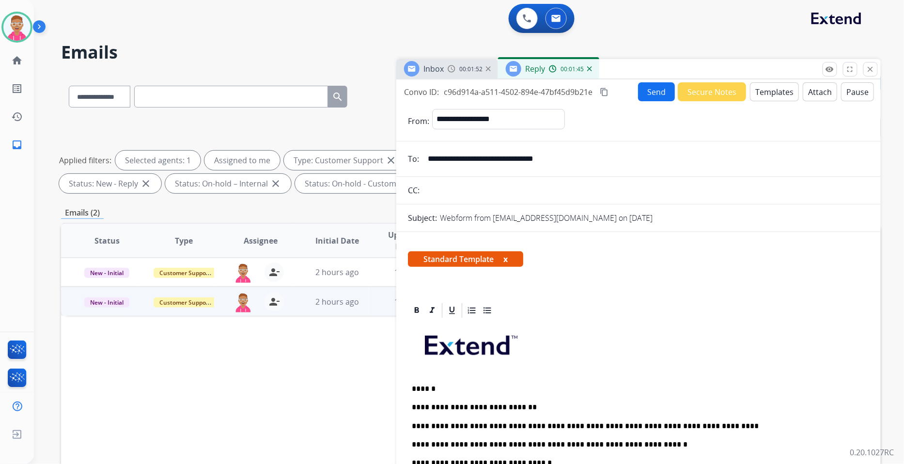
click at [647, 85] on button "Send" at bounding box center [656, 91] width 37 height 19
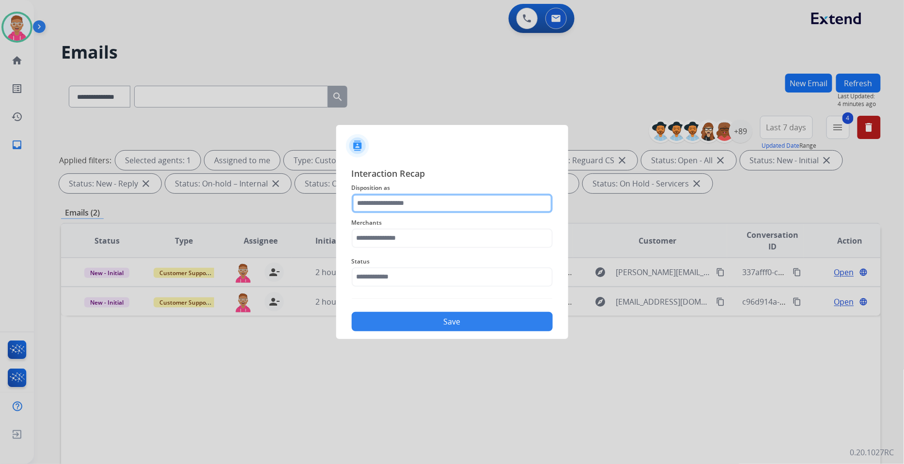
click at [454, 201] on input "text" at bounding box center [452, 203] width 201 height 19
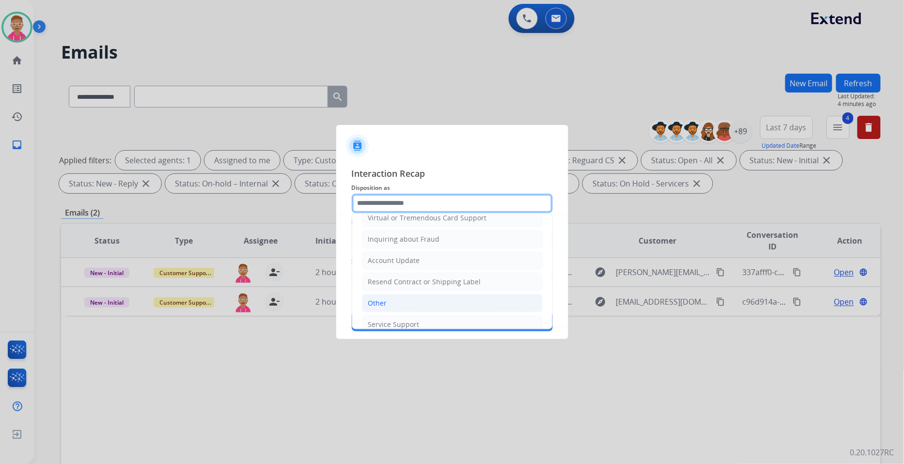
scroll to position [152, 0]
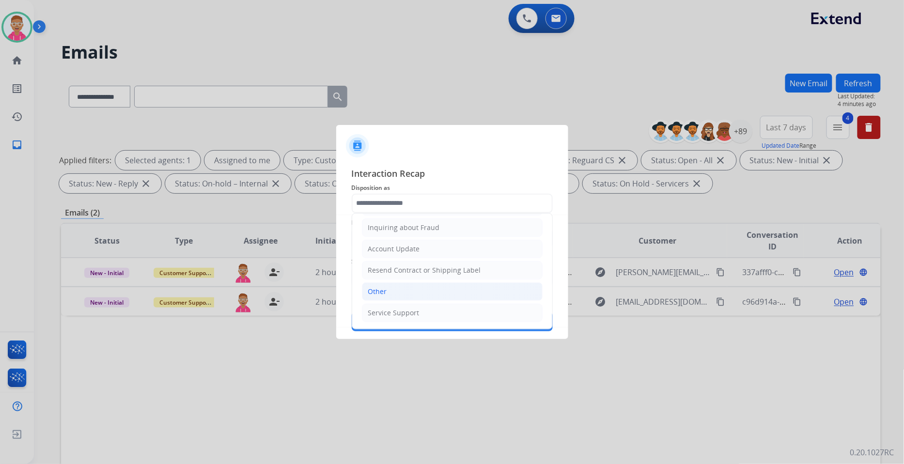
click at [412, 294] on li "Other" at bounding box center [452, 292] width 181 height 18
type input "*****"
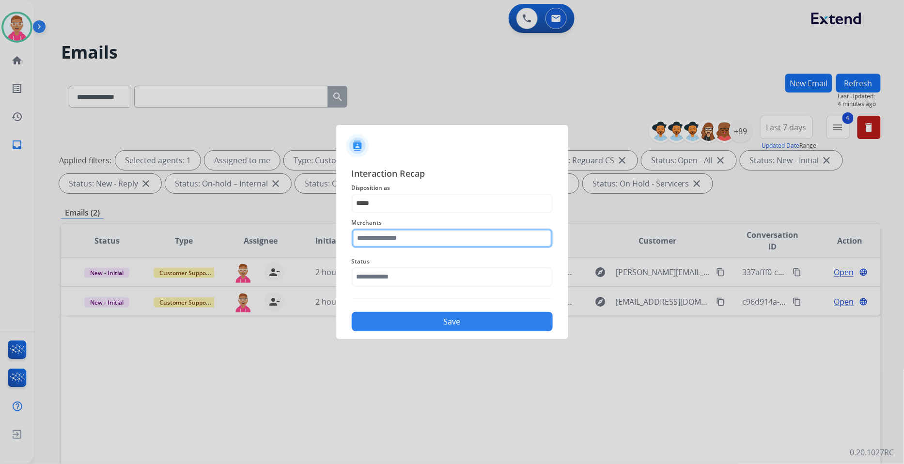
click at [417, 234] on input "text" at bounding box center [452, 238] width 201 height 19
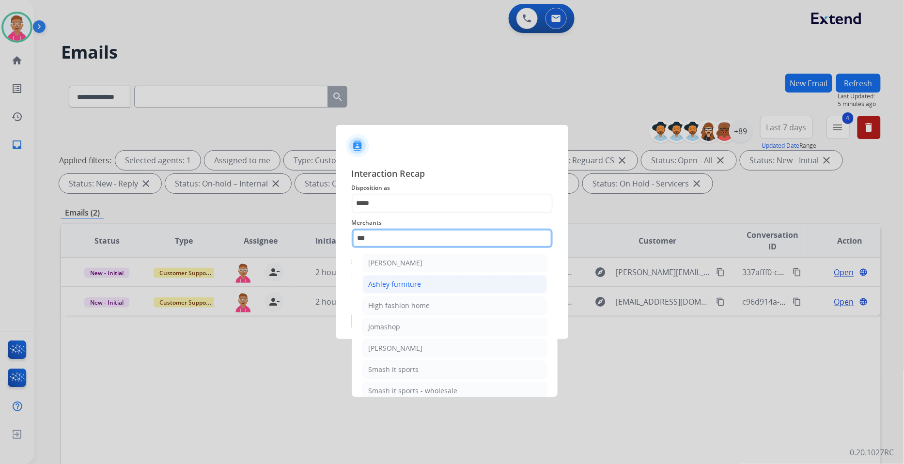
scroll to position [0, 0]
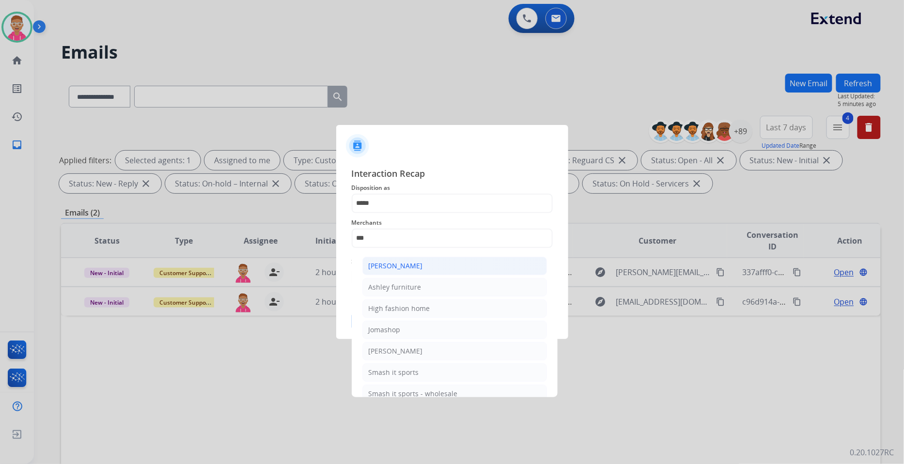
click at [427, 262] on li "[PERSON_NAME]" at bounding box center [454, 266] width 185 height 18
type input "**********"
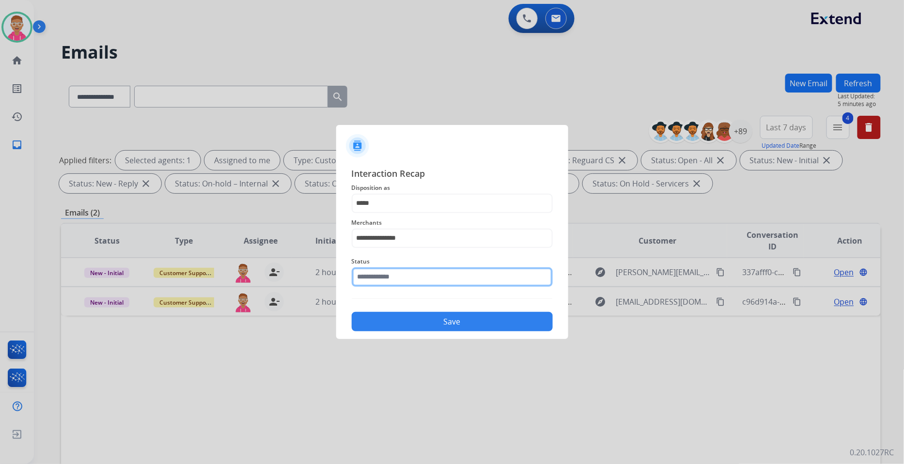
click at [396, 281] on input "text" at bounding box center [452, 277] width 201 height 19
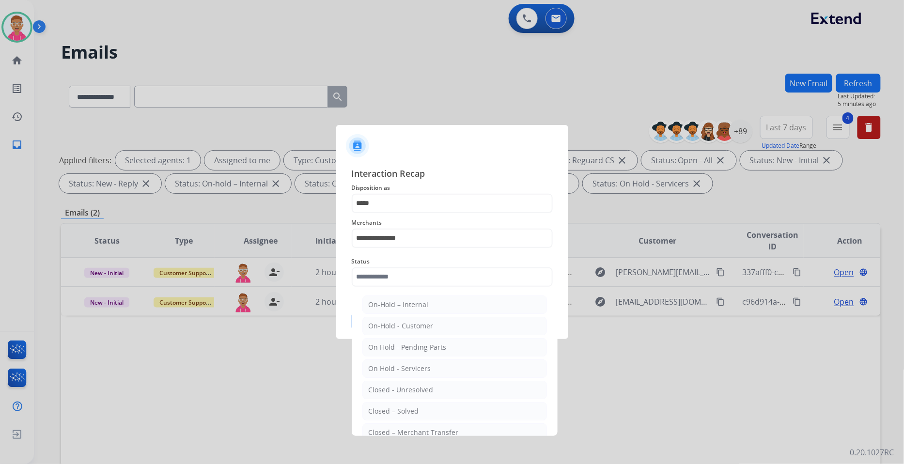
click at [417, 407] on div "Closed – Solved" at bounding box center [394, 412] width 50 height 10
type input "**********"
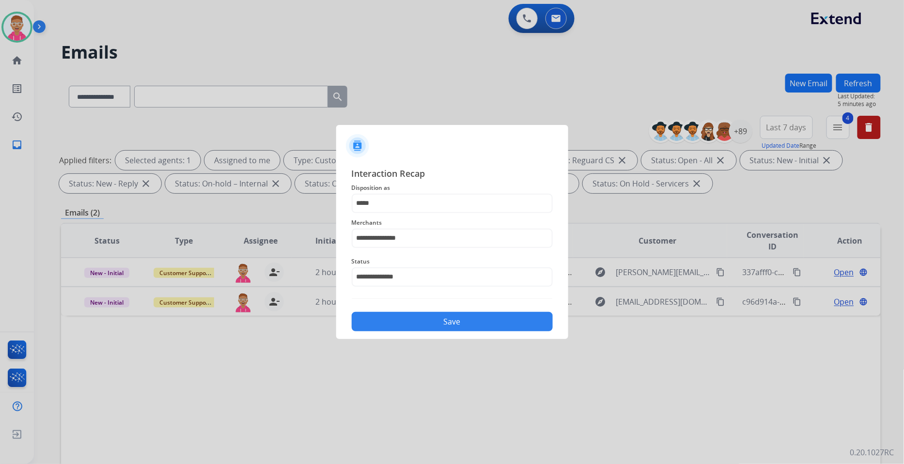
click at [417, 317] on button "Save" at bounding box center [452, 321] width 201 height 19
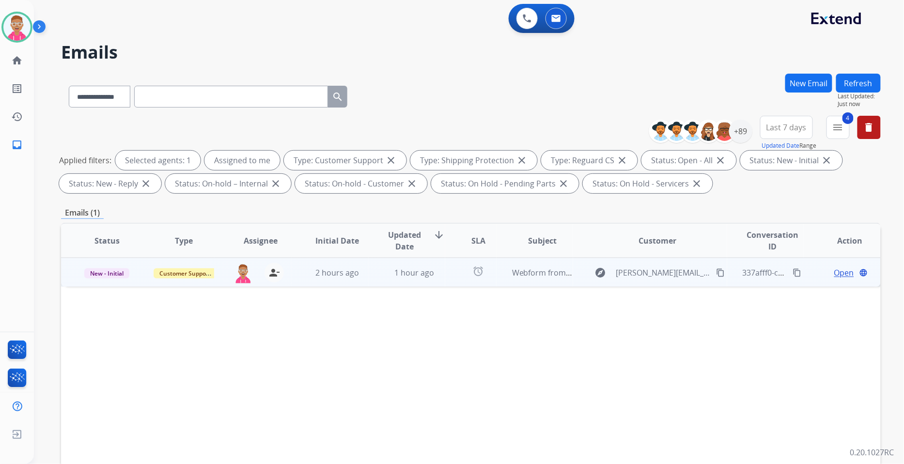
click at [834, 268] on span "Open" at bounding box center [844, 273] width 20 height 12
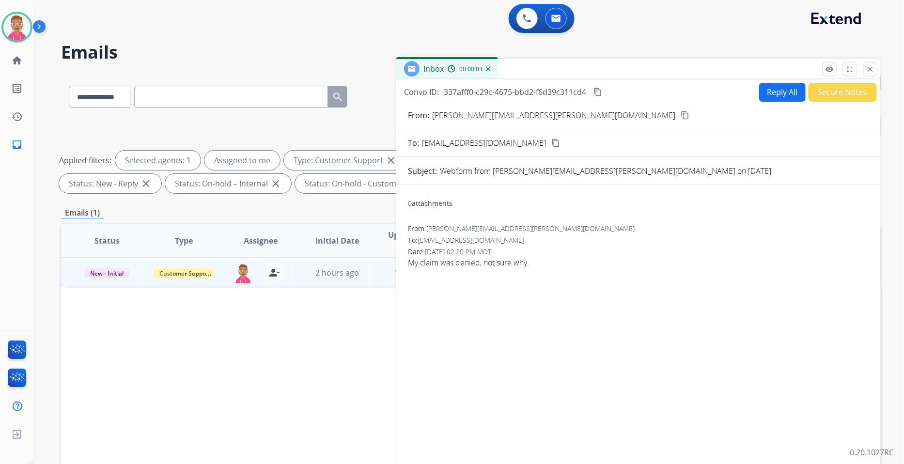
click at [679, 113] on button "content_copy" at bounding box center [685, 116] width 12 height 12
click at [16, 21] on img at bounding box center [16, 27] width 27 height 27
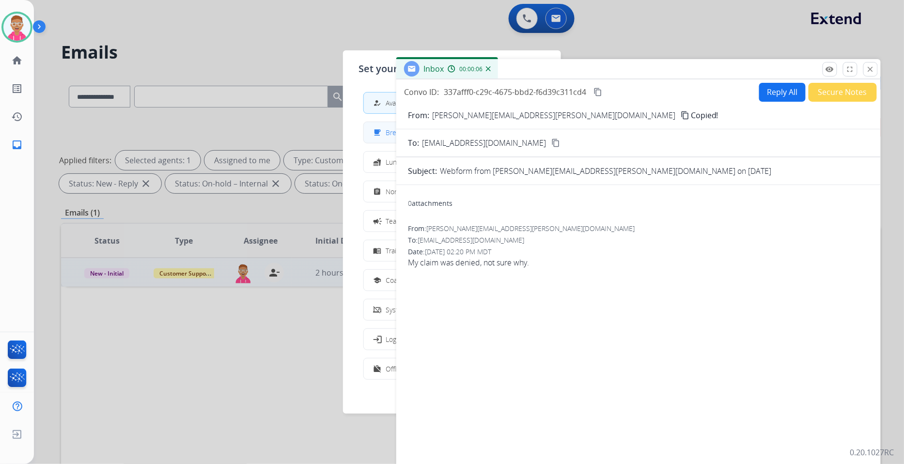
click at [378, 134] on mat-icon "free_breakfast" at bounding box center [378, 132] width 8 height 8
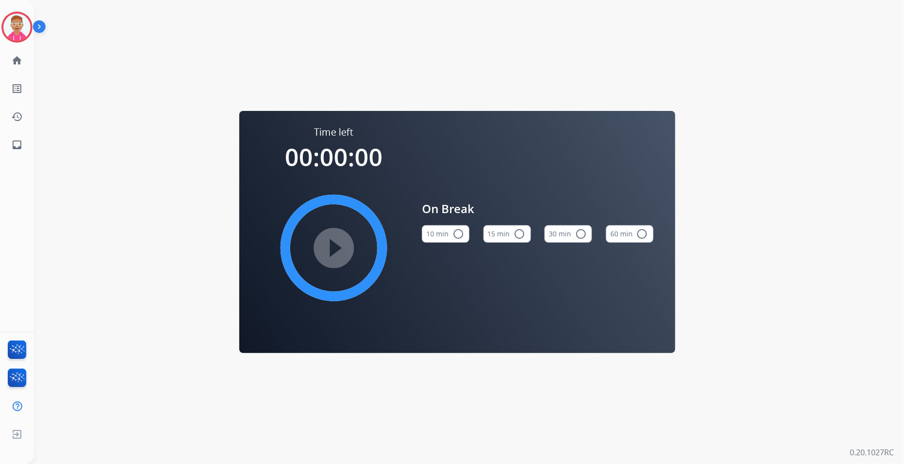
click at [486, 234] on button "15 min radio_button_unchecked" at bounding box center [507, 233] width 47 height 17
click at [333, 249] on mat-icon "play_circle_filled" at bounding box center [334, 248] width 12 height 12
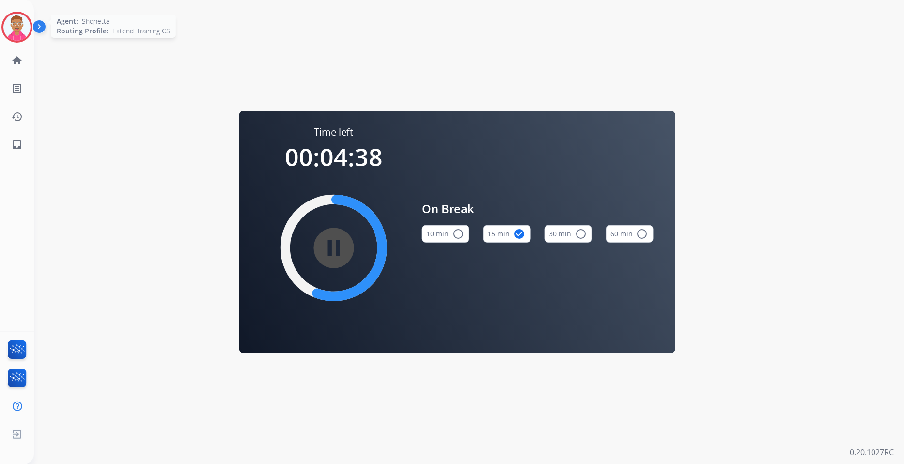
click at [17, 24] on img at bounding box center [16, 27] width 27 height 27
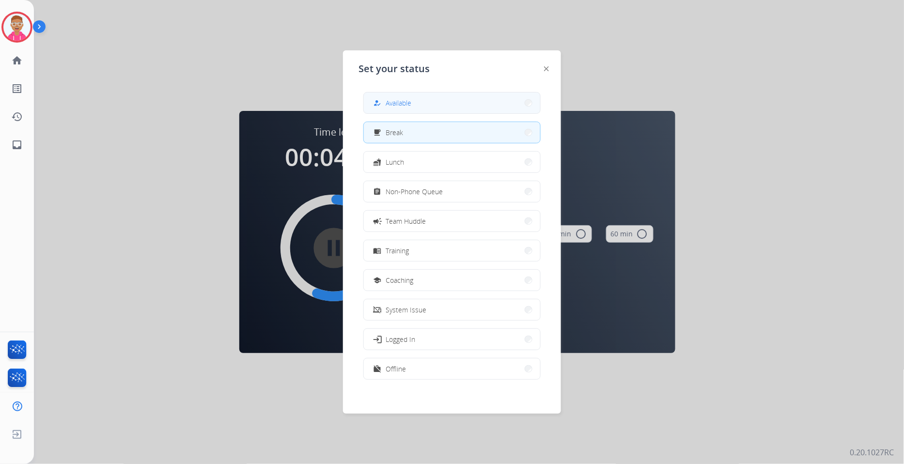
click at [417, 101] on button "how_to_reg Available" at bounding box center [452, 103] width 176 height 21
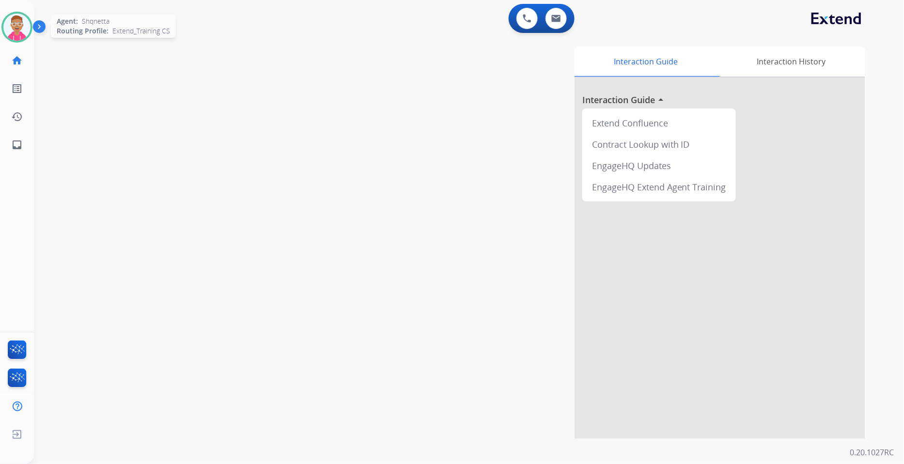
click at [21, 28] on img at bounding box center [16, 27] width 27 height 27
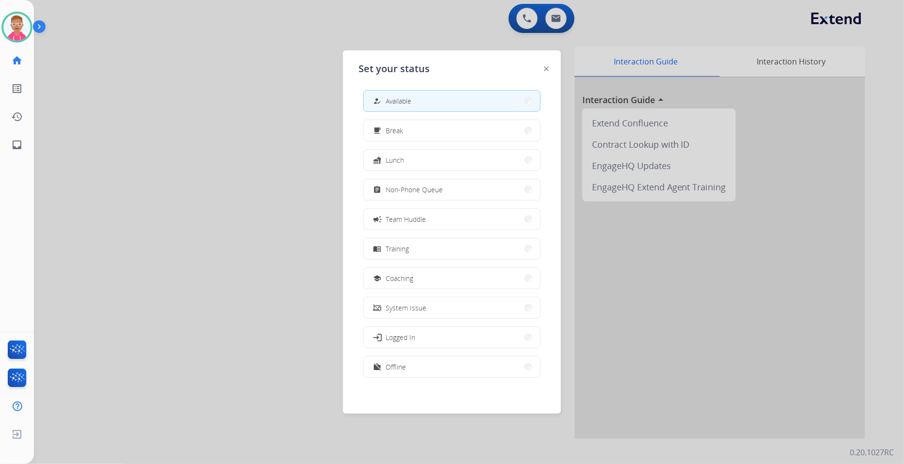
scroll to position [2, 0]
click at [421, 366] on button "work_off Offline" at bounding box center [452, 366] width 176 height 21
